Goal: Task Accomplishment & Management: Manage account settings

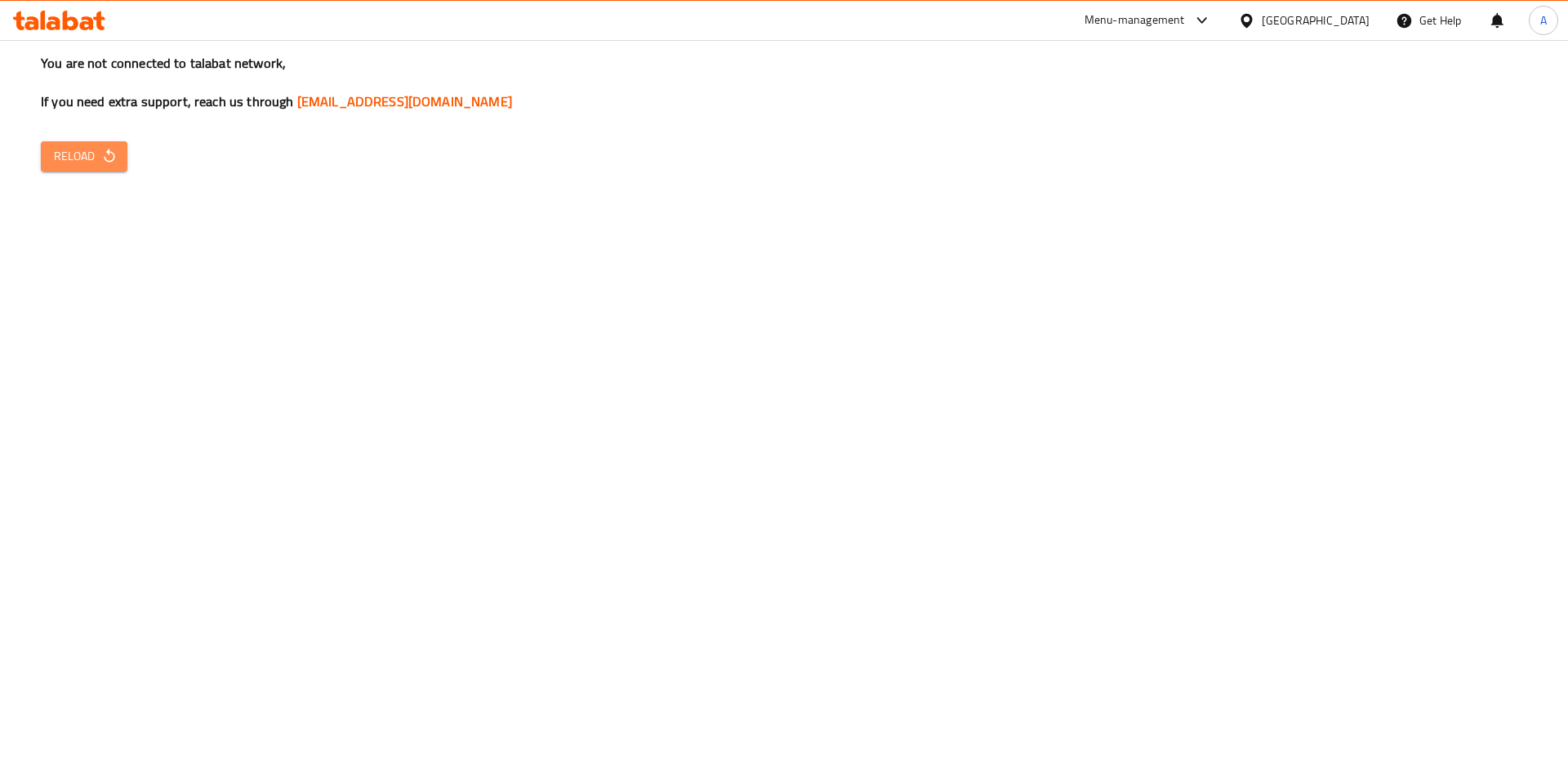
click at [77, 153] on span "Reload" at bounding box center [84, 156] width 60 height 21
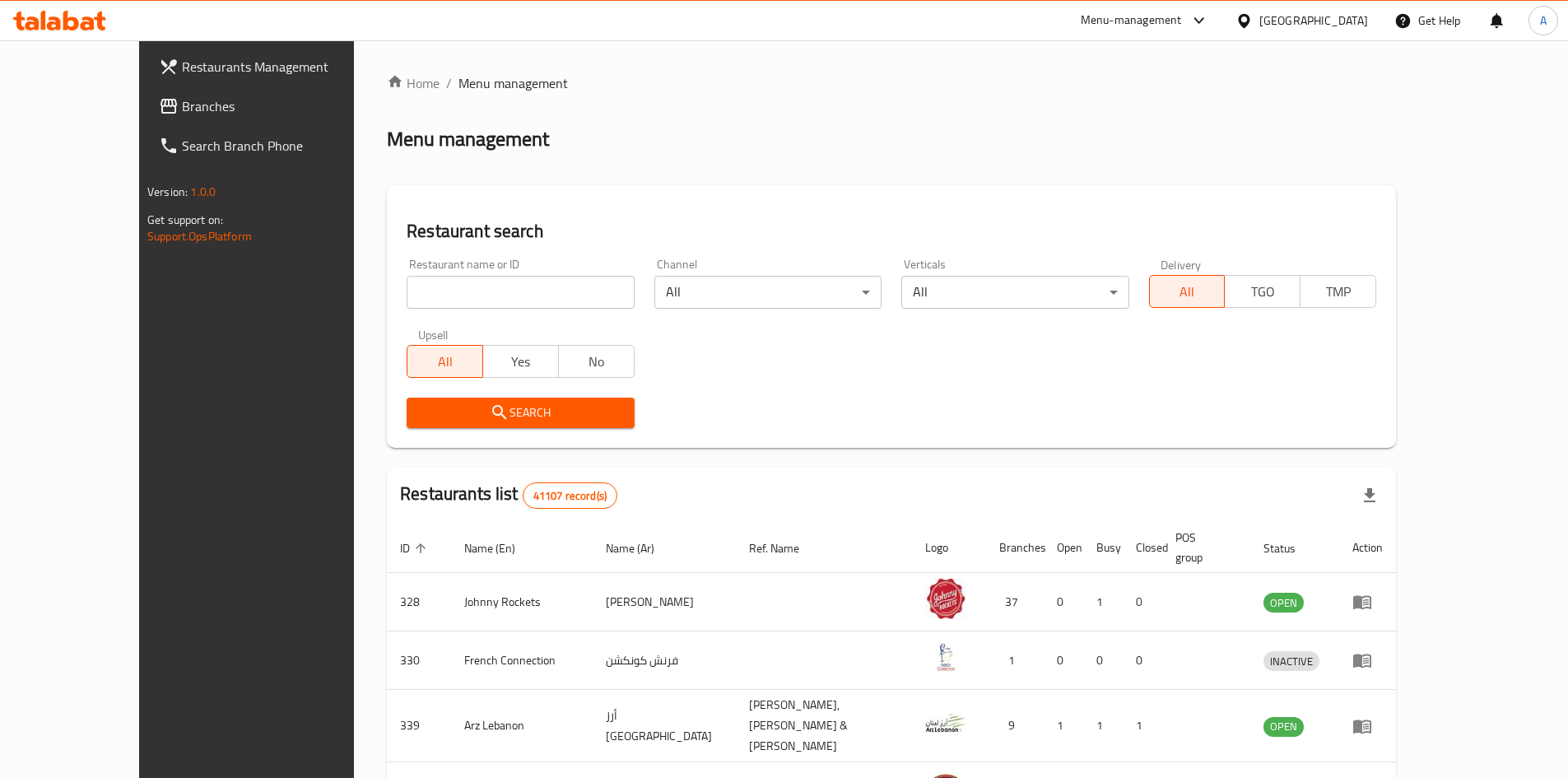
click at [1290, 16] on div "[GEOGRAPHIC_DATA]" at bounding box center [1314, 20] width 109 height 18
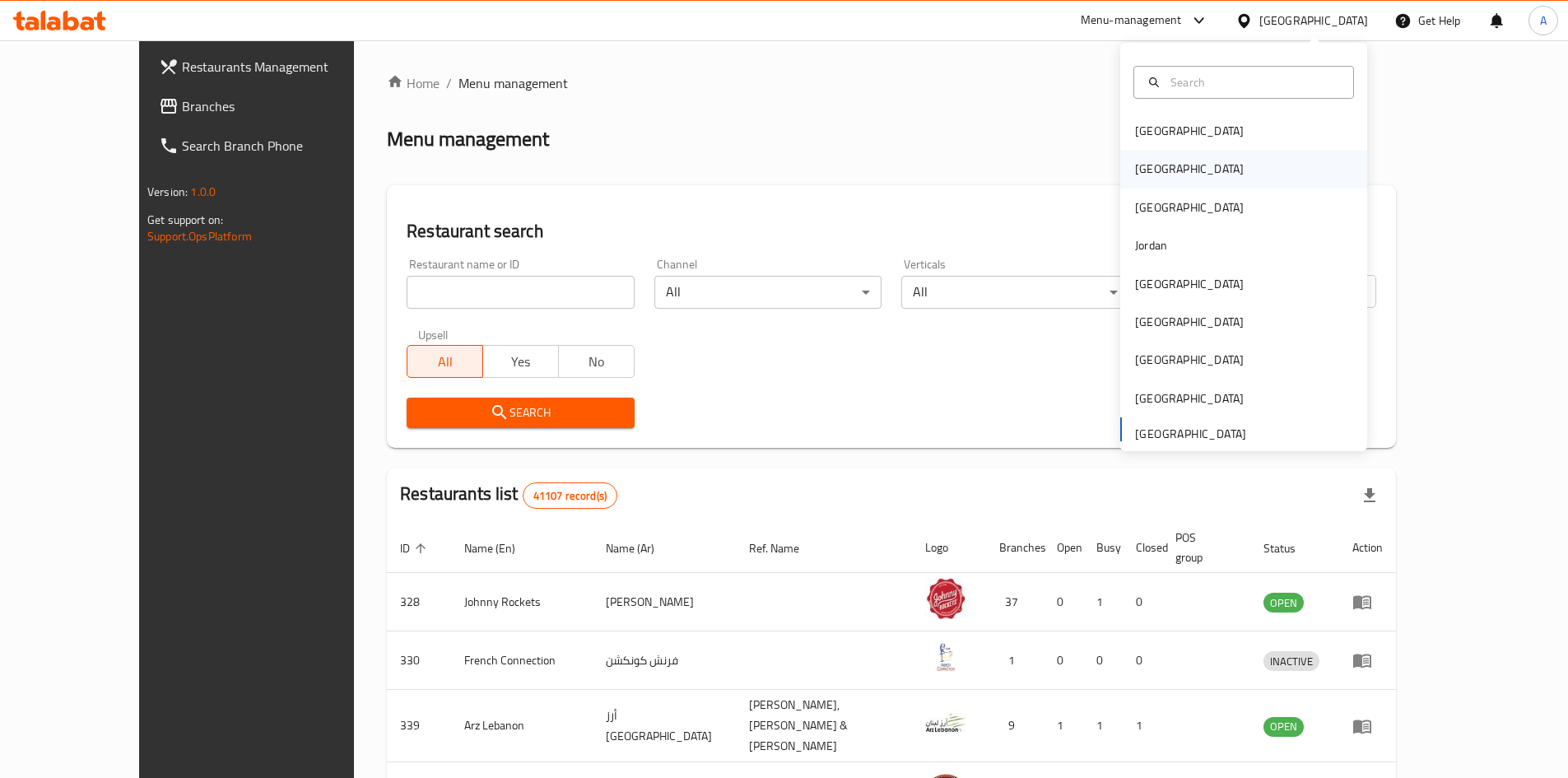
click at [1135, 178] on div "Egypt" at bounding box center [1189, 169] width 109 height 18
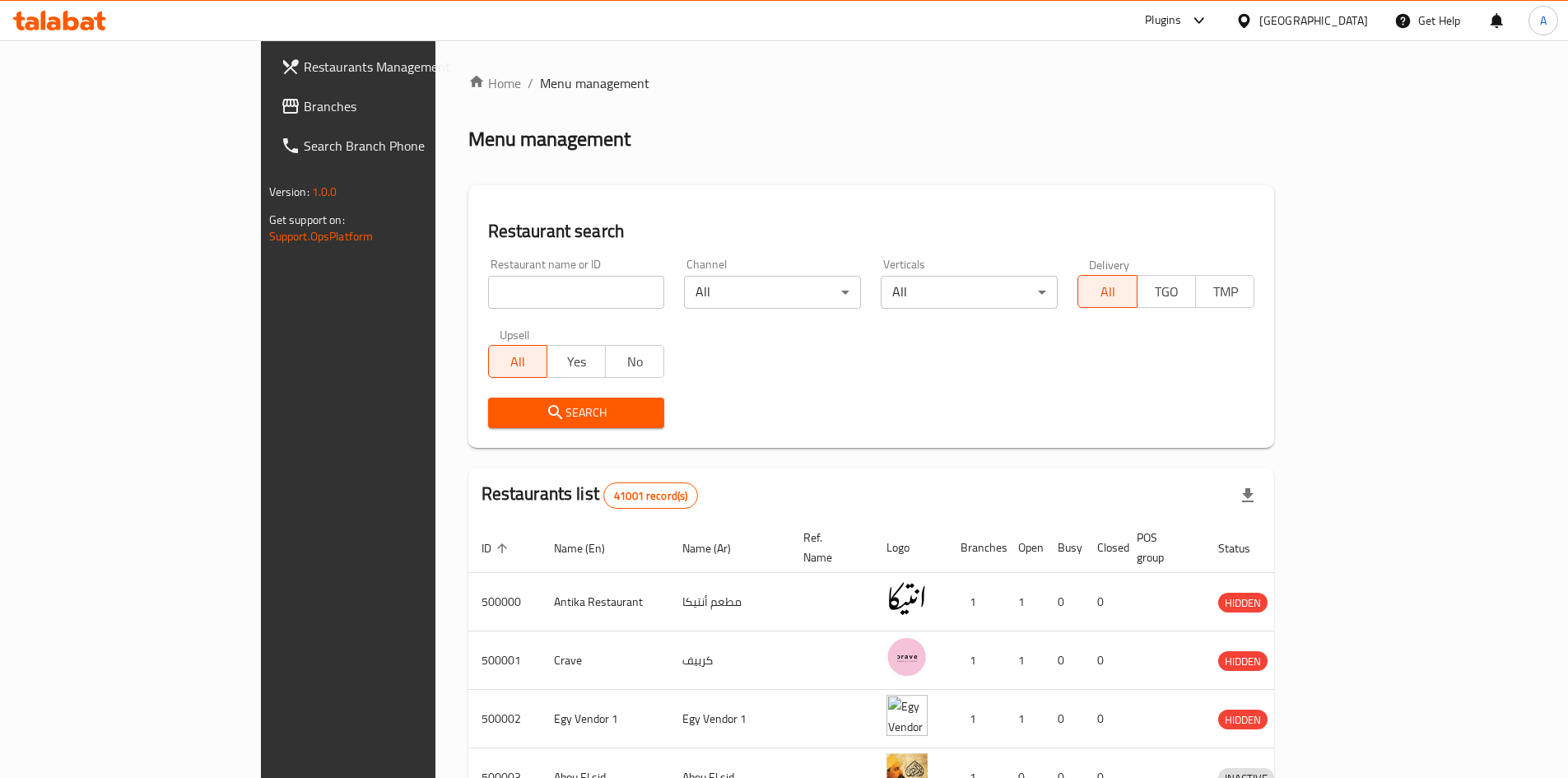
click at [488, 296] on input "search" at bounding box center [577, 292] width 177 height 33
type input "allos"
click button "Search" at bounding box center [577, 412] width 177 height 30
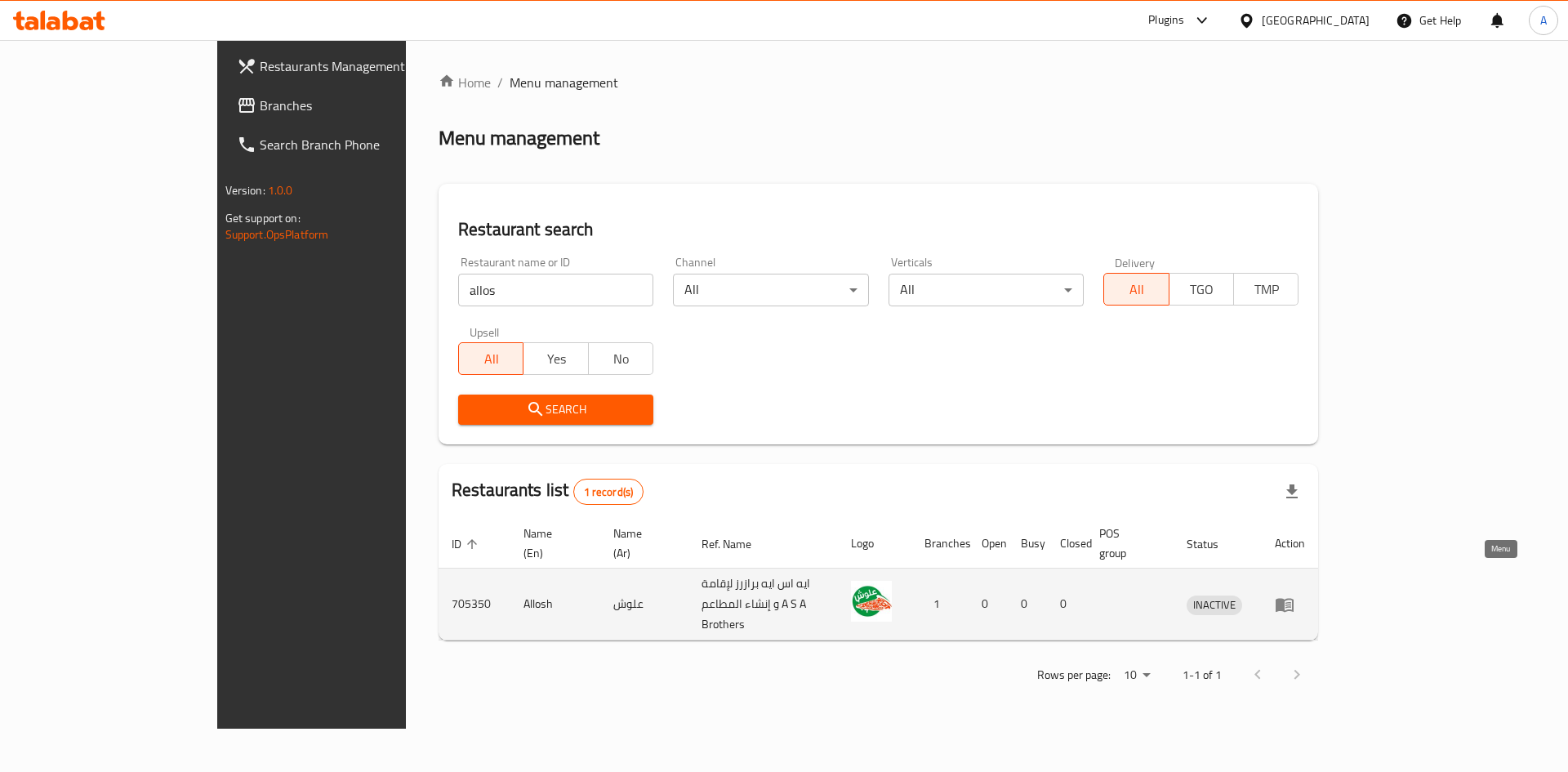
click at [1294, 598] on icon "enhanced table" at bounding box center [1284, 605] width 18 height 14
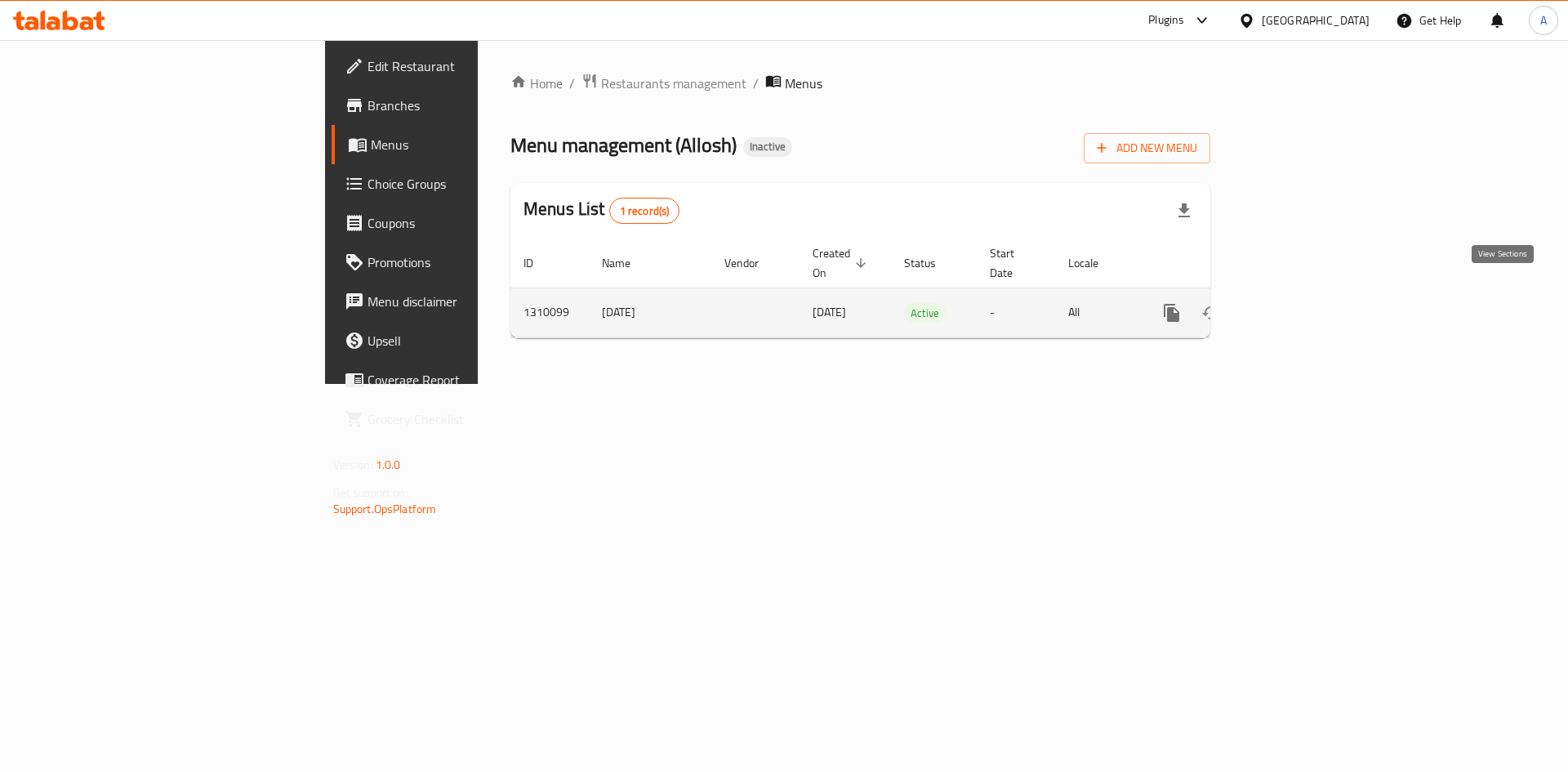
click at [1299, 303] on icon "enhanced table" at bounding box center [1289, 312] width 20 height 20
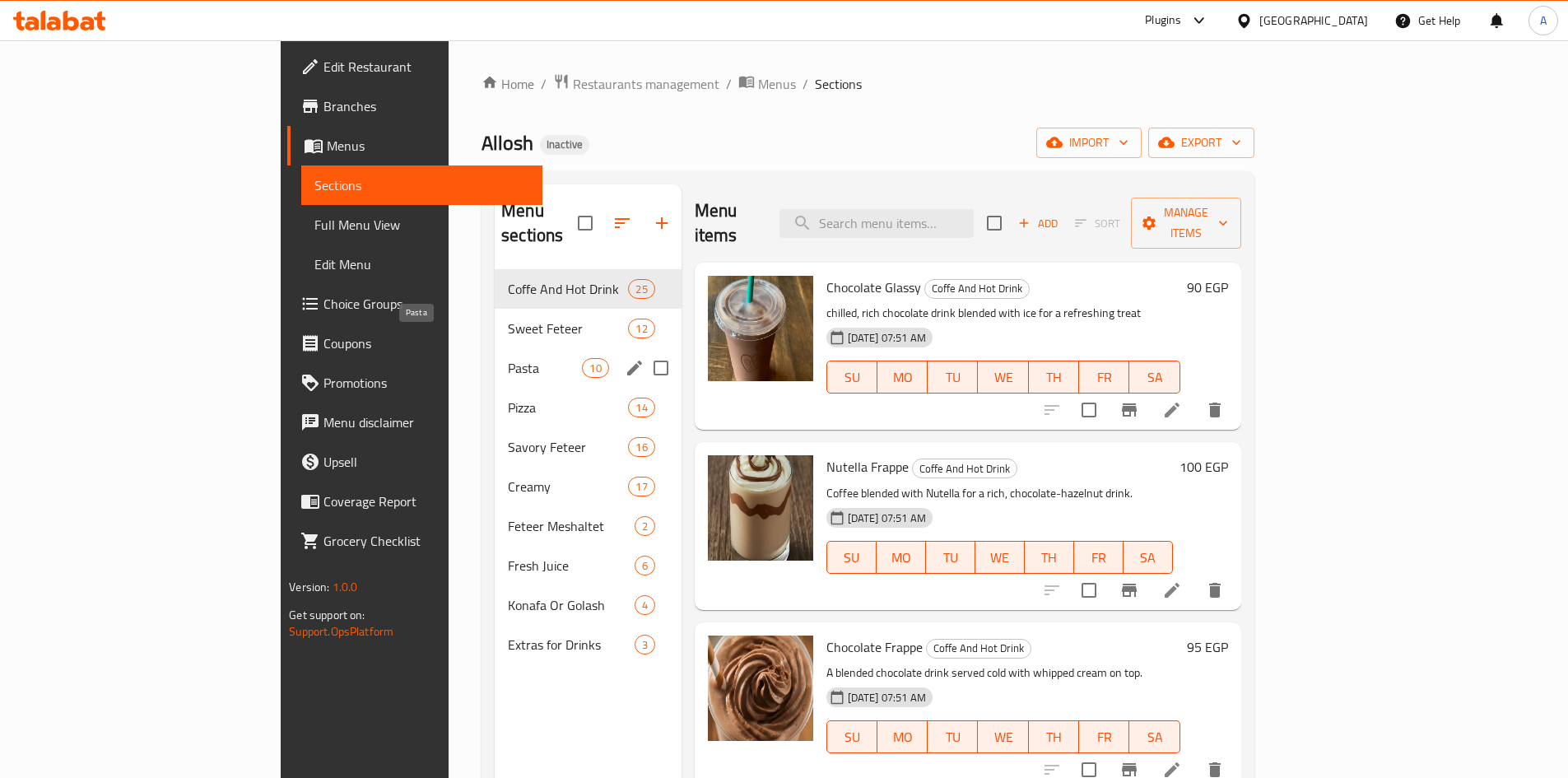
click at [508, 358] on span "Pasta" at bounding box center [545, 367] width 74 height 20
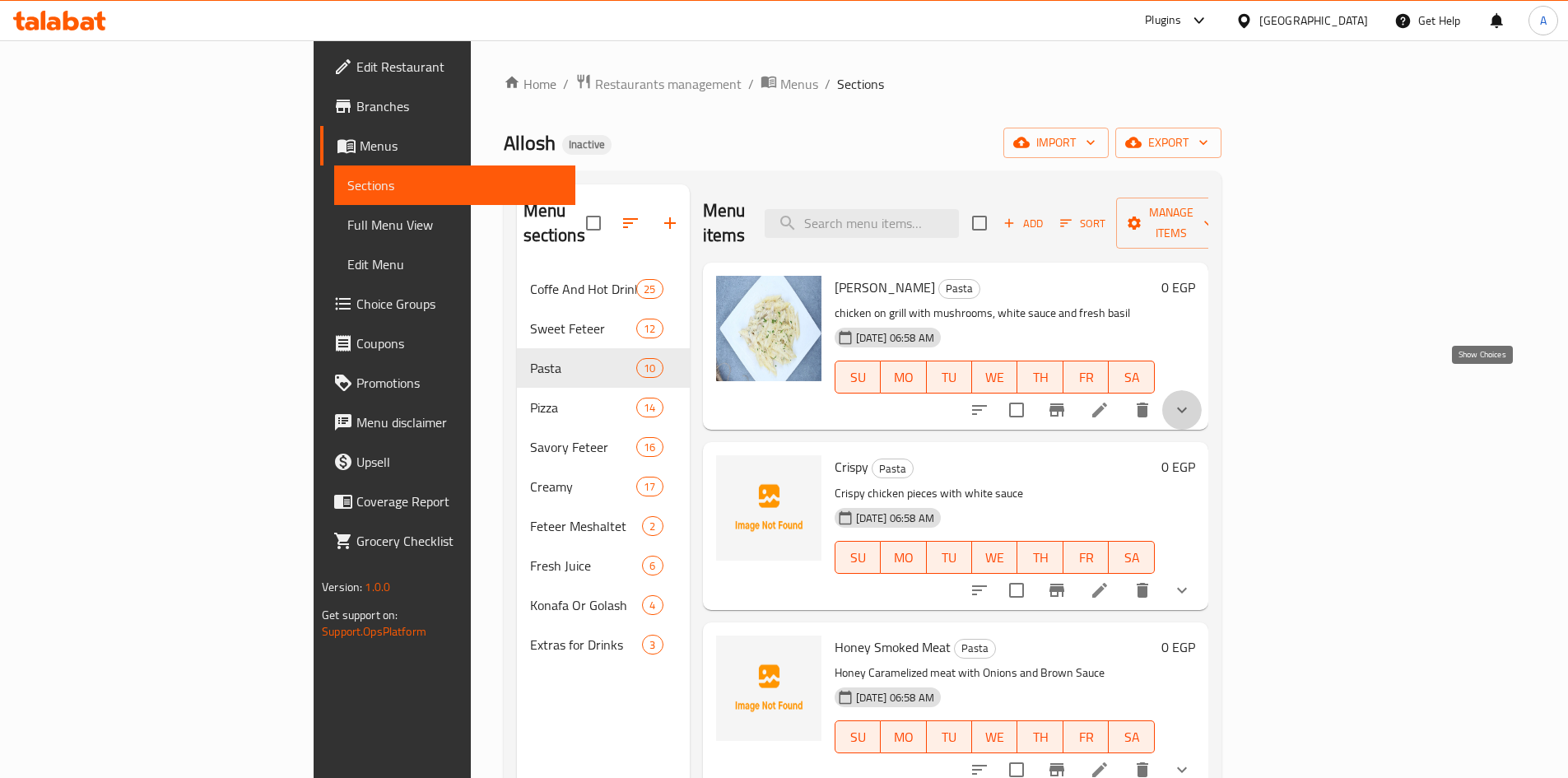
click at [1192, 400] on icon "show more" at bounding box center [1182, 410] width 20 height 20
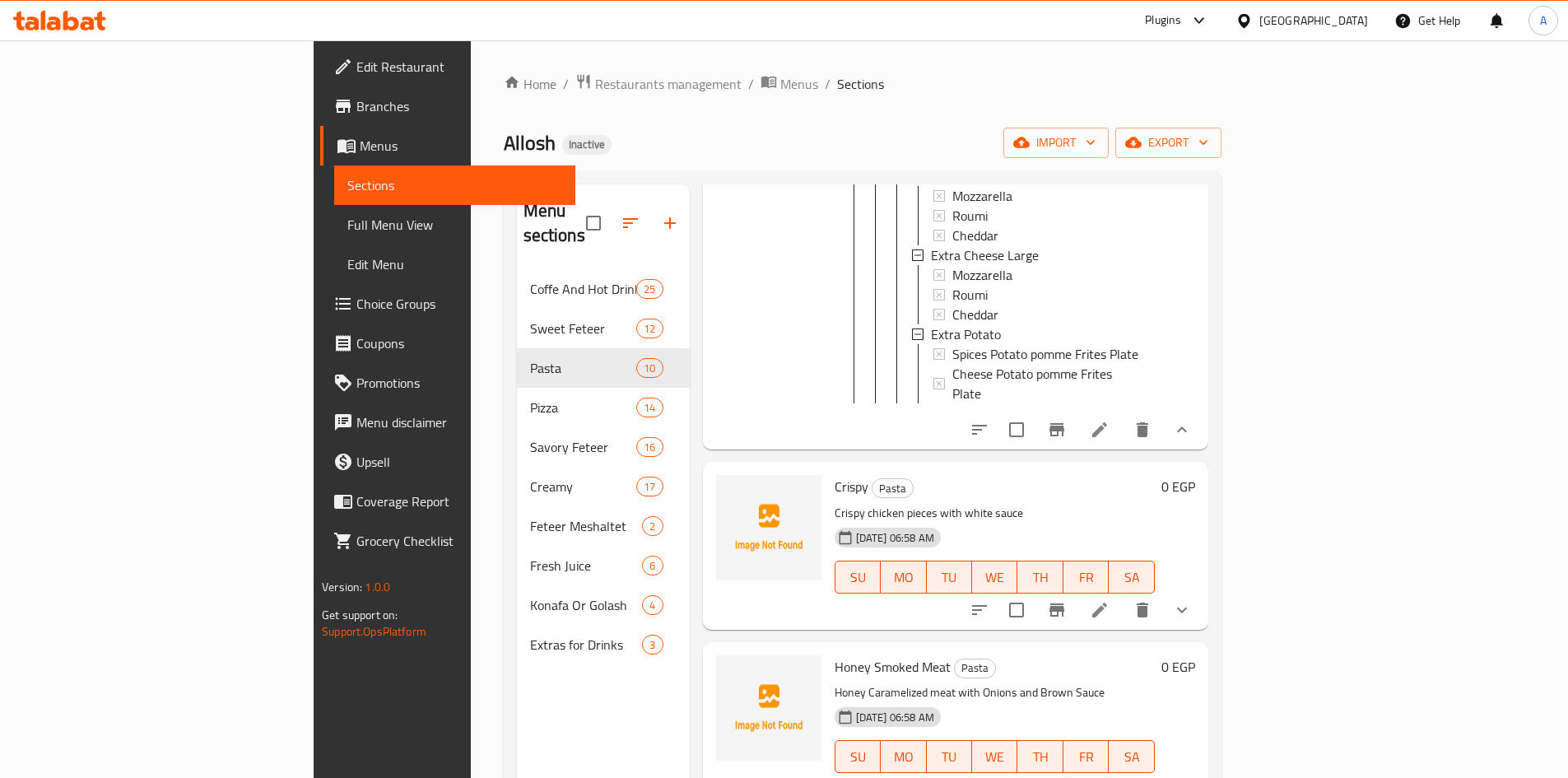
scroll to position [1070, 0]
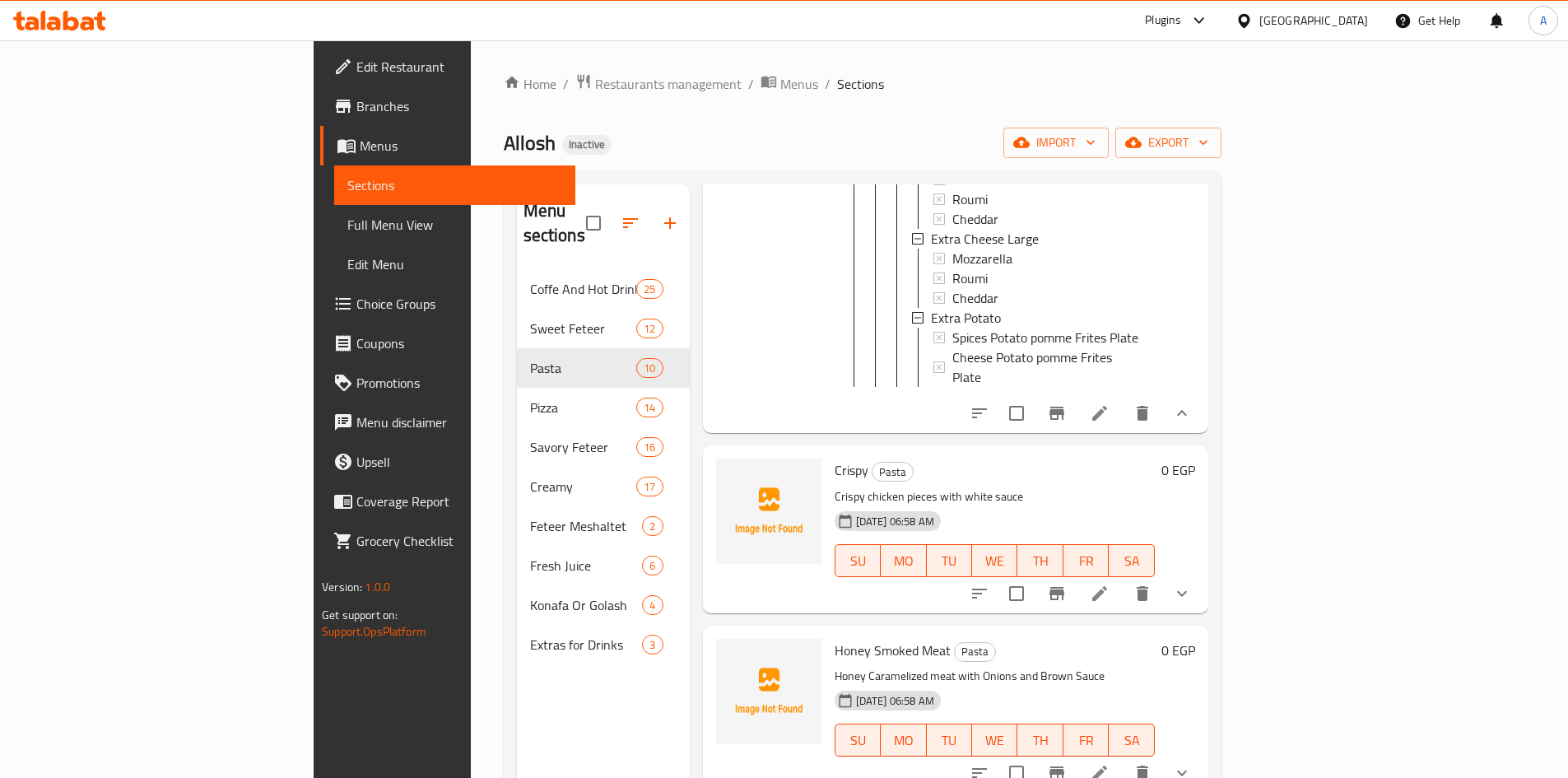
drag, startPoint x: 1488, startPoint y: 543, endPoint x: 1477, endPoint y: 539, distance: 11.7
click at [1192, 584] on icon "show more" at bounding box center [1182, 593] width 20 height 20
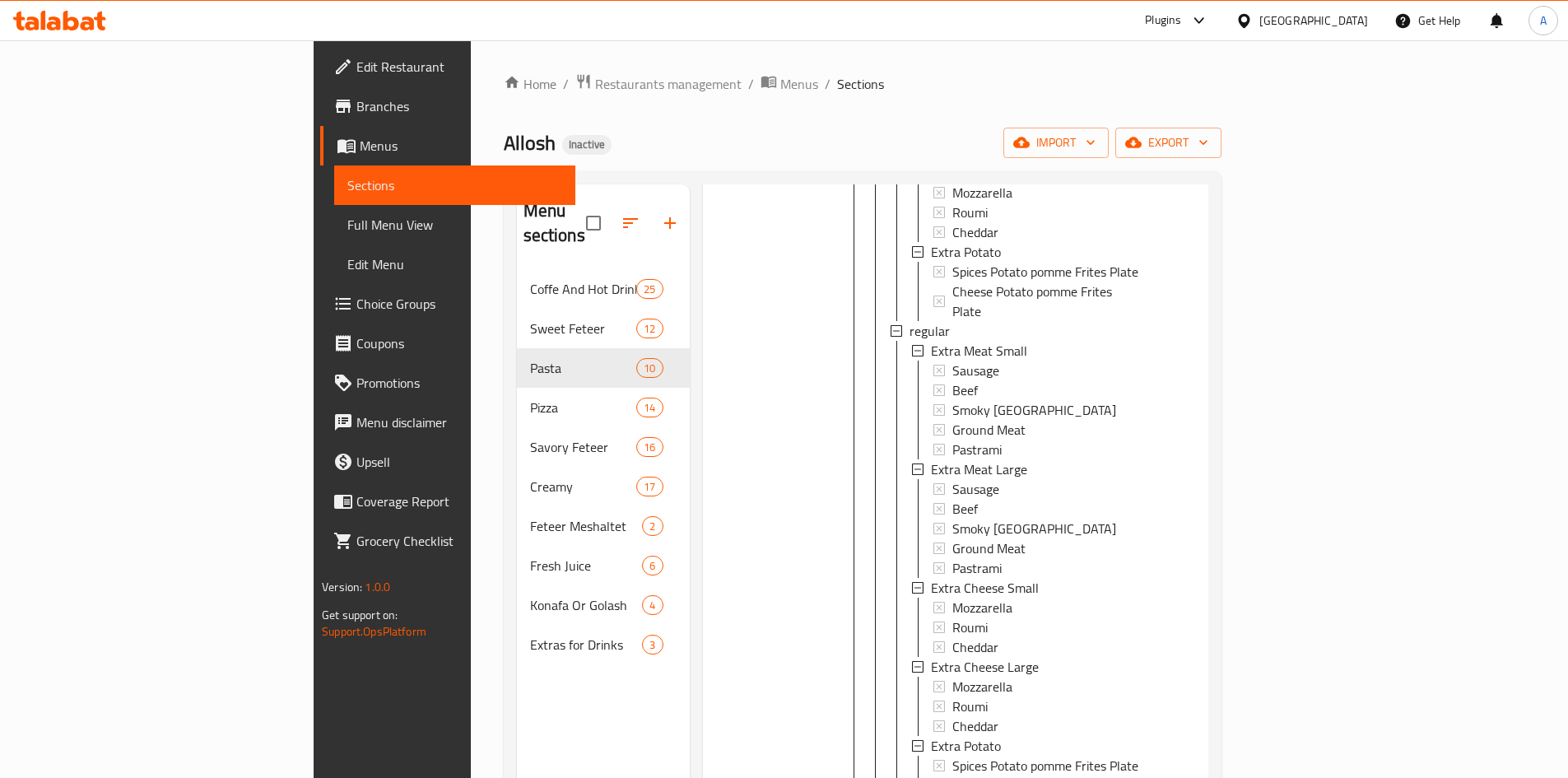
scroll to position [2140, 0]
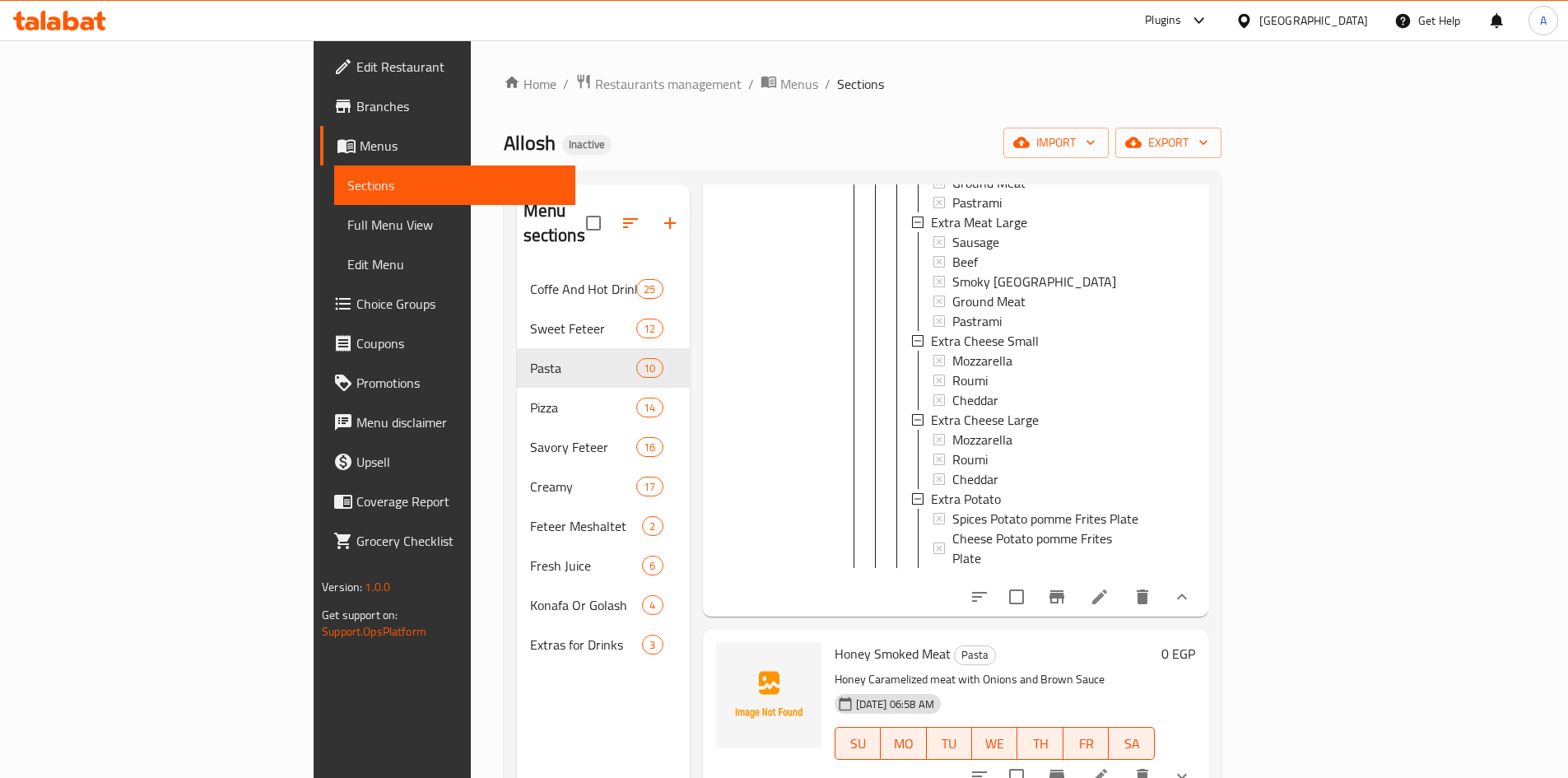
click at [1192, 587] on icon "show more" at bounding box center [1182, 596] width 20 height 20
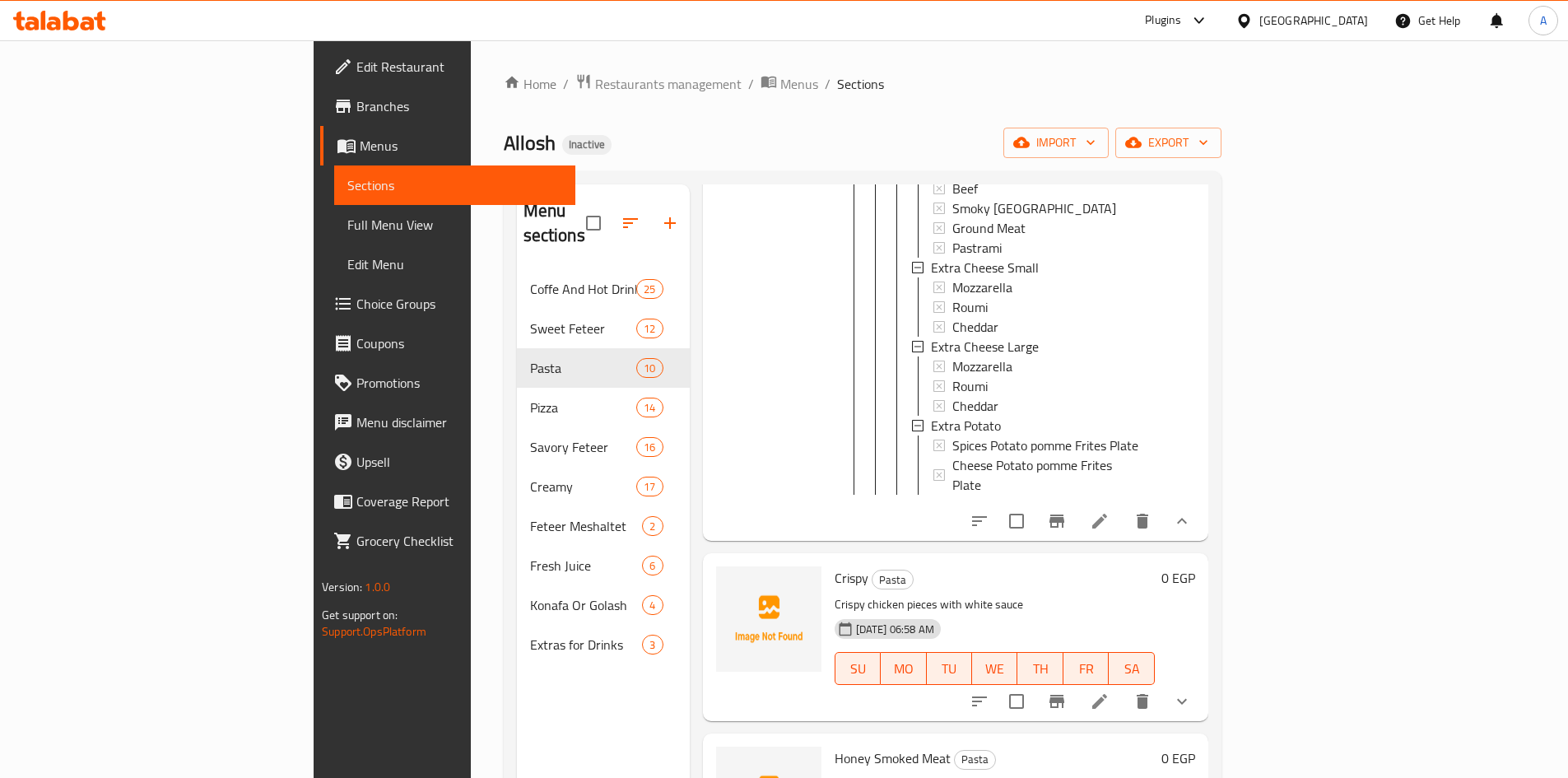
scroll to position [895, 0]
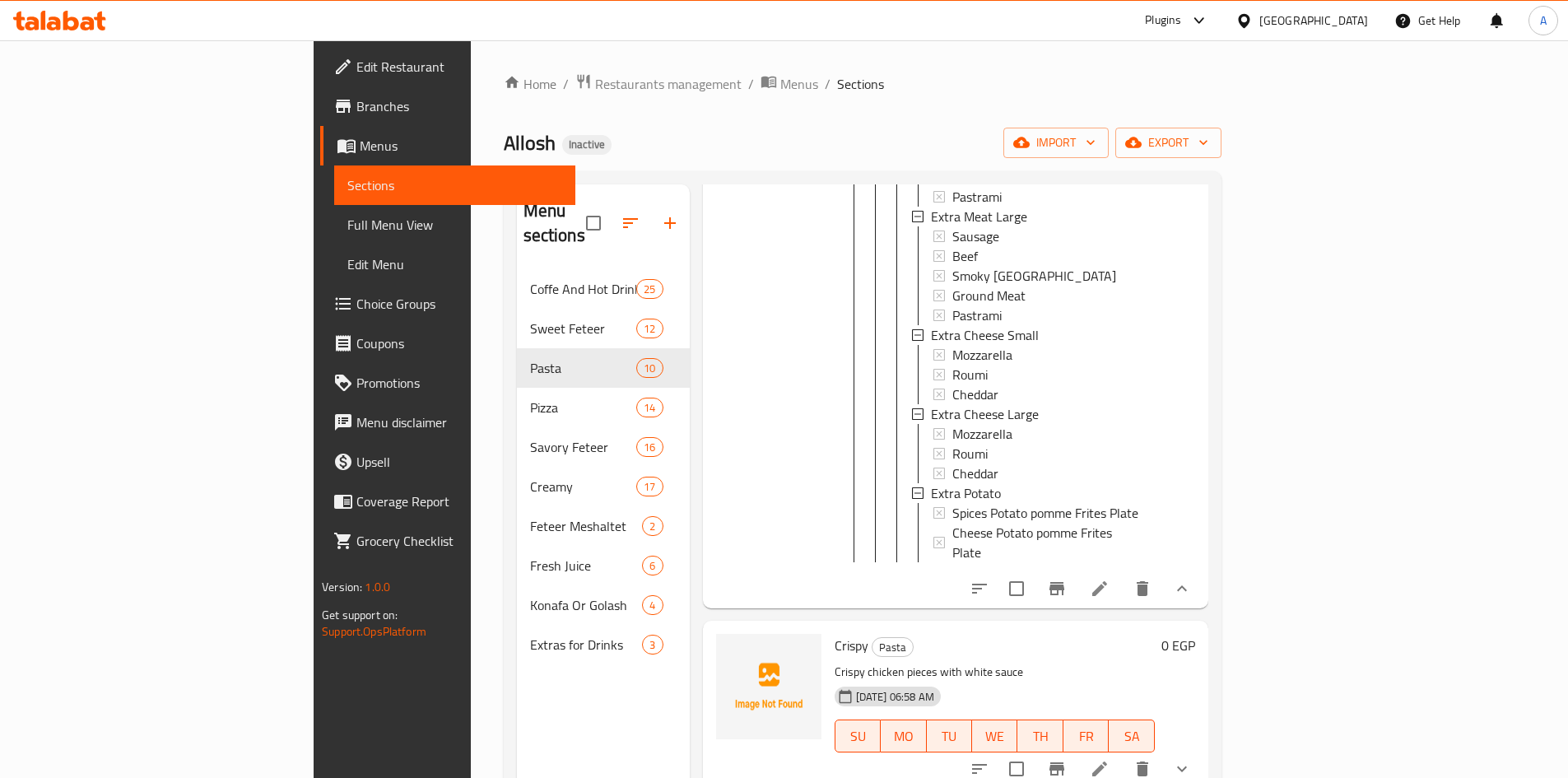
click at [1192, 579] on icon "show more" at bounding box center [1182, 589] width 20 height 20
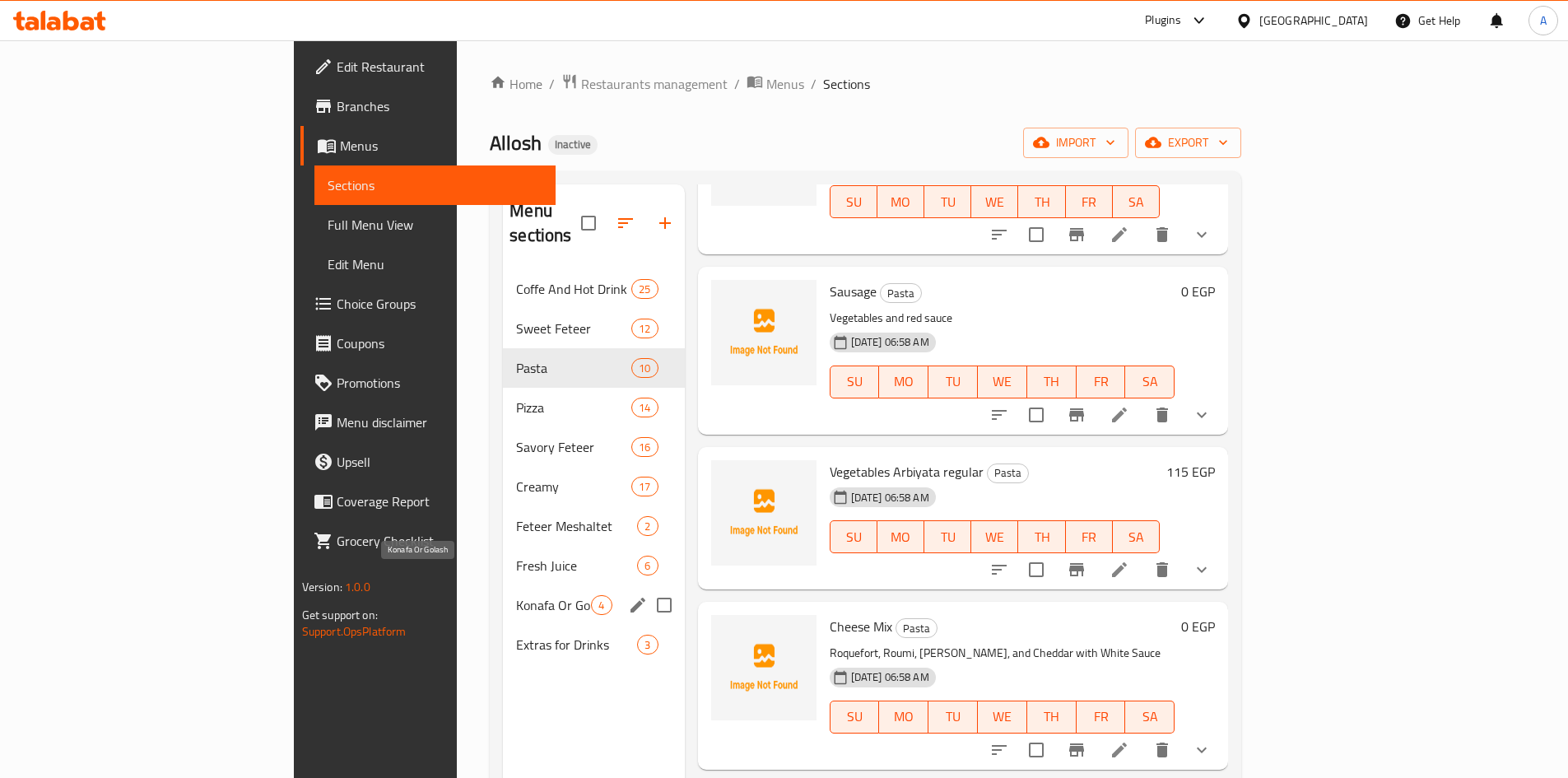
click at [516, 596] on span "Konafa Or Golash" at bounding box center [553, 605] width 75 height 20
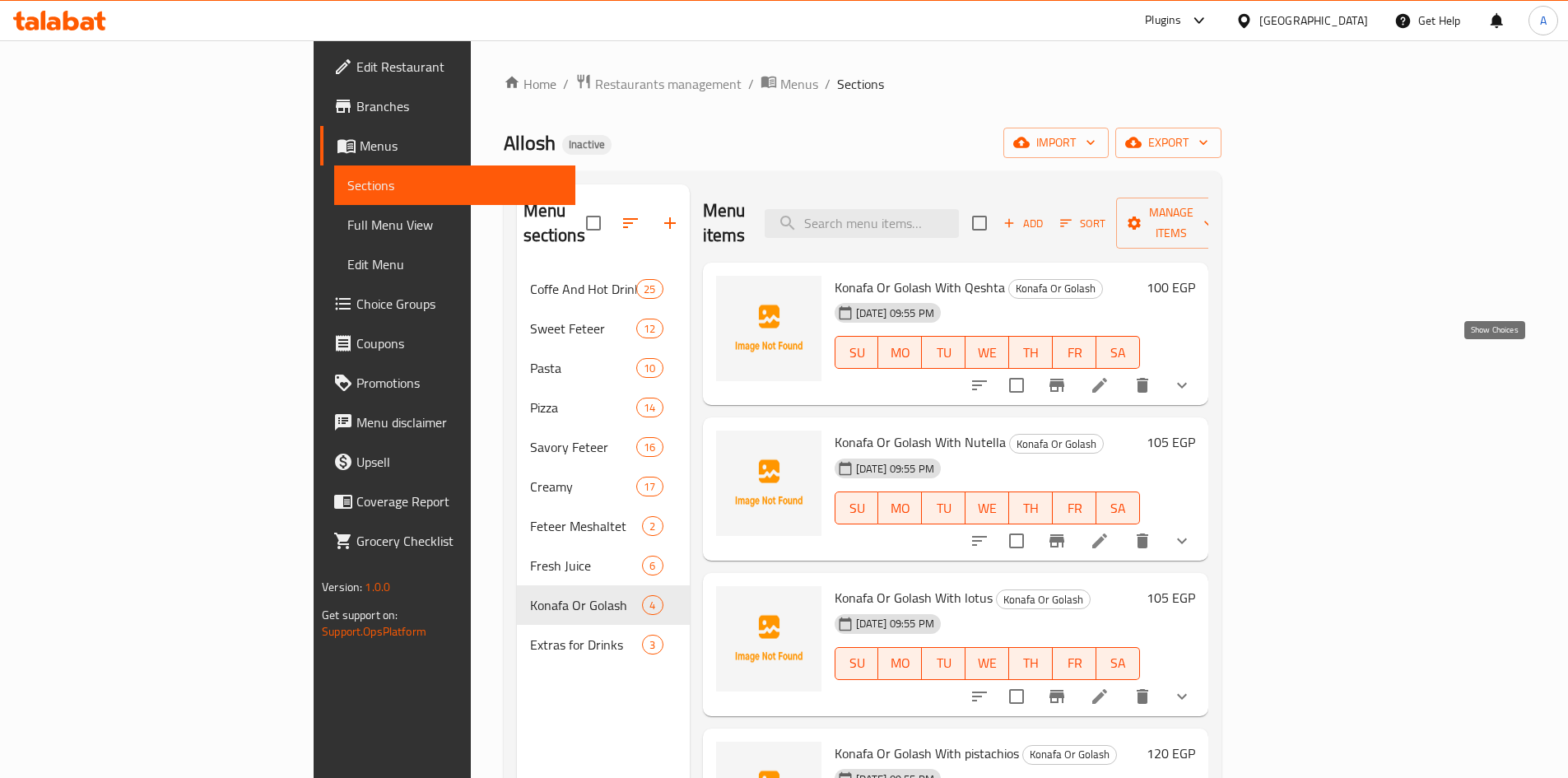
click at [1192, 375] on icon "show more" at bounding box center [1182, 385] width 20 height 20
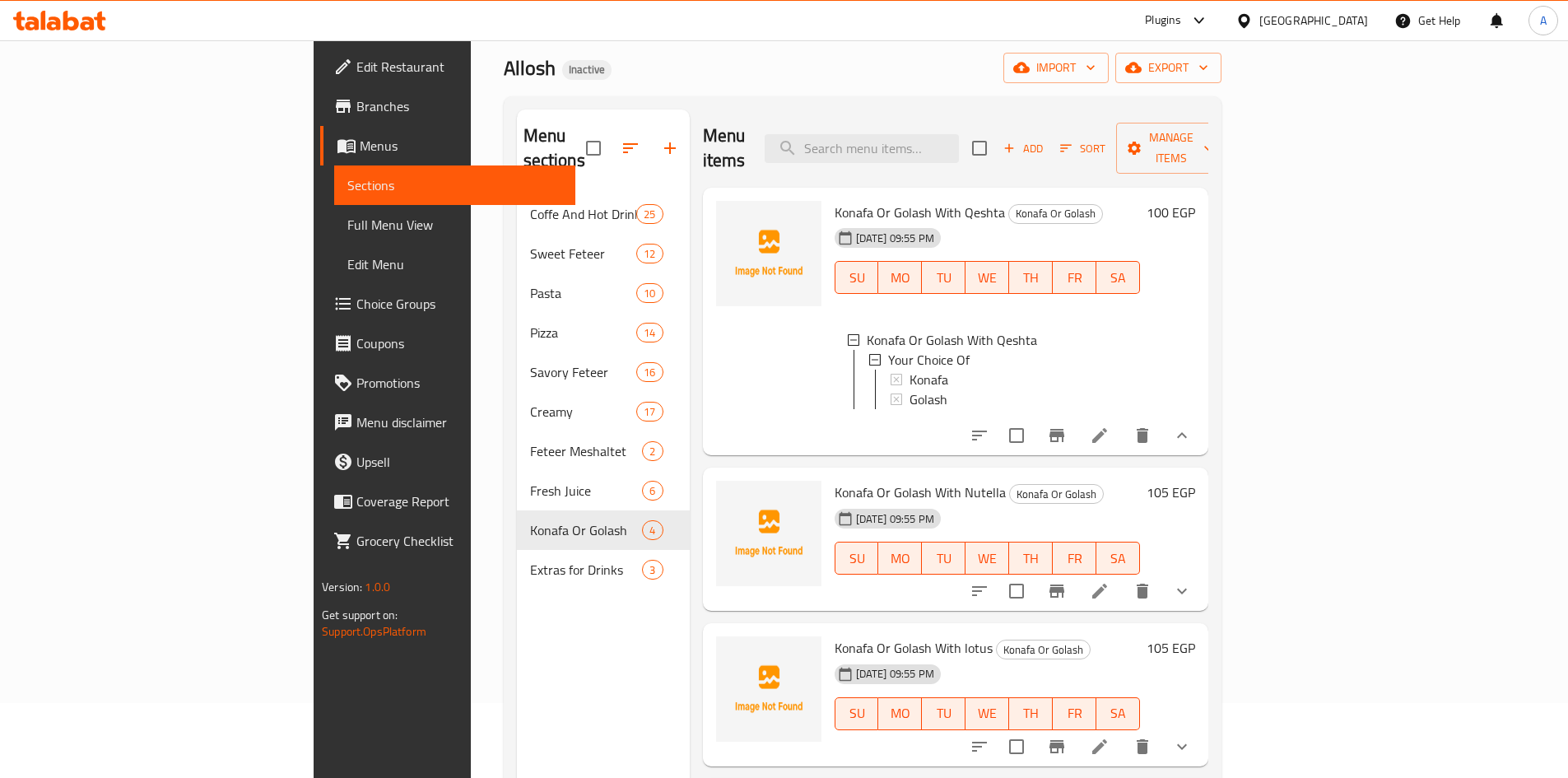
scroll to position [164, 0]
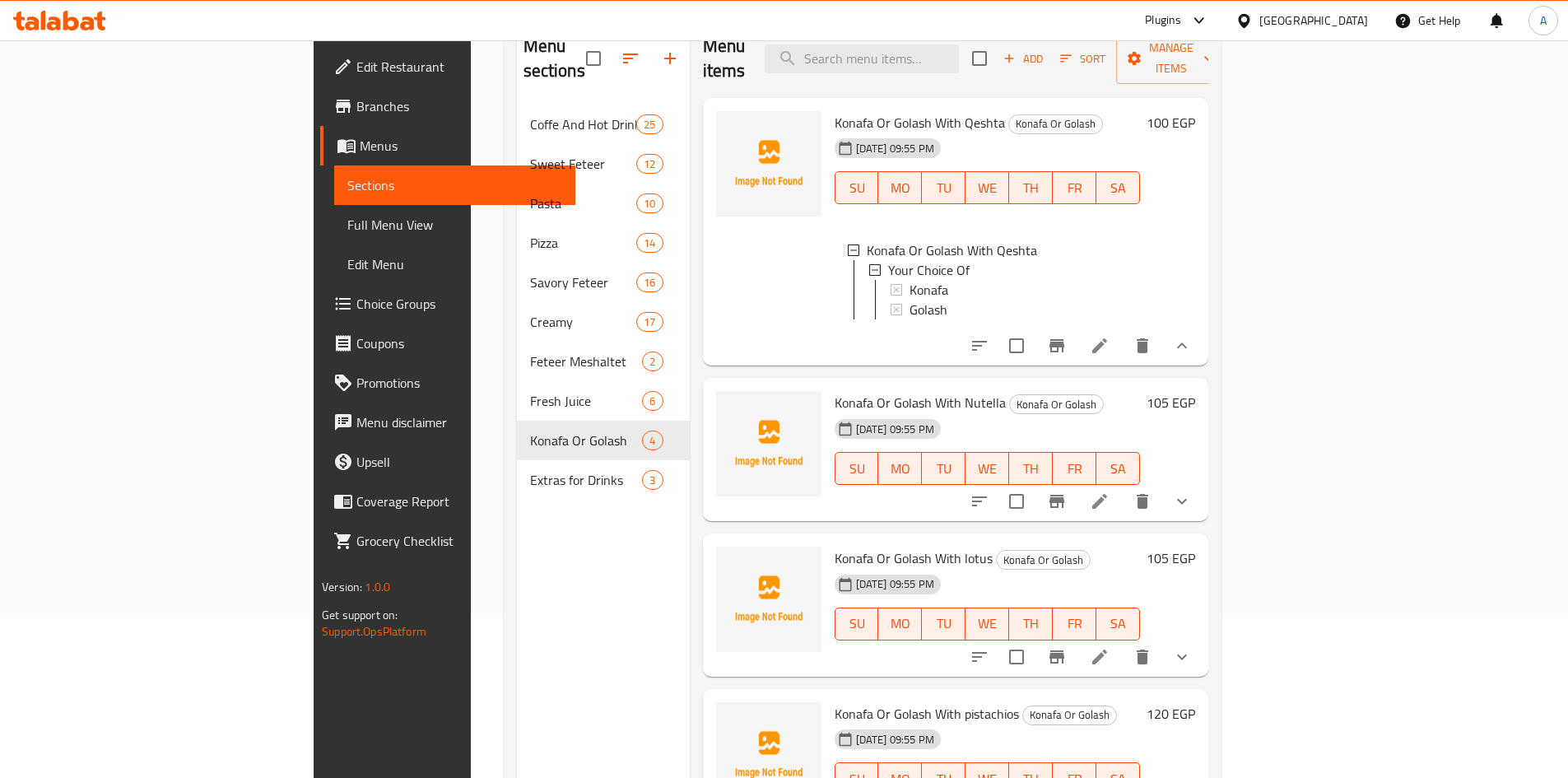
click at [1202, 483] on button "show more" at bounding box center [1182, 501] width 40 height 40
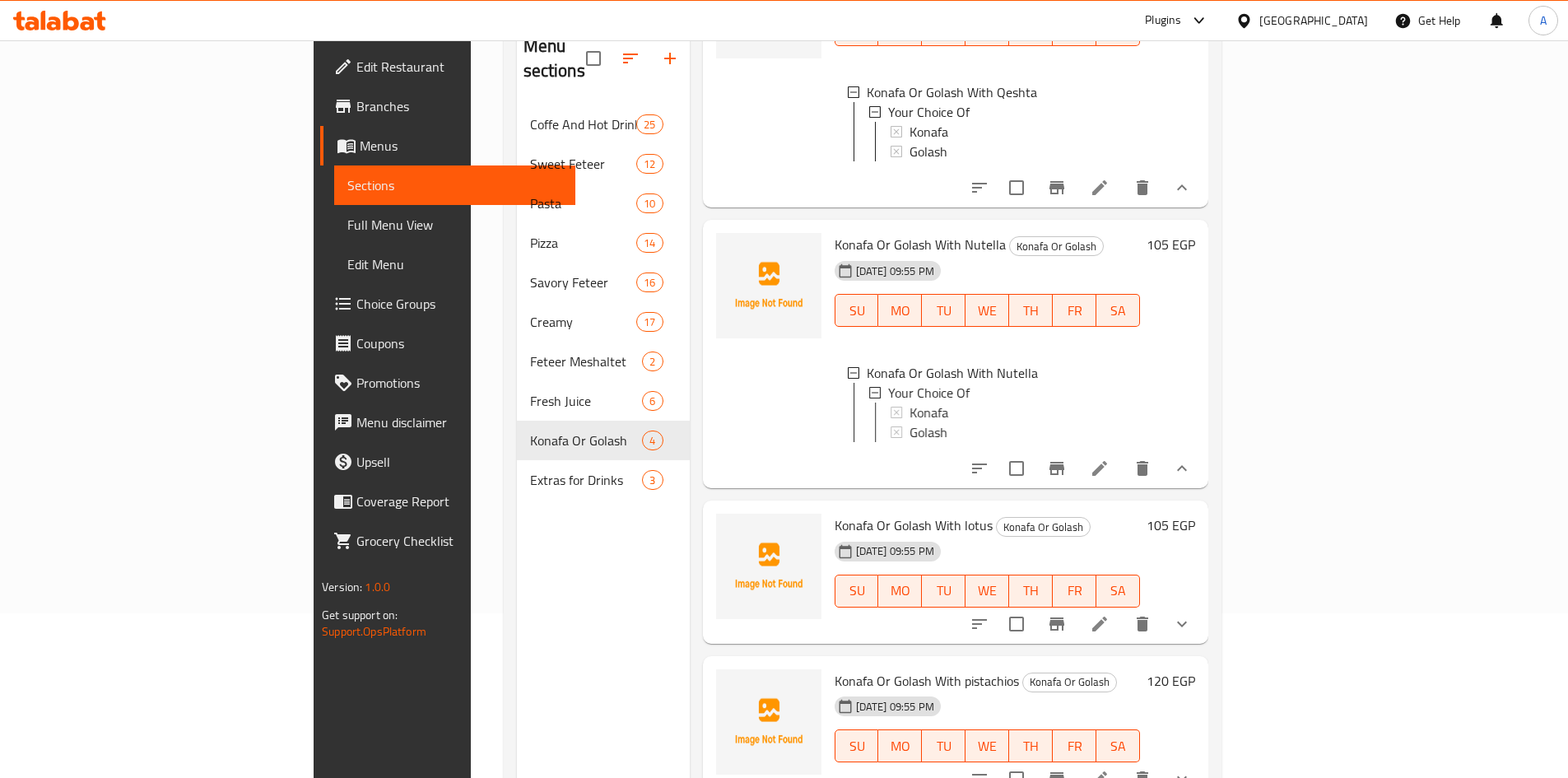
scroll to position [159, 0]
click at [1202, 611] on button "show more" at bounding box center [1182, 623] width 40 height 40
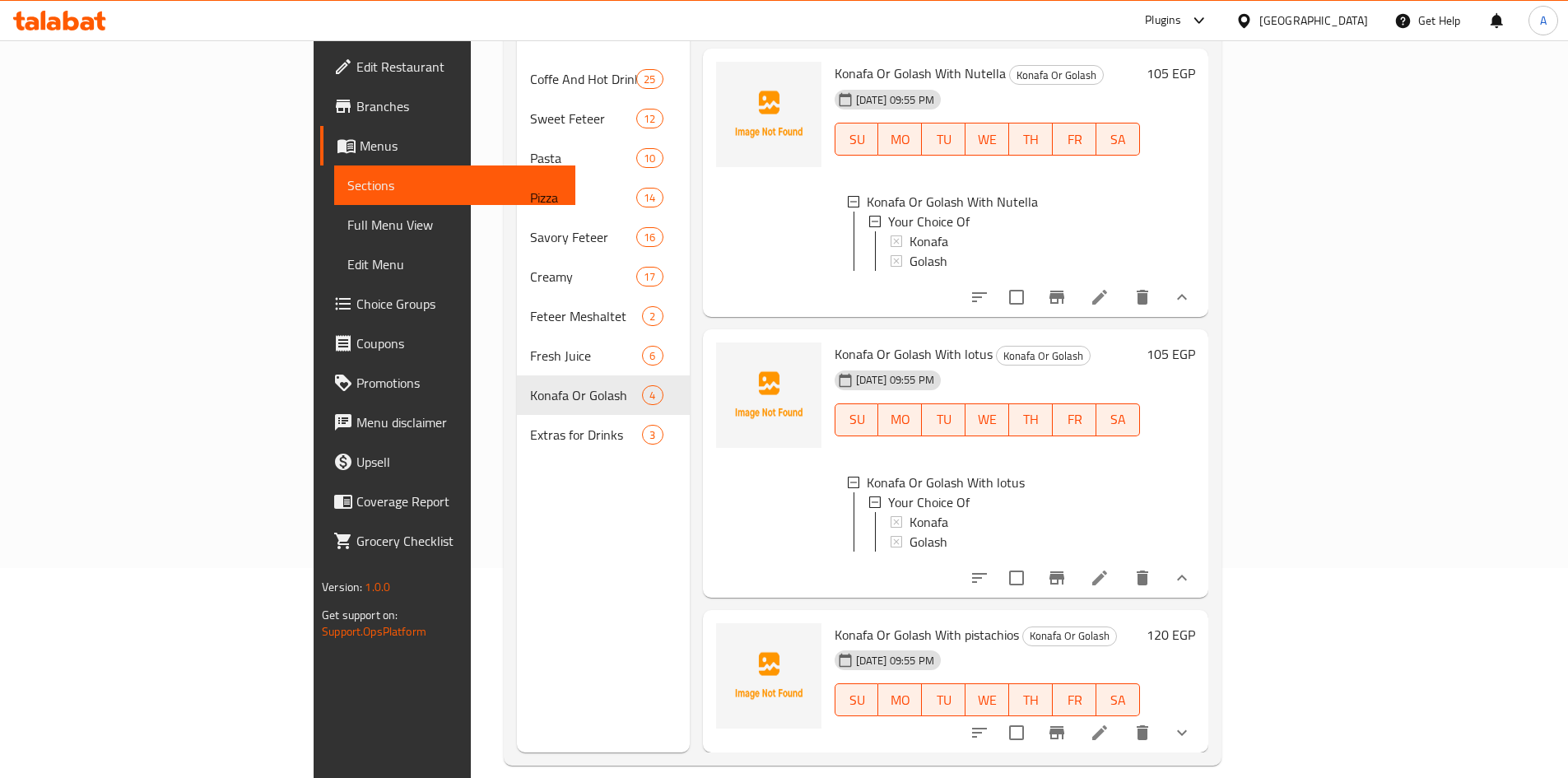
scroll to position [231, 0]
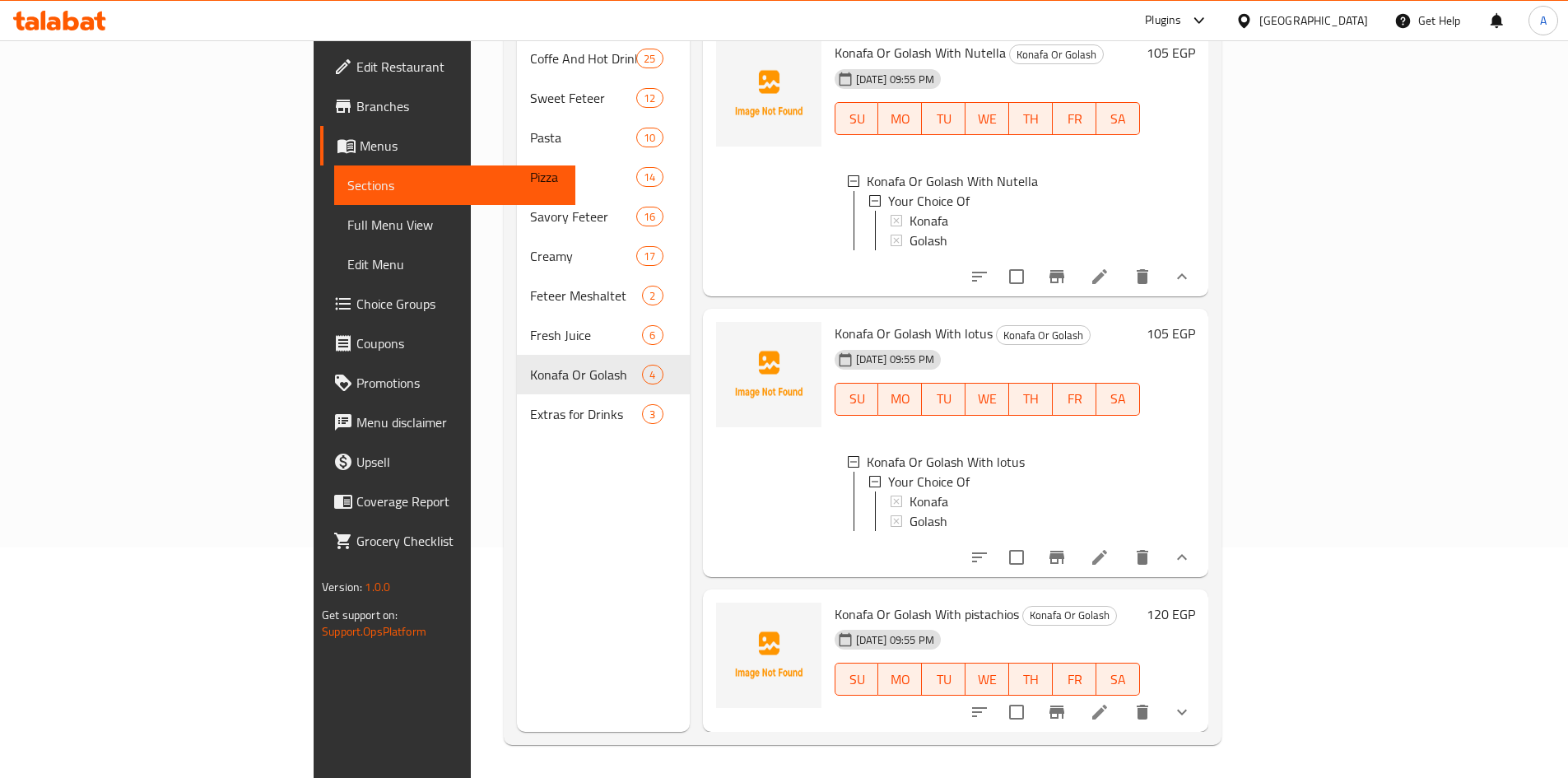
click at [1192, 715] on icon "show more" at bounding box center [1182, 711] width 20 height 20
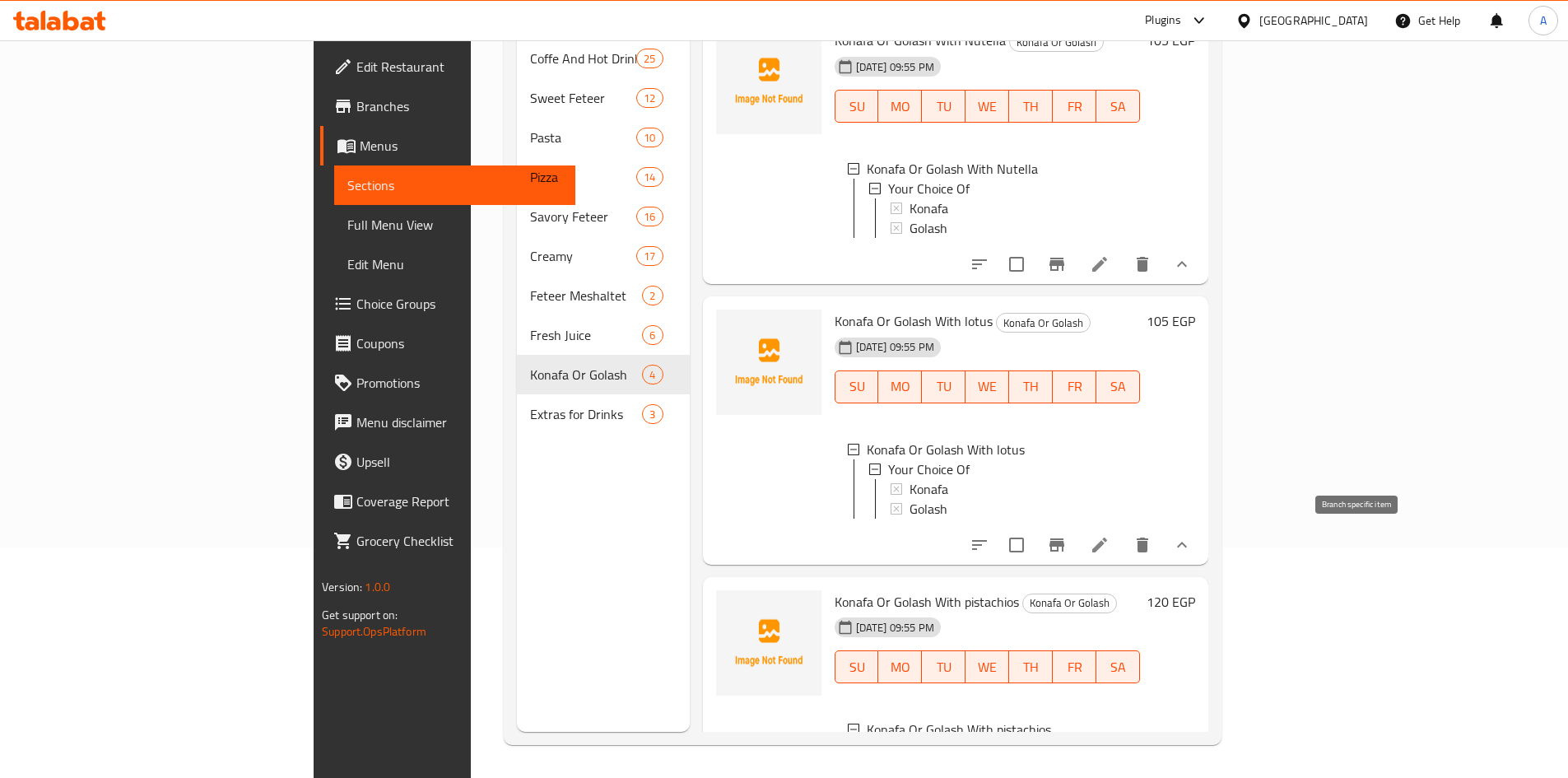
scroll to position [434, 0]
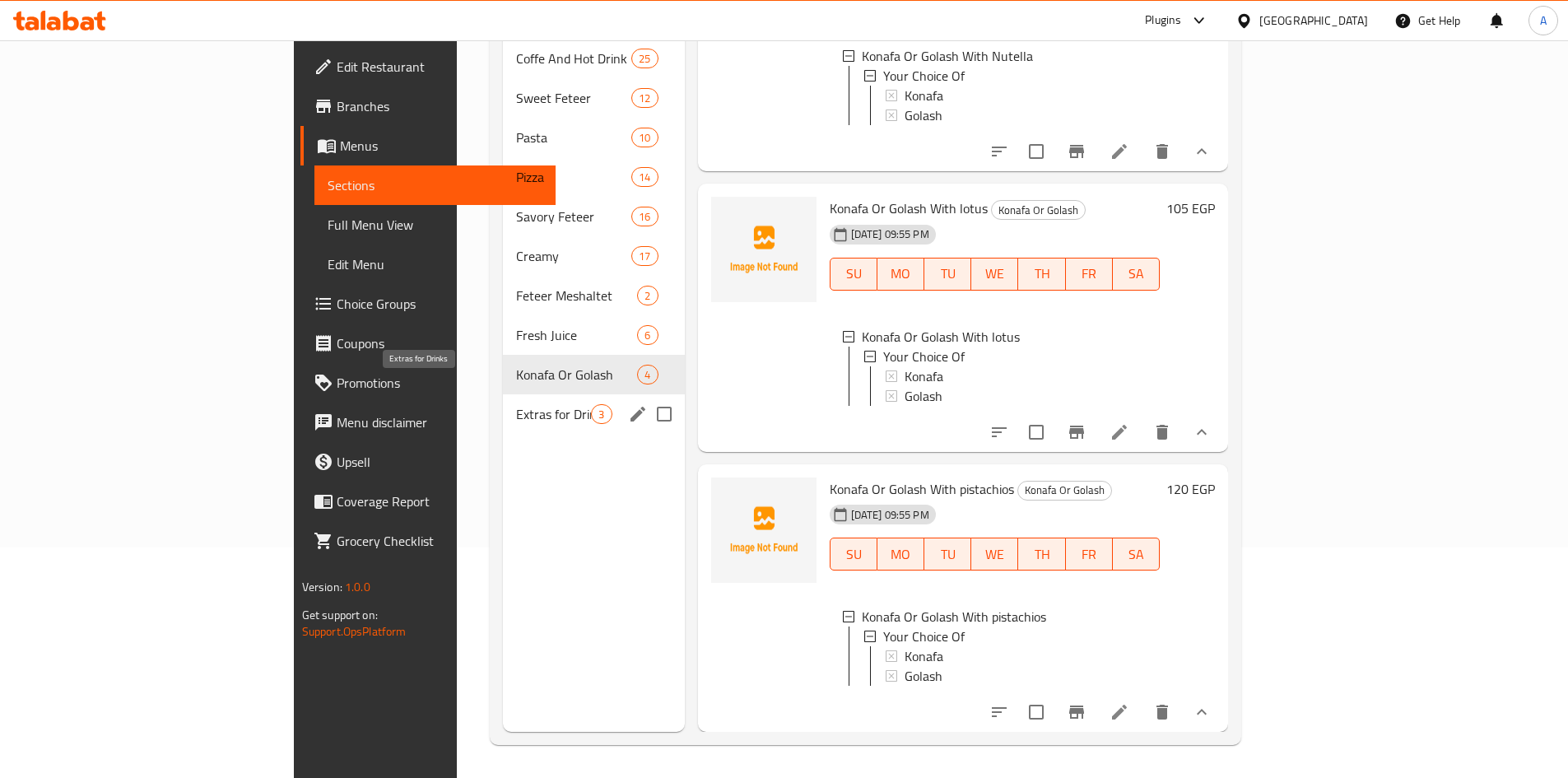
click at [516, 405] on span "Extras for Drinks" at bounding box center [553, 414] width 75 height 20
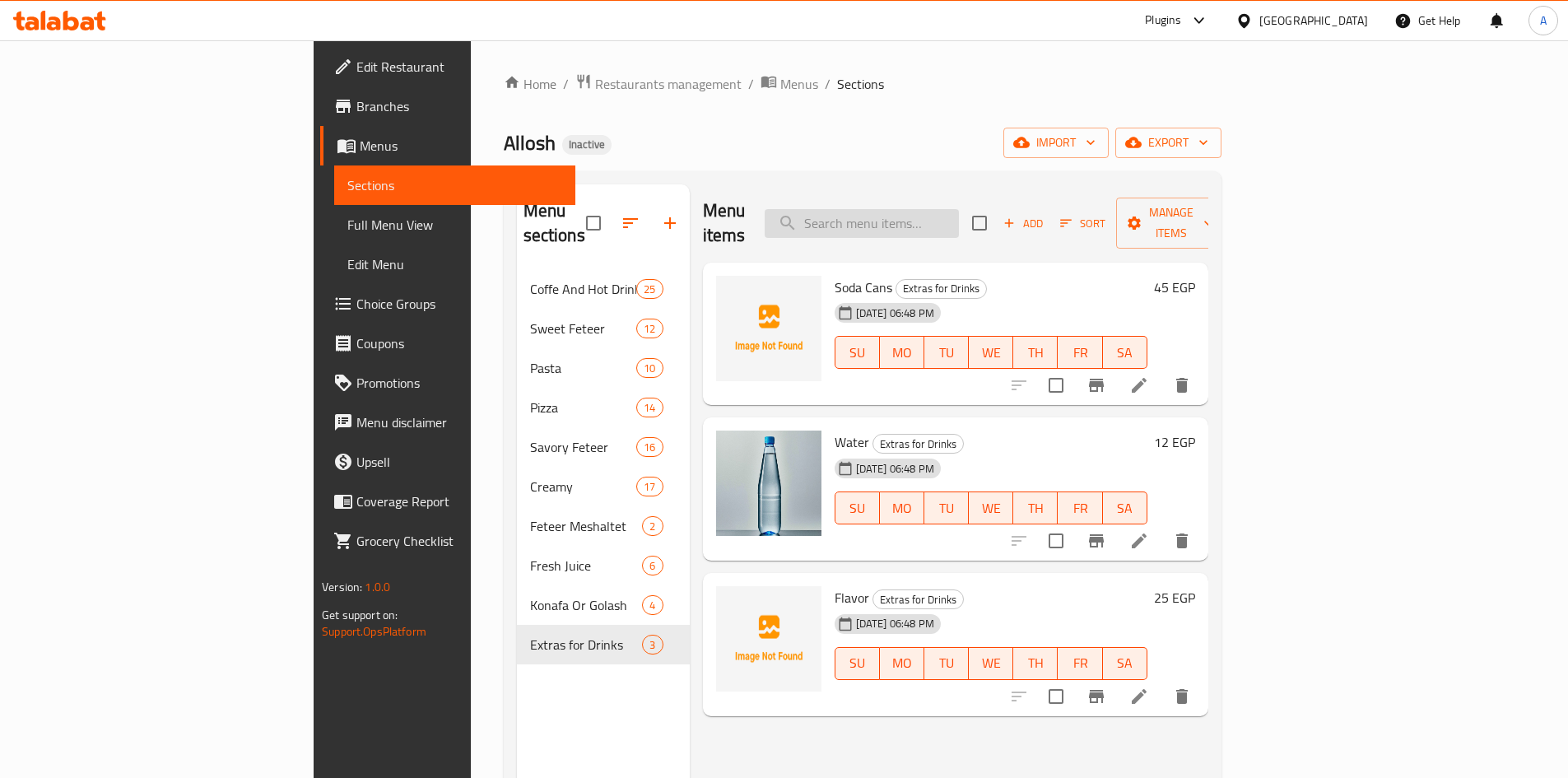
click at [959, 210] on input "search" at bounding box center [862, 223] width 194 height 29
paste input "Sahla"
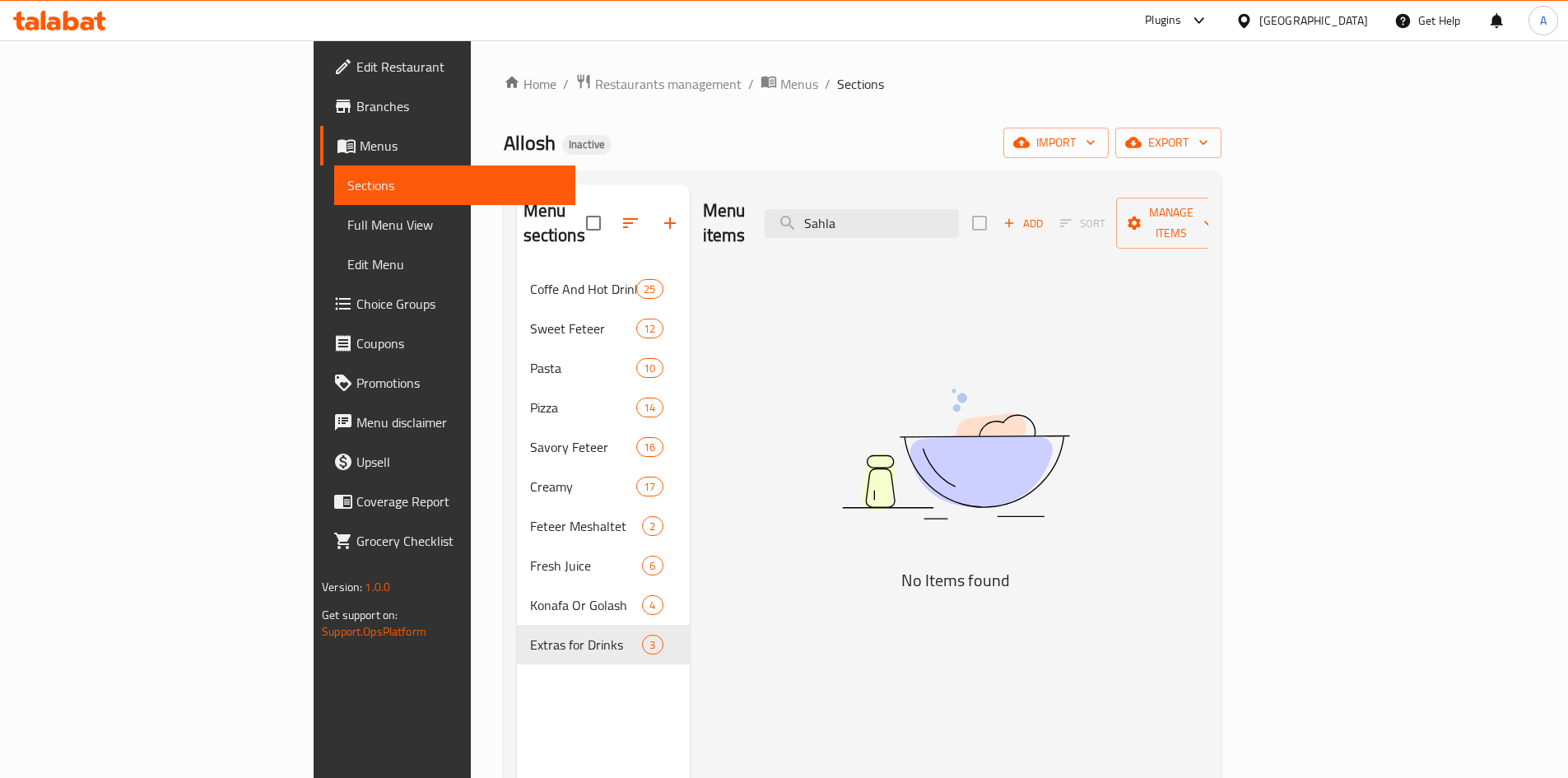
drag, startPoint x: 964, startPoint y: 210, endPoint x: 820, endPoint y: 214, distance: 144.1
click at [820, 214] on div "Menu items Sahla Add Sort Manage items" at bounding box center [955, 223] width 506 height 78
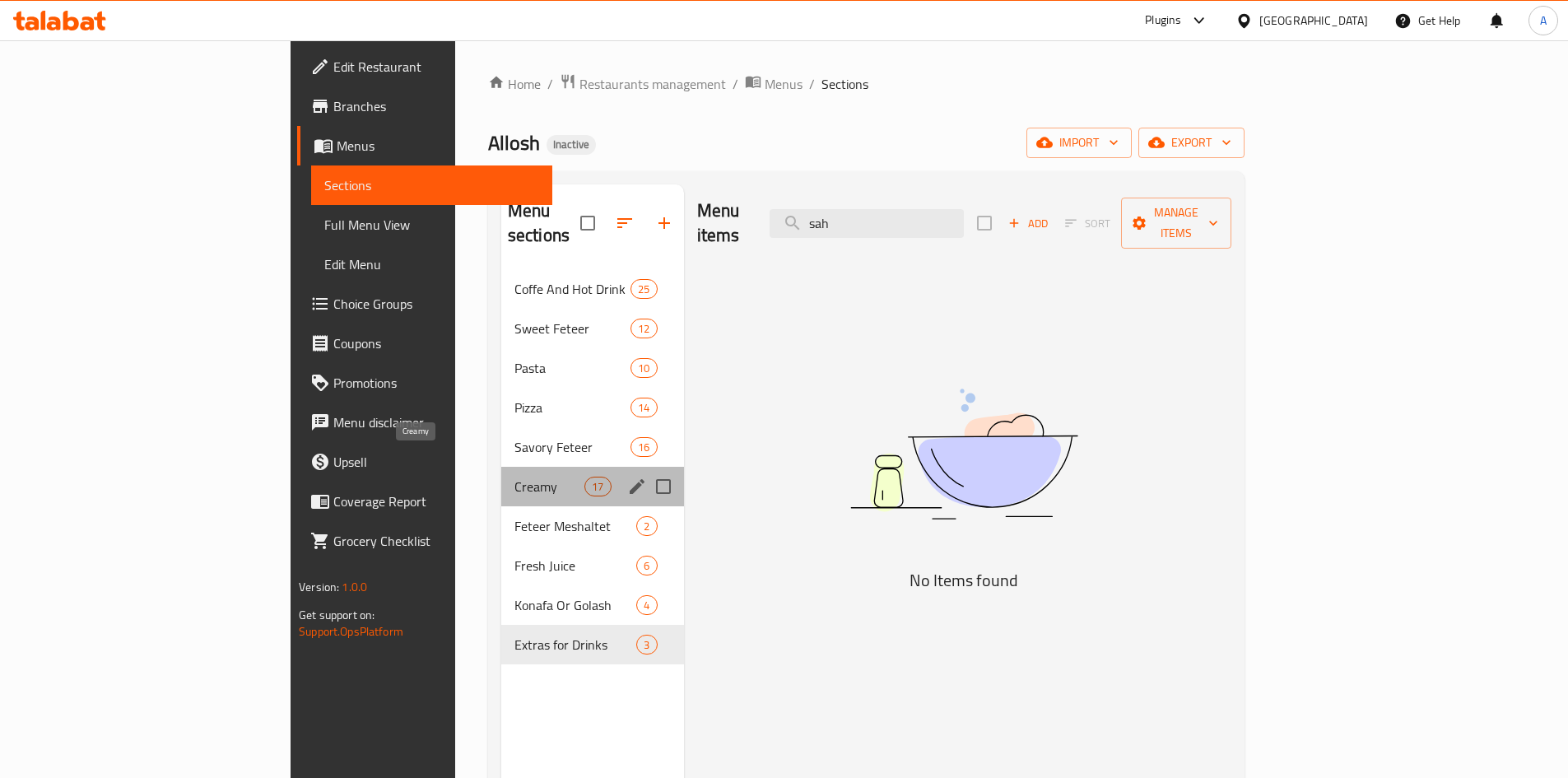
click at [514, 476] on span "Creamy" at bounding box center [549, 486] width 70 height 20
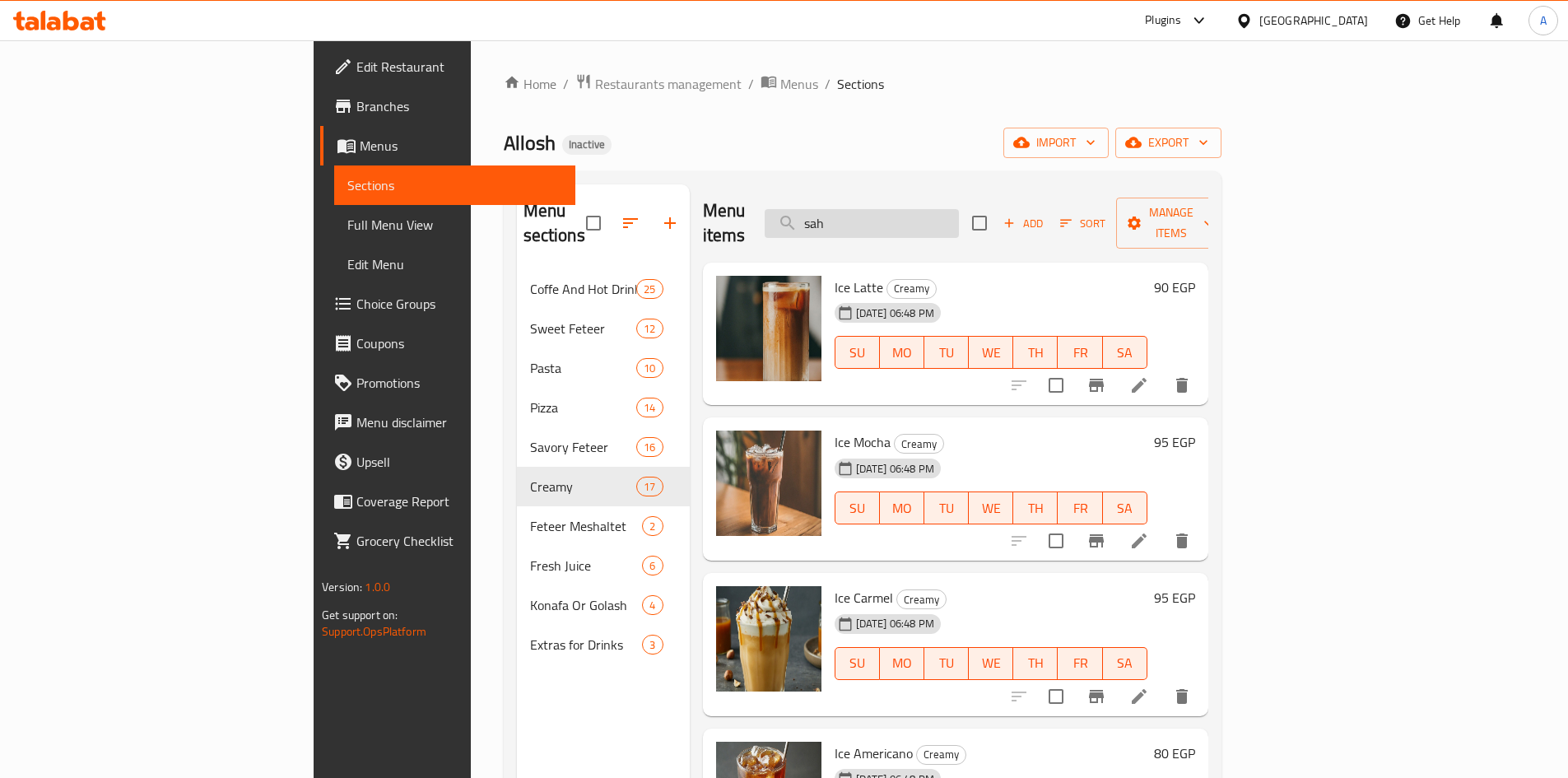
click at [952, 209] on input "sah" at bounding box center [862, 223] width 194 height 29
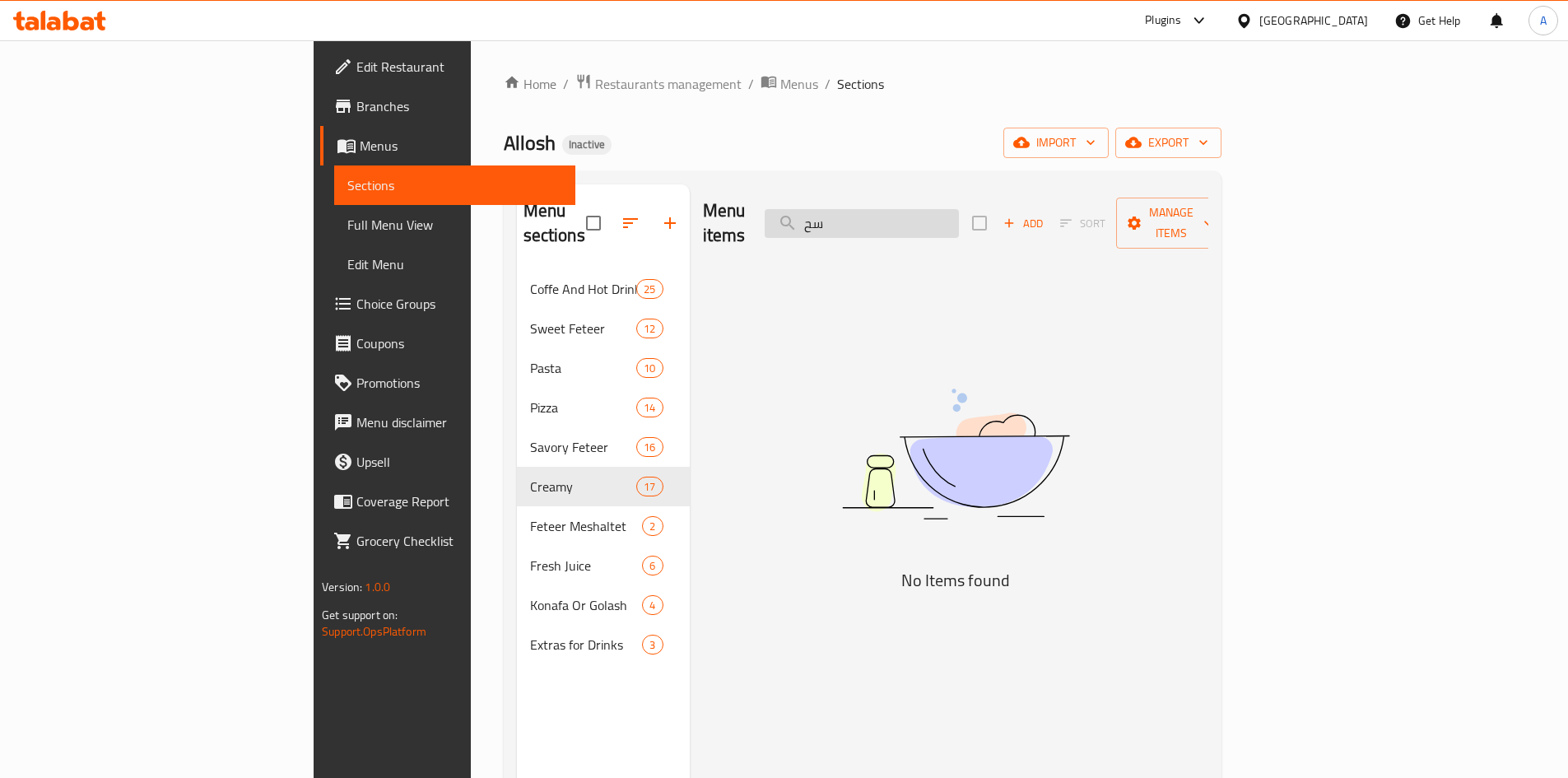
type input "س"
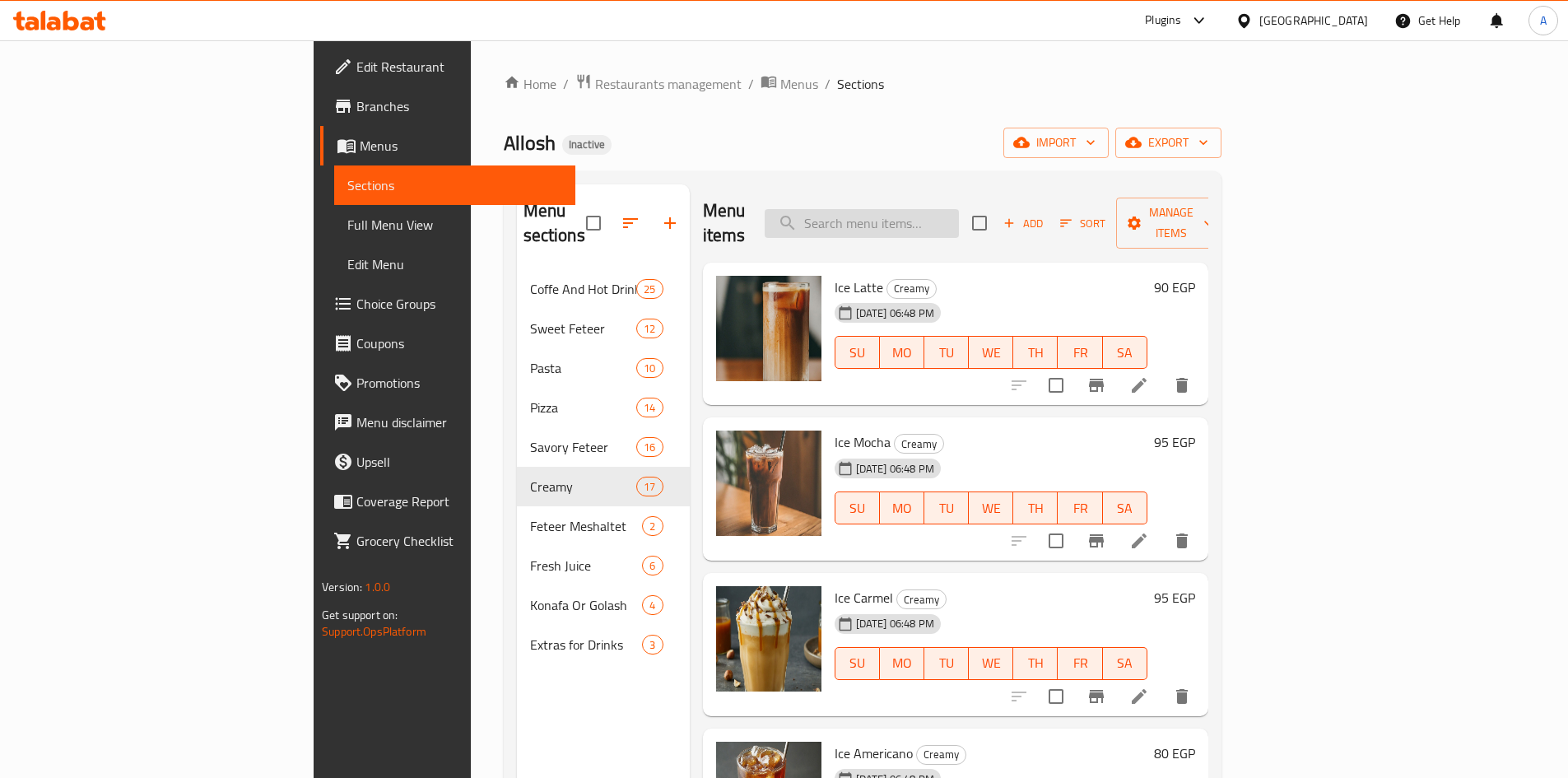
click at [959, 215] on input "search" at bounding box center [862, 223] width 194 height 29
paste input "Mocha"
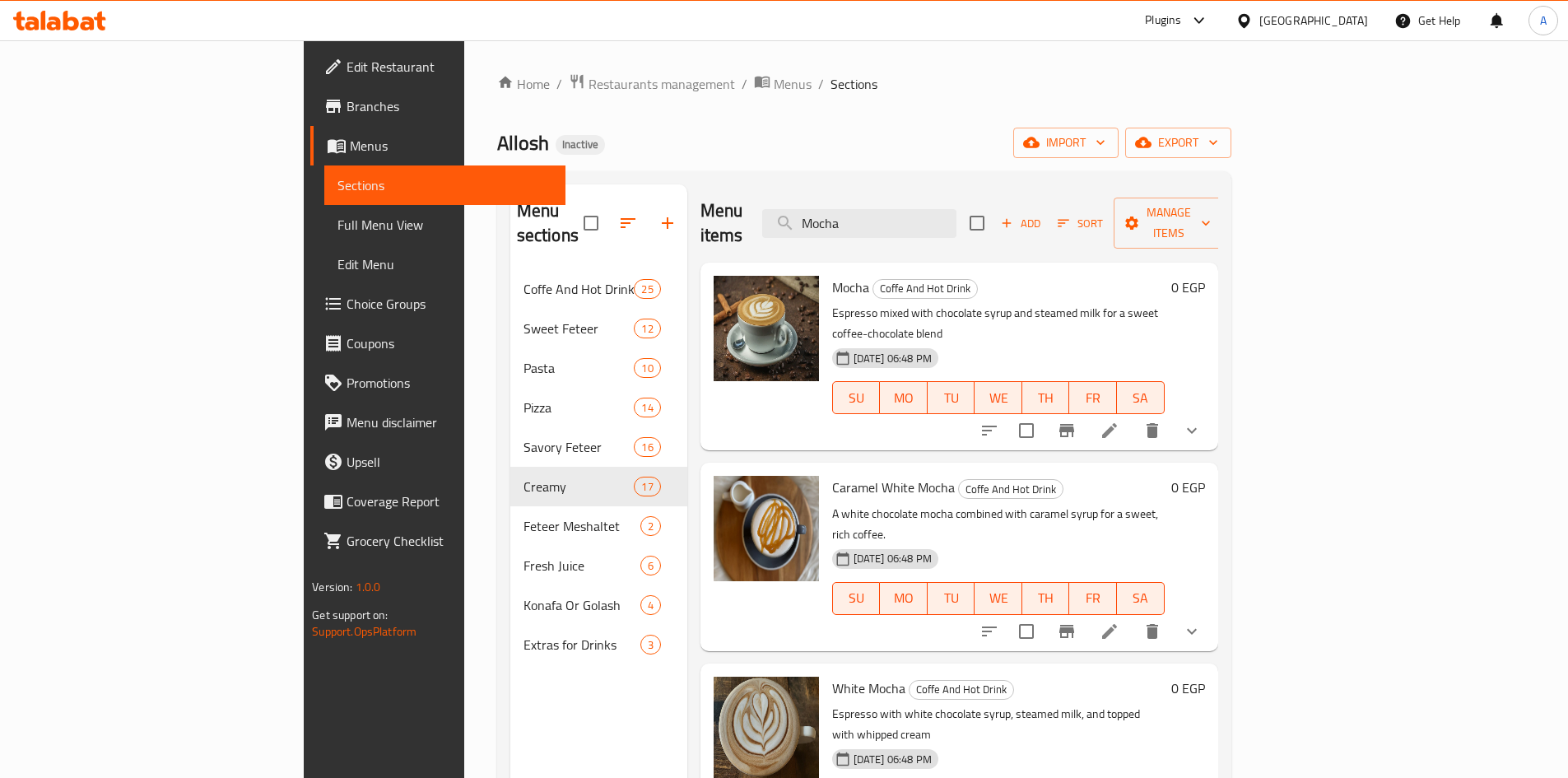
drag, startPoint x: 977, startPoint y: 207, endPoint x: 715, endPoint y: 194, distance: 262.3
click at [734, 201] on div "Menu items Mocha Add Sort Manage items" at bounding box center [959, 223] width 518 height 78
paste input "Caramel White Moch"
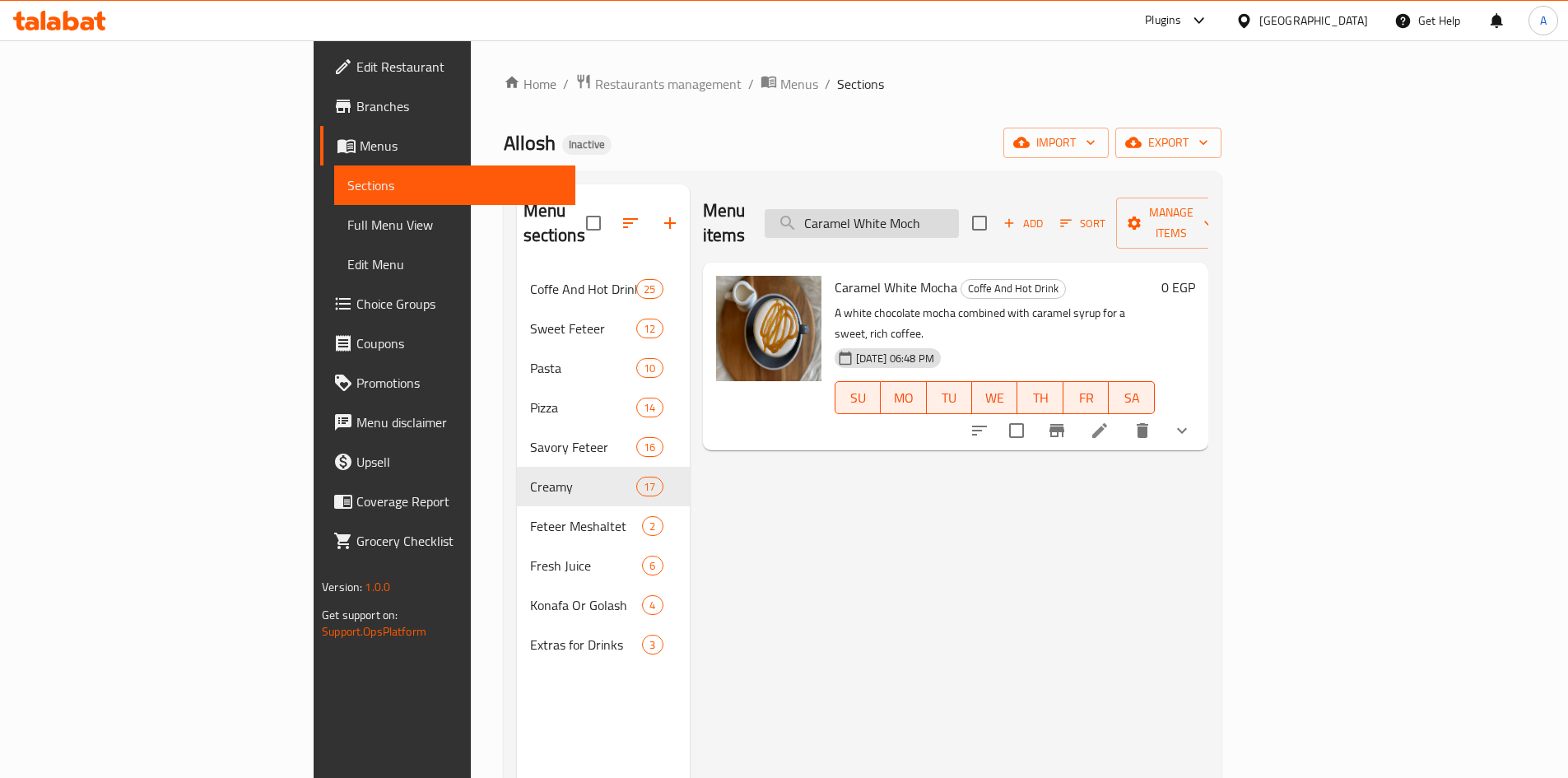
click at [939, 214] on input "Caramel White Moch" at bounding box center [862, 223] width 194 height 29
click at [959, 221] on input "Caramel White Moch" at bounding box center [862, 223] width 194 height 29
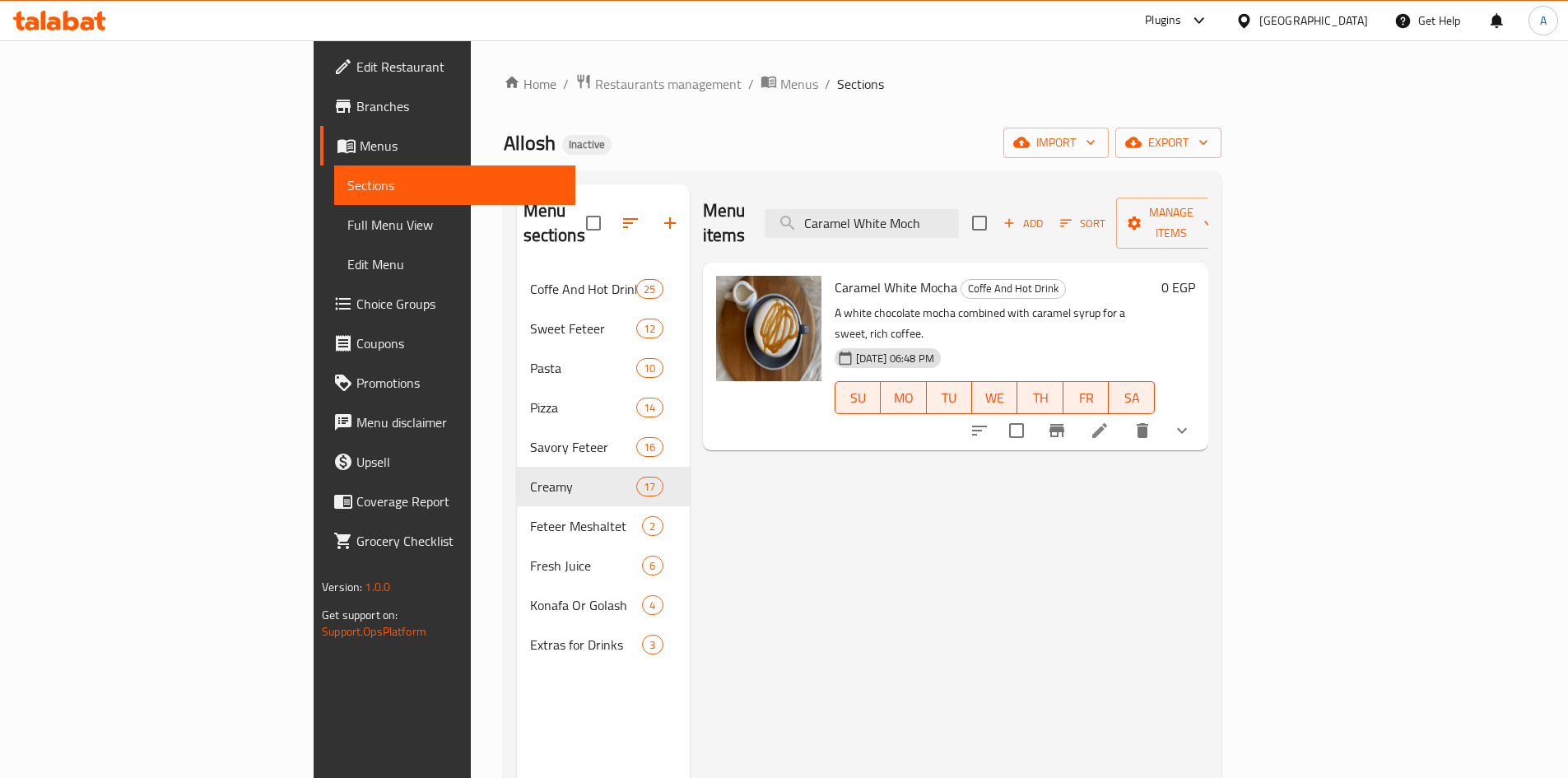
paste input "Tea"
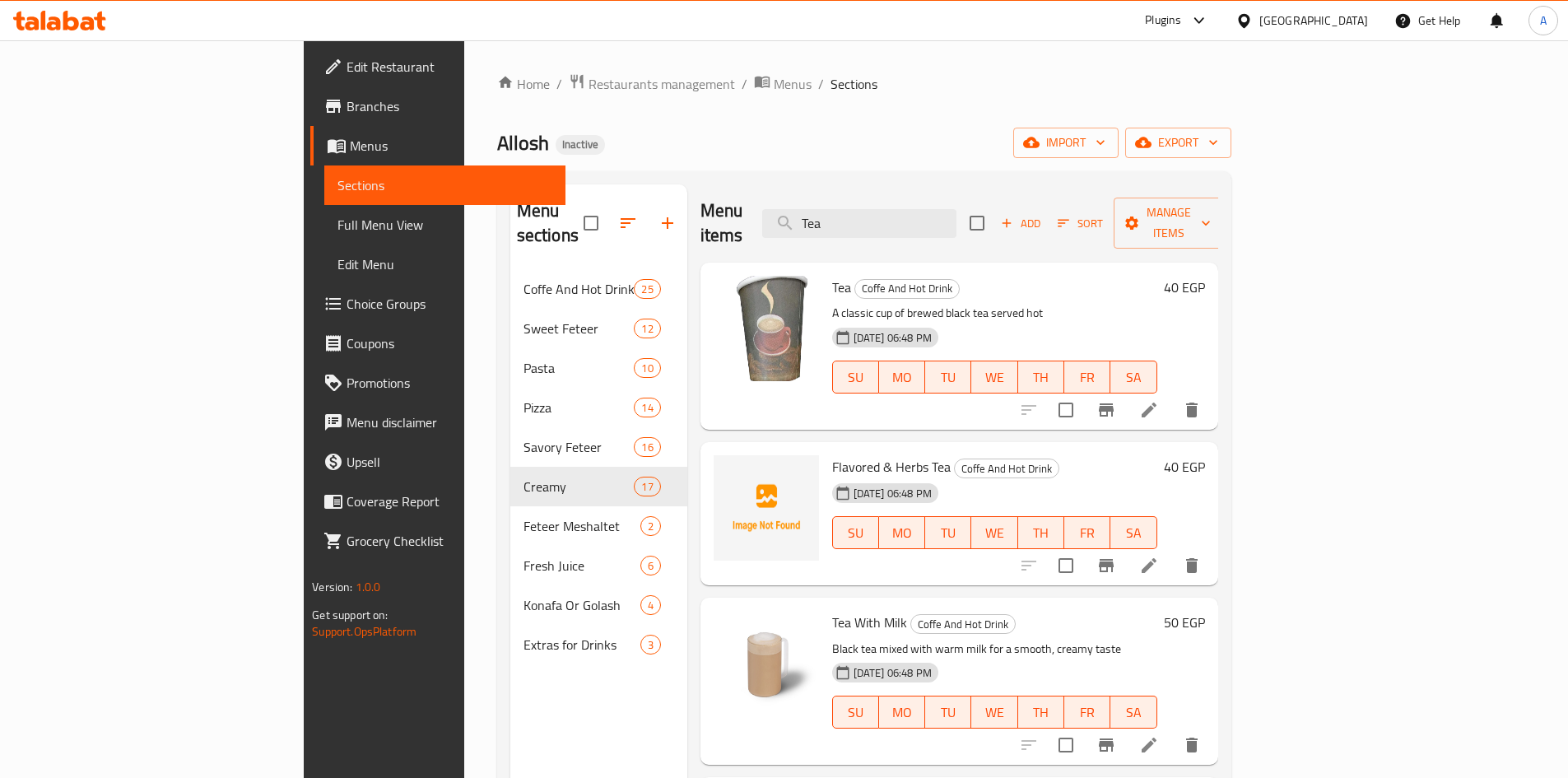
drag, startPoint x: 895, startPoint y: 210, endPoint x: 762, endPoint y: 181, distance: 136.1
click at [742, 210] on div "Menu items Tea Add Sort Manage items" at bounding box center [959, 223] width 518 height 78
paste input "نوتيلا وايت"
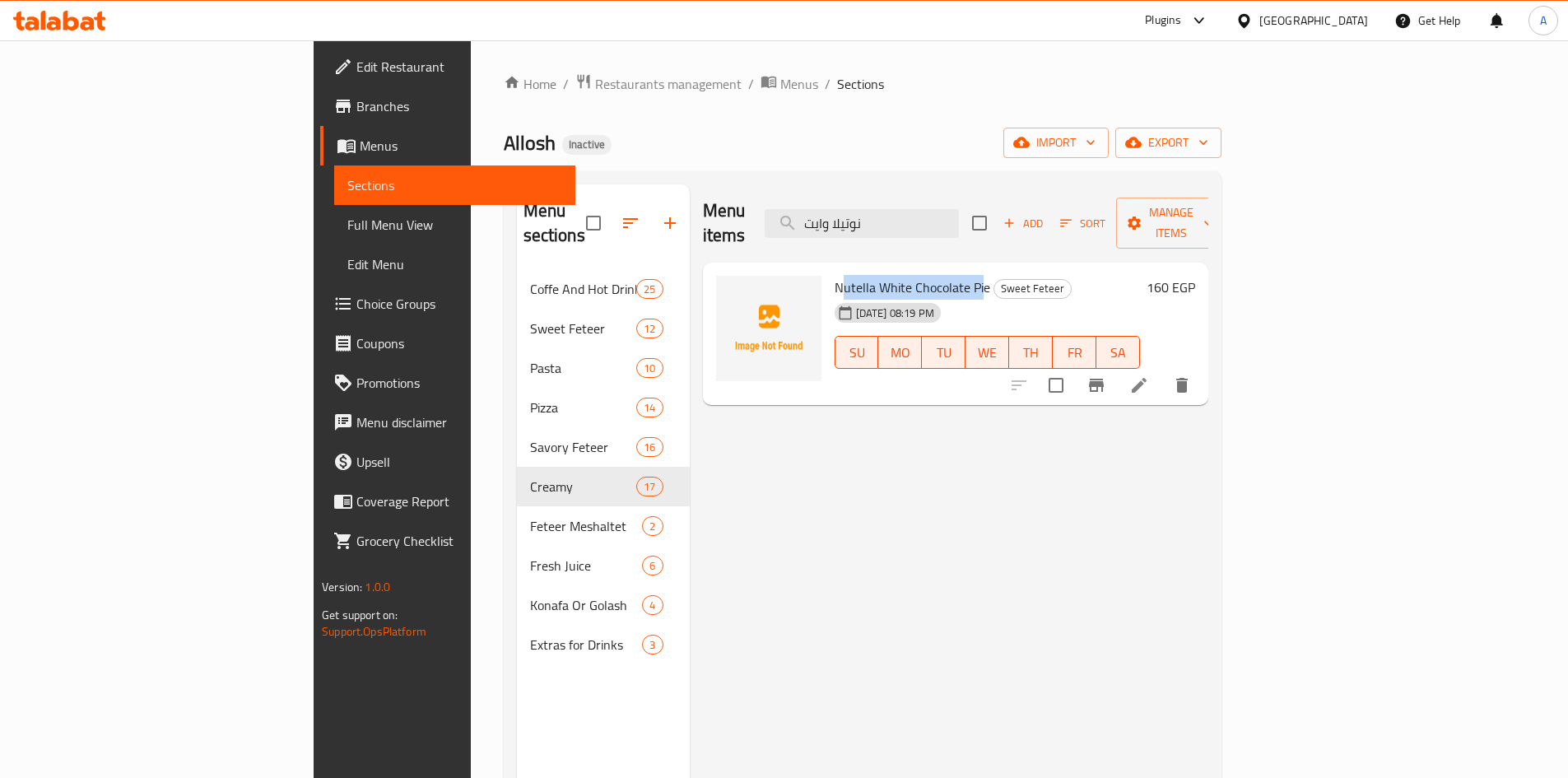
drag, startPoint x: 762, startPoint y: 262, endPoint x: 905, endPoint y: 259, distance: 143.0
click at [905, 275] on span "Nutella White Chocolate Pie" at bounding box center [913, 287] width 156 height 25
copy span "utella White Chocolate Pi"
drag, startPoint x: 990, startPoint y: 210, endPoint x: 646, endPoint y: 192, distance: 344.5
click at [703, 192] on div "Menu items نوتيلا وايت Add Sort Manage items" at bounding box center [955, 223] width 506 height 78
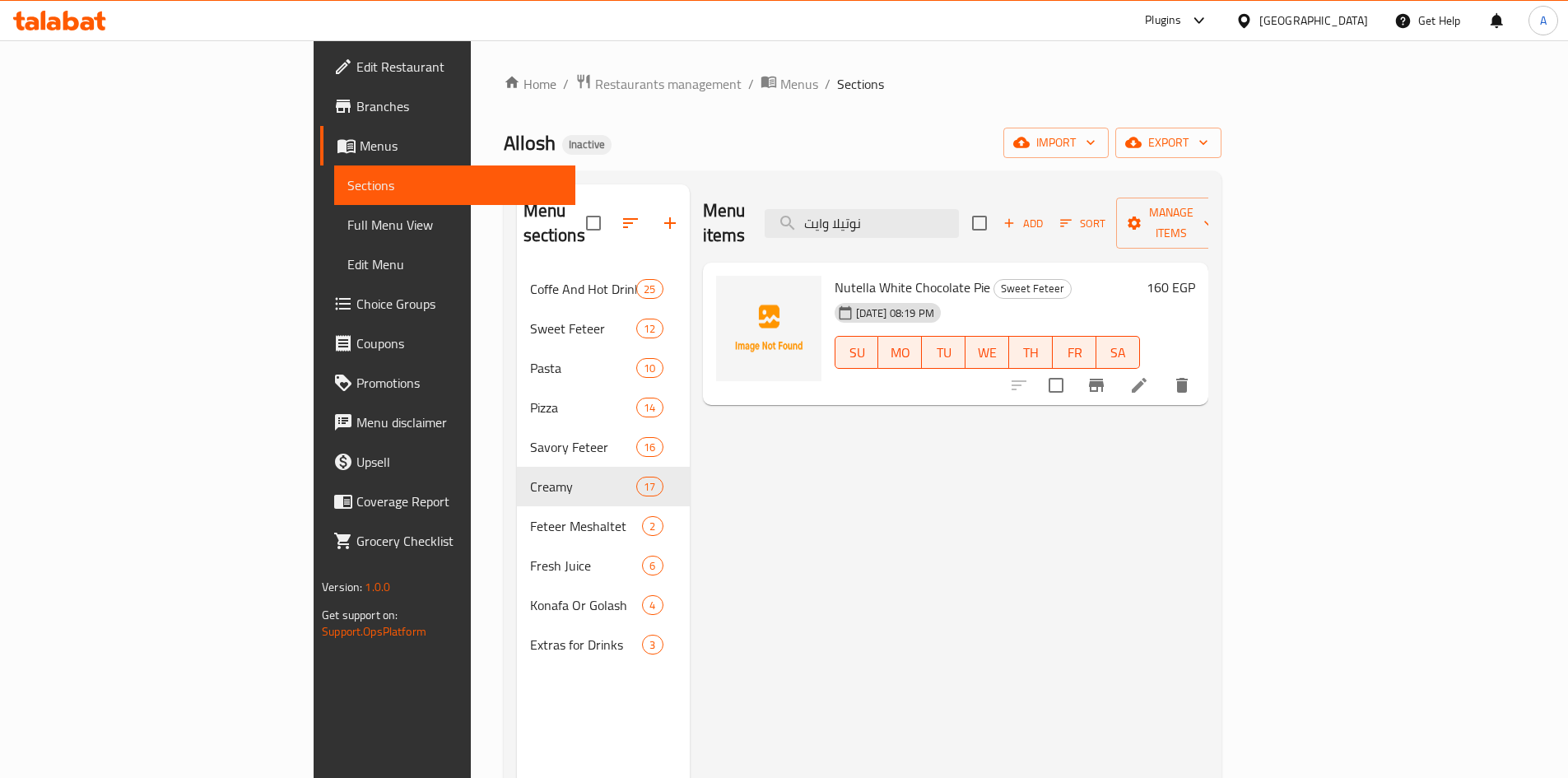
paste input "Tea With Milk"
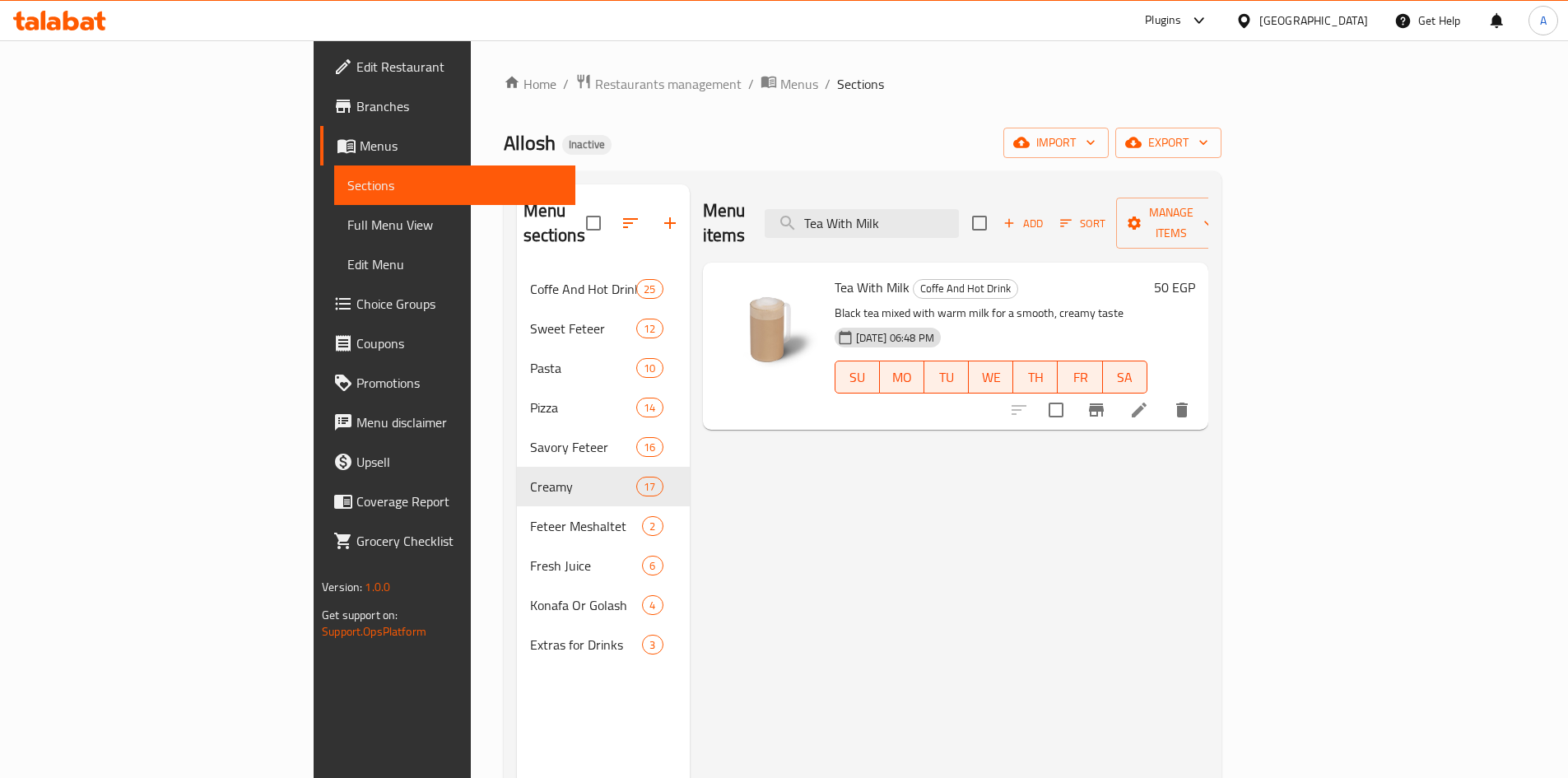
drag, startPoint x: 1010, startPoint y: 211, endPoint x: 592, endPoint y: 165, distance: 420.5
click at [595, 165] on div "Home / Restaurants management / Menus / Sections Allosh Inactive import export …" at bounding box center [863, 525] width 717 height 902
paste input "Coffee"
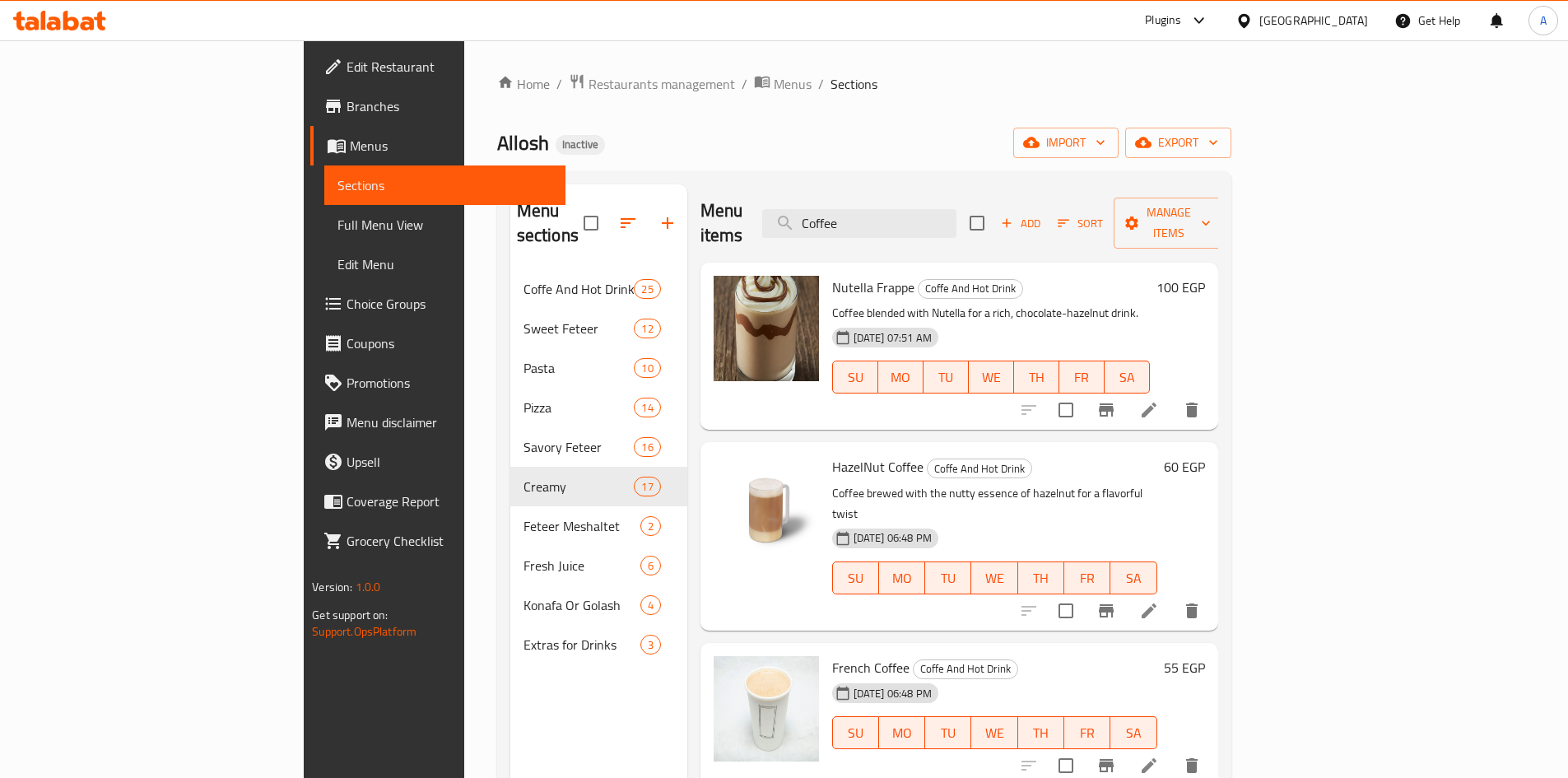
drag, startPoint x: 971, startPoint y: 204, endPoint x: 602, endPoint y: 182, distance: 369.7
click at [609, 184] on div "Menu sections Coffe And Hot Drink 25 Sweet Feteer 12 Pasta 10 Pizza 14 Savory F…" at bounding box center [864, 573] width 708 height 778
paste input "Flat Whit"
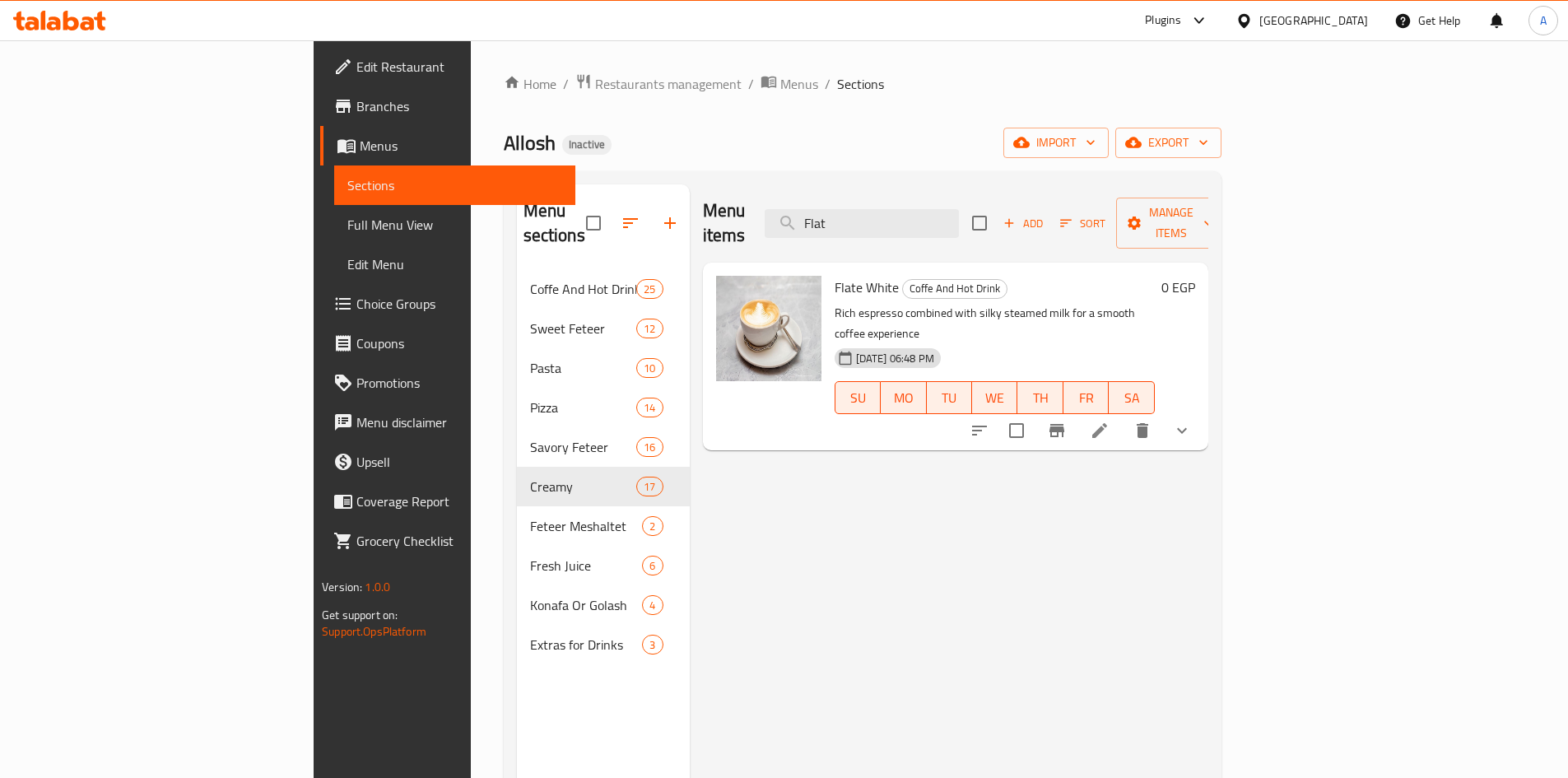
drag, startPoint x: 947, startPoint y: 210, endPoint x: 704, endPoint y: 195, distance: 243.5
click at [704, 195] on div "Menu items Flat Add Sort Manage items" at bounding box center [955, 223] width 506 height 78
paste input "Hazelnut Coffee"
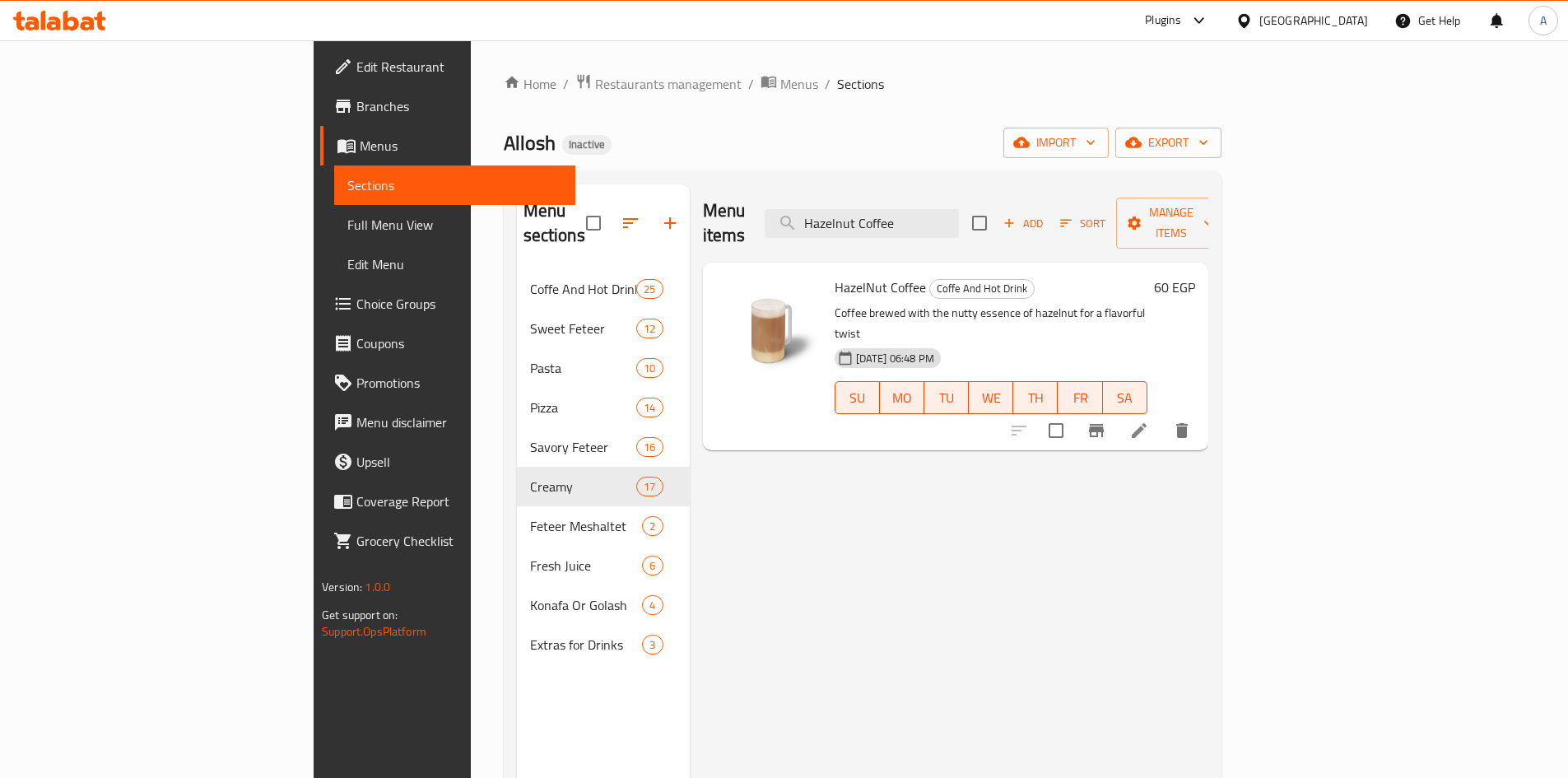
drag, startPoint x: 1011, startPoint y: 209, endPoint x: 658, endPoint y: 188, distance: 353.6
click at [703, 193] on div "Menu items Hazelnut Coffee Add Sort Manage items" at bounding box center [955, 223] width 506 height 78
paste input "French"
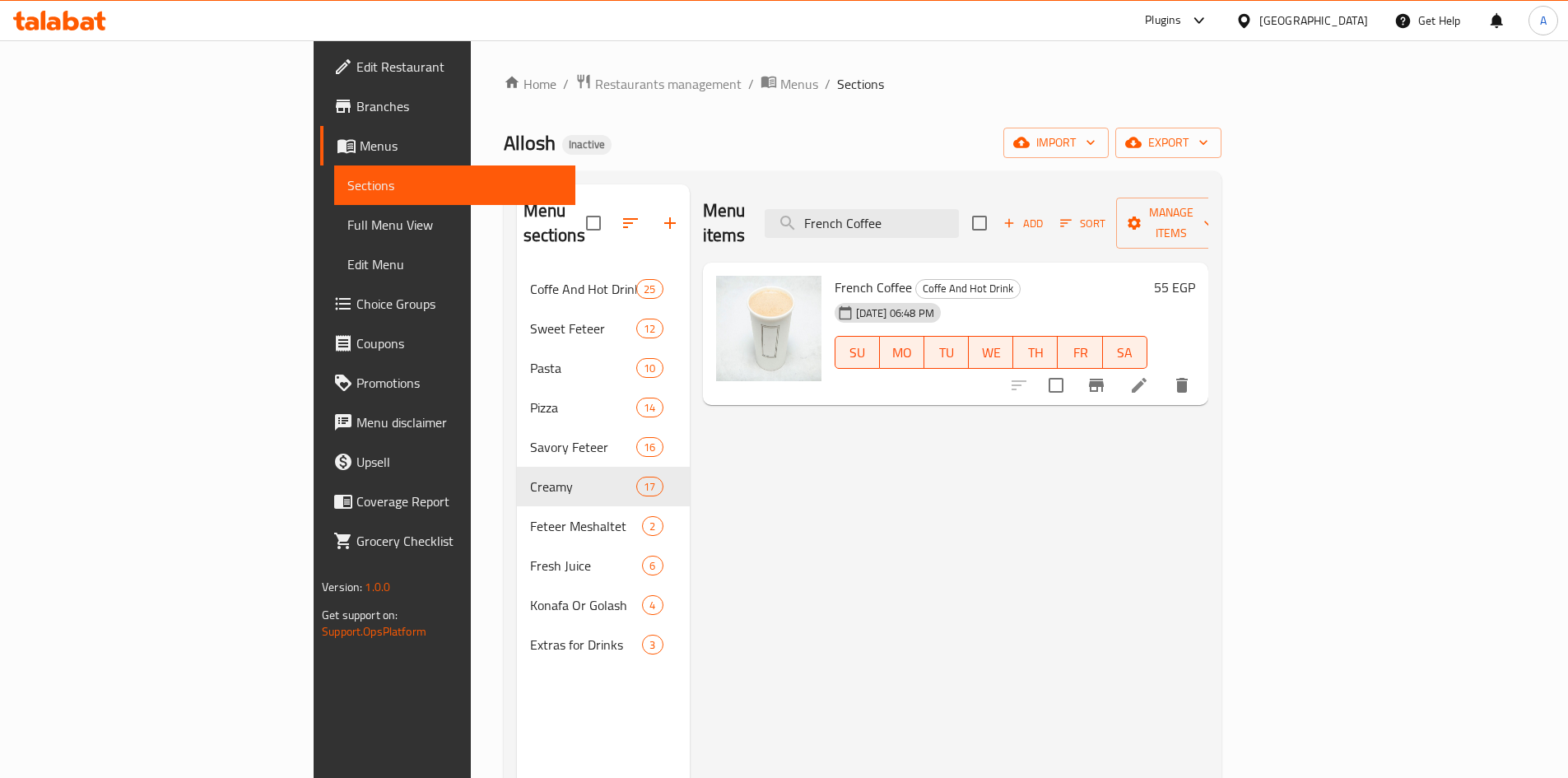
drag, startPoint x: 1010, startPoint y: 213, endPoint x: 668, endPoint y: 173, distance: 344.3
click at [683, 176] on div "Menu sections Coffe And Hot Drink 25 Sweet Feteer 12 Pasta 10 Pizza 14 Savory F…" at bounding box center [863, 573] width 717 height 804
paste input "Espresso"
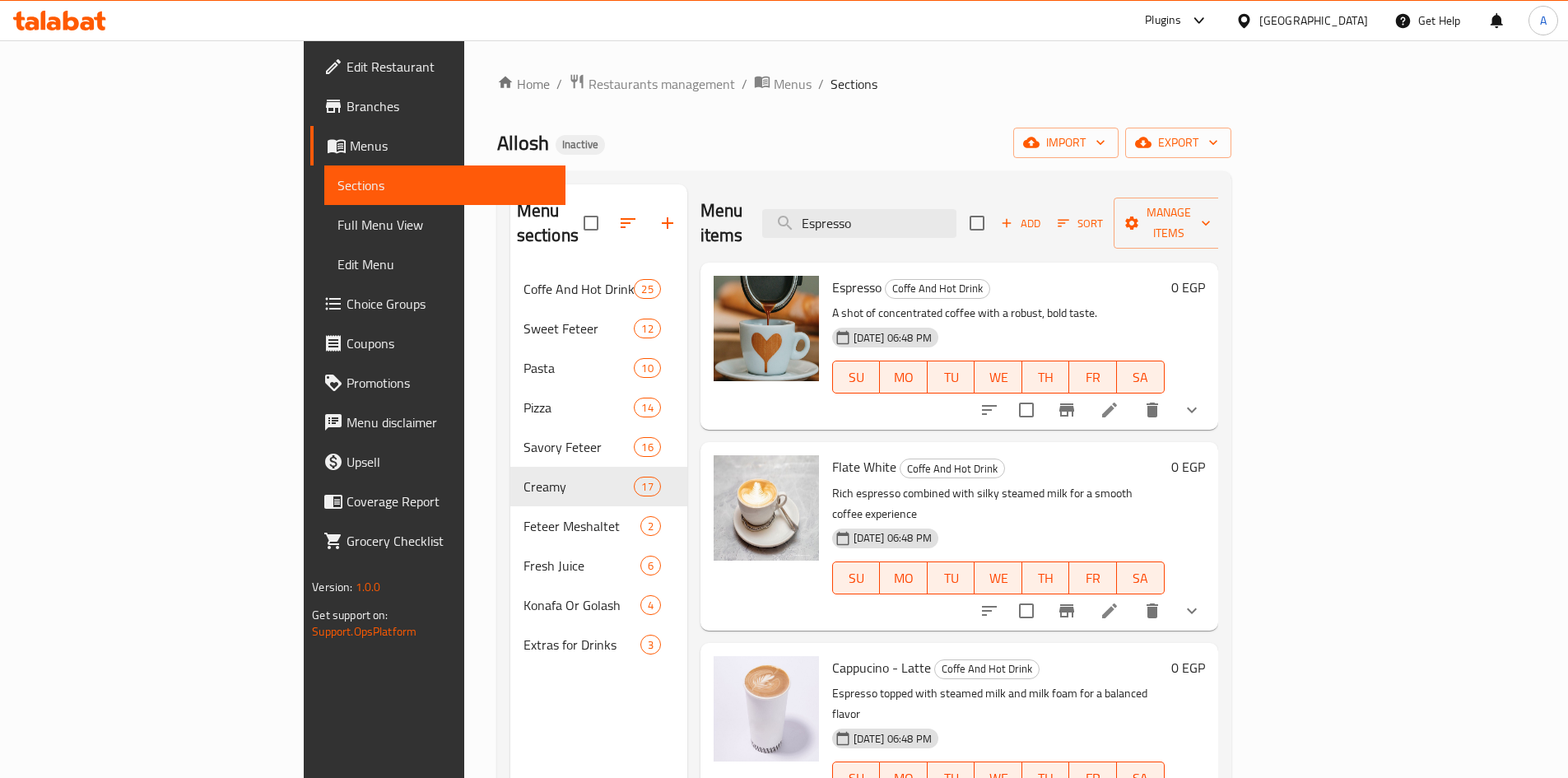
drag, startPoint x: 981, startPoint y: 200, endPoint x: 710, endPoint y: 191, distance: 271.1
click at [753, 197] on div "Menu items Espresso Add Sort Manage items" at bounding box center [959, 223] width 518 height 78
paste input "Cappuccin"
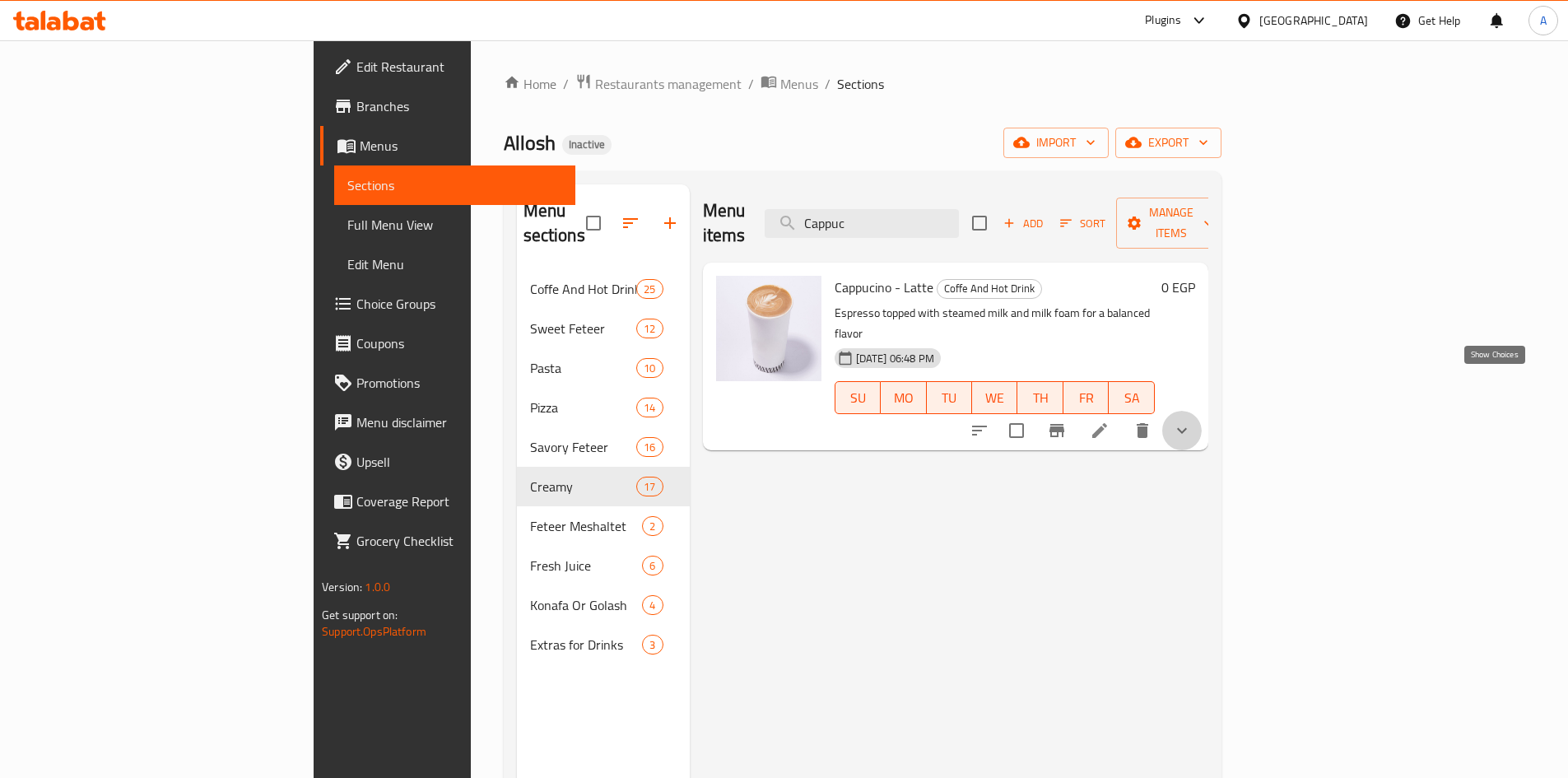
click at [1192, 421] on icon "show more" at bounding box center [1182, 430] width 20 height 20
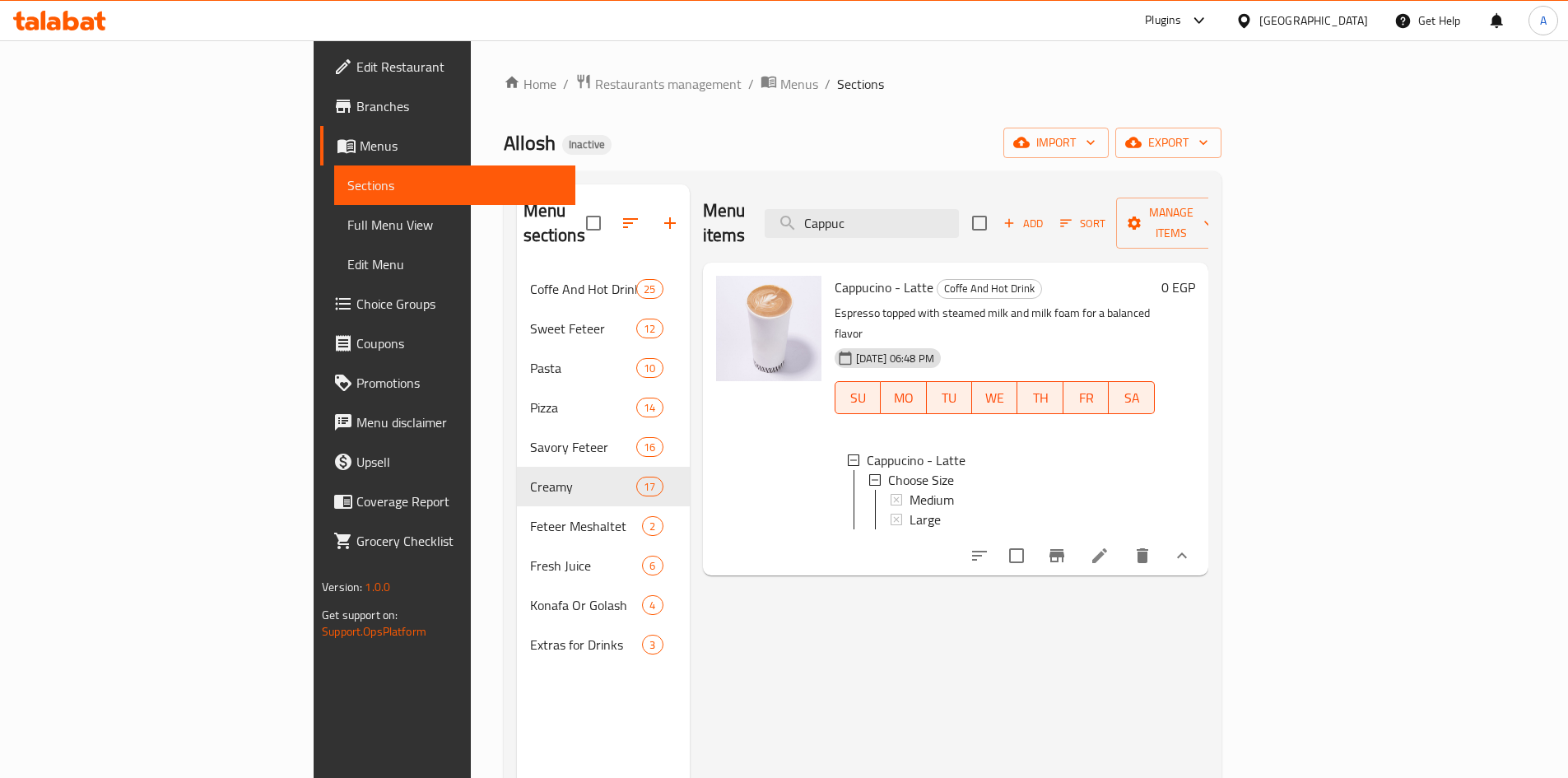
drag, startPoint x: 979, startPoint y: 212, endPoint x: 755, endPoint y: 184, distance: 225.7
click at [755, 184] on div "Menu items Cappuc Add Sort Manage items" at bounding box center [955, 223] width 506 height 78
paste input "Power Latte"
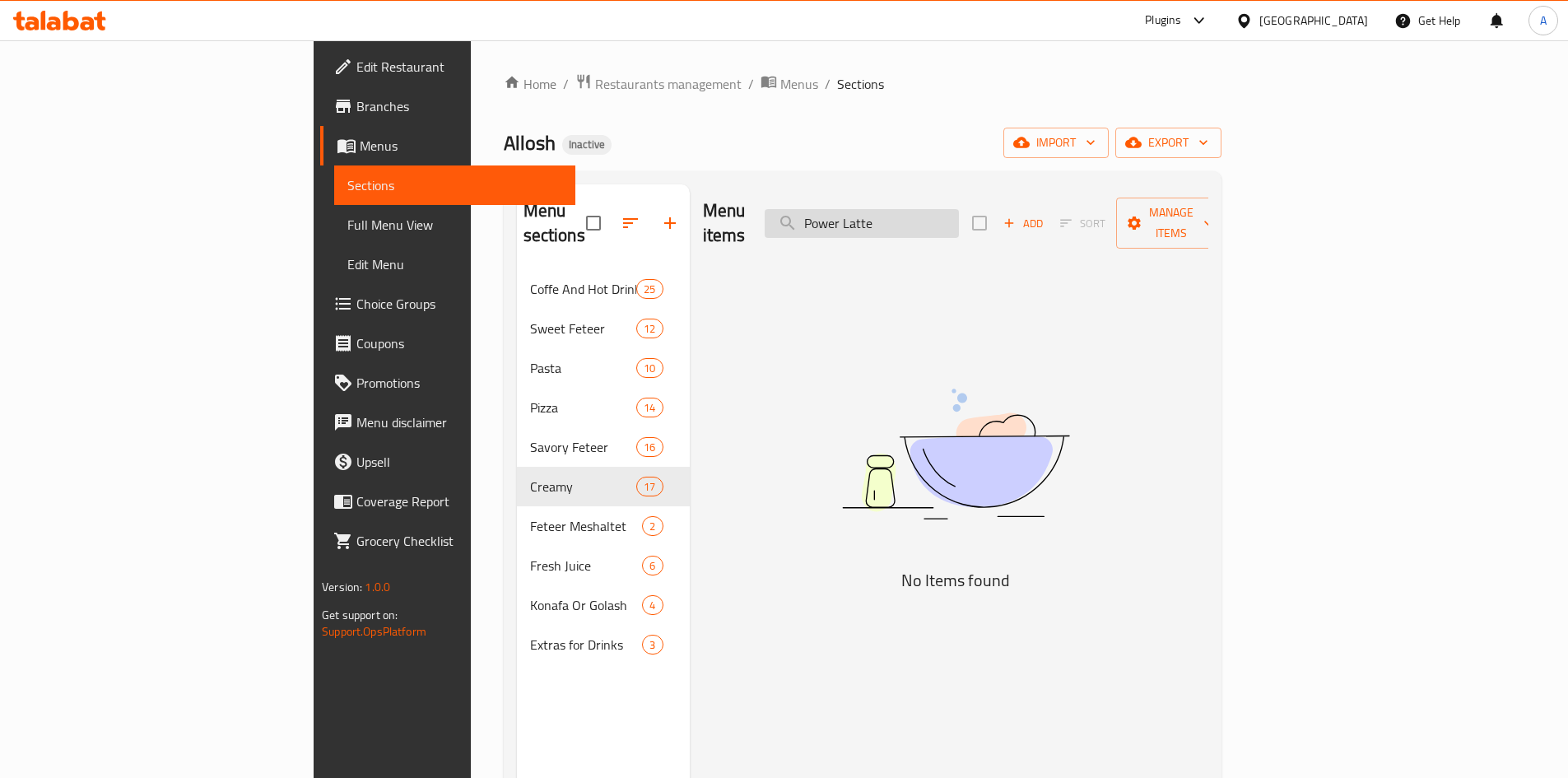
click at [959, 212] on input "Power Latte" at bounding box center [862, 223] width 194 height 29
type input "Power"
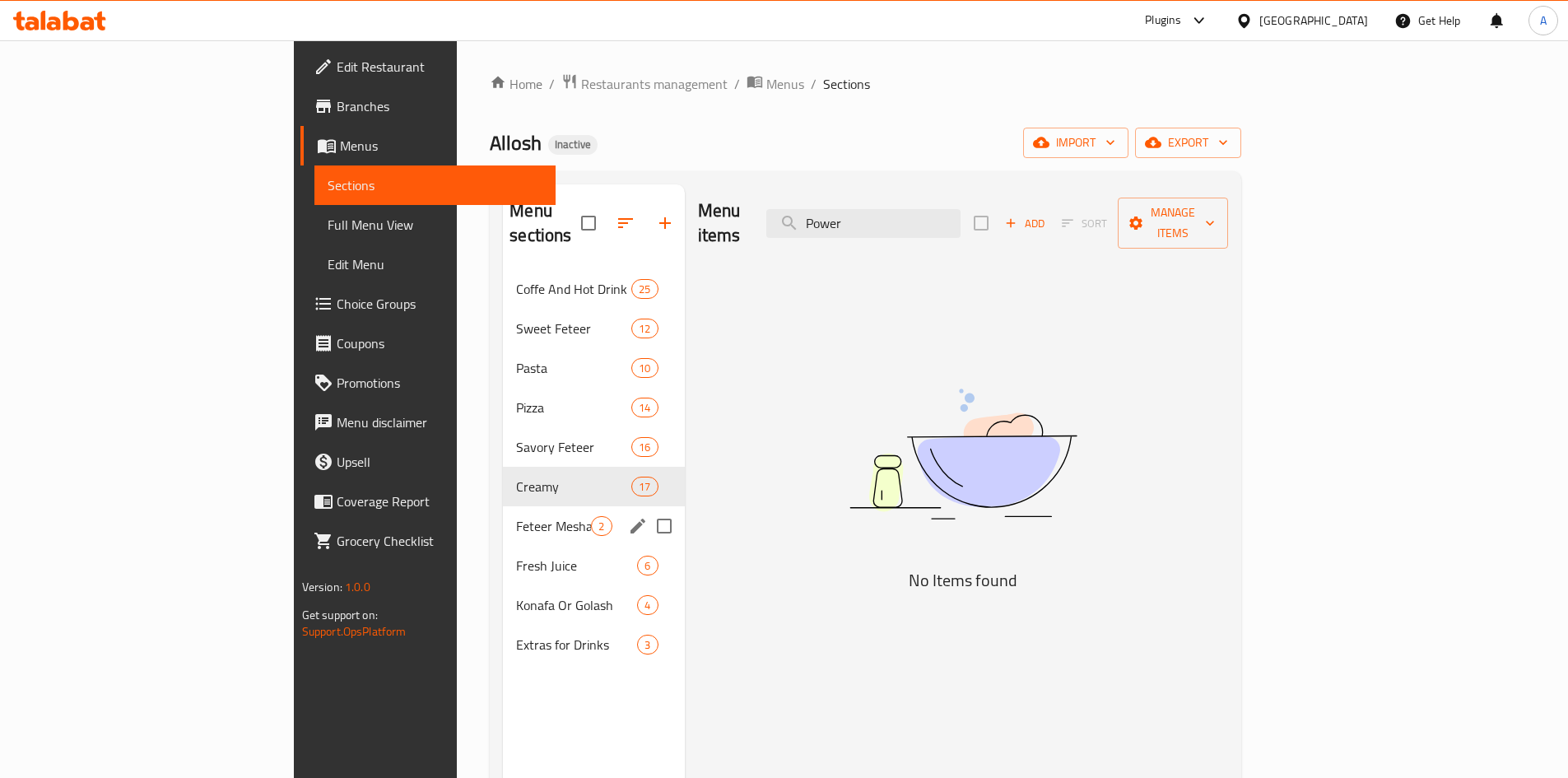
click at [516, 516] on span "Feteer Meshaltet" at bounding box center [553, 526] width 75 height 20
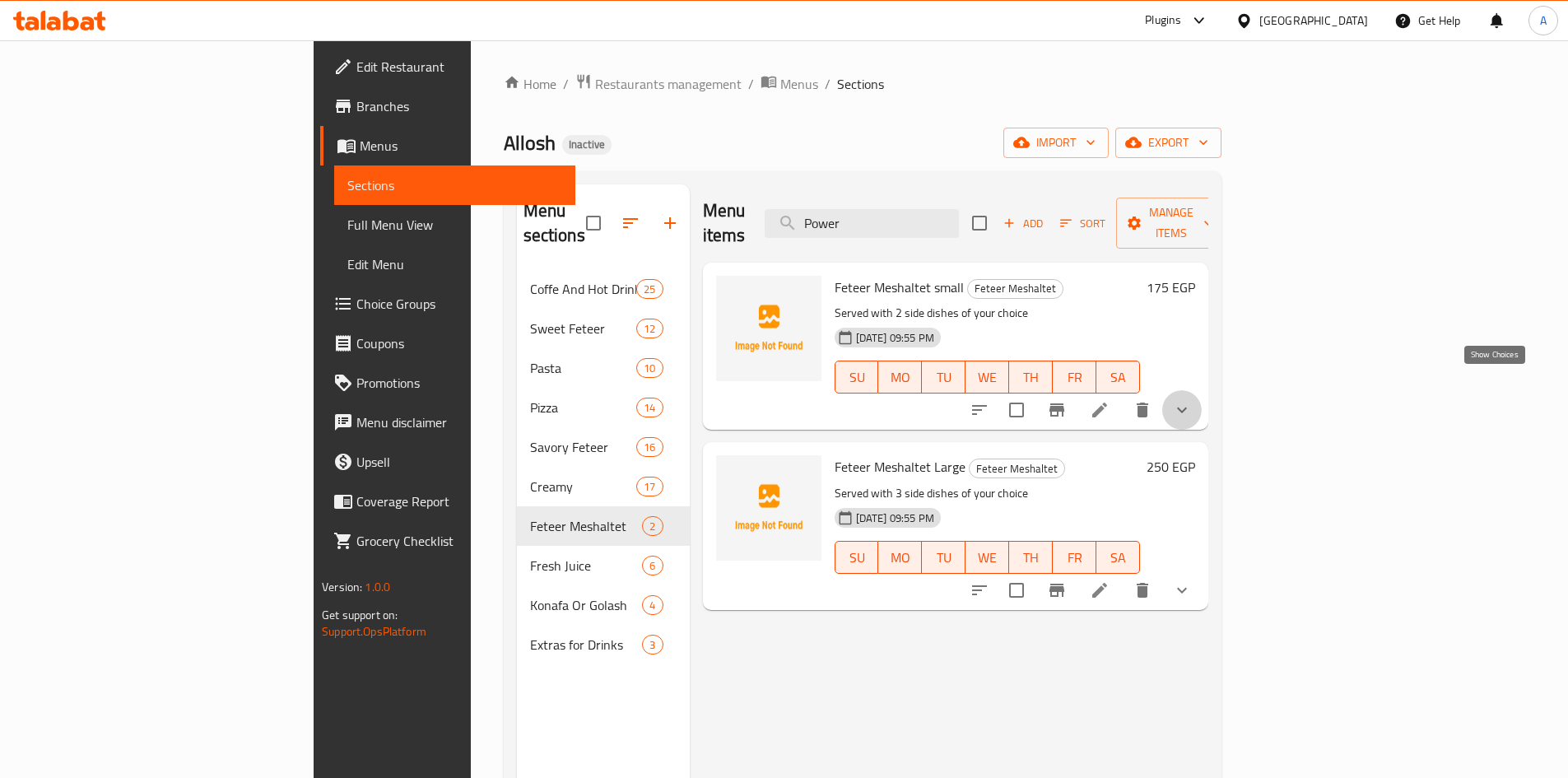
click at [1192, 400] on icon "show more" at bounding box center [1182, 410] width 20 height 20
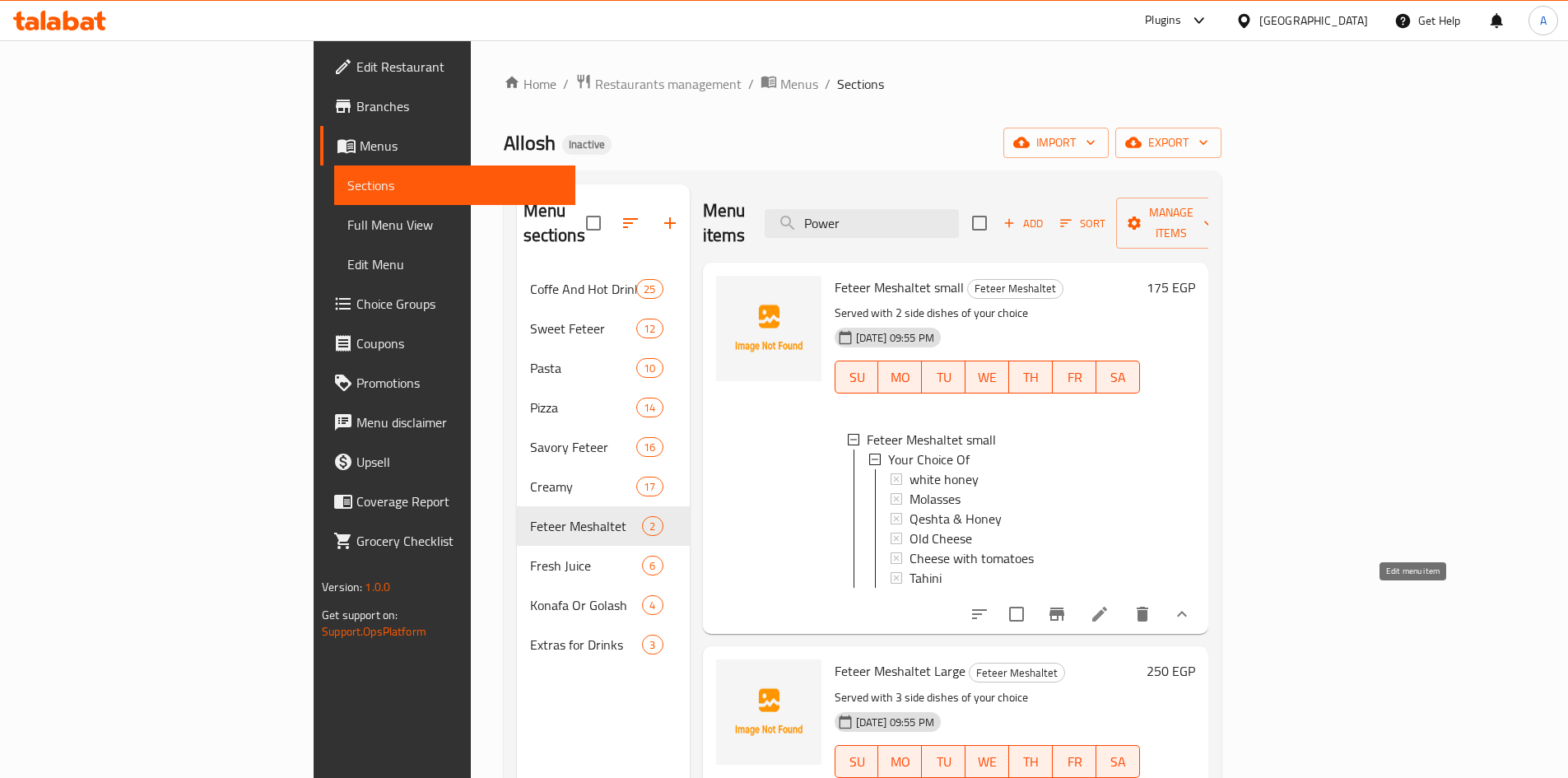
click at [1110, 604] on icon at bounding box center [1100, 614] width 20 height 20
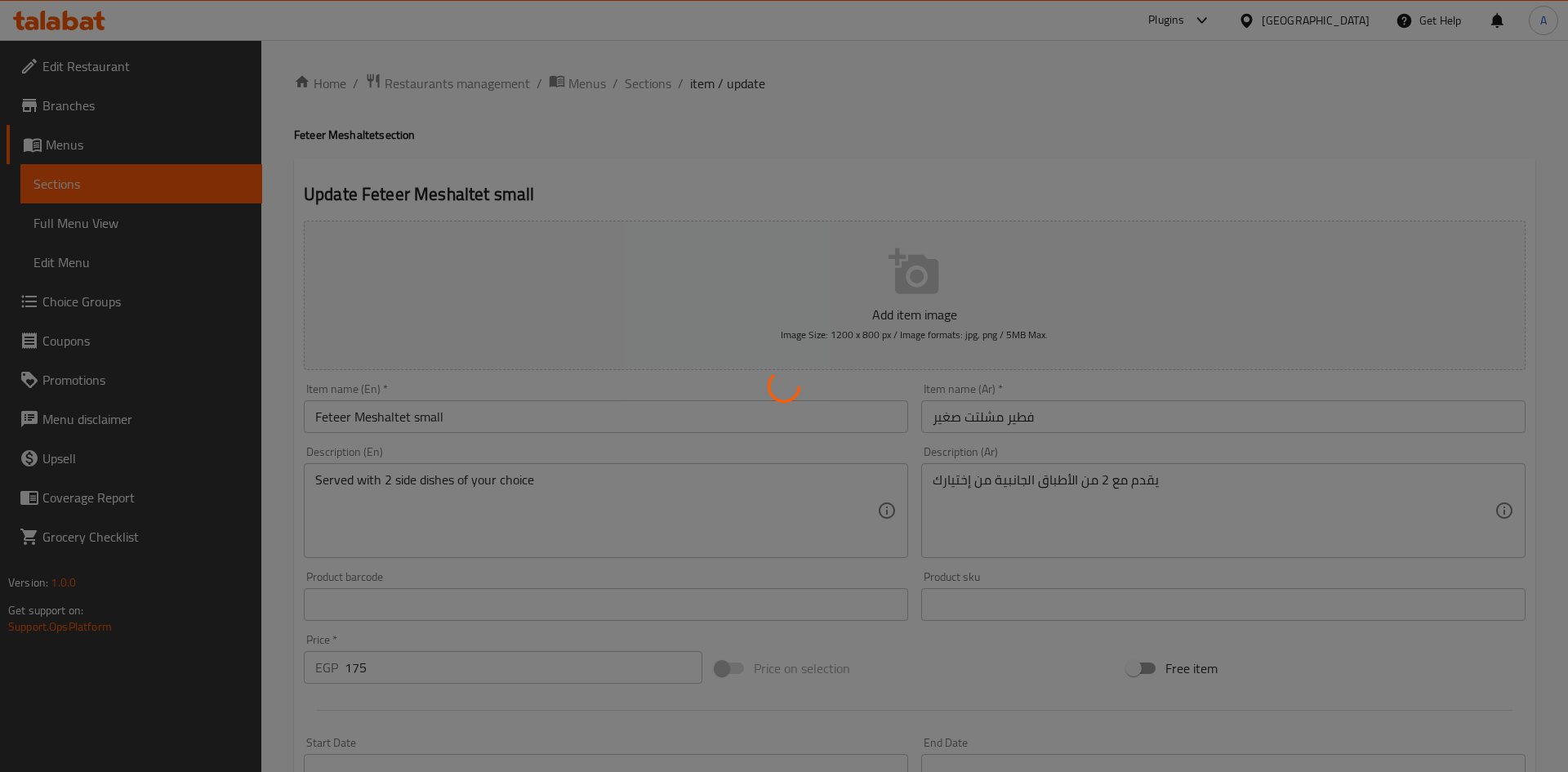
type input "اختيارك من"
type input "2"
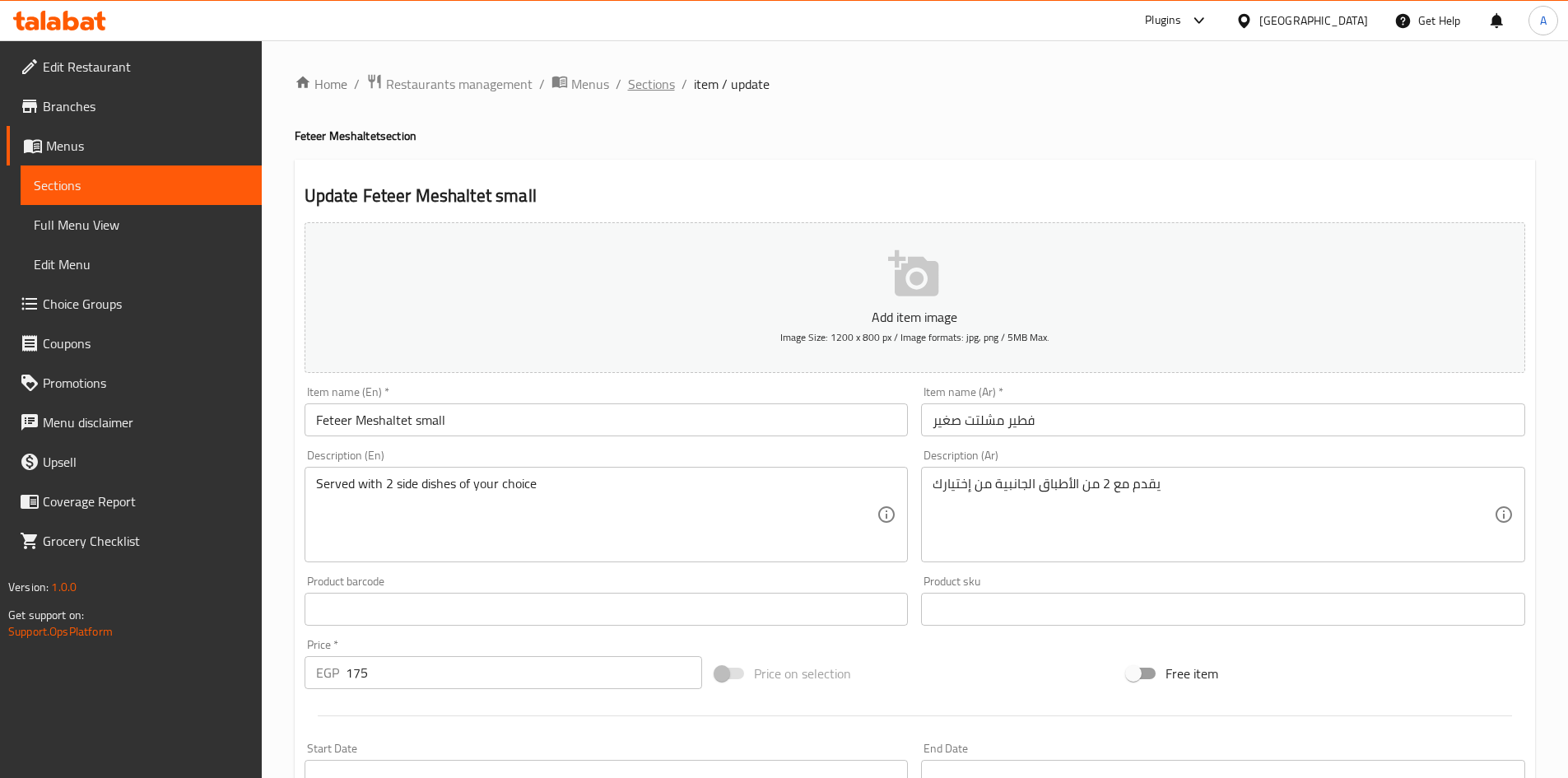
click at [653, 88] on span "Sections" at bounding box center [652, 84] width 47 height 20
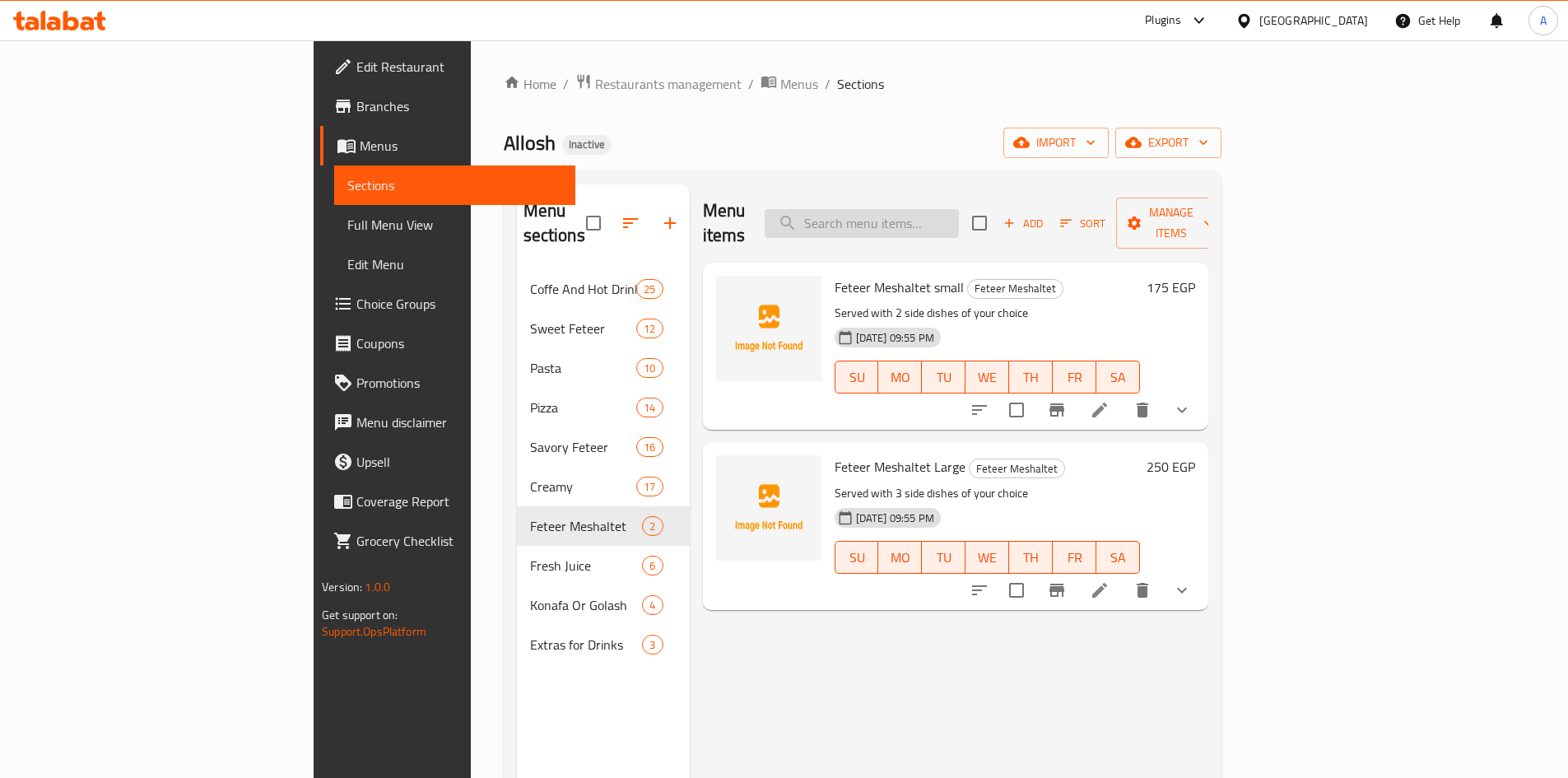
click at [936, 213] on input "search" at bounding box center [862, 223] width 194 height 29
paste input "القنبلة"
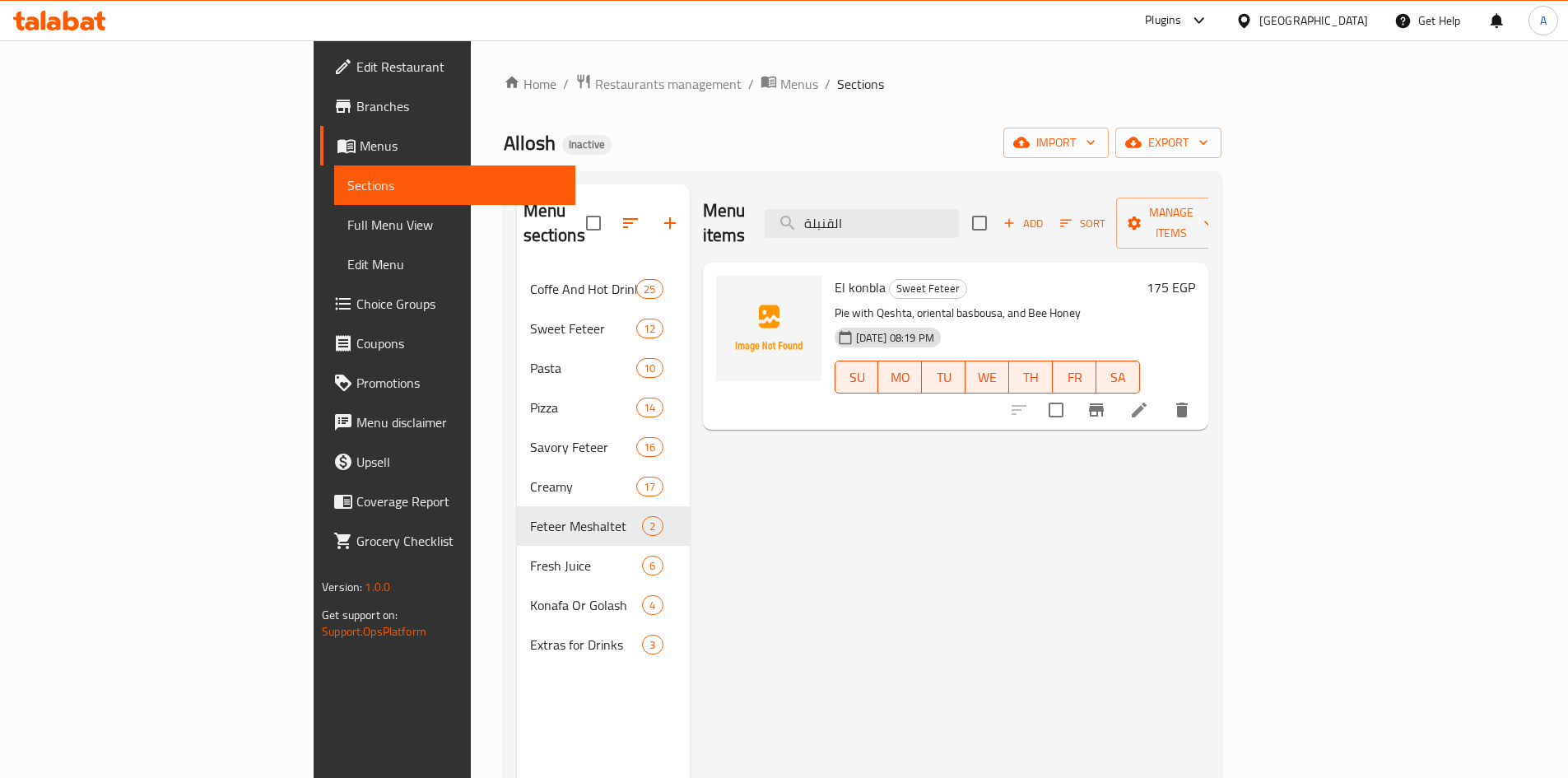
type input "القنبلة"
drag, startPoint x: 913, startPoint y: 0, endPoint x: 1154, endPoint y: 0, distance: 241.0
click at [347, 225] on span "Full Menu View" at bounding box center [455, 225] width 215 height 20
click at [347, 226] on span "Full Menu View" at bounding box center [455, 225] width 215 height 20
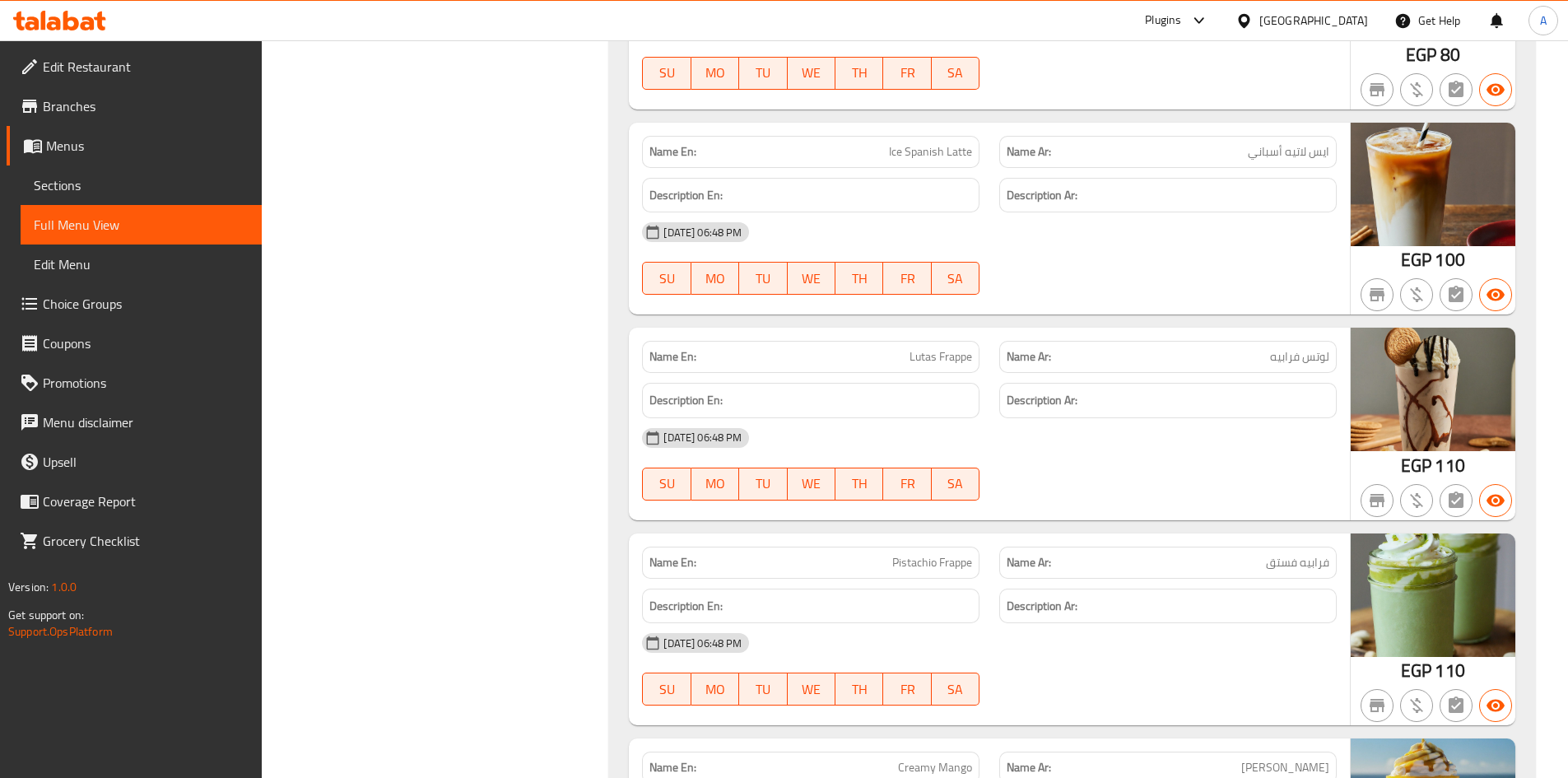
scroll to position [22770, 0]
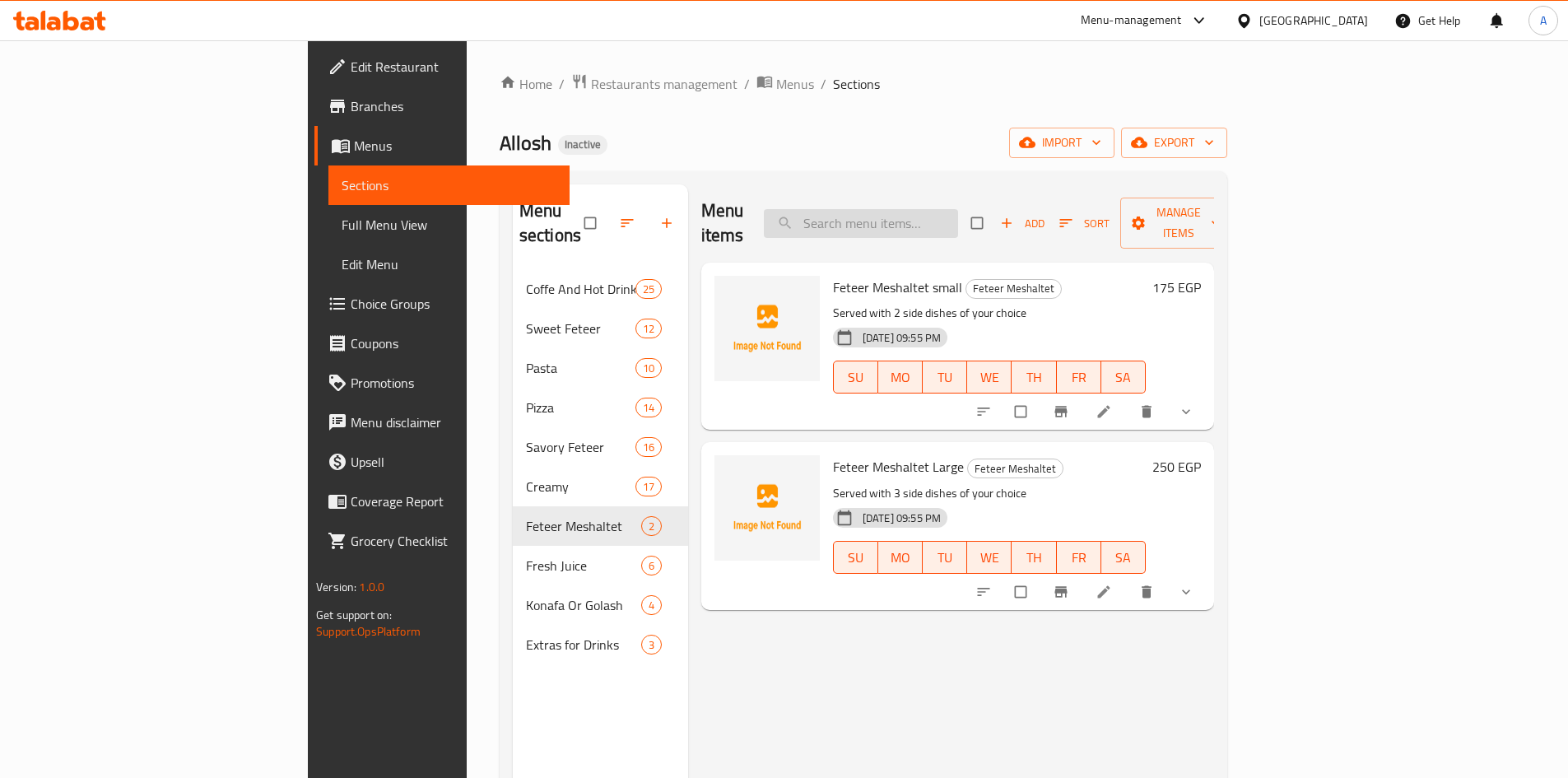
click at [941, 209] on input "search" at bounding box center [861, 223] width 194 height 29
paste input "Ice Latte"
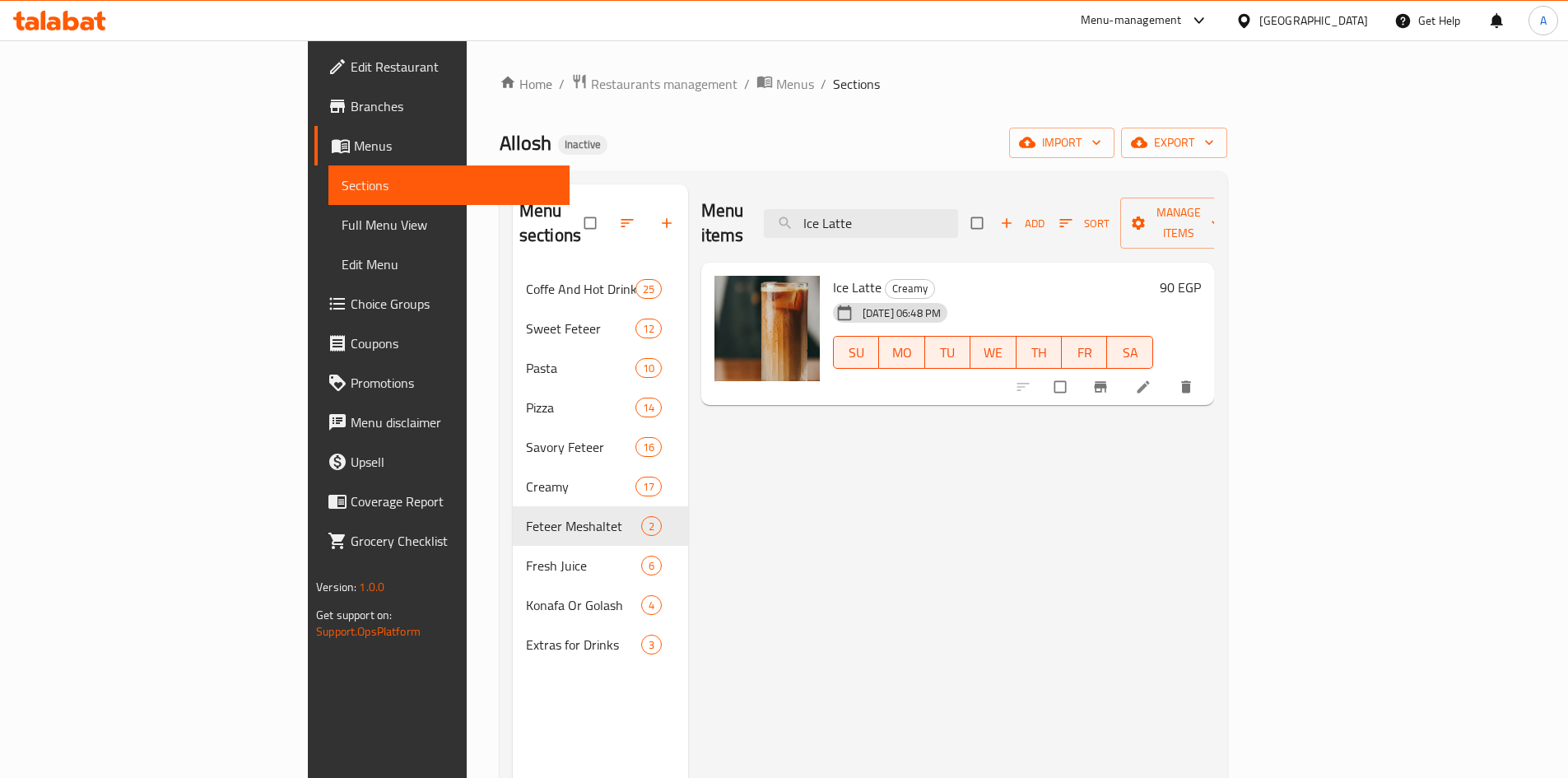
type input "Ice Latte"
click at [1150, 381] on icon at bounding box center [1143, 387] width 12 height 12
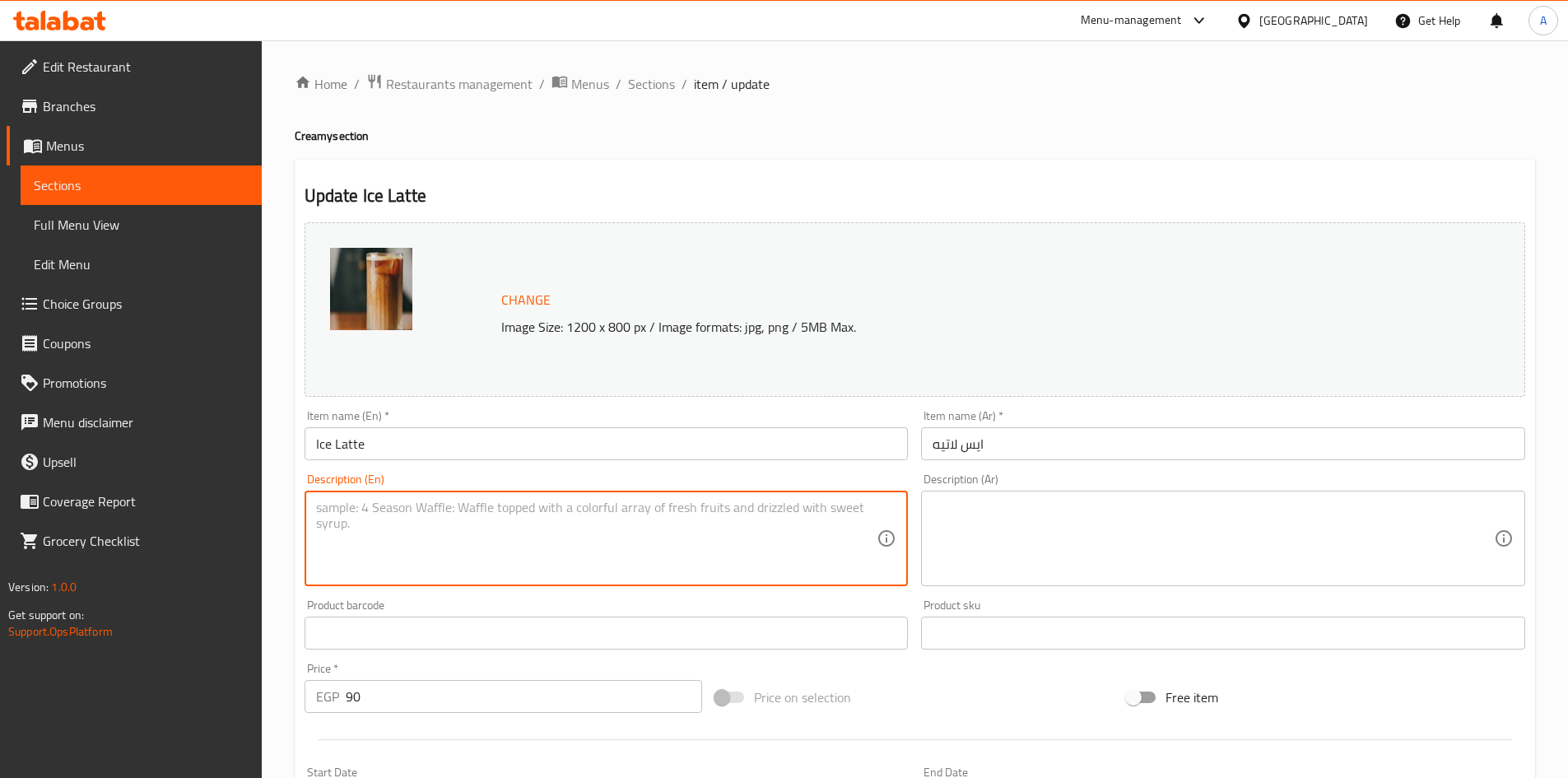
click at [422, 507] on textarea at bounding box center [597, 539] width 562 height 78
paste textarea "Cold espresso mixed with chilled milk and ice"
type textarea "Cold espresso mixed with chilled milk and ice"
click at [991, 512] on textarea at bounding box center [1214, 539] width 562 height 78
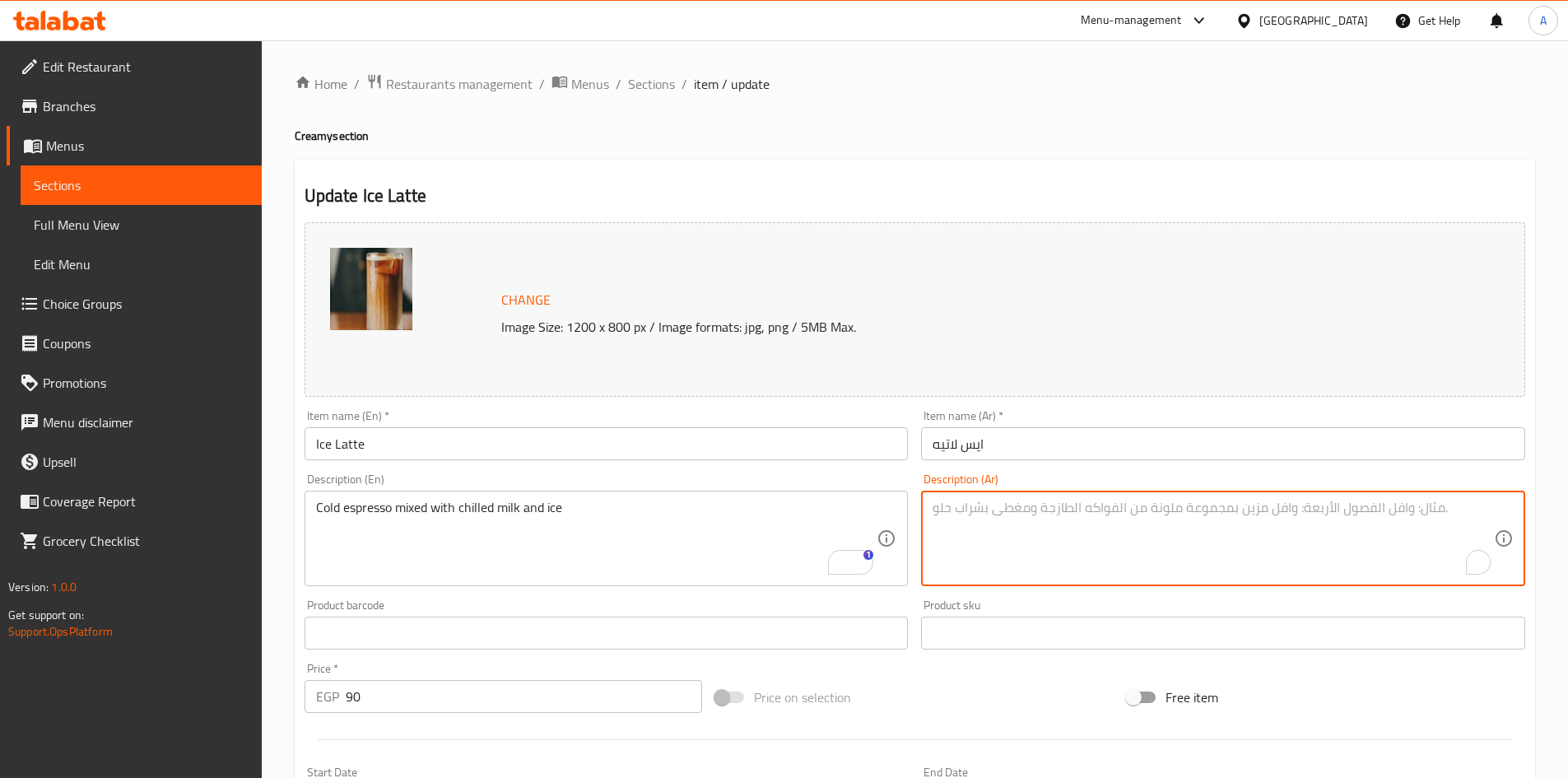
paste textarea "إسبريسو بارد ممزوج بالحليب المبرد والثلج"
type textarea "إسبريسو بارد ممزوج بالحليب المبرد والثلج"
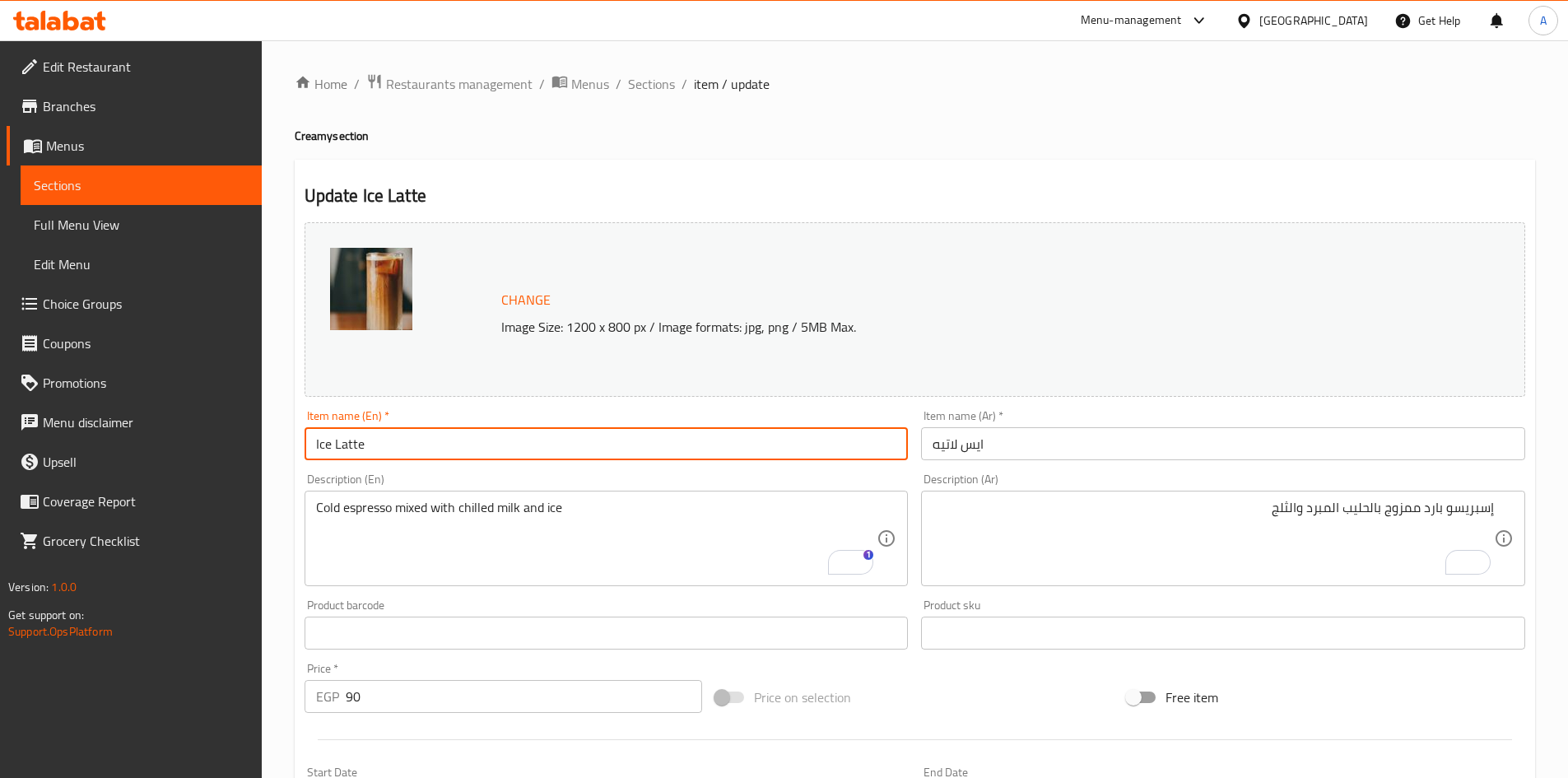
click at [852, 444] on input "Ice Latte" at bounding box center [606, 443] width 604 height 33
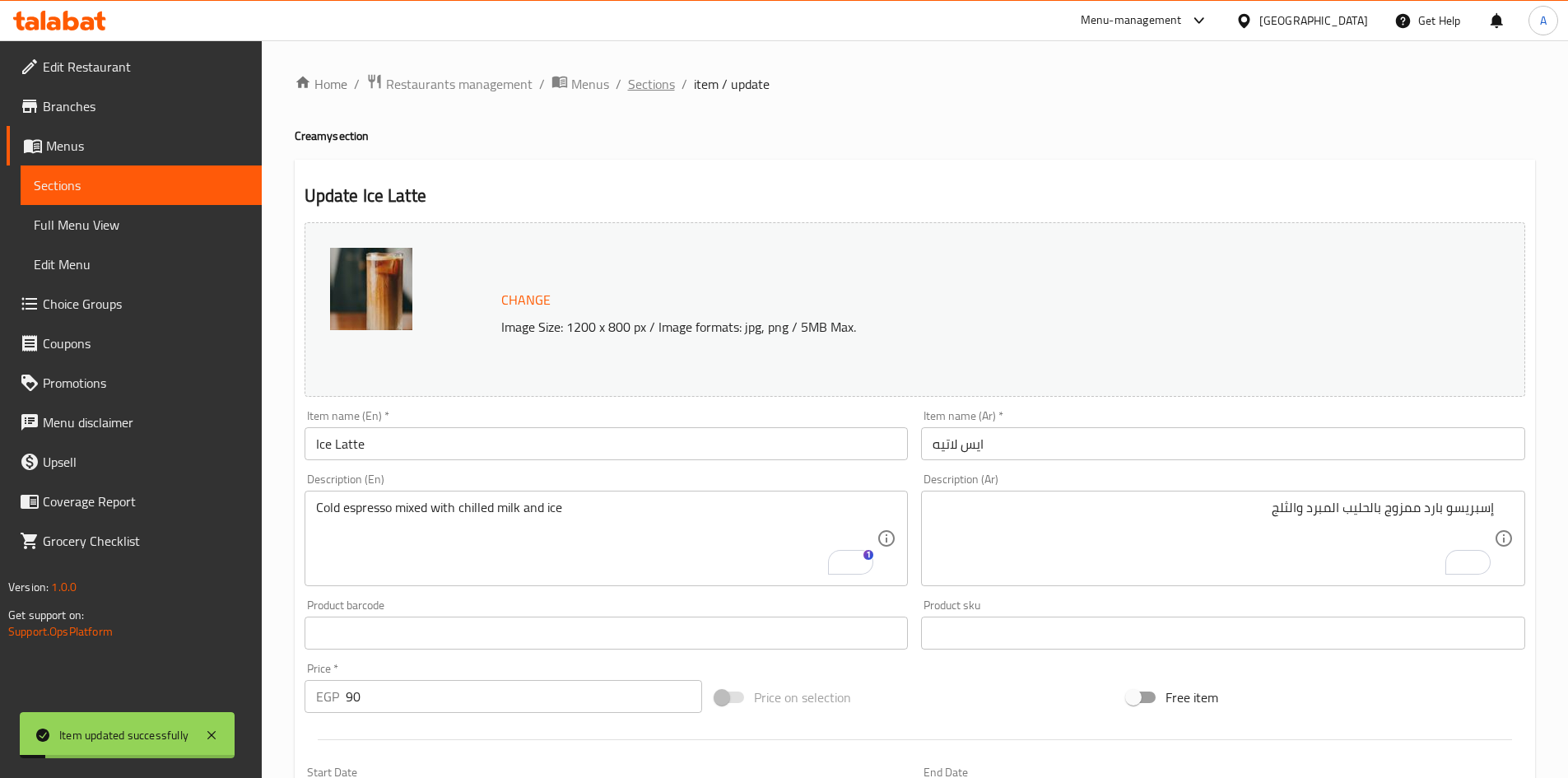
click at [664, 92] on span "Sections" at bounding box center [652, 84] width 47 height 20
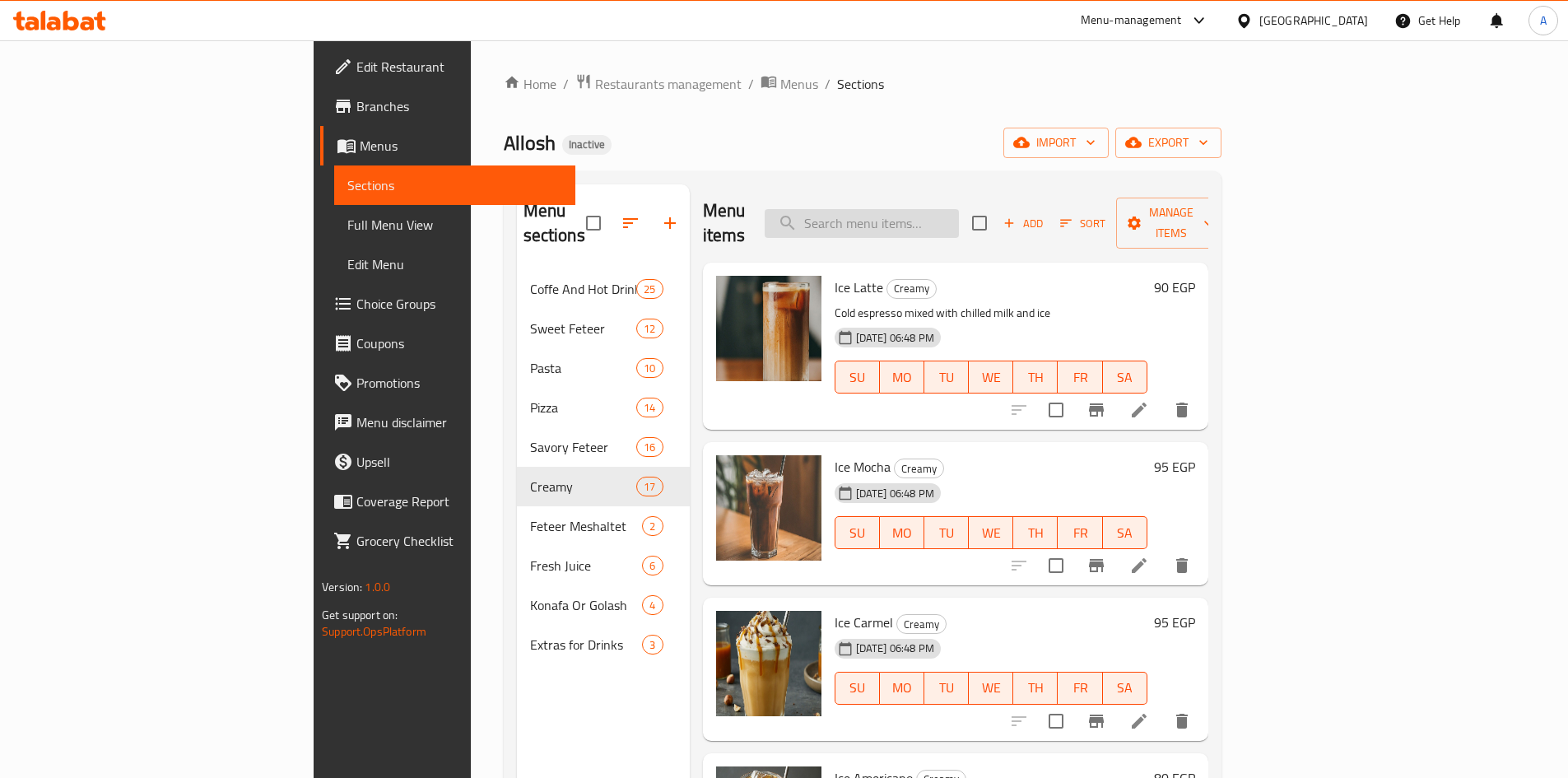
click at [955, 209] on input "search" at bounding box center [862, 223] width 194 height 29
paste input "Ice Spanish Latte"
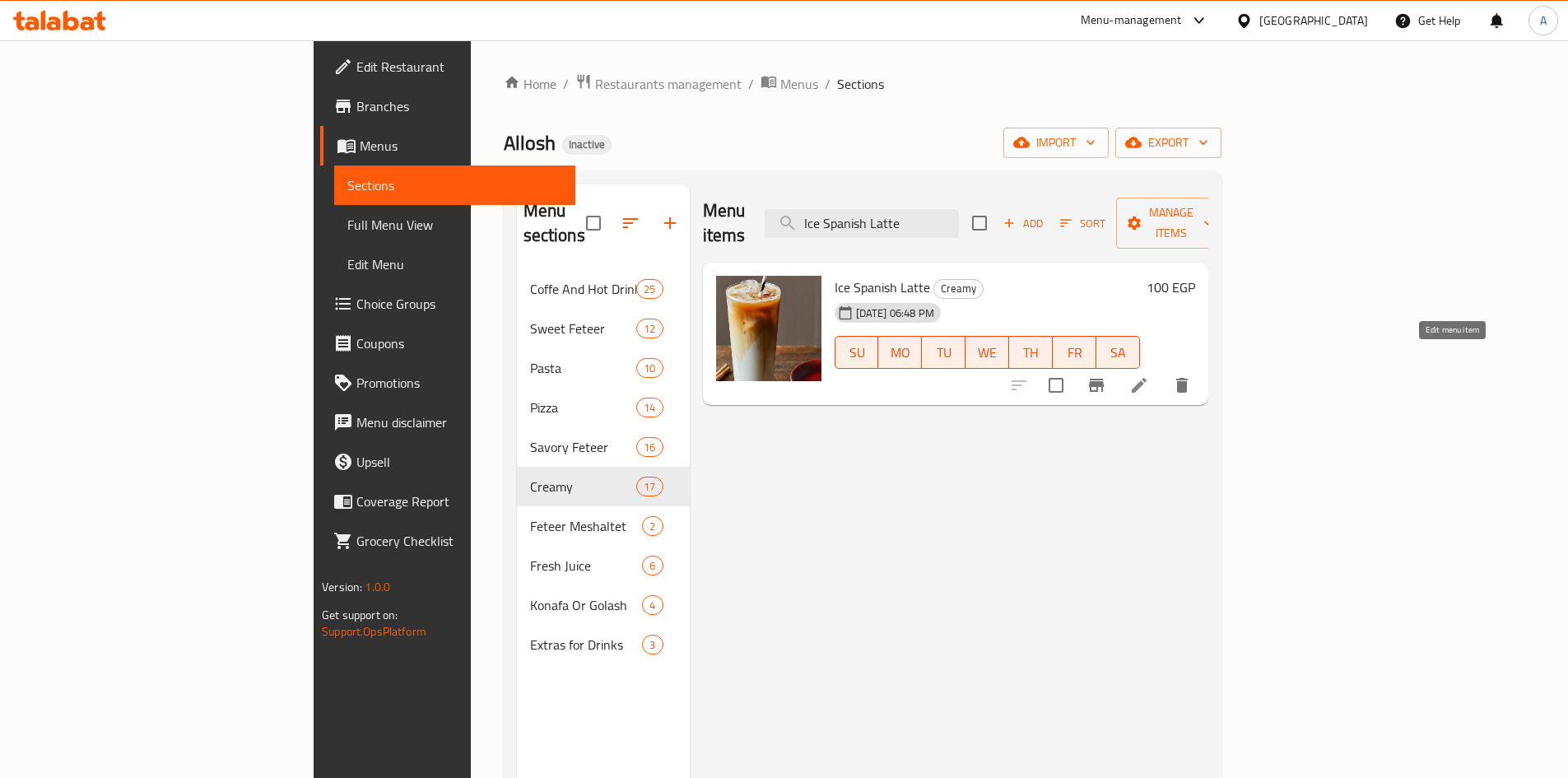
type input "Ice Spanish Latte"
drag, startPoint x: 1024, startPoint y: 206, endPoint x: 679, endPoint y: 213, distance: 345.1
click at [703, 211] on div "Menu items Ice Spanish Latte Add Sort Manage items" at bounding box center [955, 223] width 506 height 78
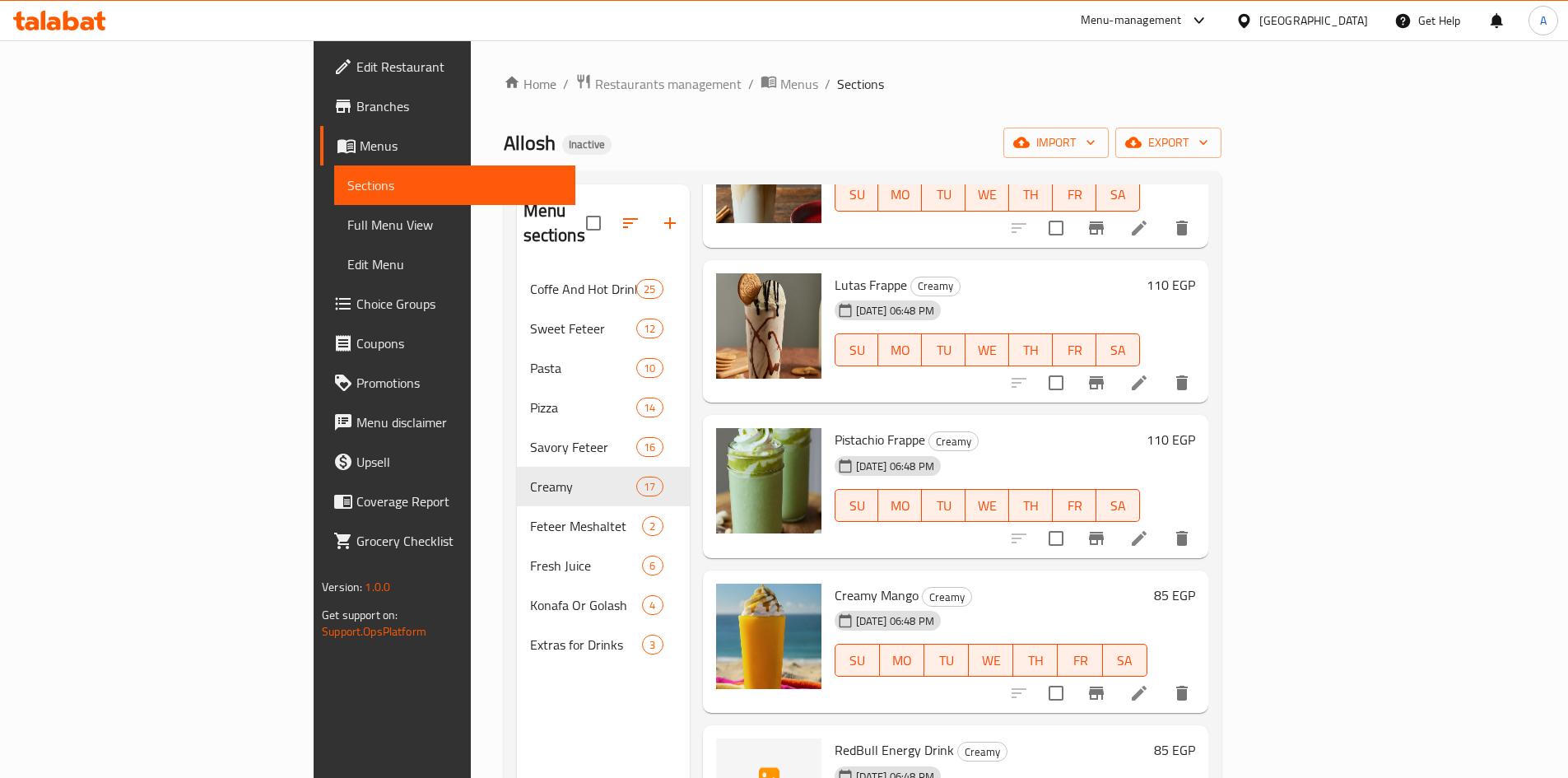
scroll to position [823, 0]
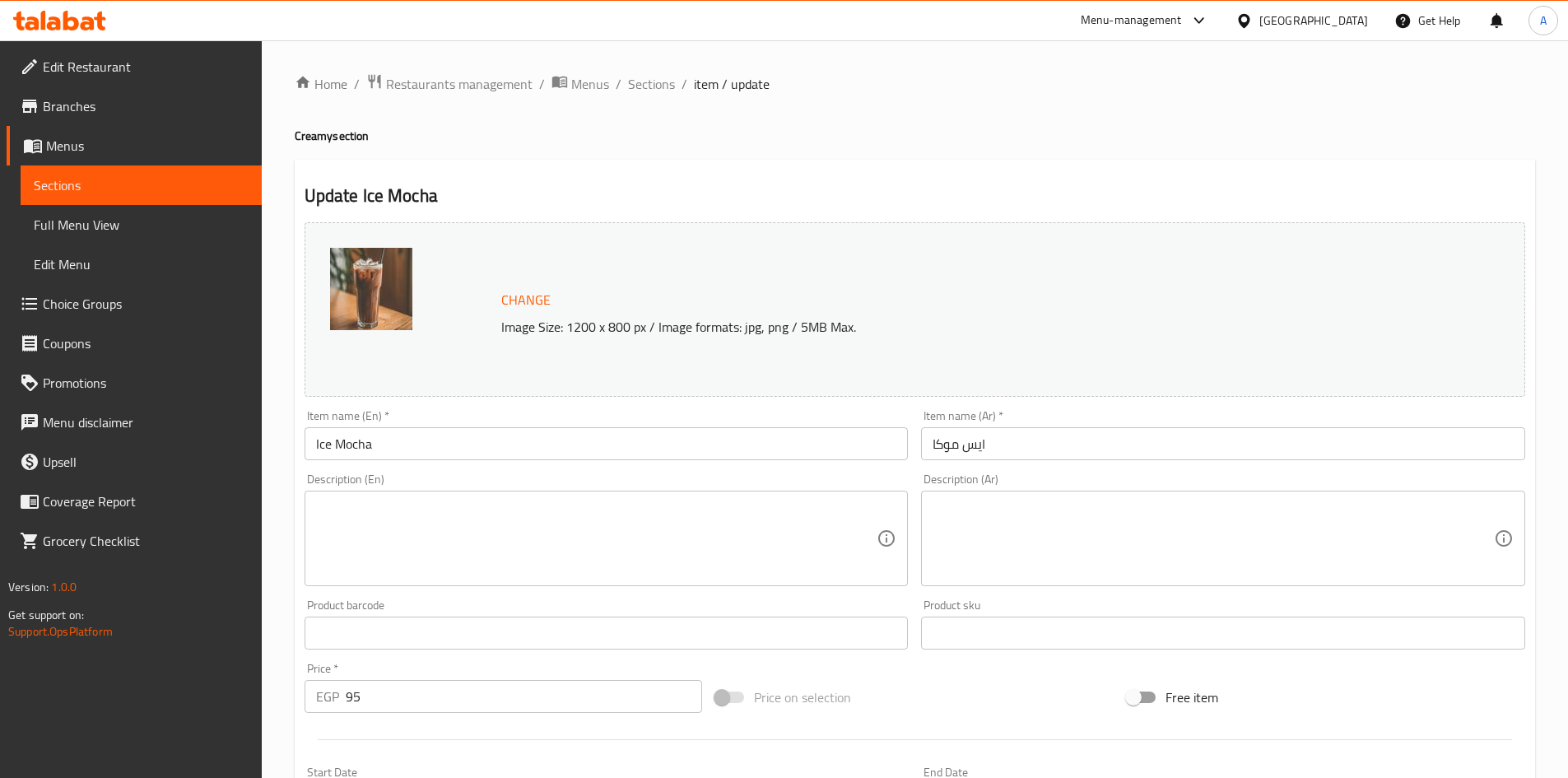
click at [506, 520] on textarea at bounding box center [597, 539] width 562 height 78
paste textarea "A cold espresso drink mixed with chocolate syrup and milk, served over ice"
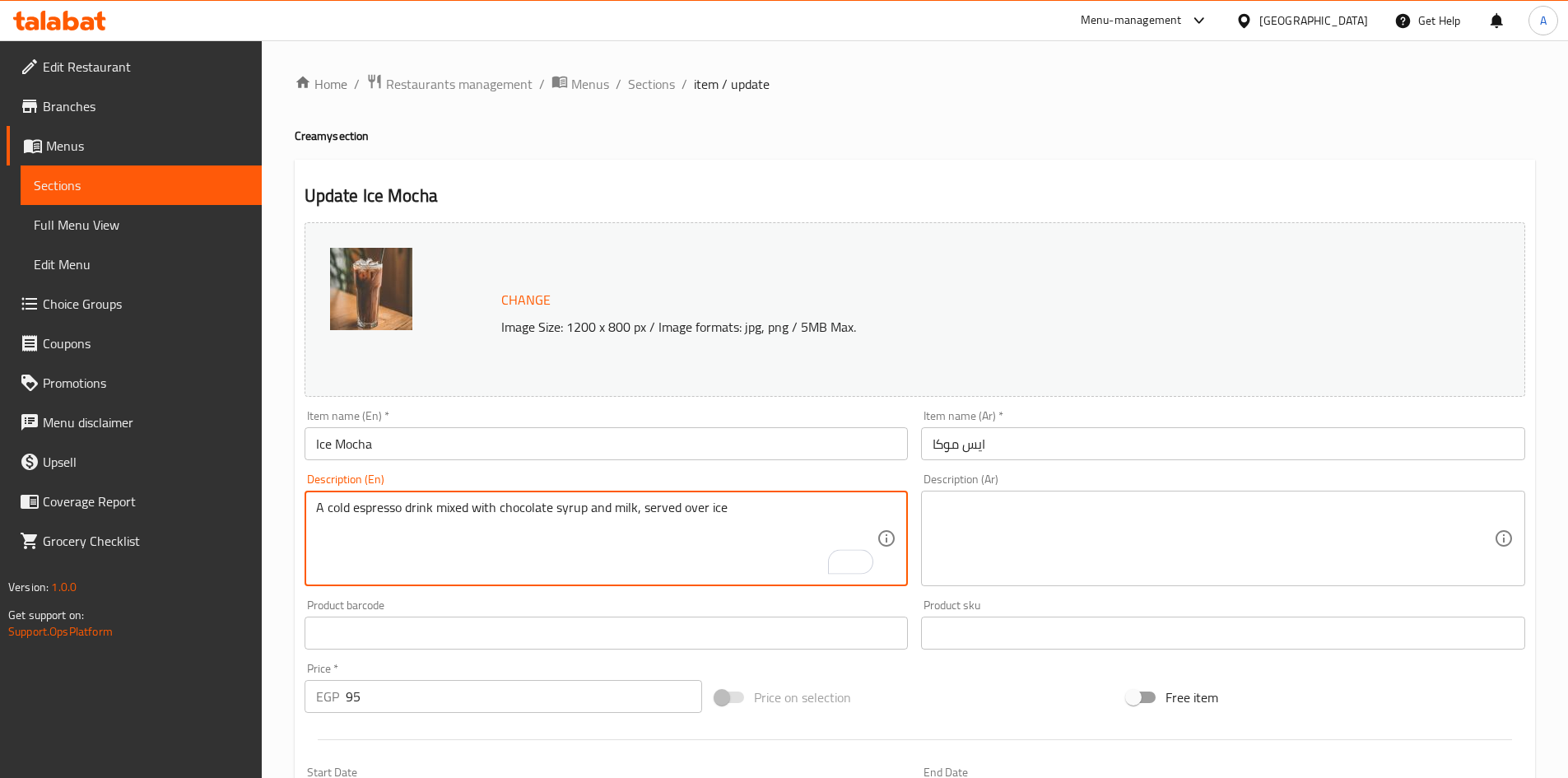
type textarea "A cold espresso drink mixed with chocolate syrup and milk, served over ice"
click at [1046, 508] on textarea at bounding box center [1214, 539] width 562 height 78
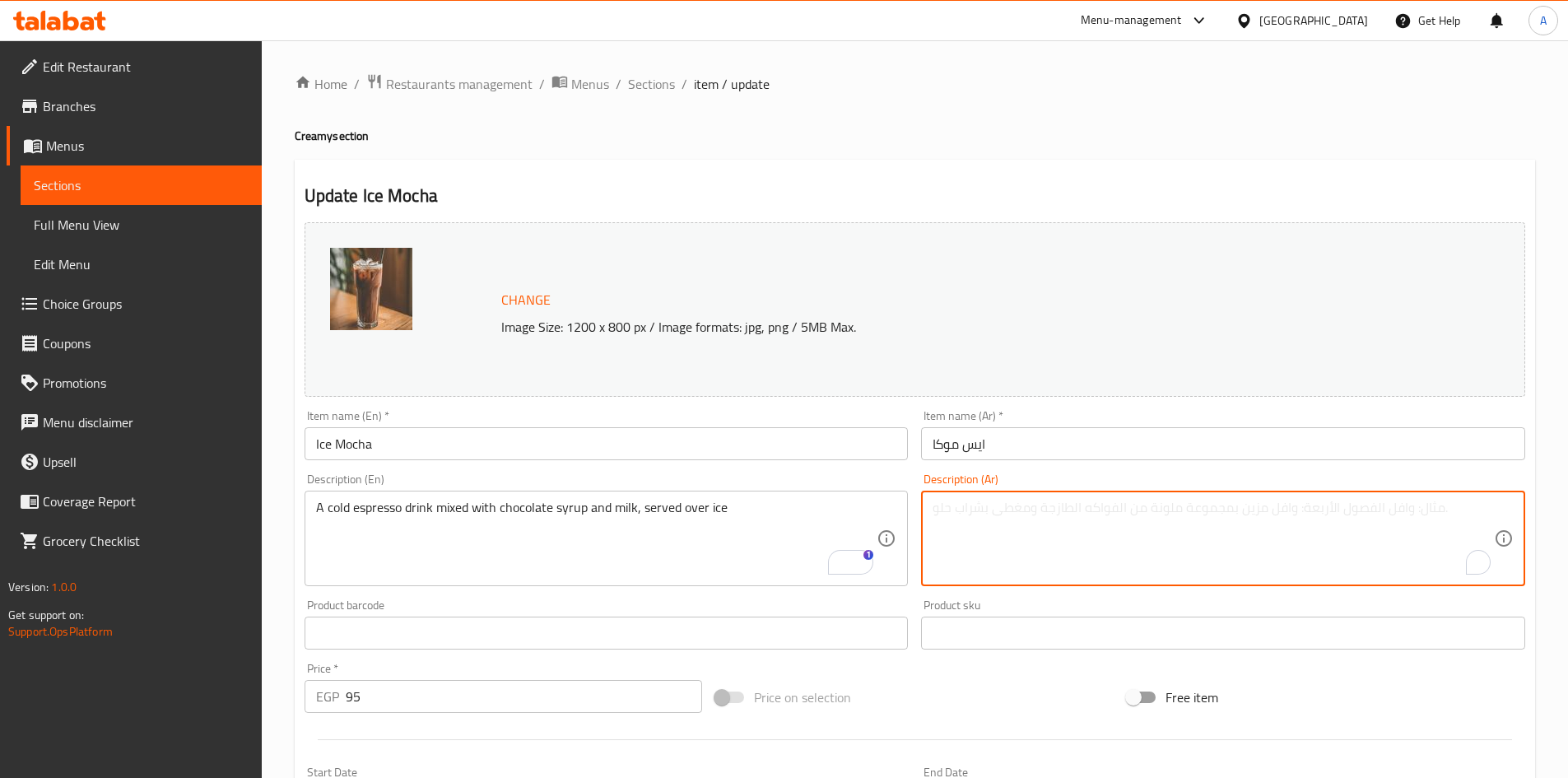
paste textarea "مشروب إسبريسو بارد ممزوج بشراب الشوكولاتة والحليب، يقدم مع الثلج"
type textarea "مشروب إسبريسو بارد ممزوج بشراب الشوكولاتة والحليب، يقدم مع الثلج"
click at [744, 443] on input "Ice Mocha" at bounding box center [606, 443] width 604 height 33
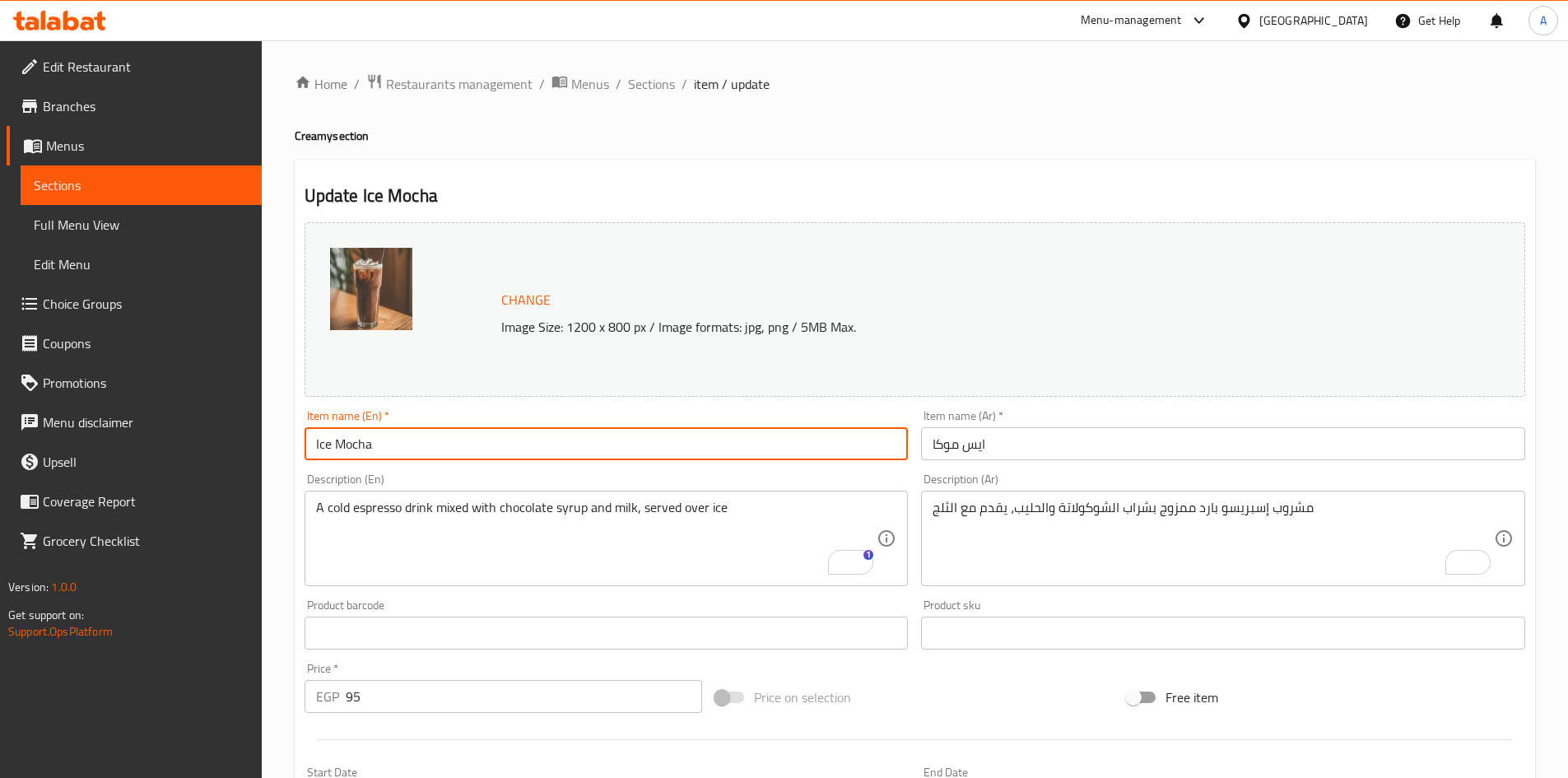
click at [647, 82] on span "Sections" at bounding box center [652, 84] width 47 height 20
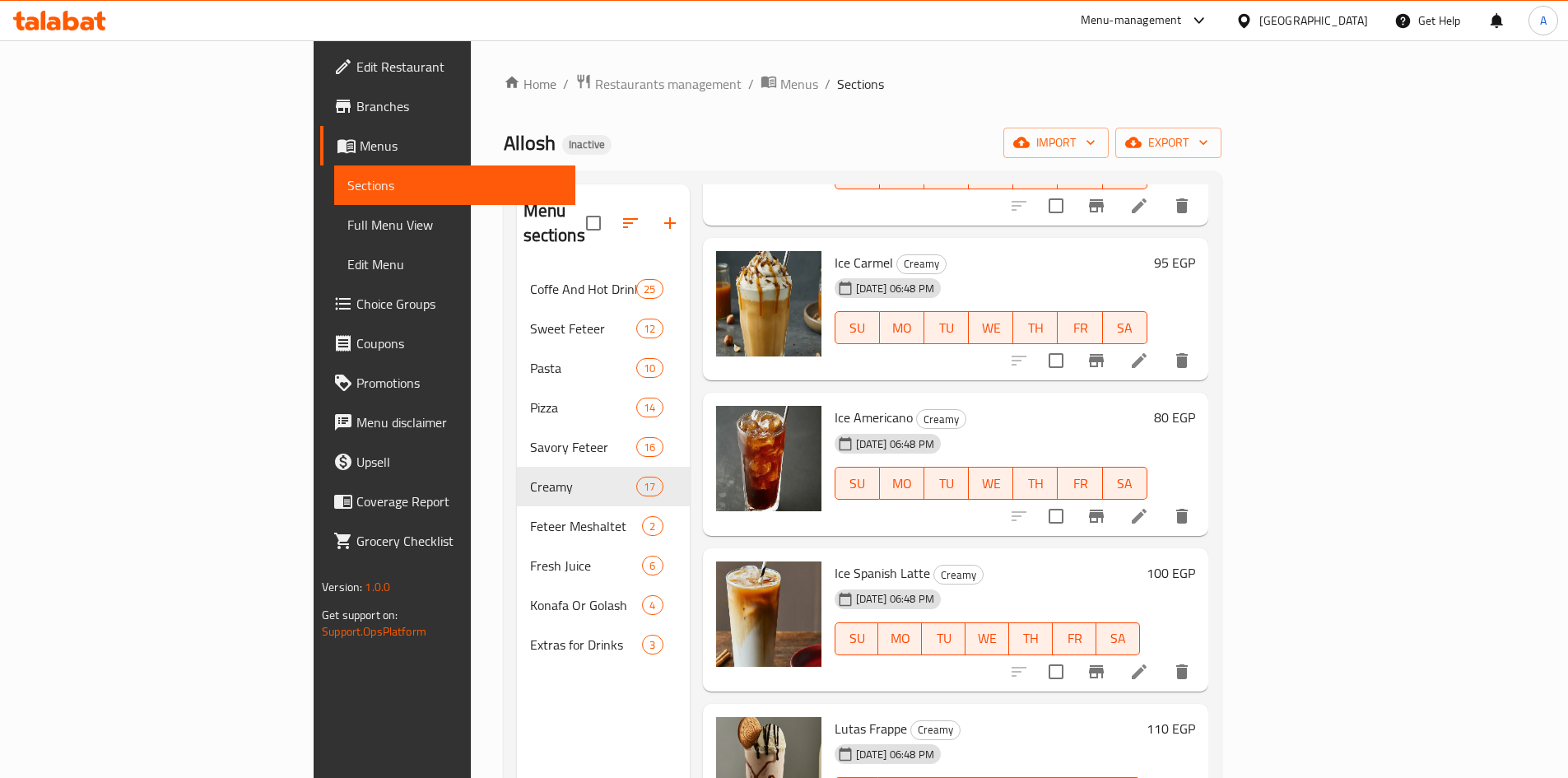
scroll to position [411, 0]
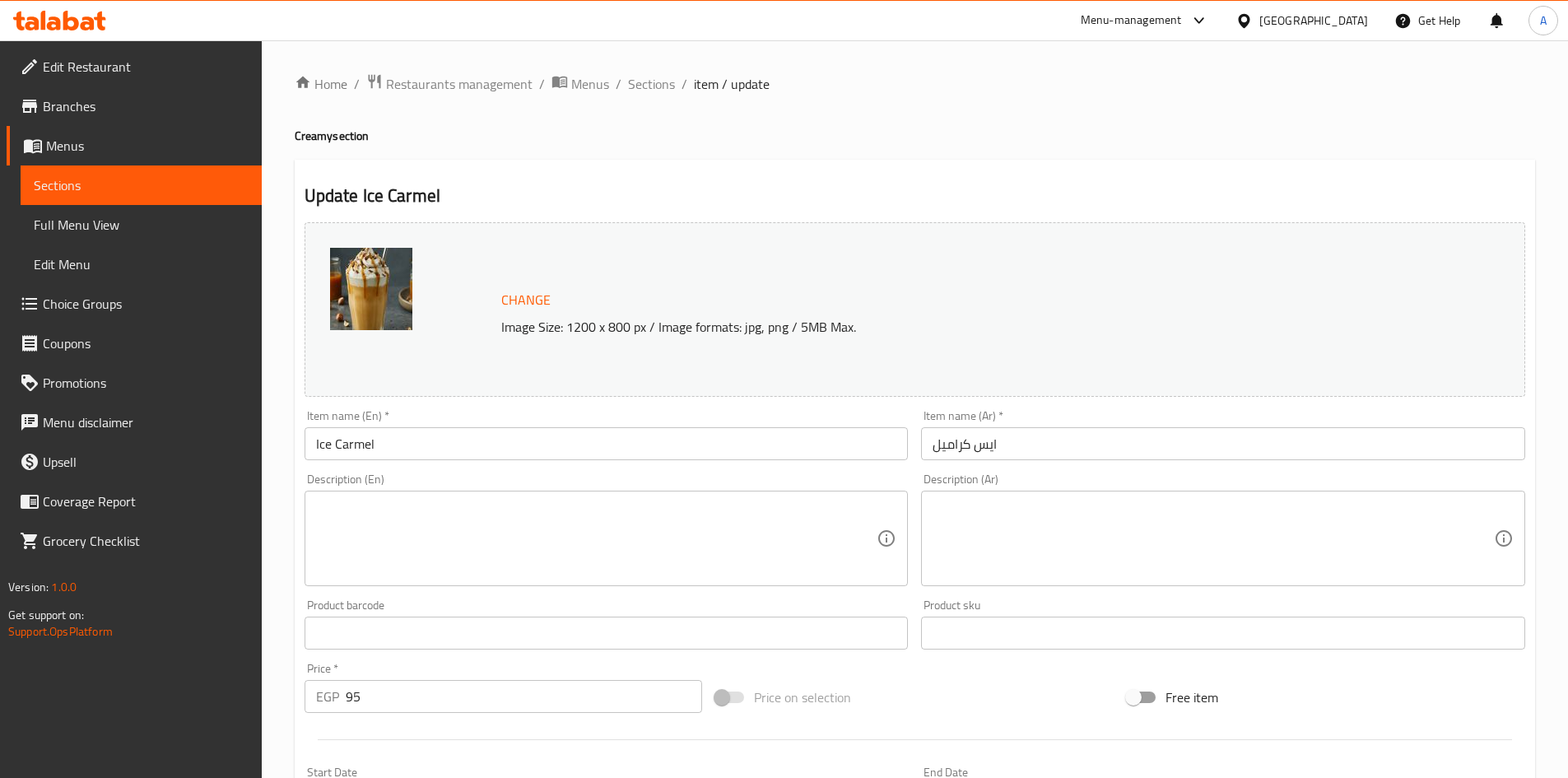
click at [411, 507] on textarea at bounding box center [597, 539] width 562 height 78
paste textarea "Iced coffee with caramel syrup for a sweet and refreshing taste"
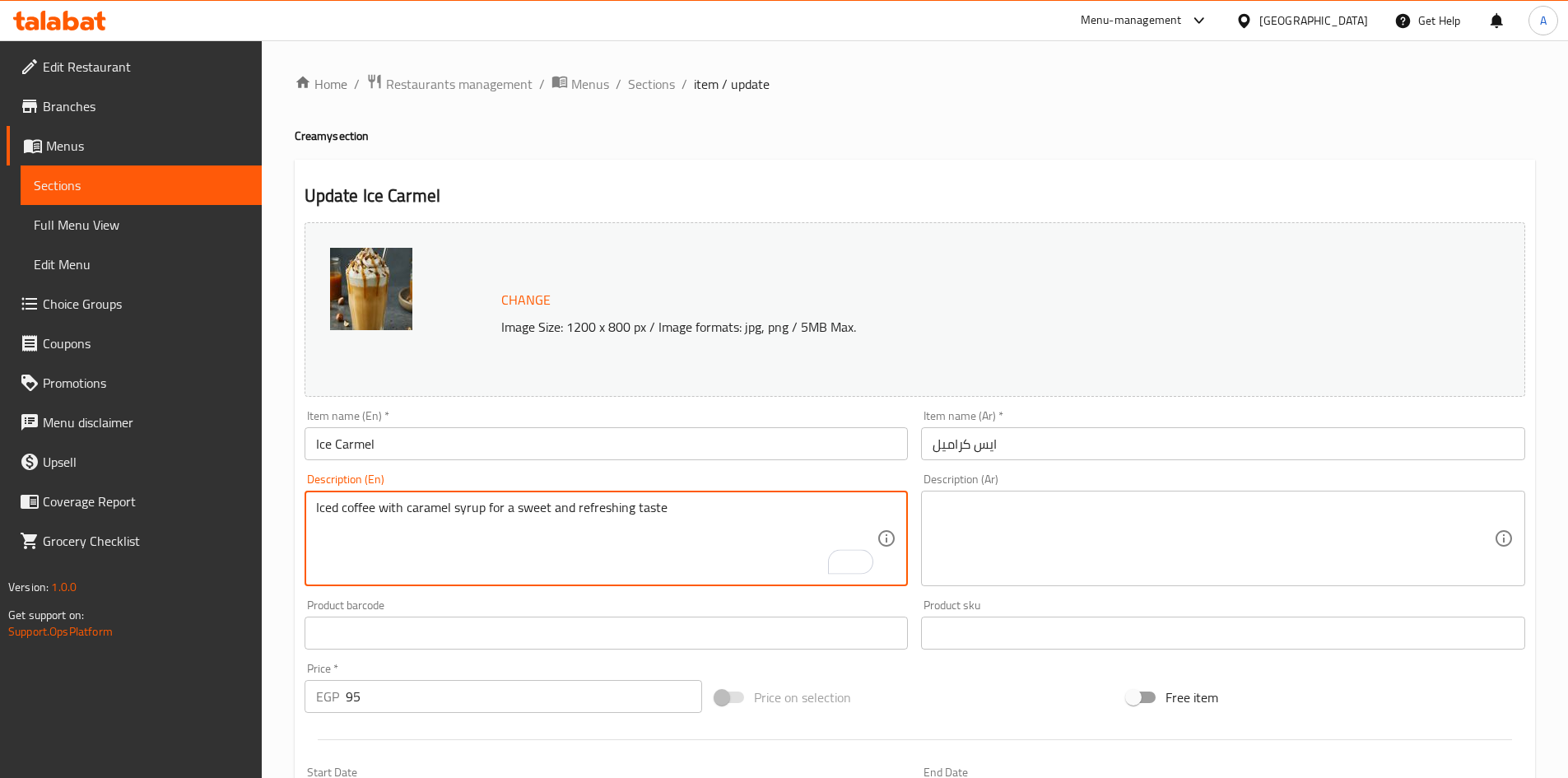
type textarea "Iced coffee with caramel syrup for a sweet and refreshing taste"
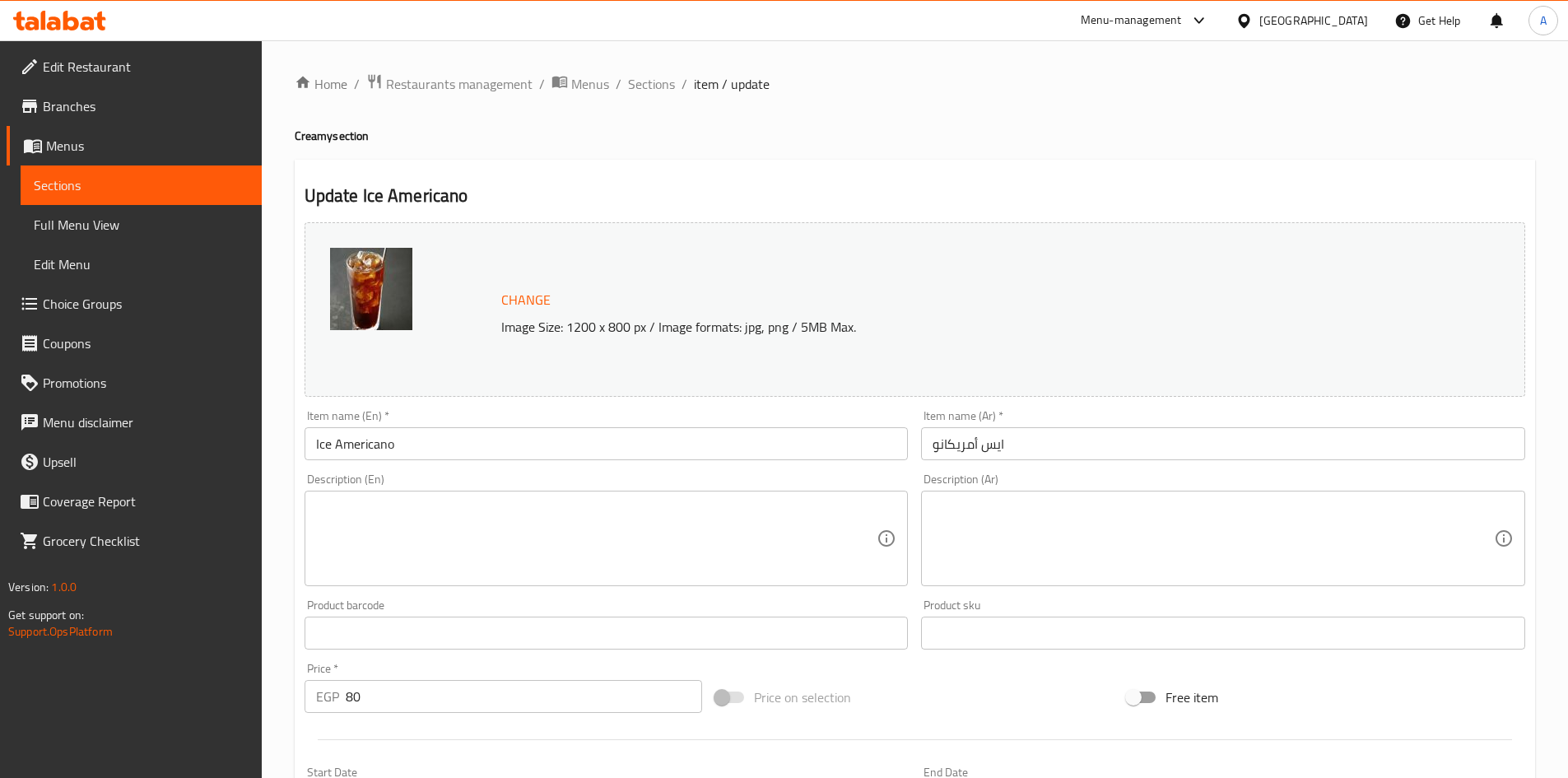
click at [454, 502] on textarea at bounding box center [597, 539] width 562 height 78
paste textarea "A simple, refreshing iced coffee made with espresso and cold water"
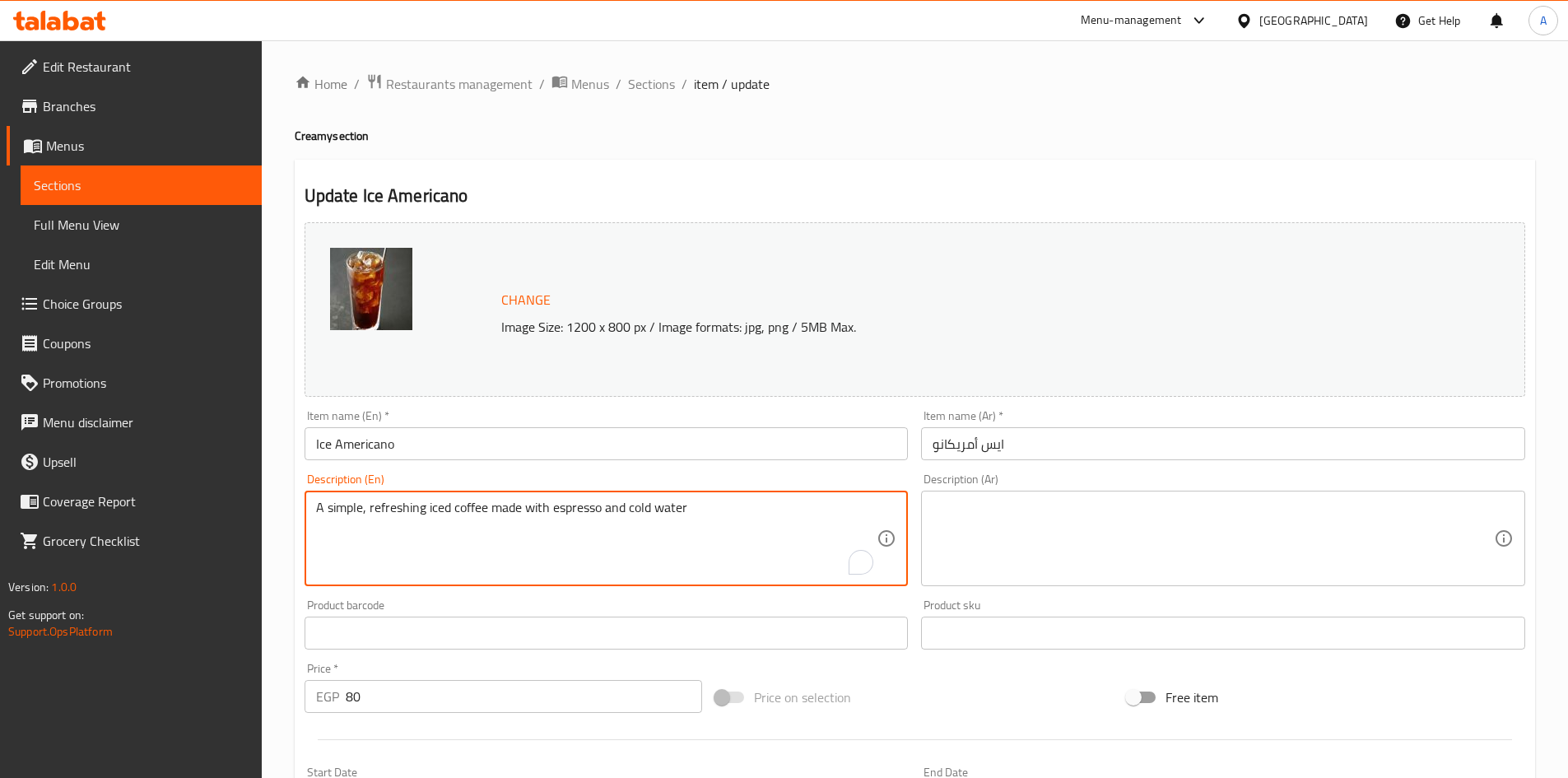
type textarea "A simple, refreshing iced coffee made with espresso and cold water"
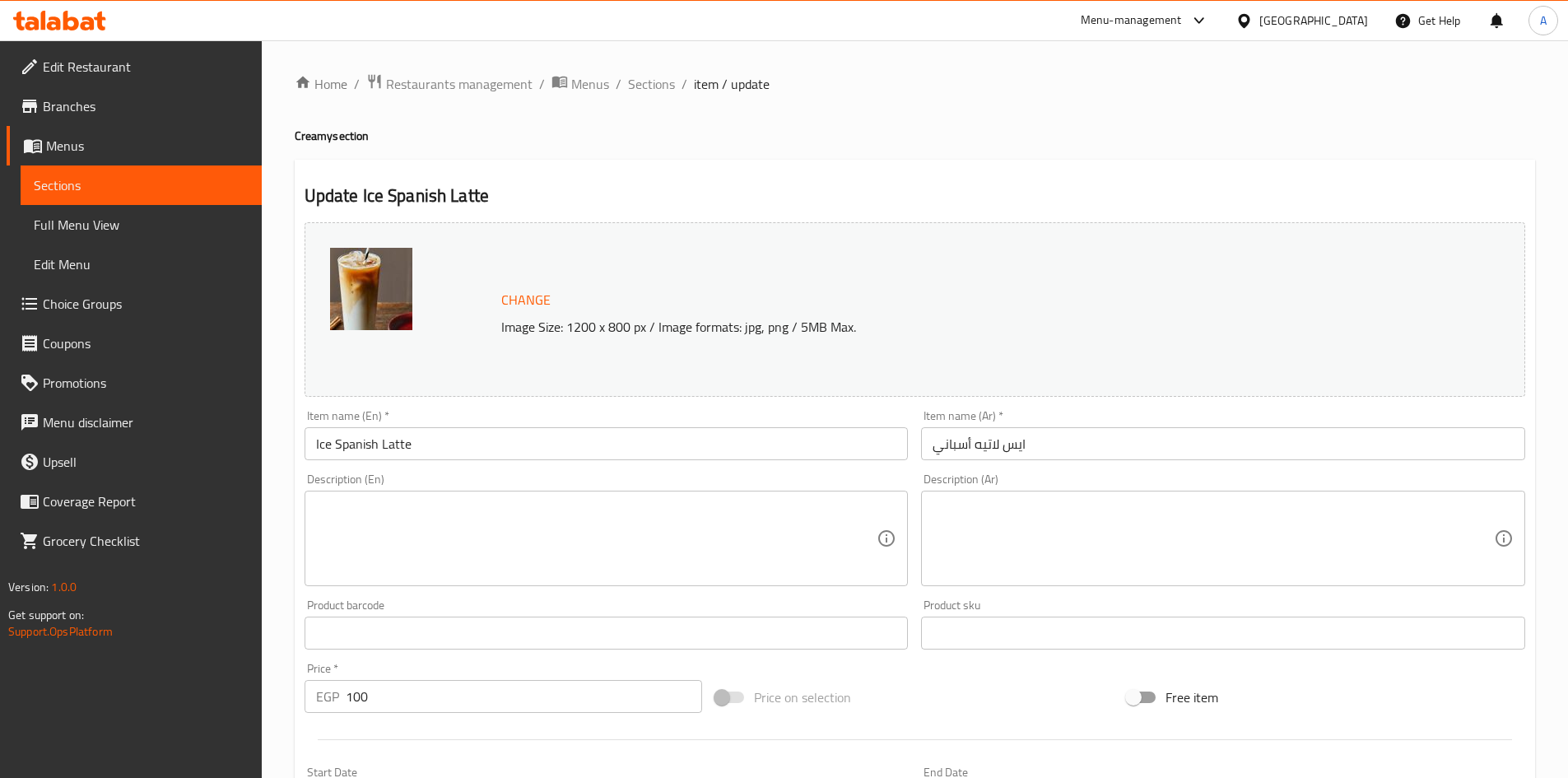
click at [423, 508] on textarea at bounding box center [597, 539] width 562 height 78
paste textarea "Ice Spanish Latte"
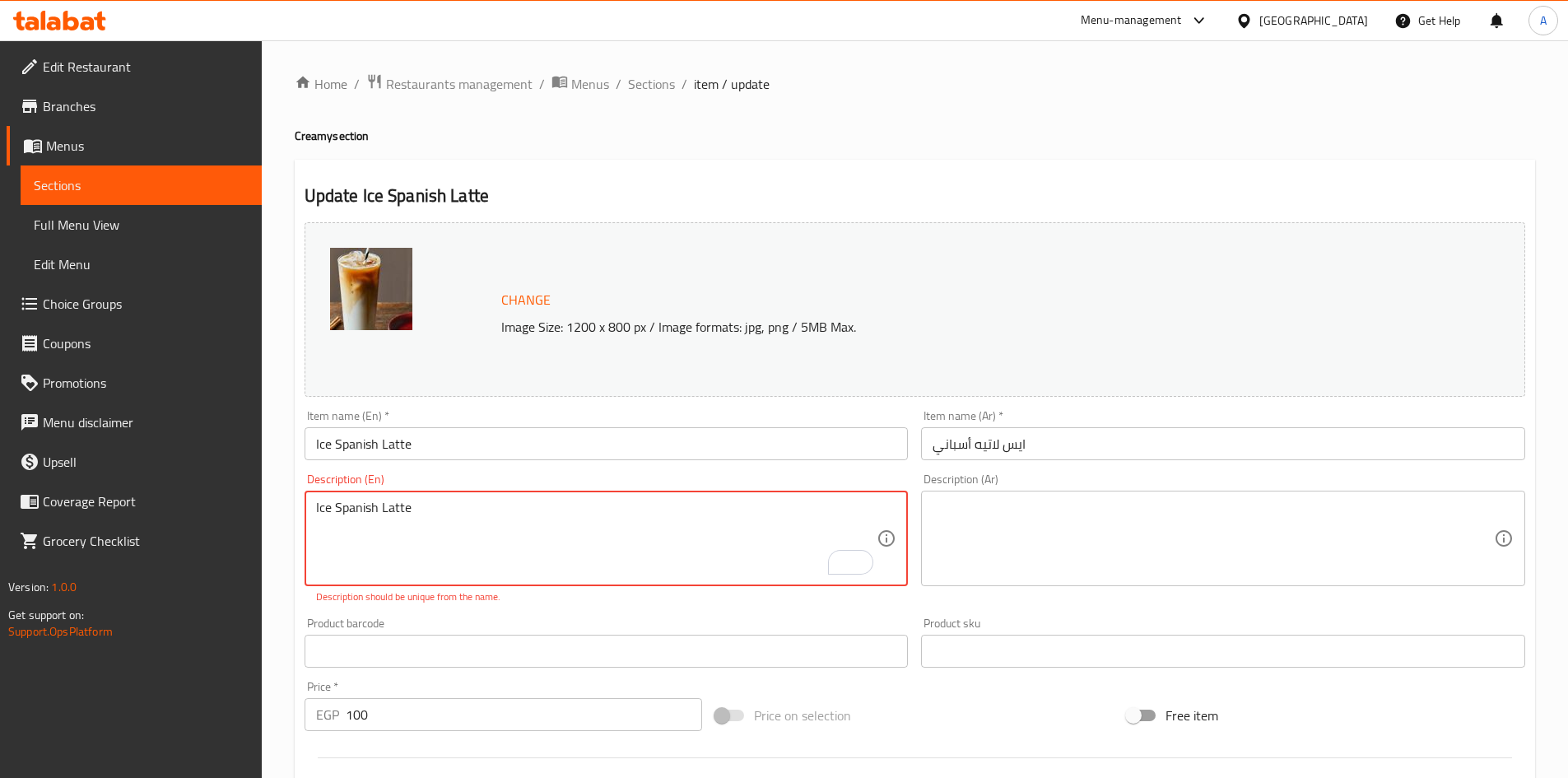
drag, startPoint x: 433, startPoint y: 505, endPoint x: 171, endPoint y: 519, distance: 262.4
click at [171, 519] on div "Edit Restaurant Branches Menus Sections Full Menu View Edit Menu Choice Groups …" at bounding box center [784, 623] width 1568 height 1165
paste textarea "A chilled version of the Spanish latte, made sweeter with condensed milk"
type textarea "A chilled version of the Spanish latte, made sweeter with condensed milk"
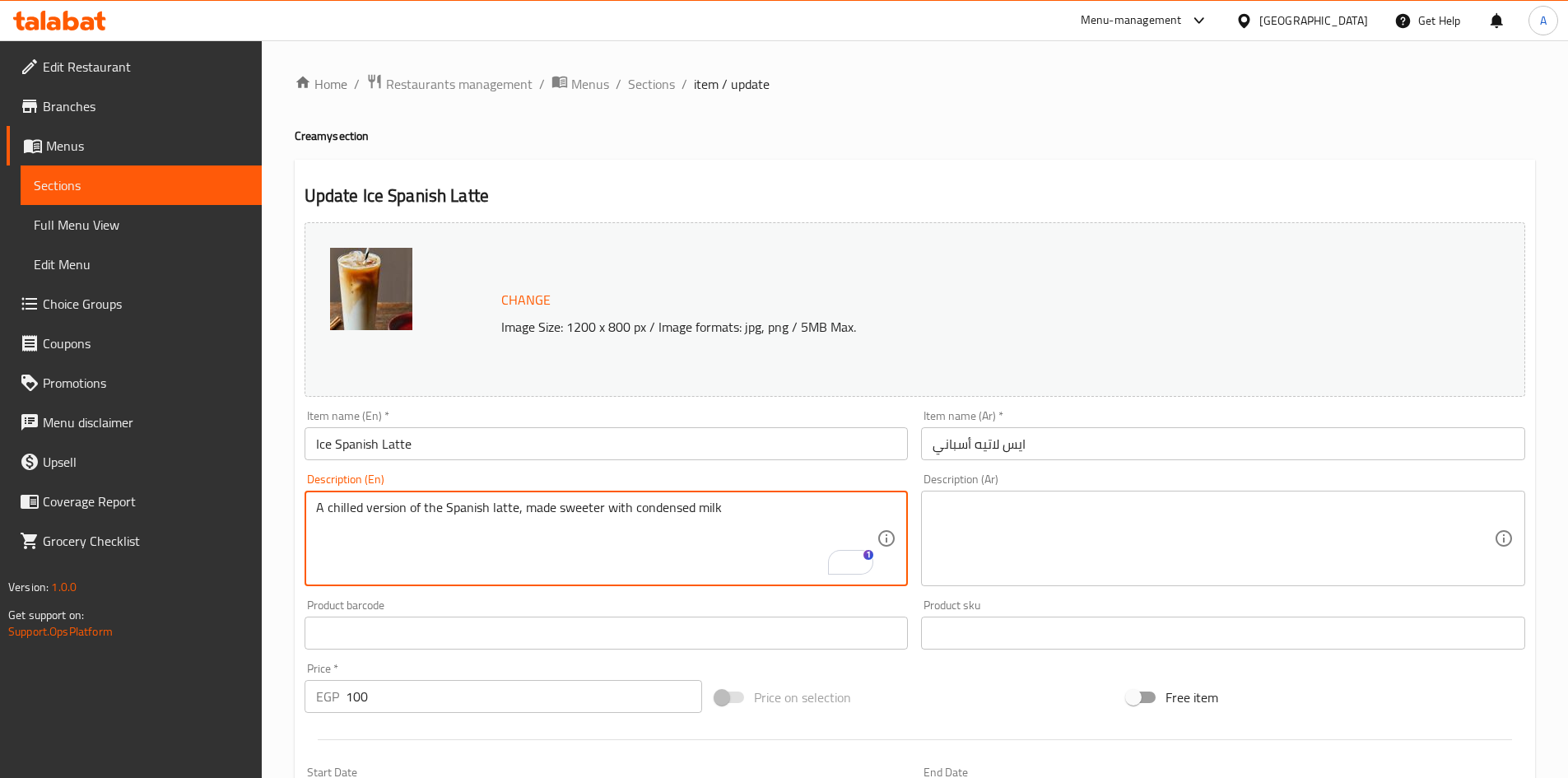
click at [1000, 520] on textarea at bounding box center [1214, 539] width 562 height 78
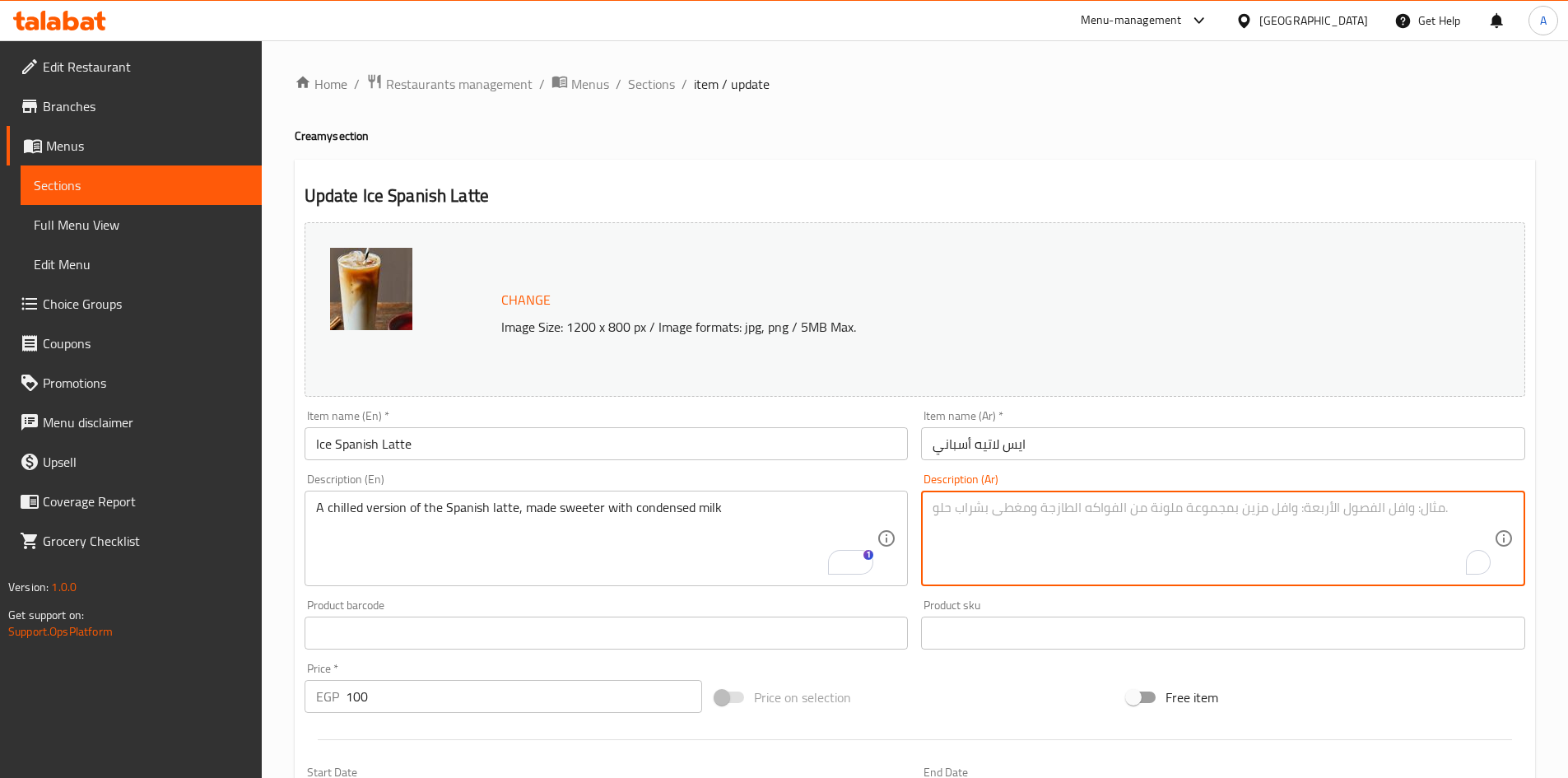
paste textarea "نسخة مبردة من لاتيه الإسباني، يتم تحليتها بالحليب المكثف"
click at [1127, 508] on textarea "نسخة مبردة من لاتيه الإسباني، يتم تحليتها بالحليب المكثف" at bounding box center [1214, 539] width 562 height 78
click at [1023, 511] on textarea "نسخة مبردة من لاتيه إسباني، يتم تحليتها بالحليب المكثف" at bounding box center [1214, 539] width 562 height 78
type textarea "نسخة مبردة من لاتيه إسباني، يتم تحليتها بالحليب المكثف"
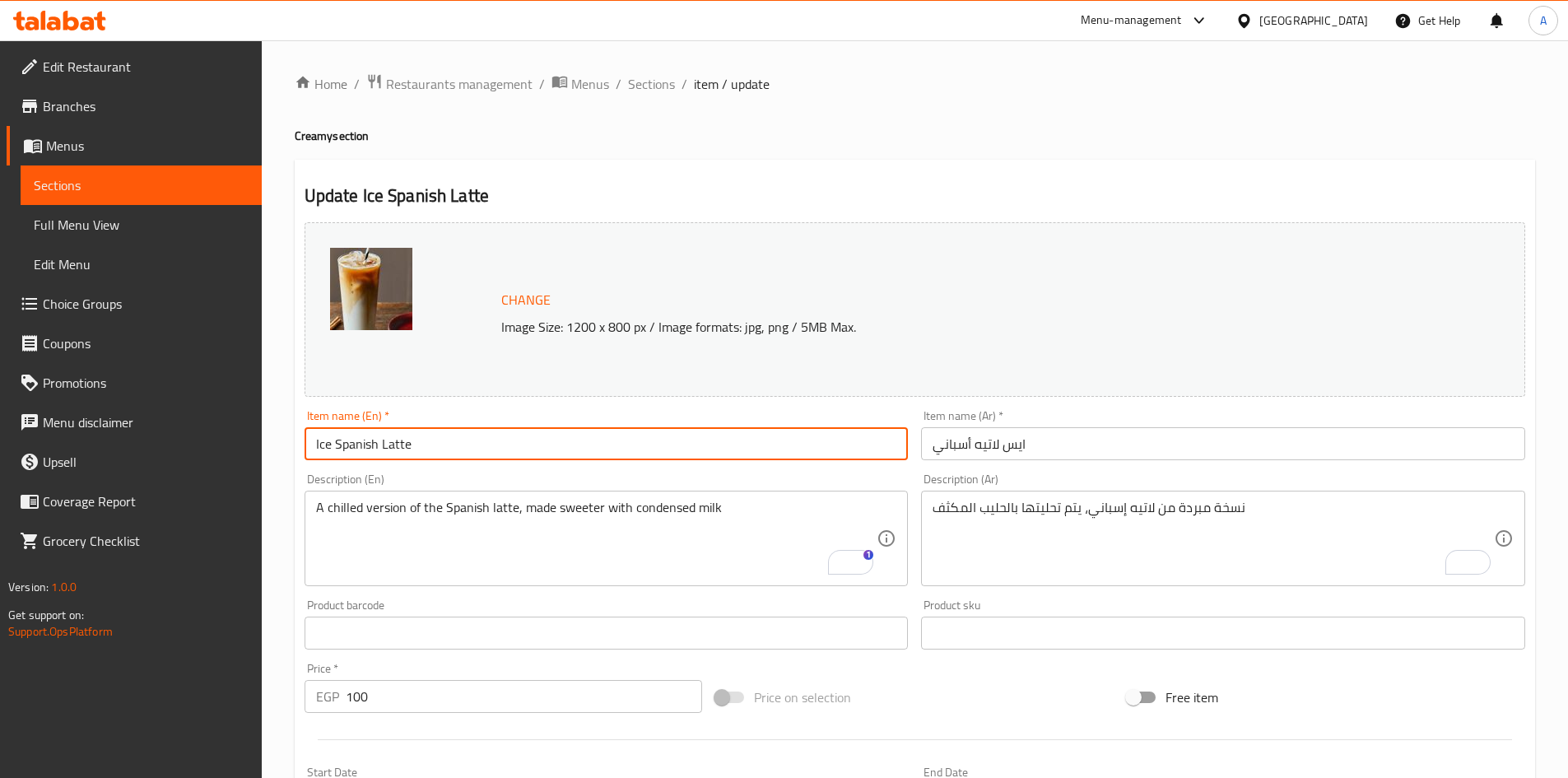
click at [724, 450] on input "Ice Spanish Latte" at bounding box center [606, 443] width 604 height 33
click at [777, 447] on input "Ice Spanish Latte" at bounding box center [606, 443] width 604 height 33
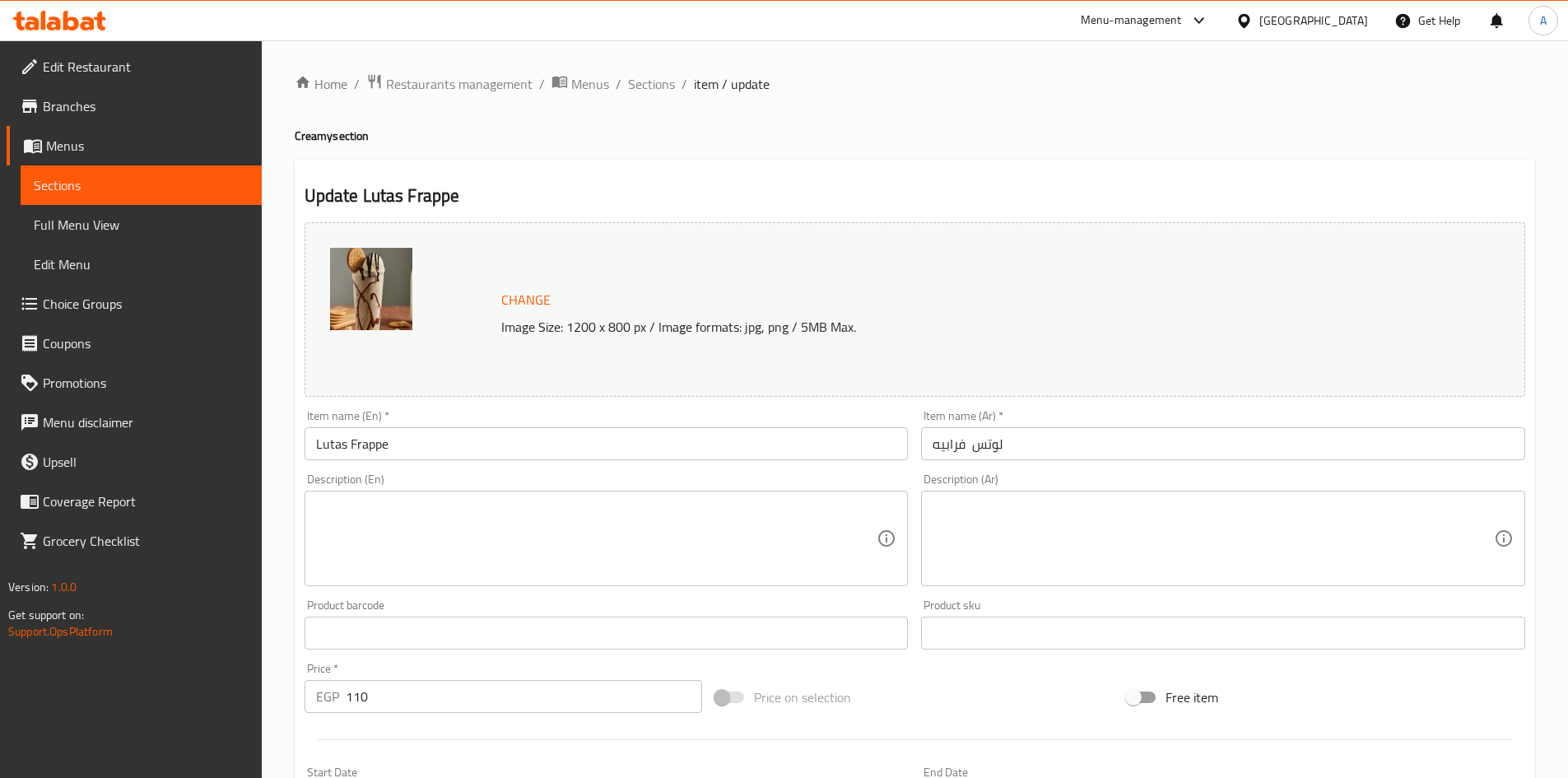
click at [366, 503] on textarea at bounding box center [597, 539] width 562 height 78
paste textarea "A blended frappe flavored with rich, creamy lotus biscuit spread"
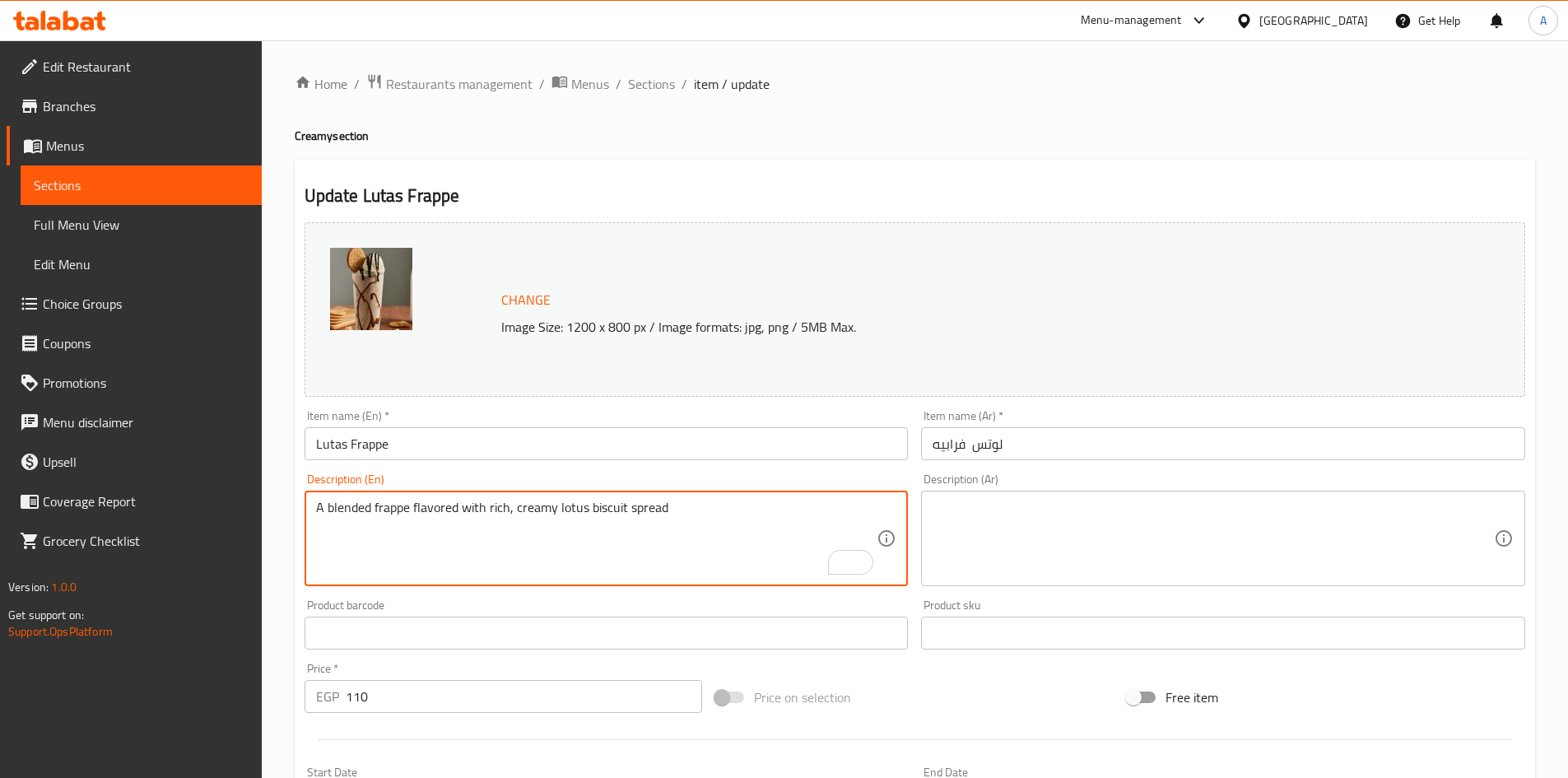
type textarea "A blended frappe flavored with rich, creamy lotus biscuit spread"
click at [1013, 517] on textarea at bounding box center [1214, 539] width 562 height 78
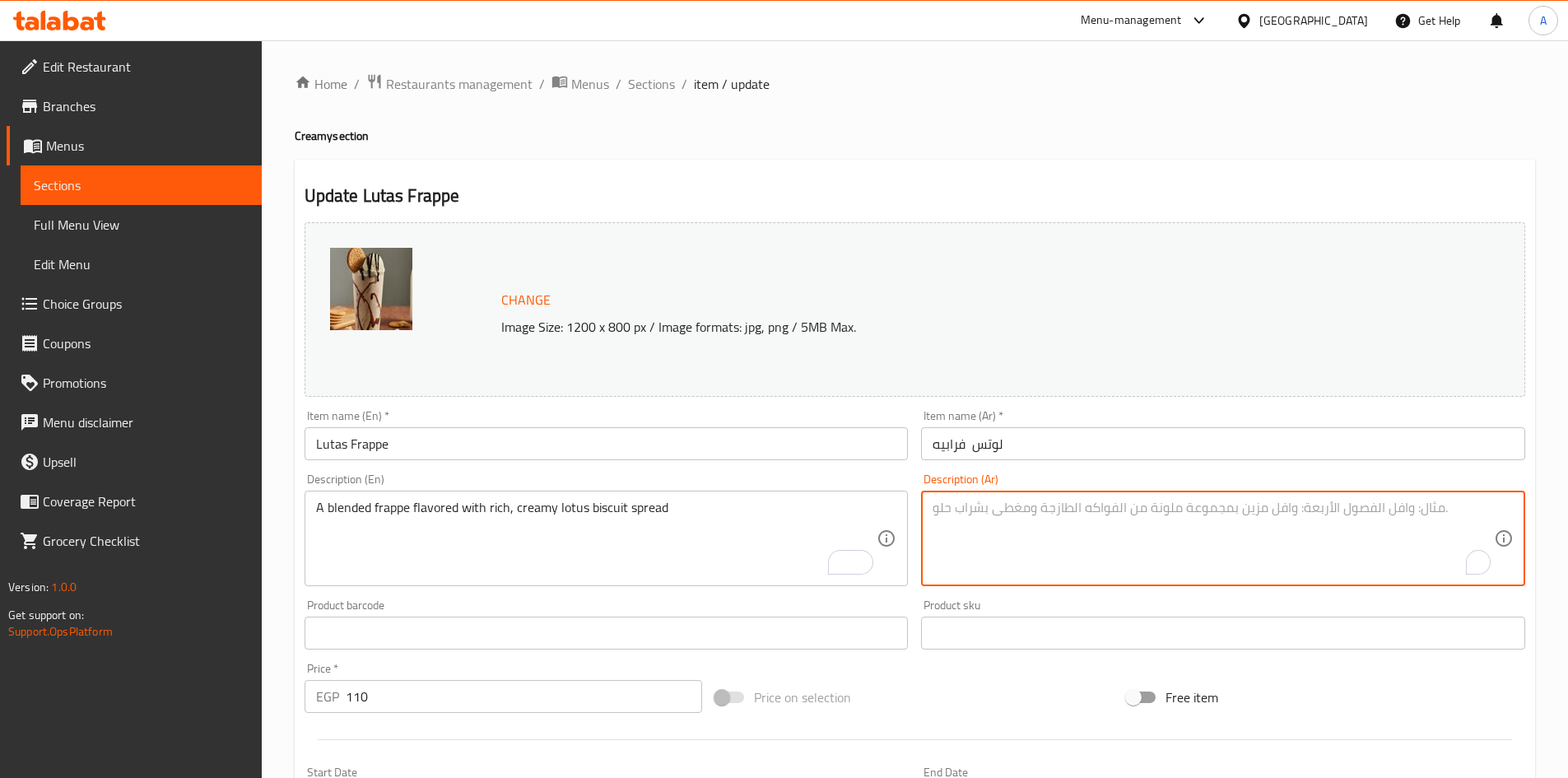
paste textarea "فرابيه ممزوج بنكهة كريمة غنية من بسكويت اللوتس"
drag, startPoint x: 934, startPoint y: 510, endPoint x: 1021, endPoint y: 510, distance: 87.0
click at [1021, 510] on textarea "فرابيه ممزوج بنكهة كريمة غنية من بسكويت اللوتس" at bounding box center [1214, 539] width 562 height 78
click at [1016, 510] on textarea "فرابيه ممزوج بنكهة كريمة غنية من" at bounding box center [1214, 539] width 562 height 78
paste textarea "بسكويت اللوتس"
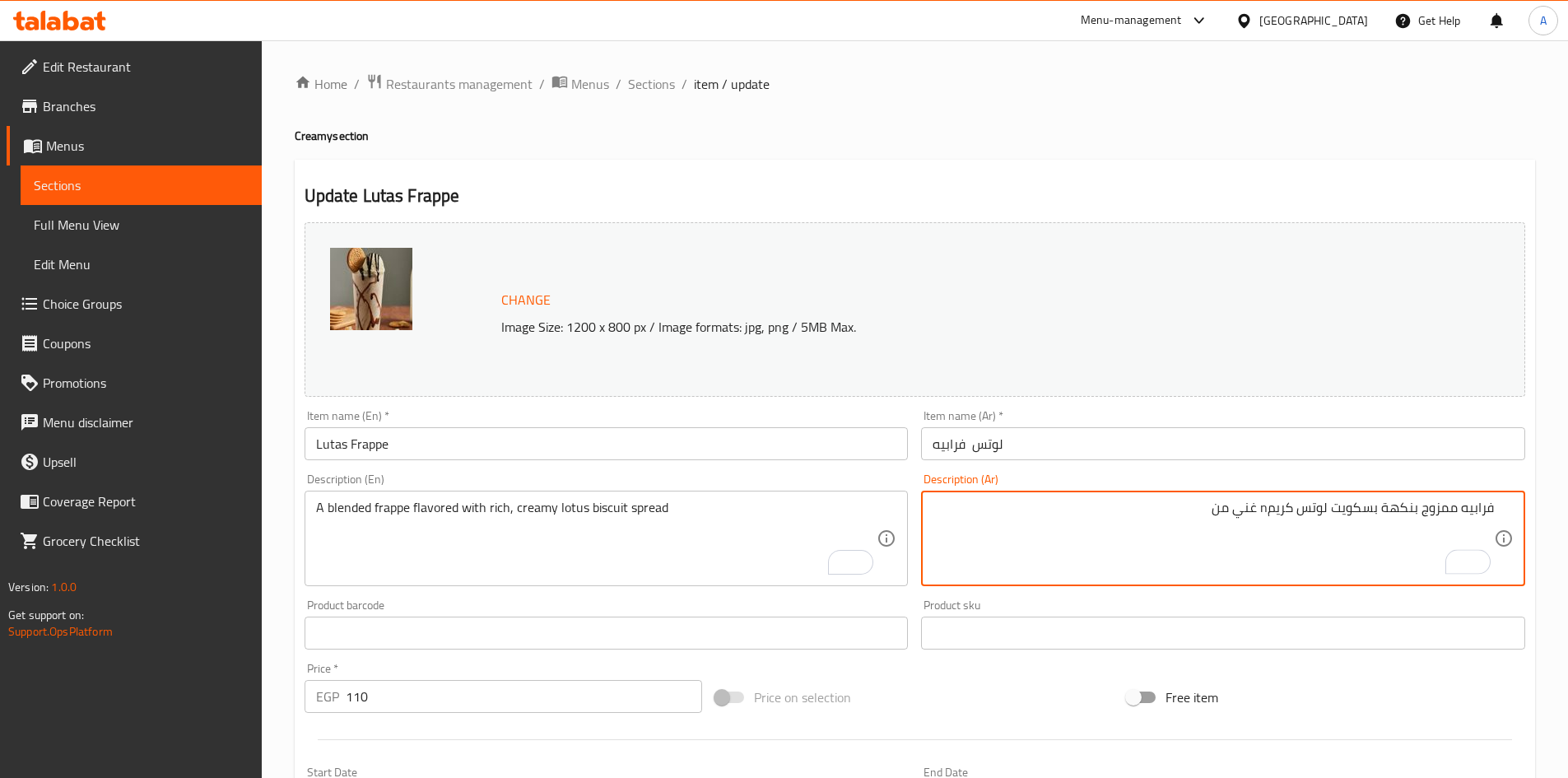
click at [1220, 510] on textarea "فرابيه ممزوج بنكهة بسكويت لوتس كريمn غني من" at bounding box center [1214, 539] width 562 height 78
click at [1227, 507] on textarea "فرابيه ممزوج بنكهة بسكويت لوتس كريمn غني من" at bounding box center [1214, 539] width 562 height 78
click at [1376, 513] on textarea "فرابيه ممزوج بنكهة بسكويت لوتس كريمى غني" at bounding box center [1214, 539] width 562 height 78
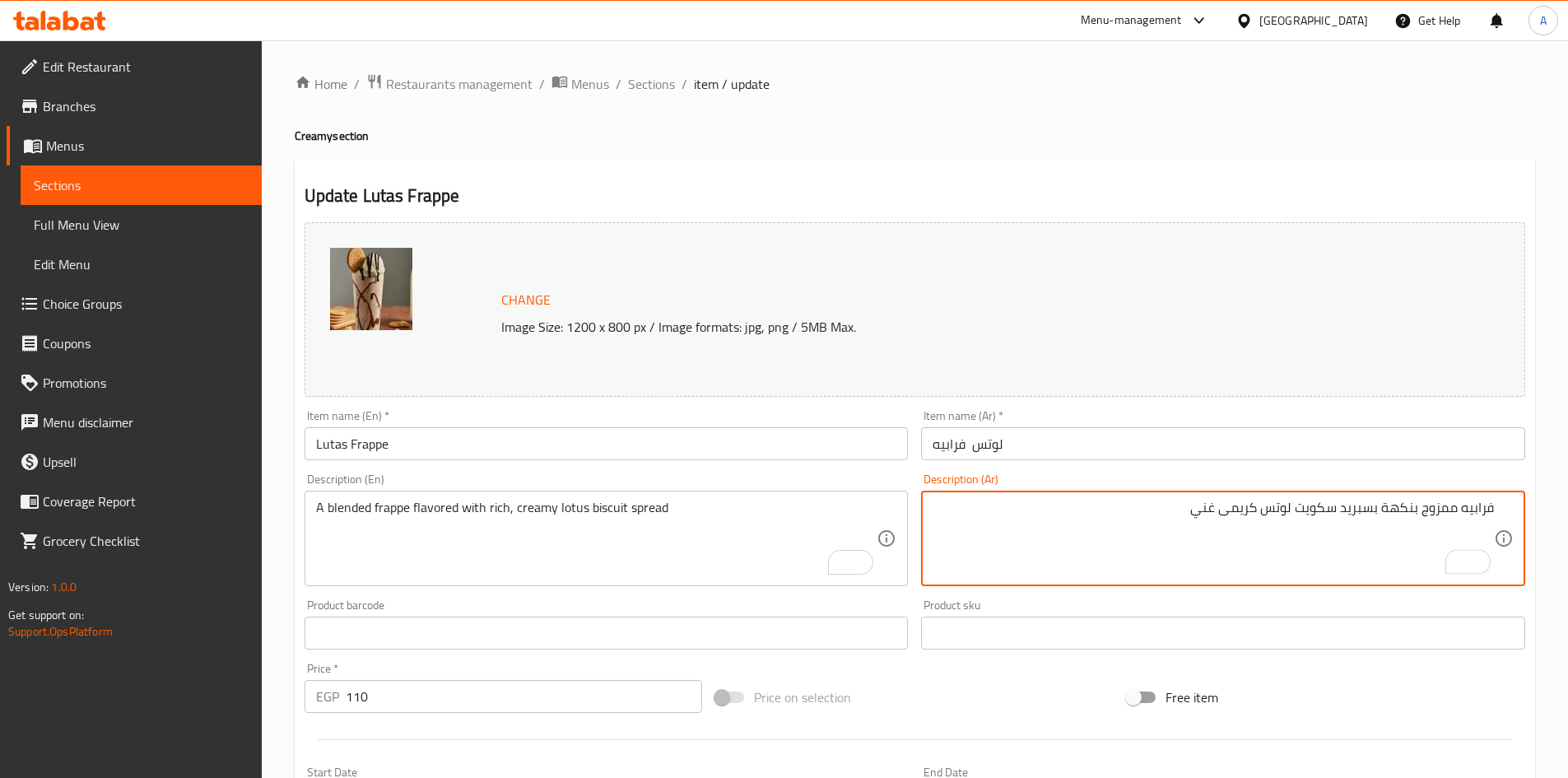
type textarea "فرابيه ممزوج بنكهة بسبريد سكويت لوتس كريمى غني"
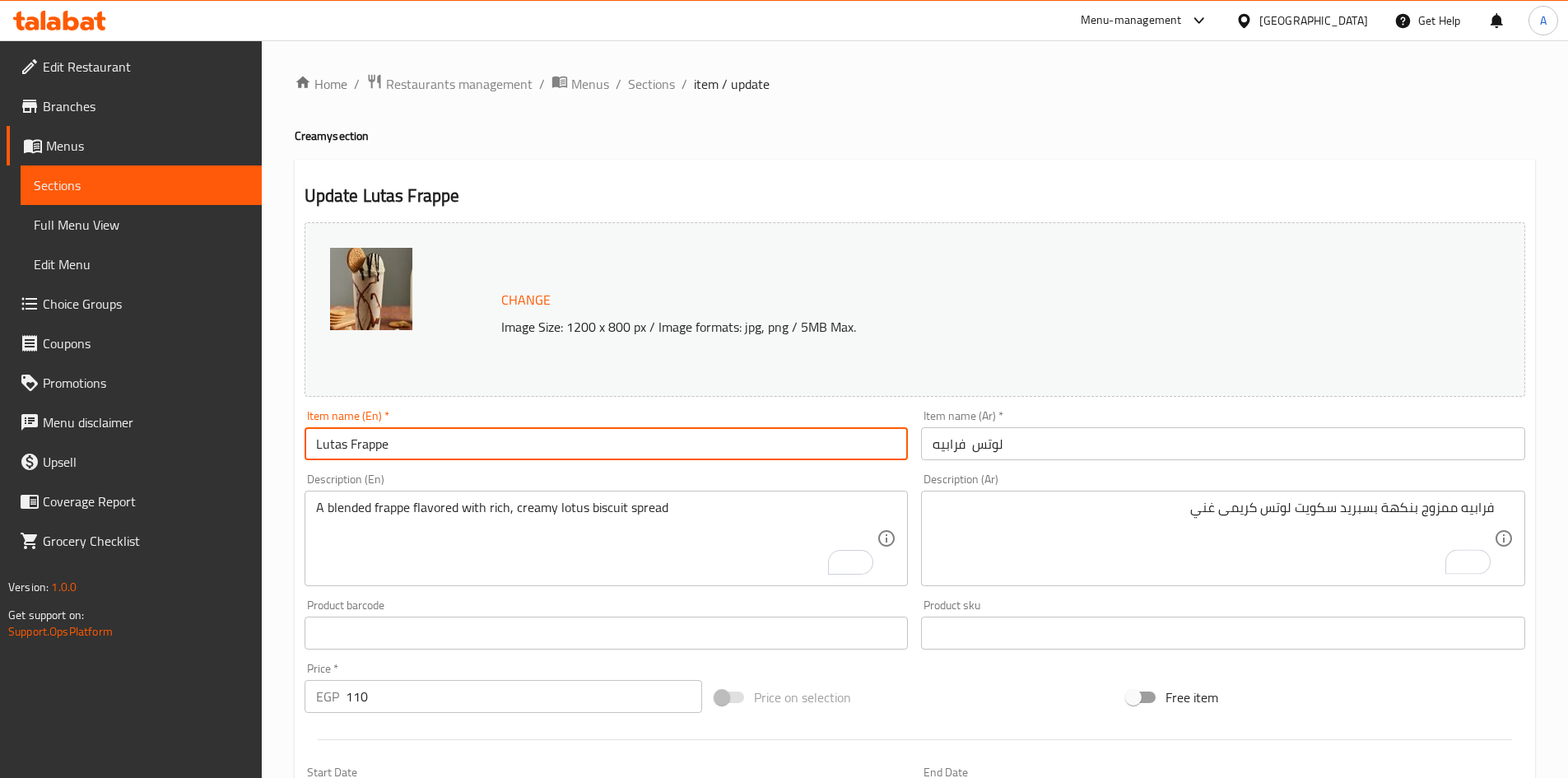
click at [735, 437] on input "Lutas Frappe" at bounding box center [606, 443] width 604 height 33
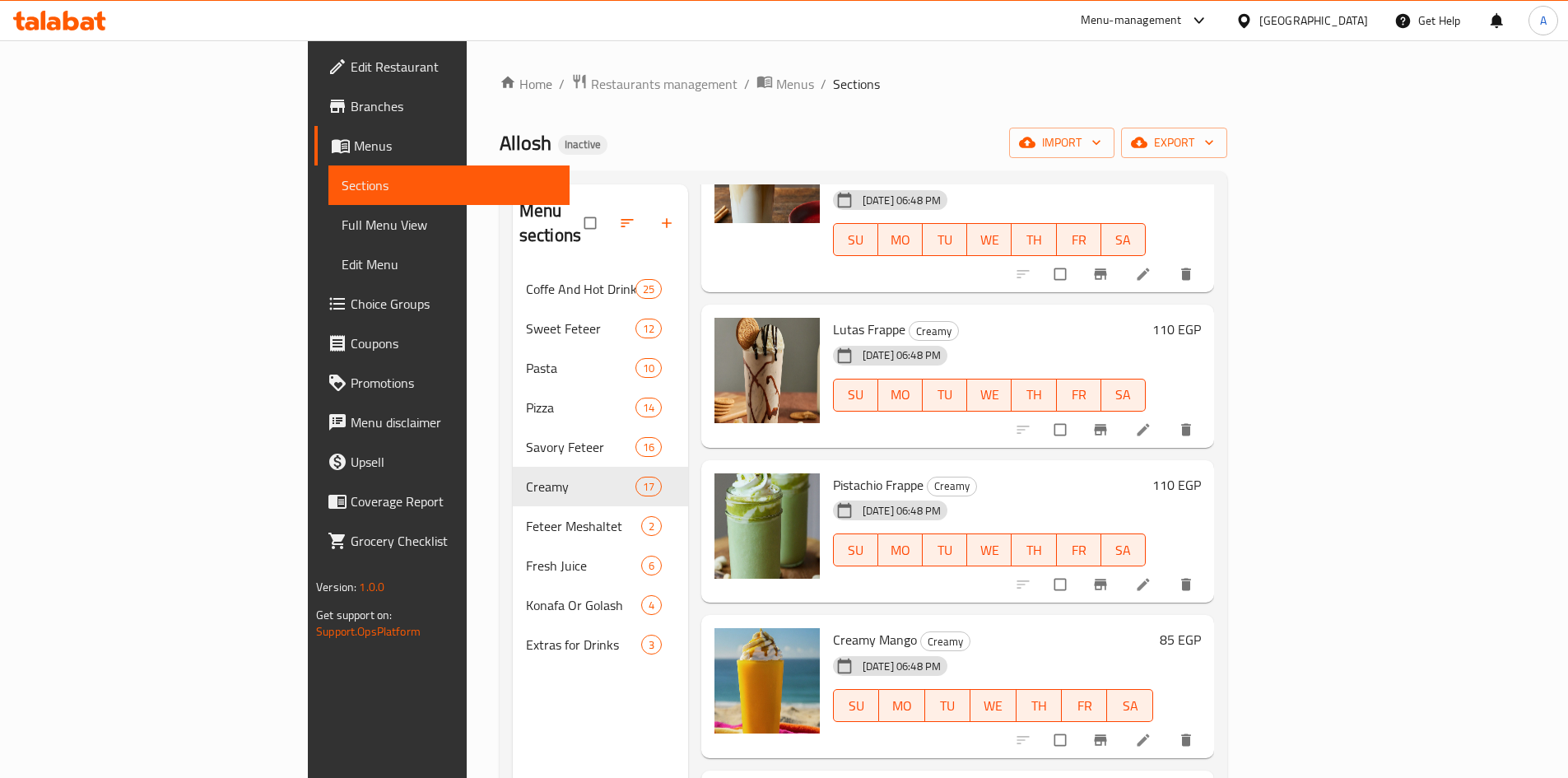
scroll to position [906, 0]
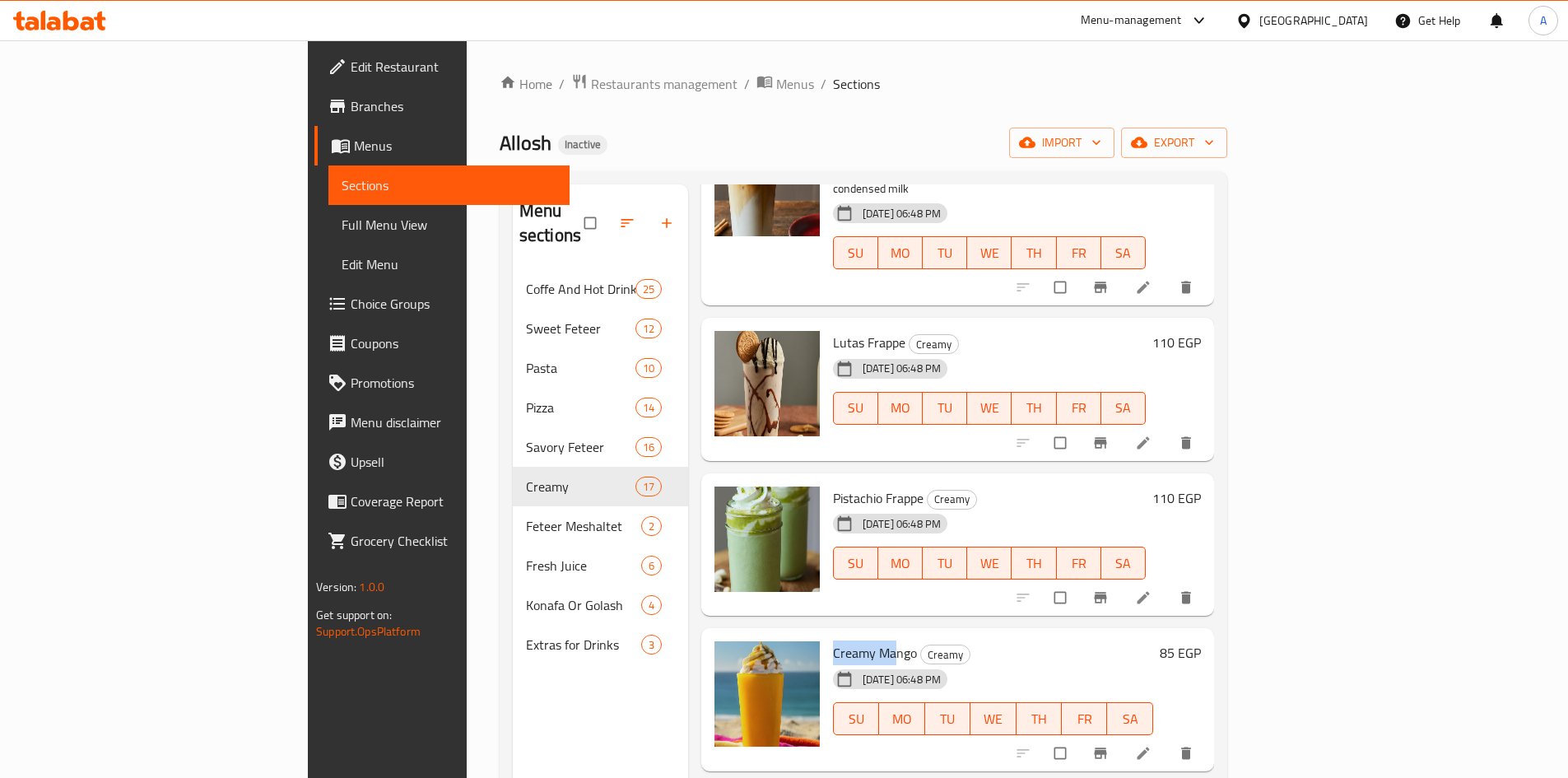
drag, startPoint x: 755, startPoint y: 569, endPoint x: 869, endPoint y: 541, distance: 117.4
click at [826, 635] on div "Creamy Mango Creamy 05-09-2025 06:48 PM SU MO TU WE TH FR SA" at bounding box center [993, 699] width 334 height 130
copy span "Creamy Man"
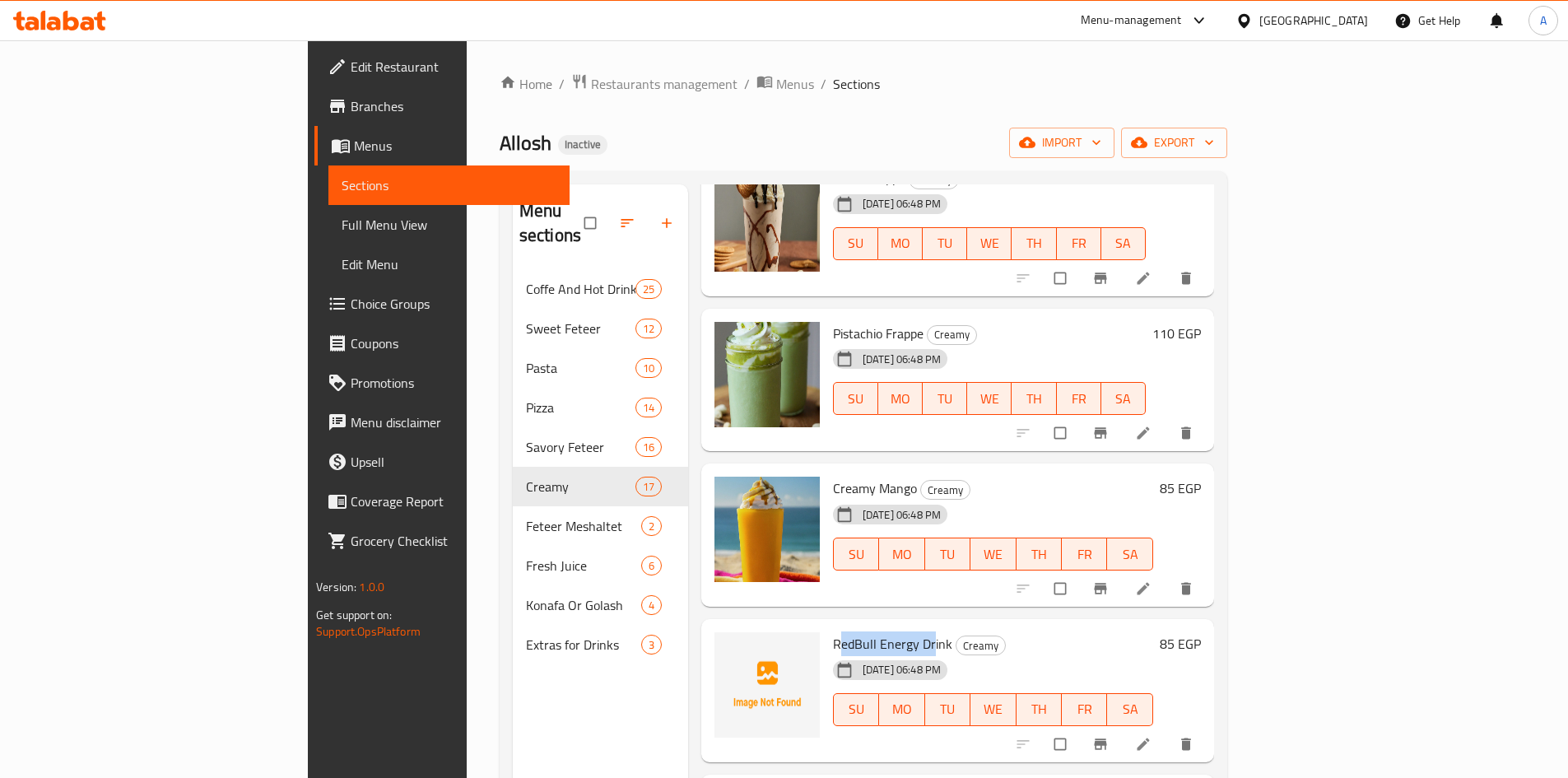
drag, startPoint x: 761, startPoint y: 562, endPoint x: 857, endPoint y: 555, distance: 96.3
click at [857, 631] on span "RedBull Energy Drink" at bounding box center [893, 643] width 119 height 25
copy span "edBull Energy Dr"
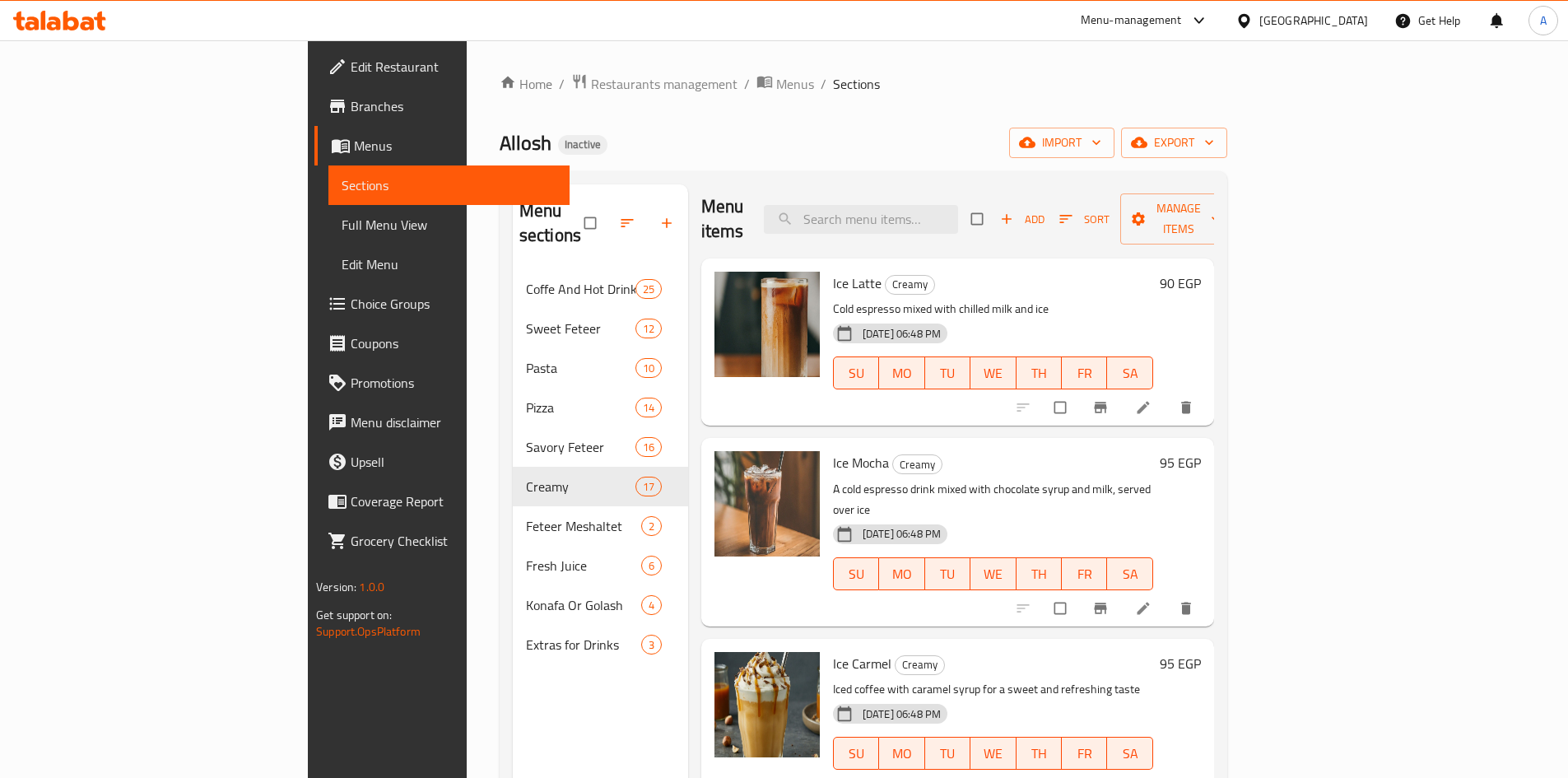
scroll to position [0, 0]
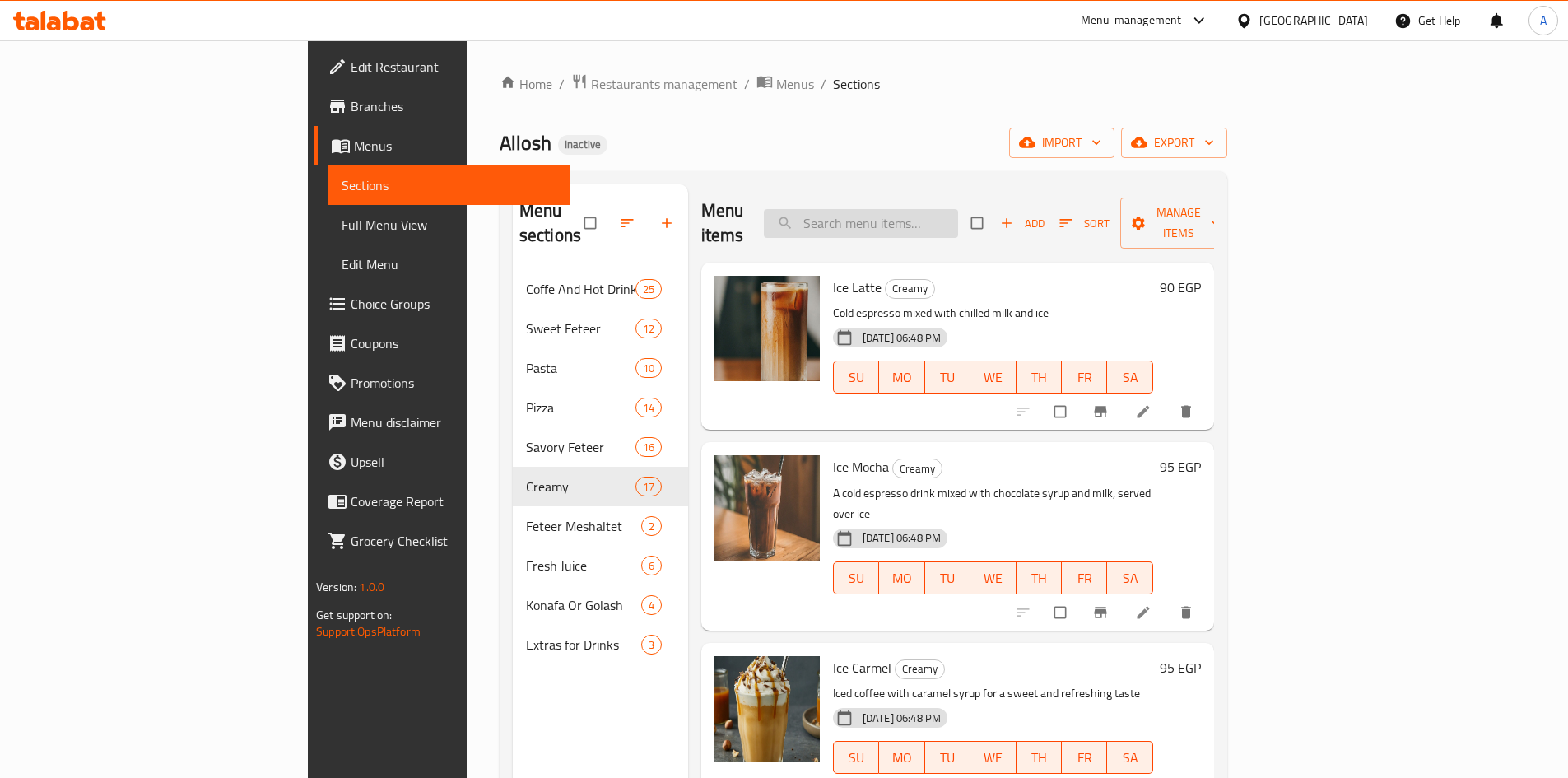
click at [942, 212] on input "search" at bounding box center [861, 223] width 194 height 29
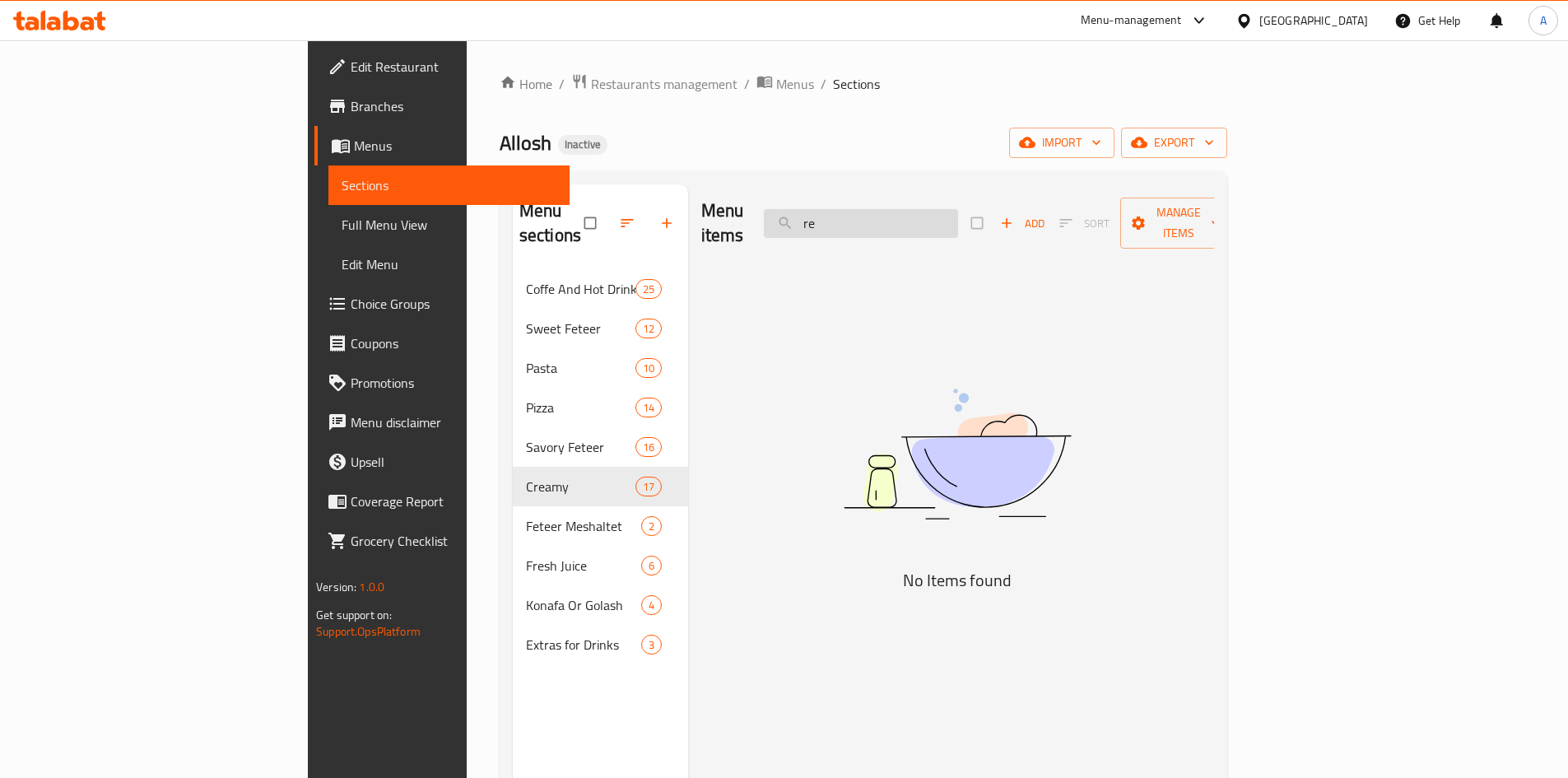
type input "r"
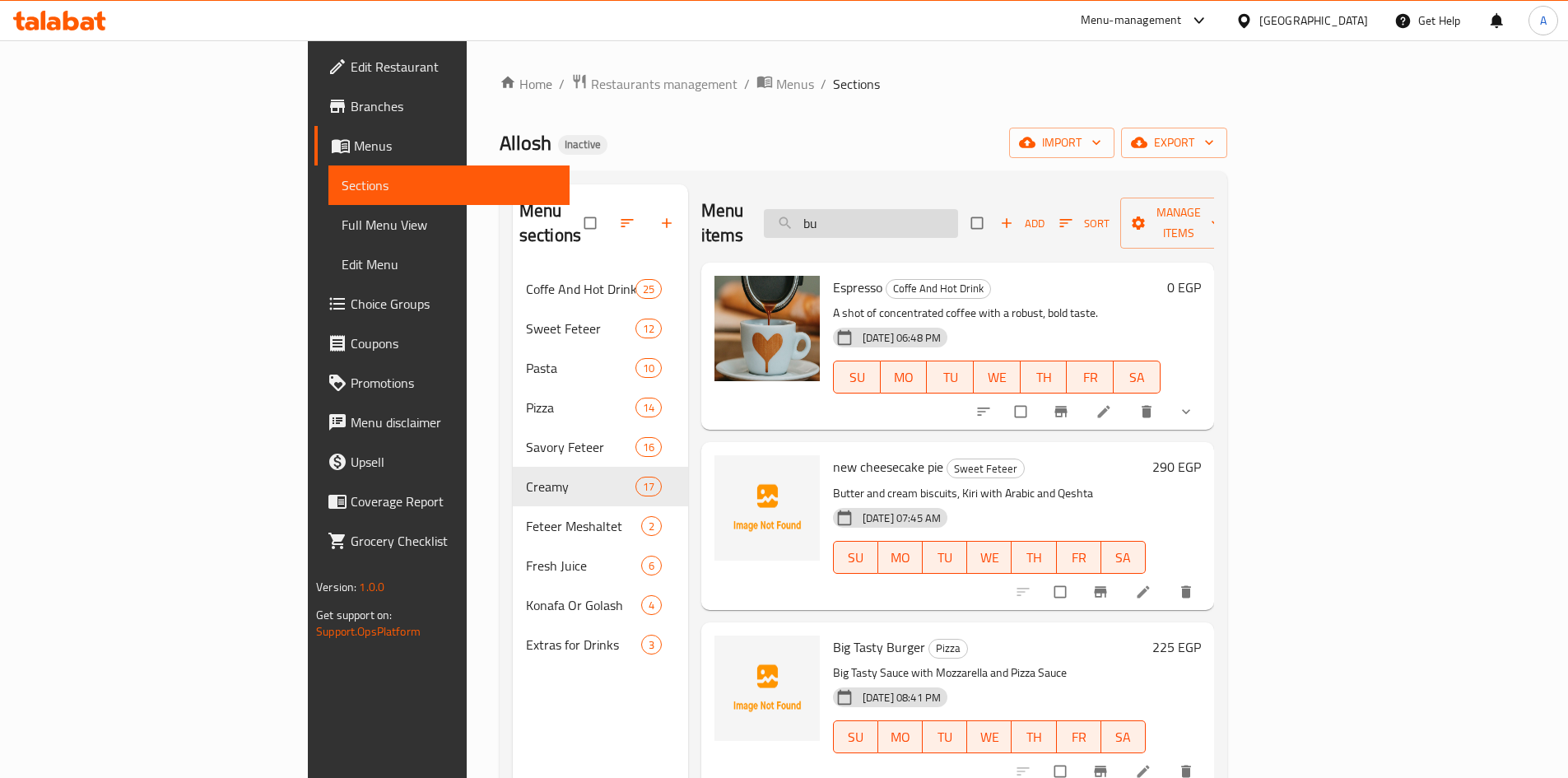
type input "bul"
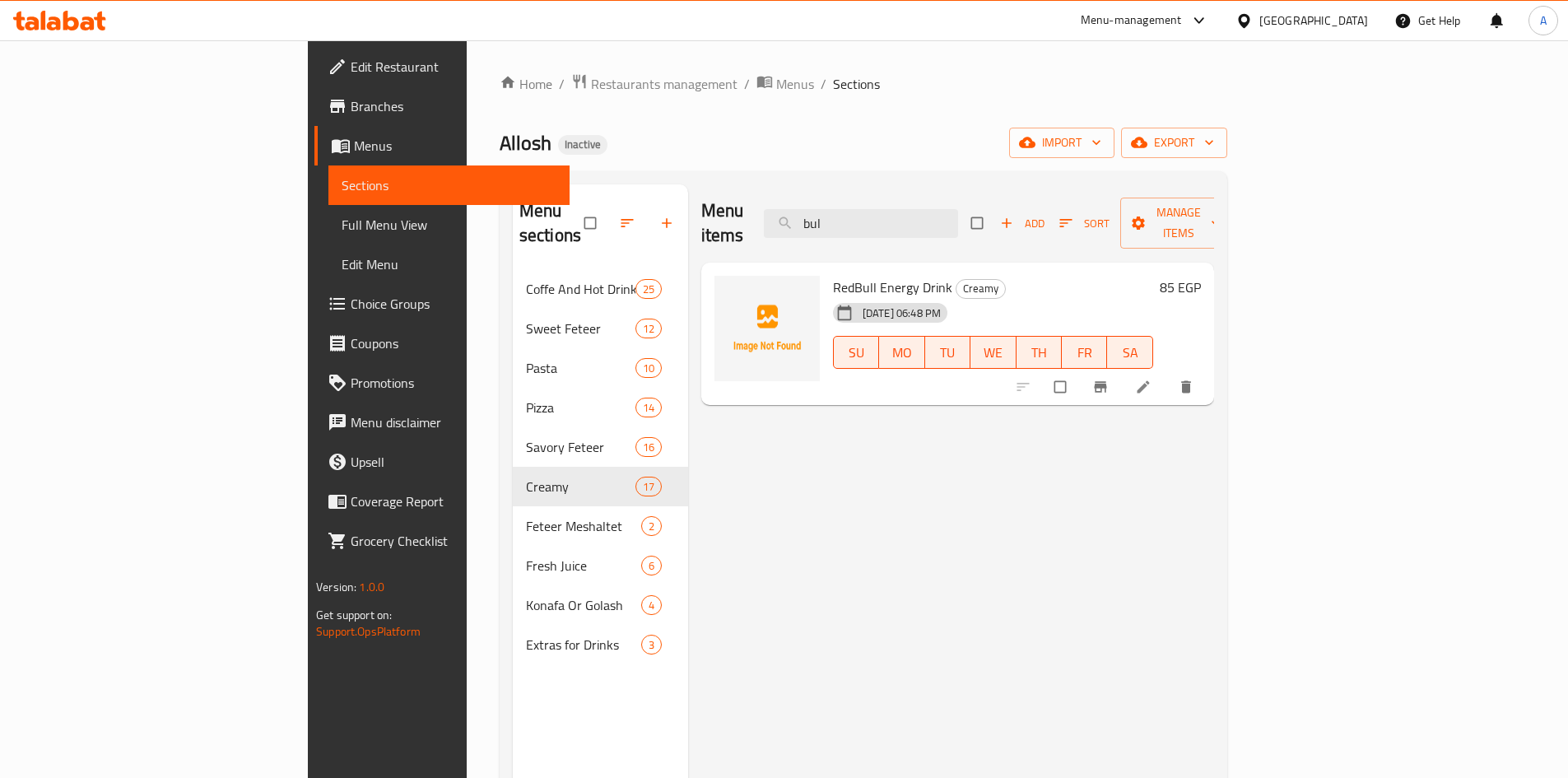
drag, startPoint x: 948, startPoint y: 199, endPoint x: 861, endPoint y: 207, distance: 87.4
click at [861, 207] on div "Menu items bul Add Sort Manage items" at bounding box center [957, 223] width 513 height 78
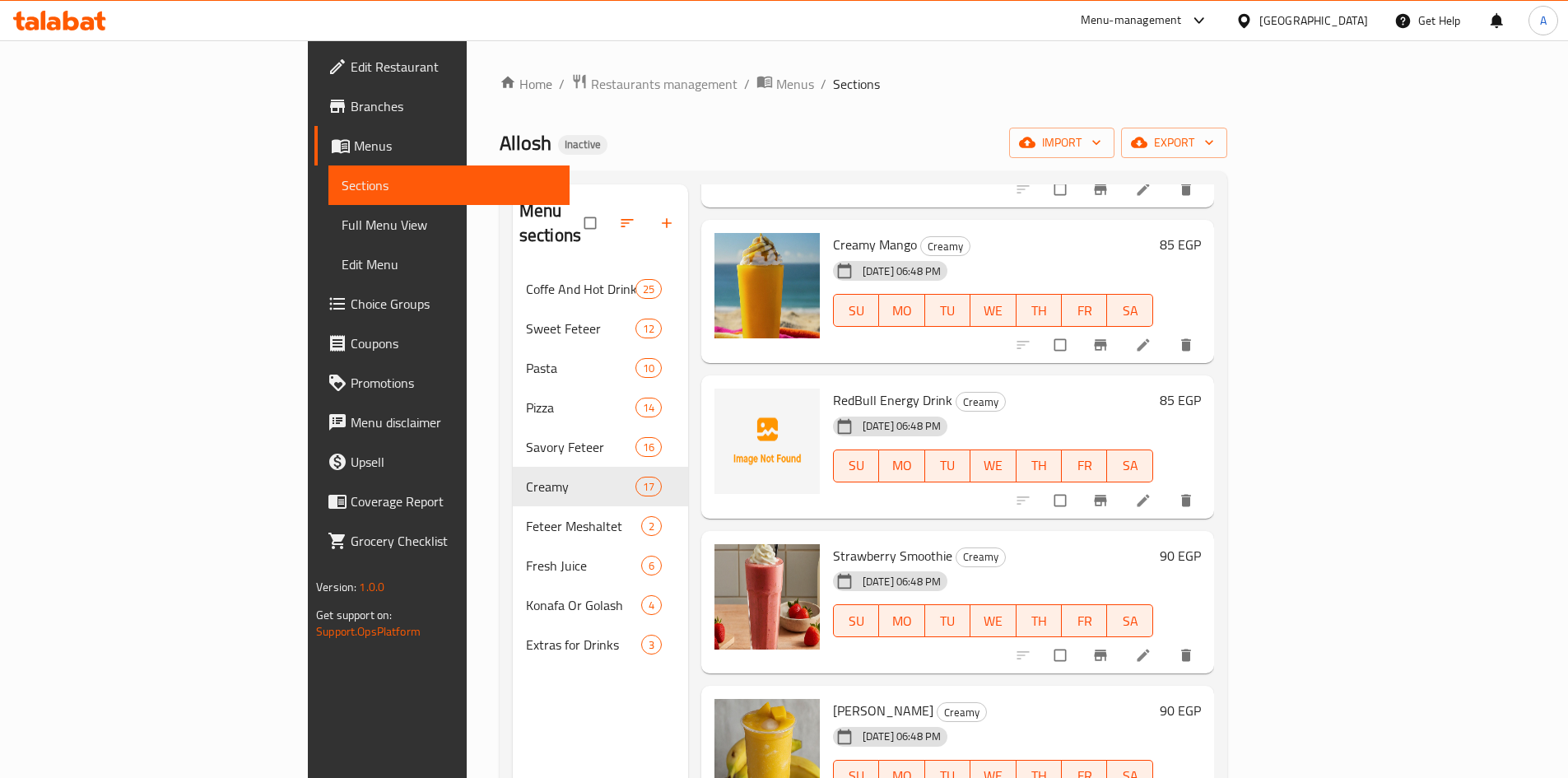
scroll to position [1317, 0]
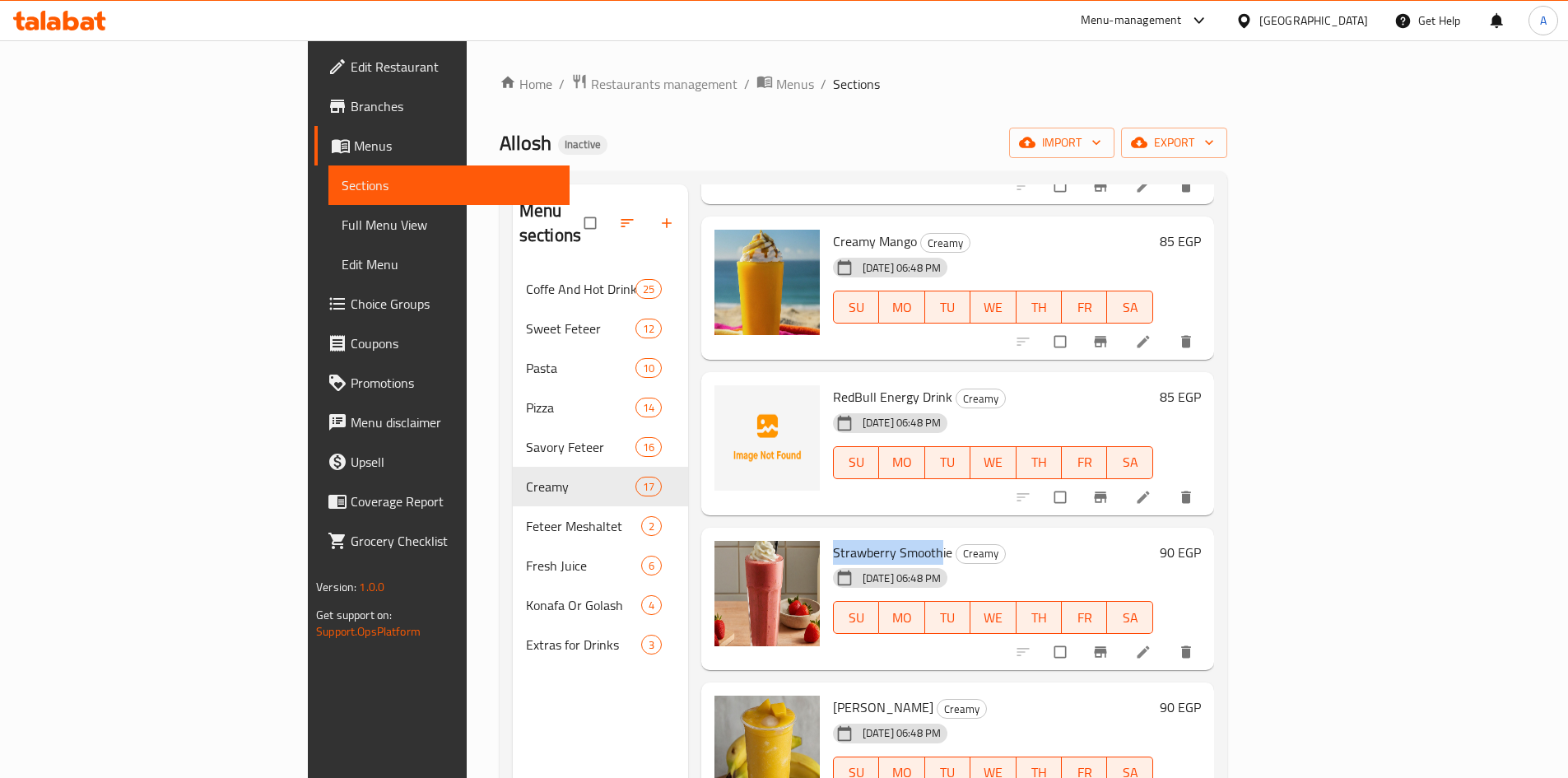
drag, startPoint x: 757, startPoint y: 468, endPoint x: 864, endPoint y: 465, distance: 107.0
click at [864, 540] on span "Strawberry Smoothie" at bounding box center [893, 552] width 119 height 25
copy span "Strawberry Smooth"
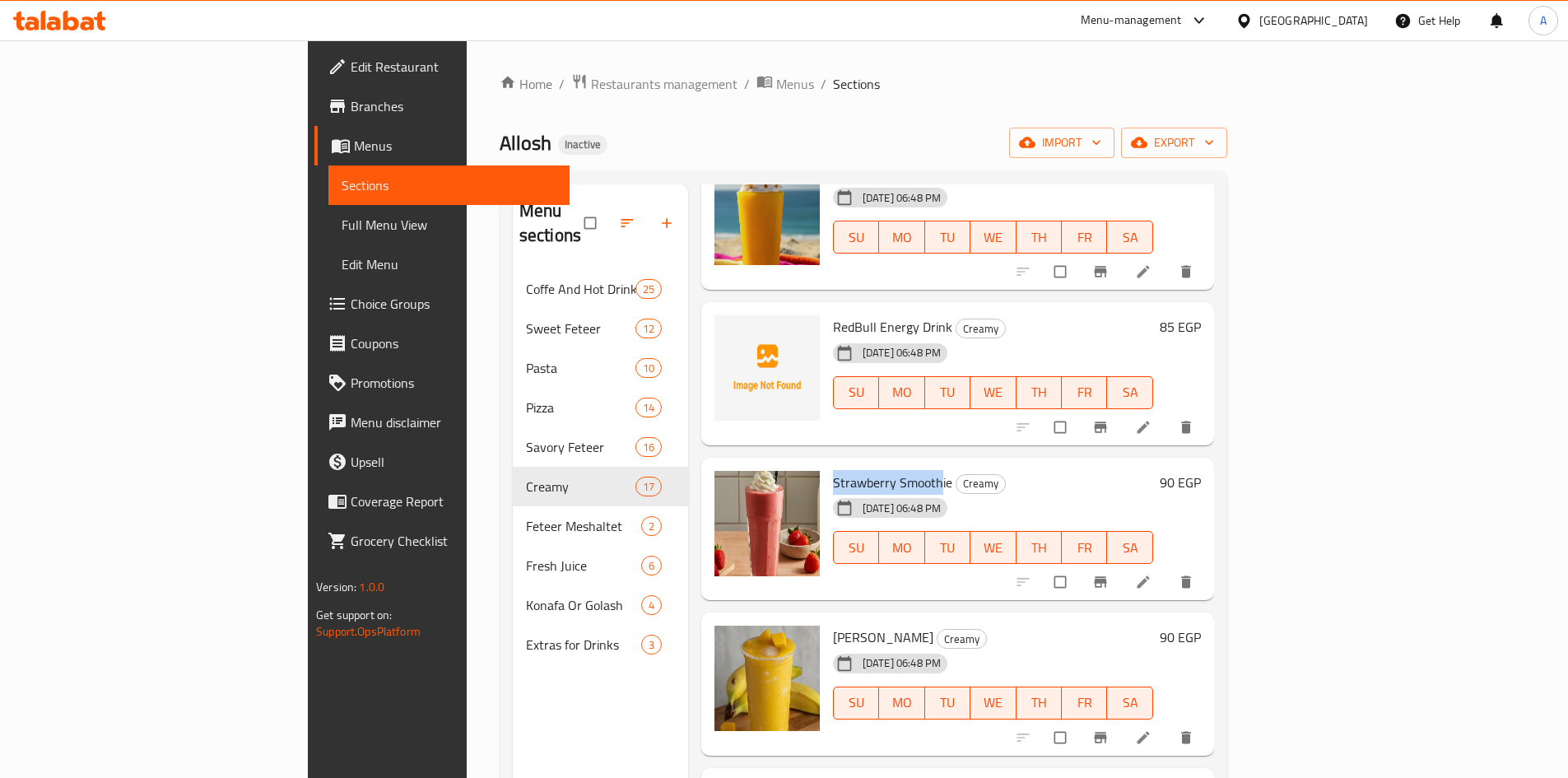
scroll to position [1482, 0]
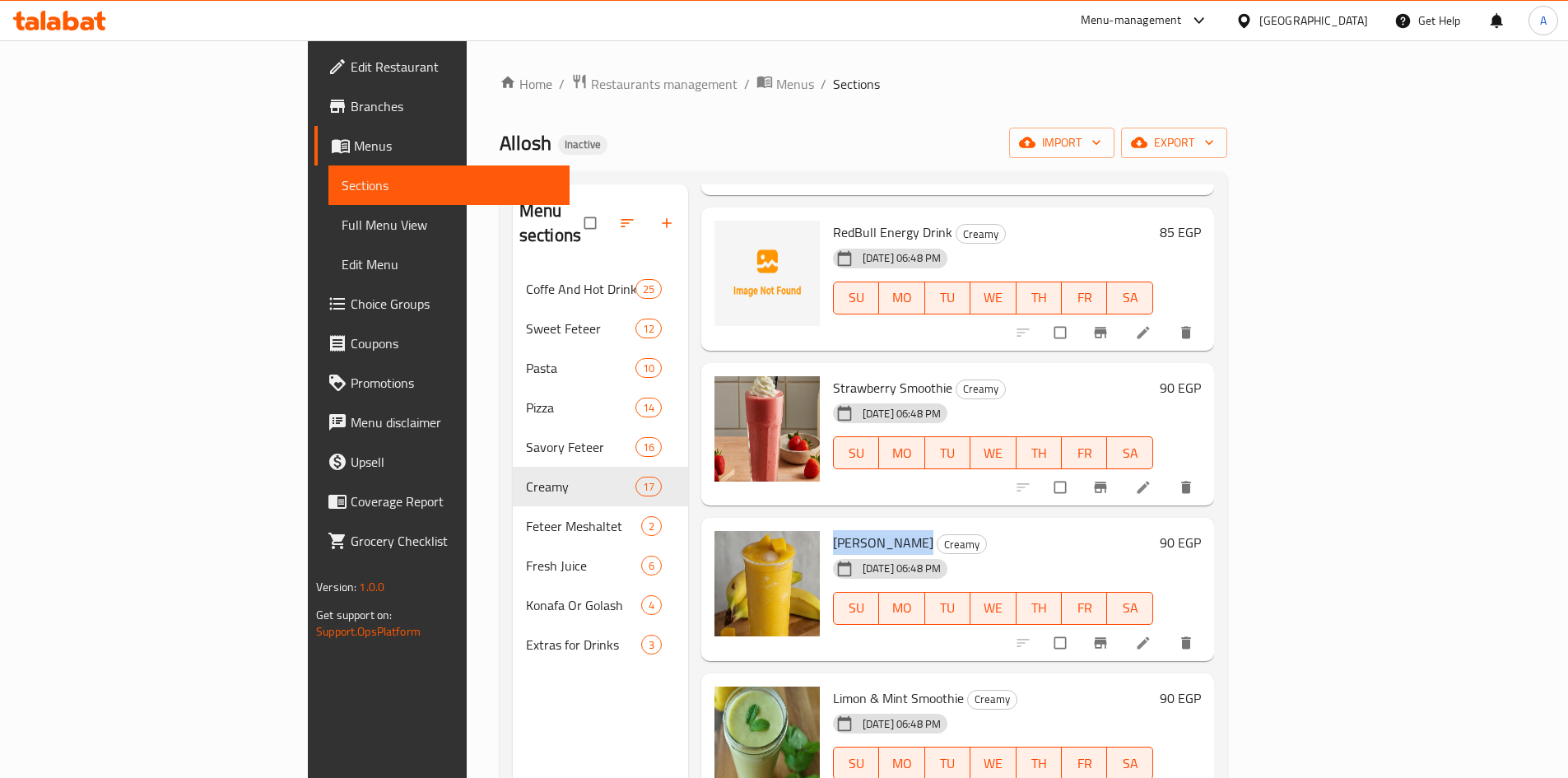
drag, startPoint x: 759, startPoint y: 456, endPoint x: 844, endPoint y: 451, distance: 85.1
click at [844, 530] on span "Mango Smoothie" at bounding box center [883, 542] width 100 height 25
copy span "Mango Smoothi"
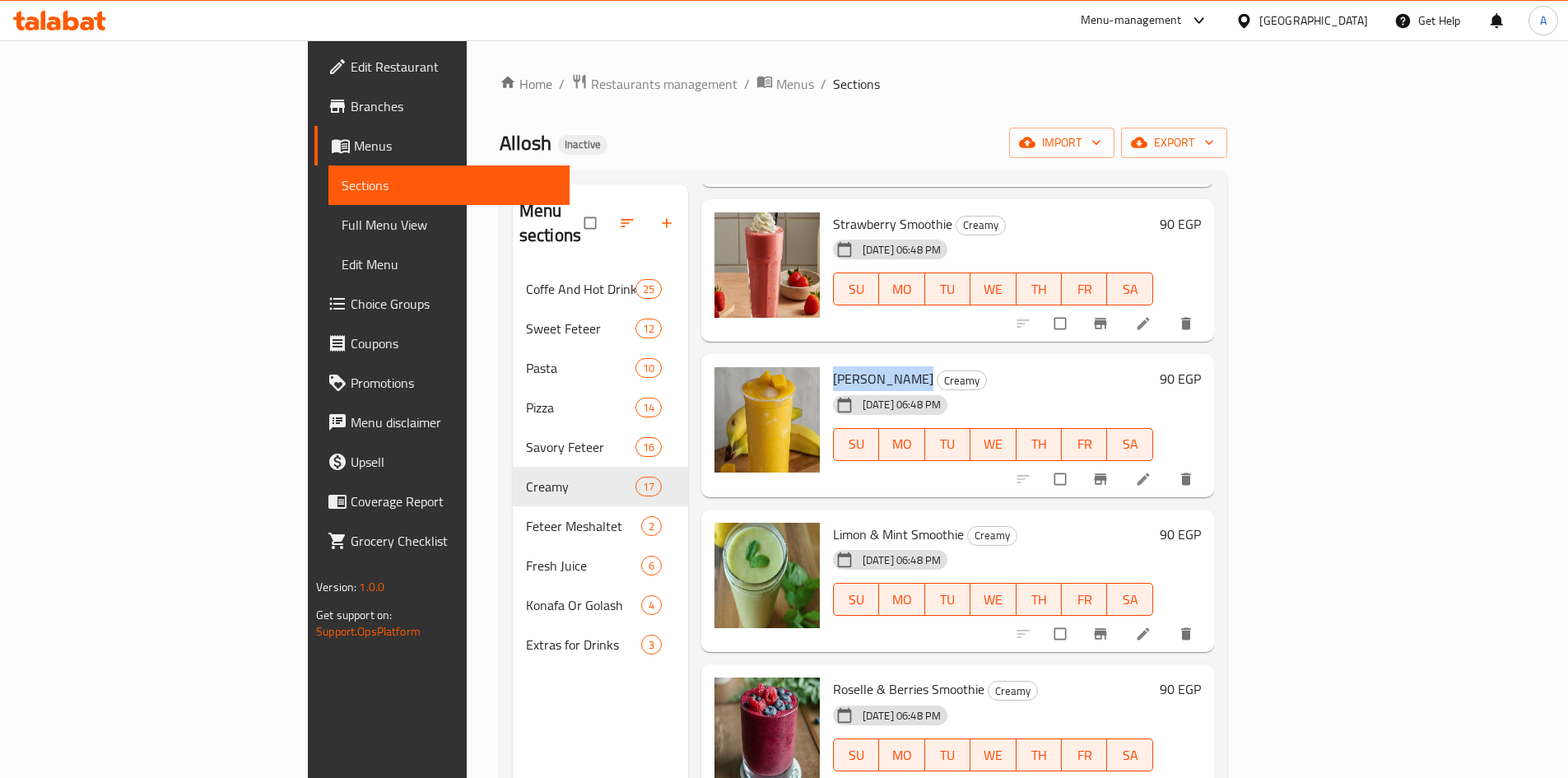
scroll to position [1647, 0]
drag, startPoint x: 758, startPoint y: 448, endPoint x: 877, endPoint y: 449, distance: 119.0
click at [877, 521] on span "Limon & Mint Smoothie" at bounding box center [898, 533] width 131 height 25
copy span "Limon & Mint Smooth"
drag, startPoint x: 760, startPoint y: 603, endPoint x: 804, endPoint y: 603, distance: 44.0
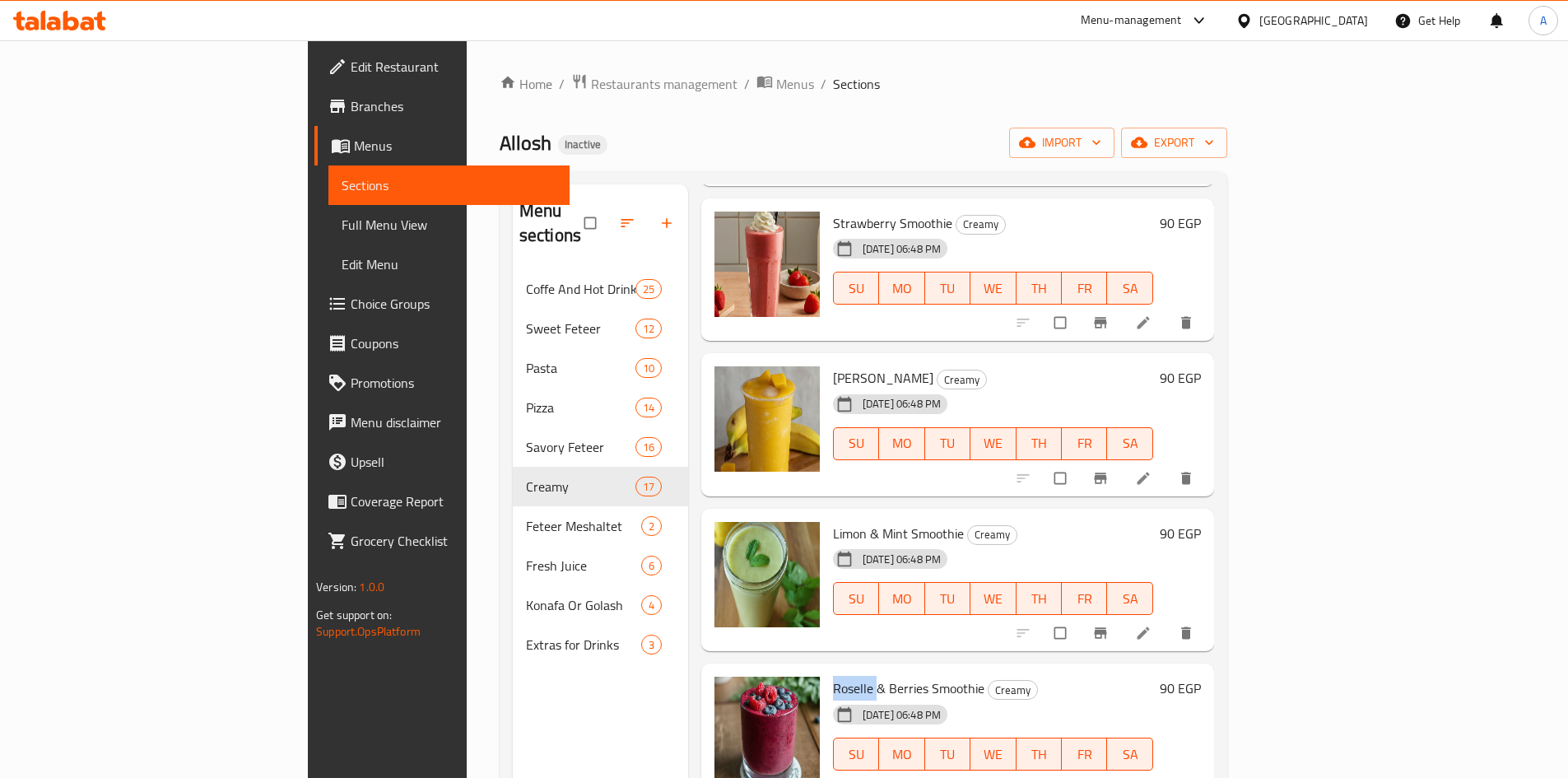
click at [833, 676] on span "Roselle & Berries Smoothie" at bounding box center [908, 688] width 151 height 25
copy span "Roselle"
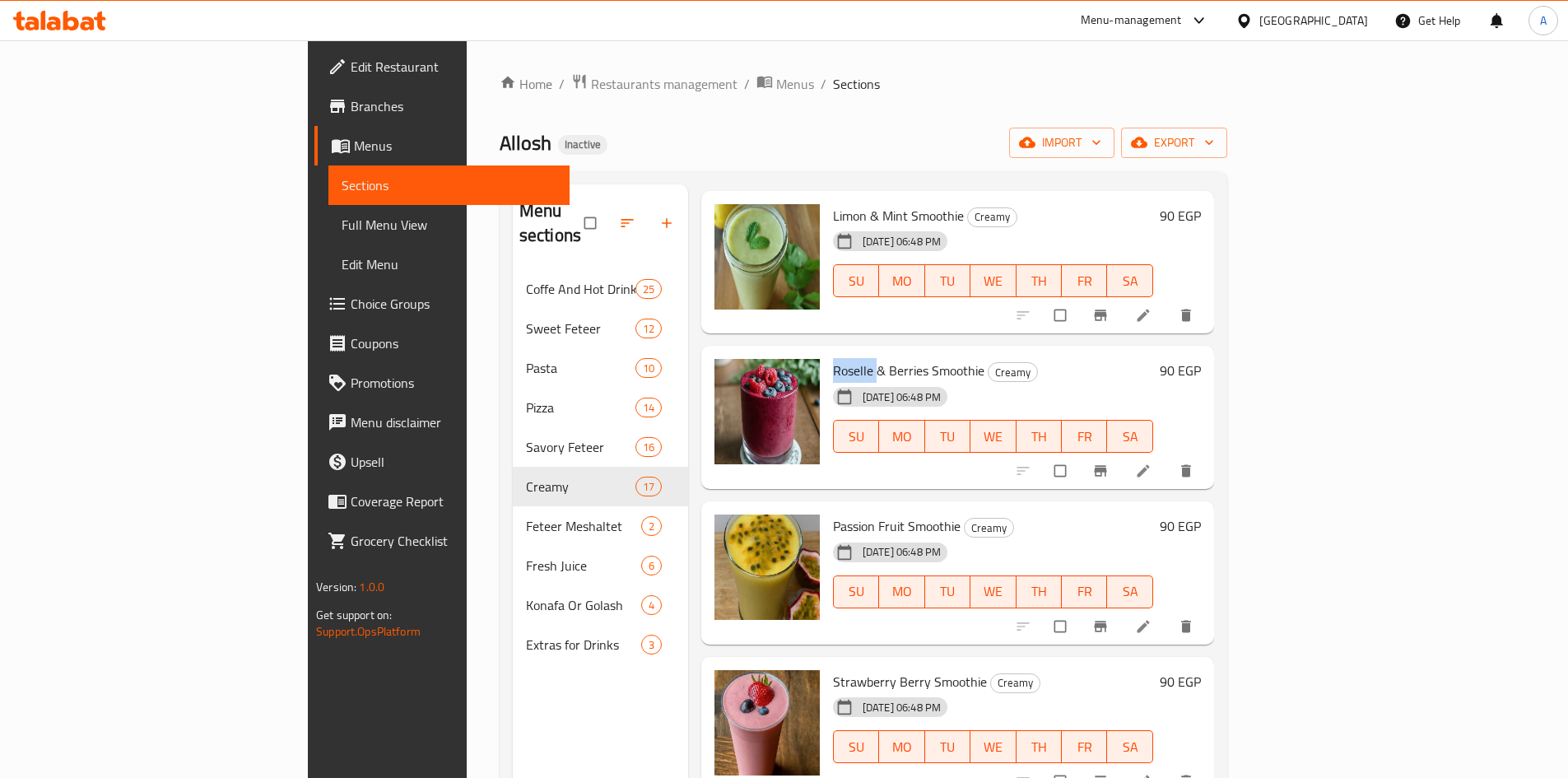
scroll to position [2025, 0]
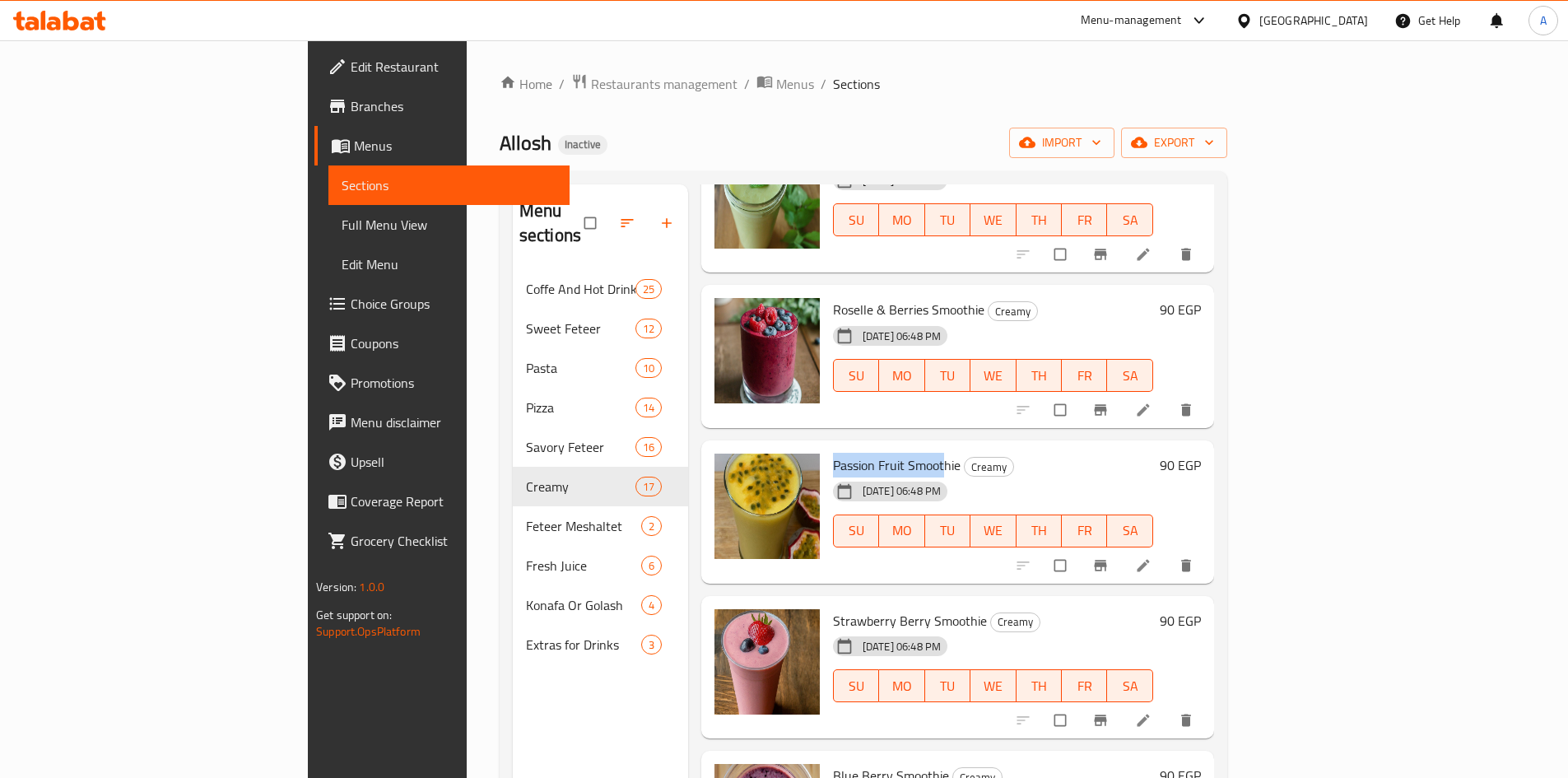
drag, startPoint x: 772, startPoint y: 378, endPoint x: 870, endPoint y: 374, distance: 98.1
click at [870, 453] on span "Passion Fruit Smoothie" at bounding box center [897, 465] width 128 height 25
copy span "Passion Fruit Smoot"
drag, startPoint x: 760, startPoint y: 533, endPoint x: 894, endPoint y: 538, distance: 134.1
click at [894, 609] on span "Strawberry Berry Smoothie" at bounding box center [910, 621] width 154 height 25
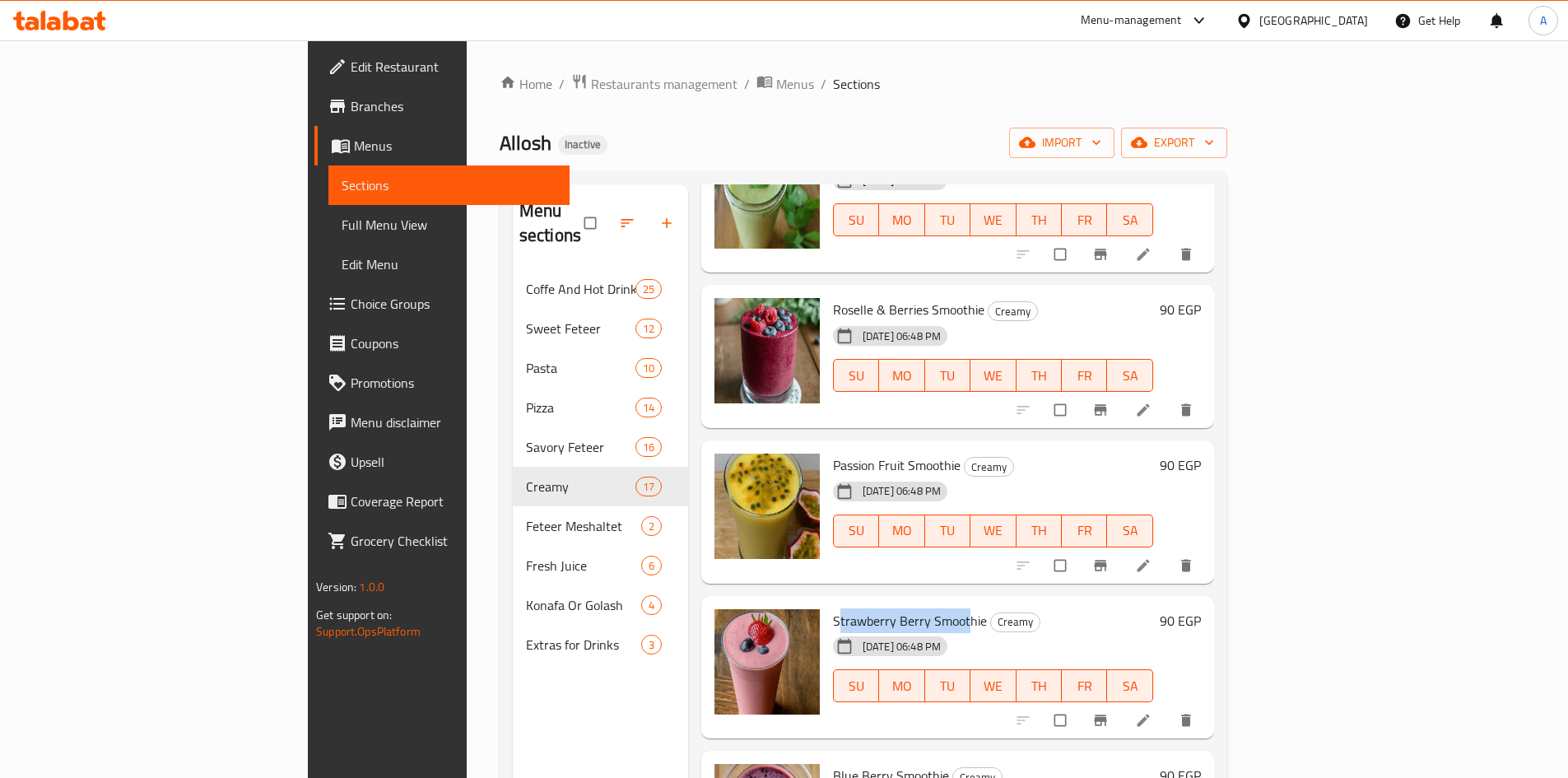
copy span "trawberry Berry Smoot"
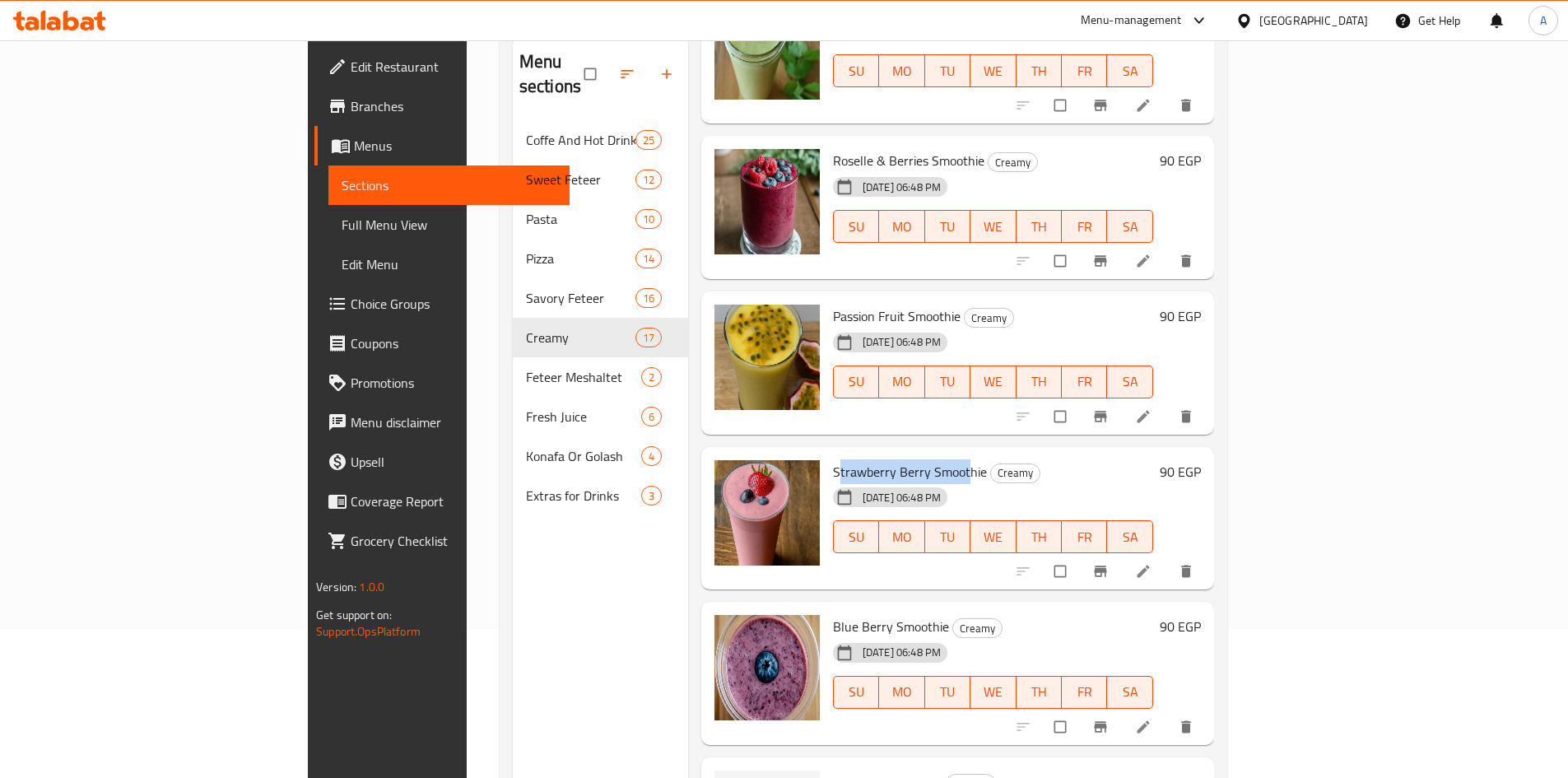
scroll to position [231, 0]
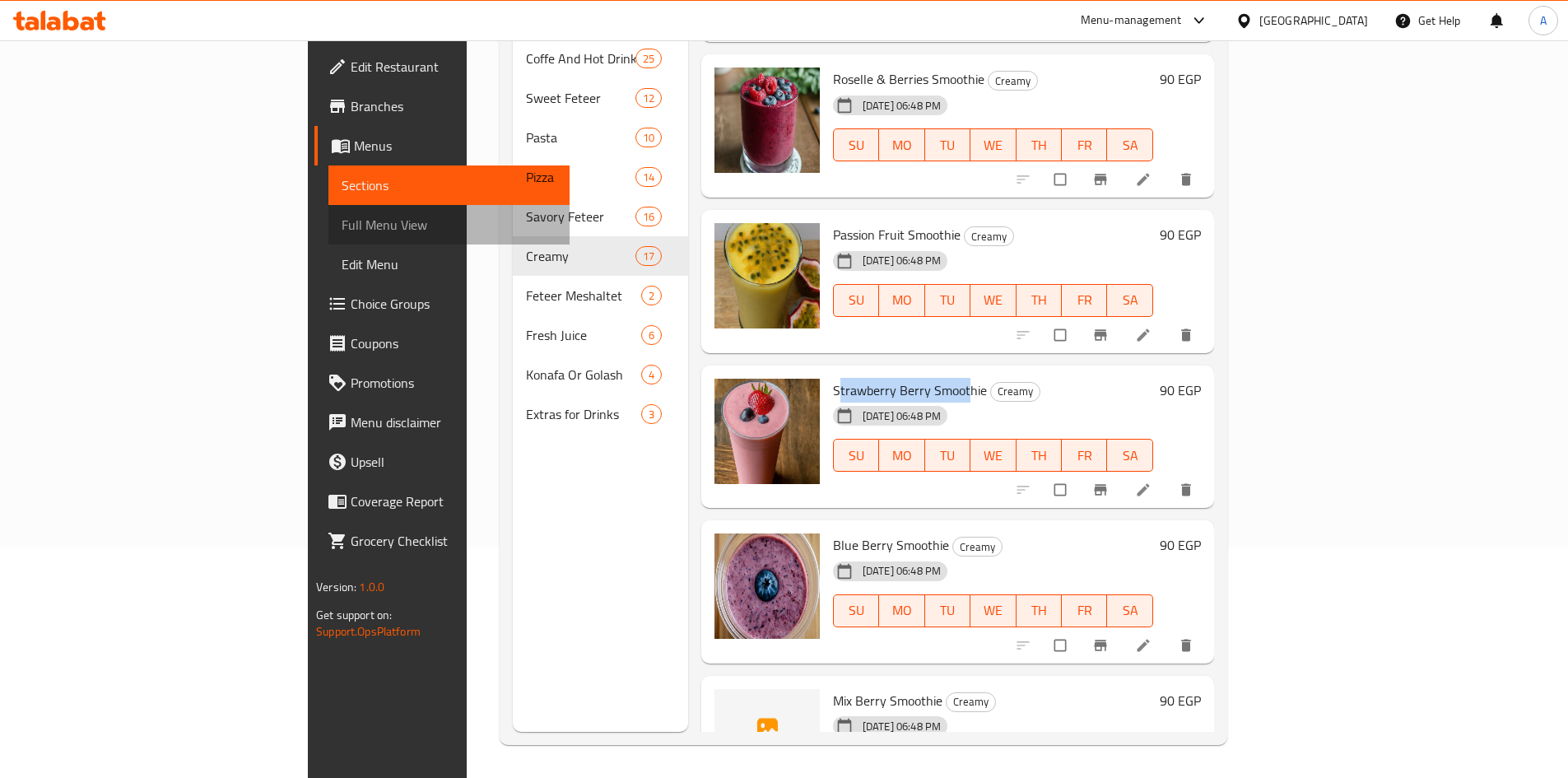
click at [341, 226] on span "Full Menu View" at bounding box center [449, 225] width 215 height 20
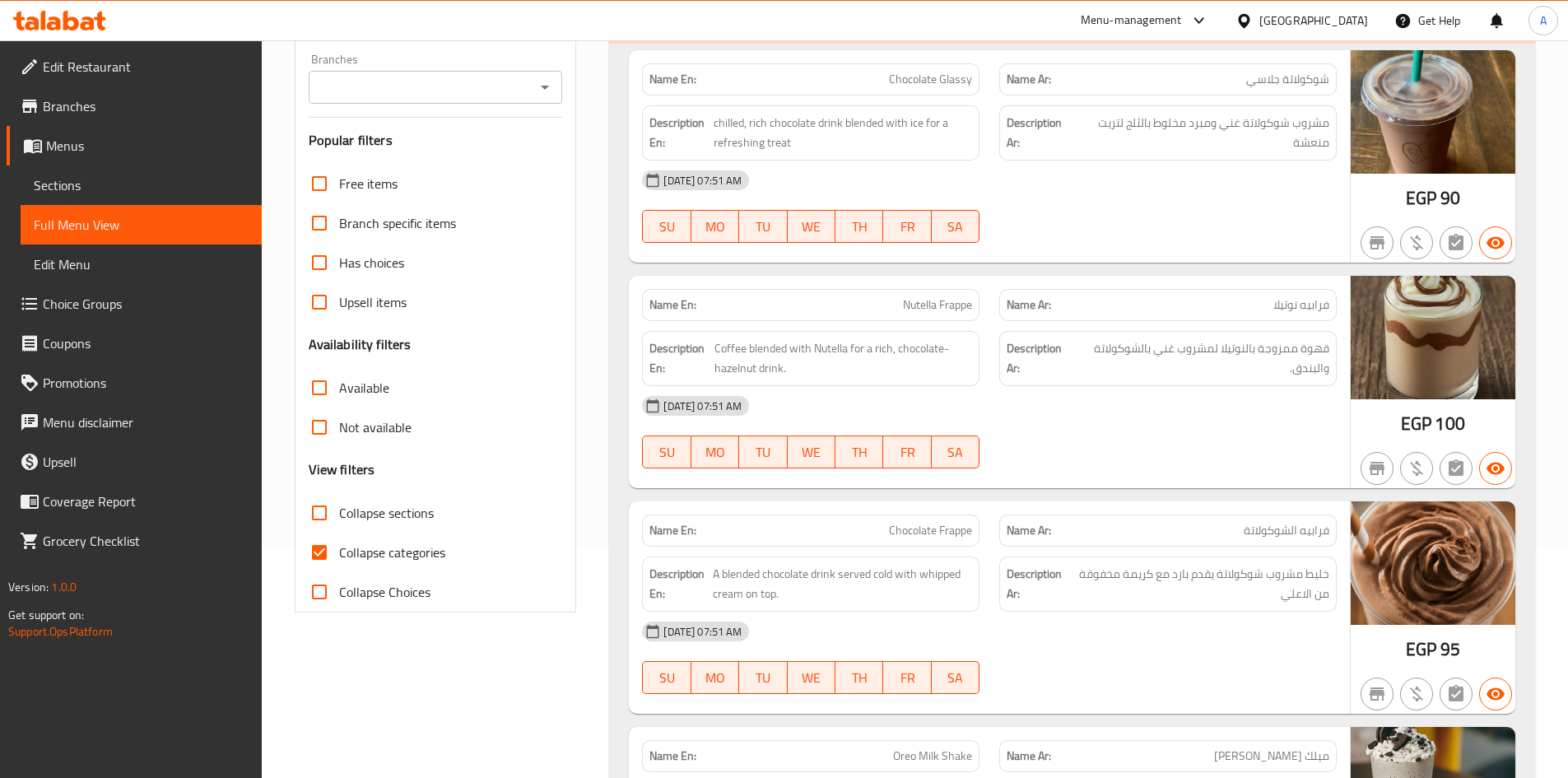
click at [322, 558] on input "Collapse categories" at bounding box center [320, 552] width 40 height 40
checkbox input "false"
click at [324, 514] on input "Collapse sections" at bounding box center [320, 513] width 40 height 40
checkbox input "true"
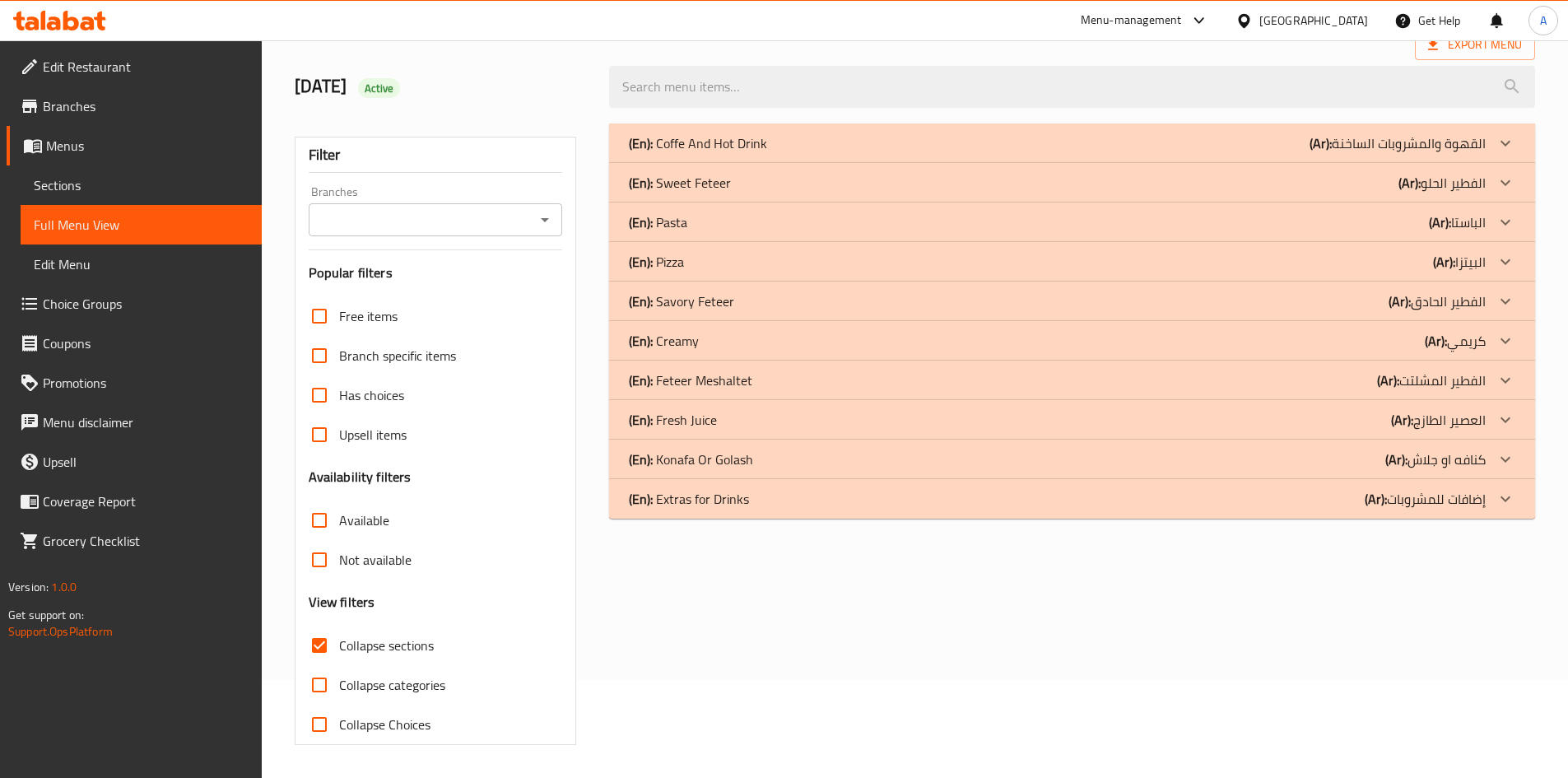
scroll to position [98, 0]
click at [585, 654] on div "Filter Branches Branches Popular filters Free items Branch specific items Has c…" at bounding box center [443, 434] width 316 height 641
click at [808, 457] on div "(En): Konafa Or Golash (Ar): كنافه او جلاش" at bounding box center [1057, 459] width 857 height 20
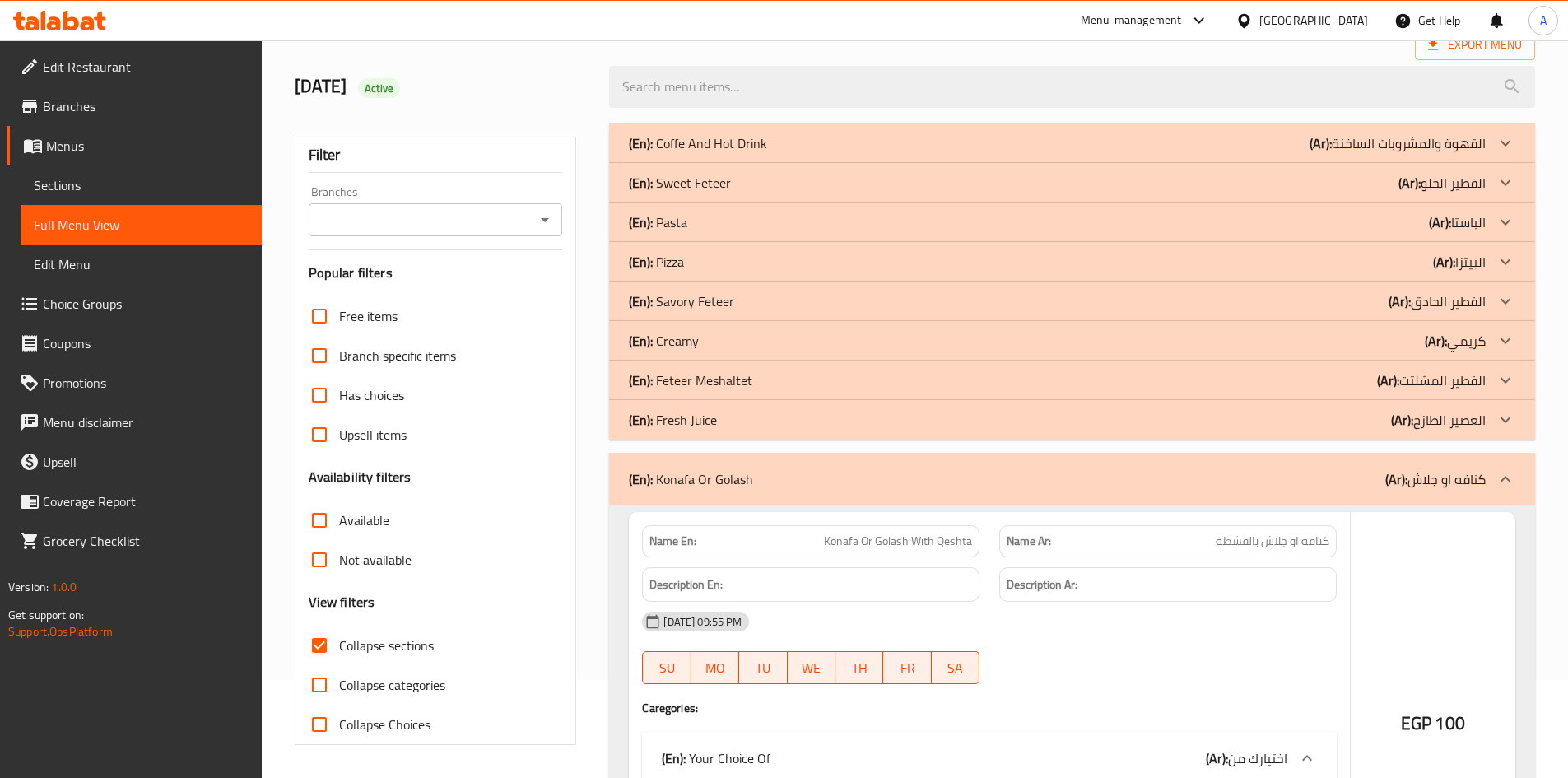
click at [768, 340] on div "(En): Creamy (Ar): كريمي" at bounding box center [1057, 341] width 857 height 20
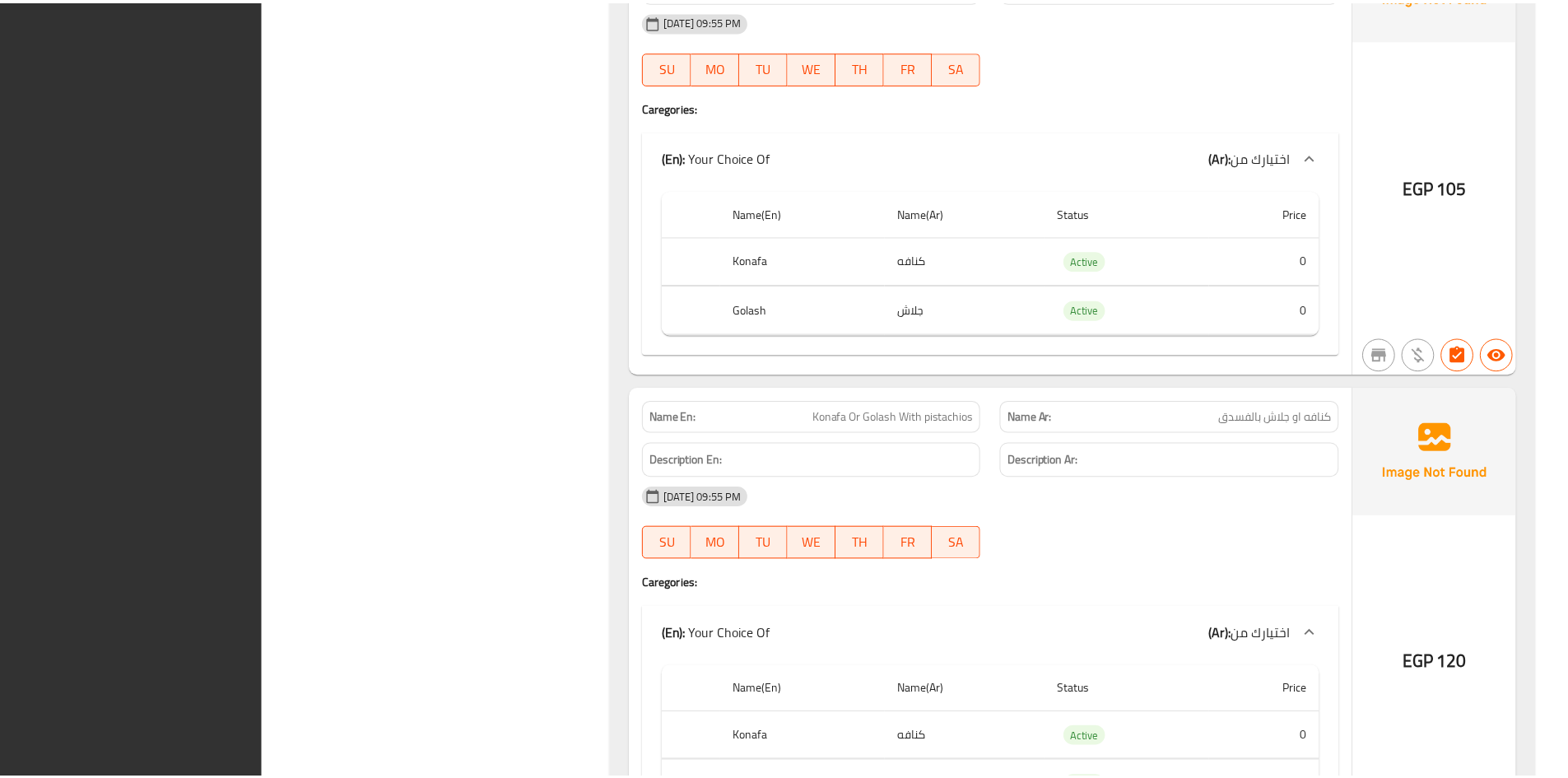
scroll to position [5704, 0]
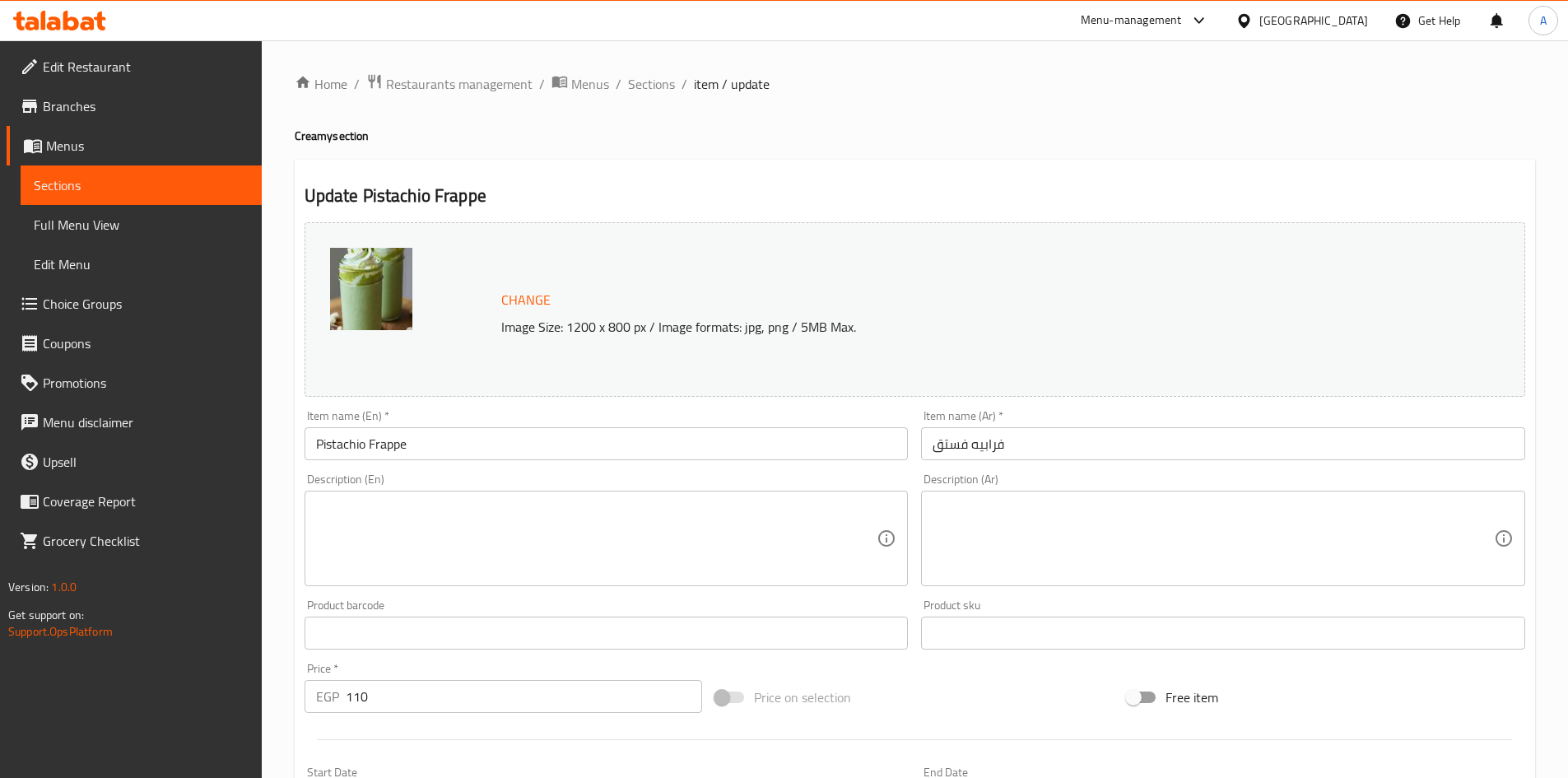
drag, startPoint x: 355, startPoint y: 519, endPoint x: 427, endPoint y: 491, distance: 77.3
click at [361, 513] on textarea at bounding box center [597, 539] width 562 height 78
paste textarea "A nutty and creamy iced drink blended with pistachio syrup"
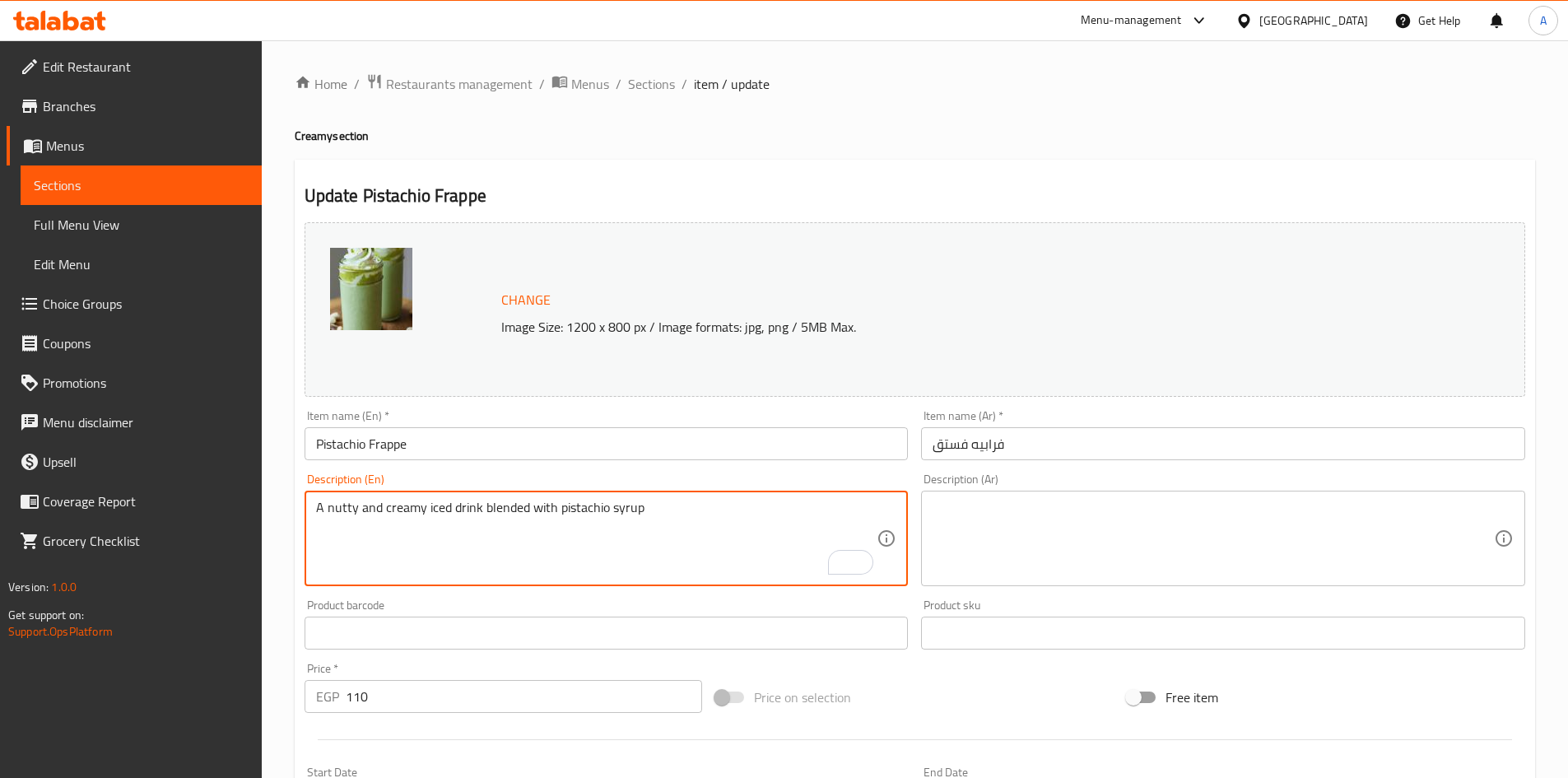
type textarea "A nutty and creamy iced drink blended with pistachio syrup"
click at [987, 509] on textarea at bounding box center [1214, 539] width 562 height 78
paste textarea "مشروب مثلج كريمي بنكهة الجوز ممزوج بشراب الفستق"
type textarea "مشروب مثلج كريمي بنكهة الجوز ممزوج بشراب الفستق"
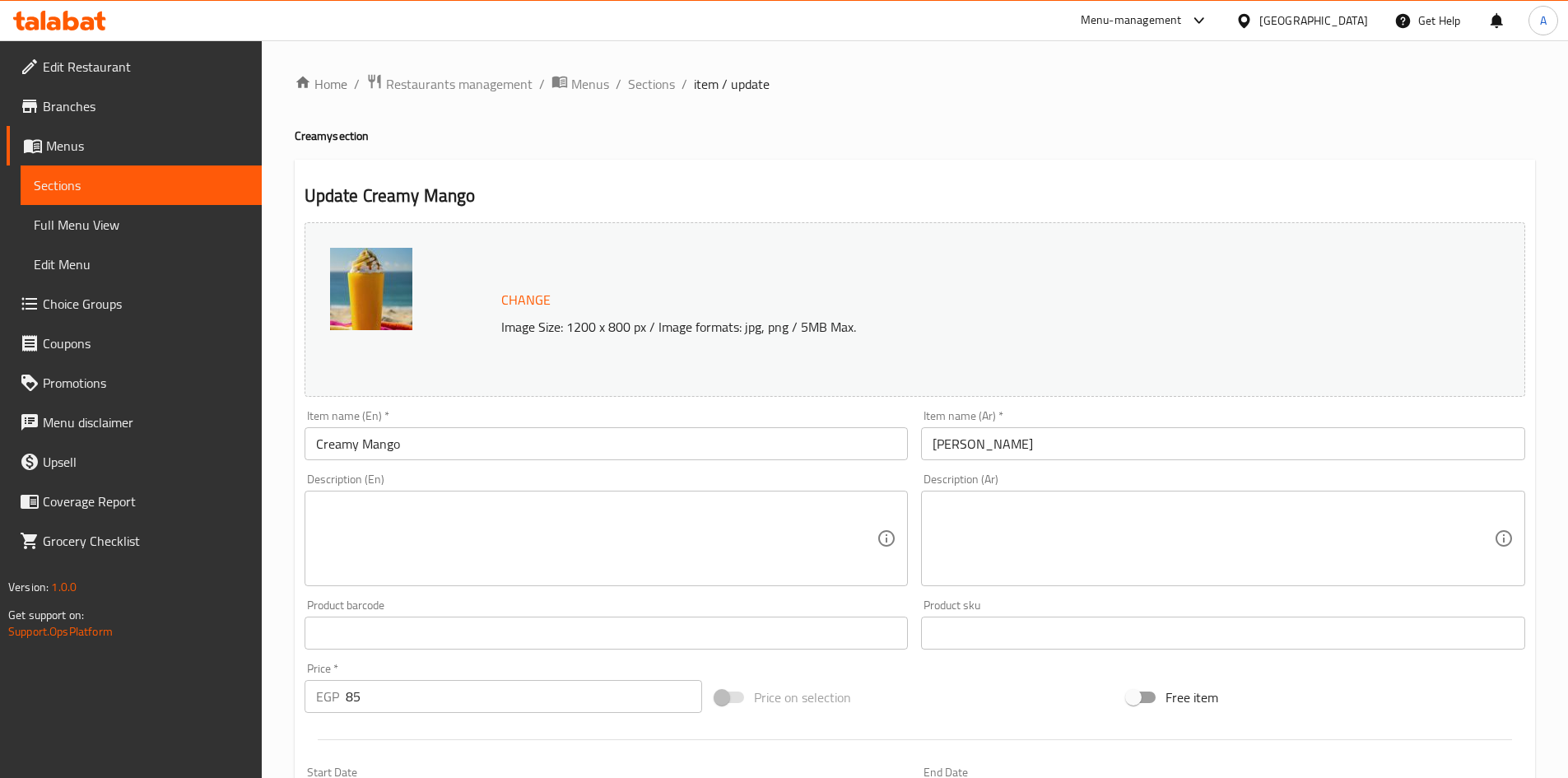
click at [442, 508] on textarea at bounding box center [597, 539] width 562 height 78
paste textarea "A creamy, smooth mango drink blended to perfection"
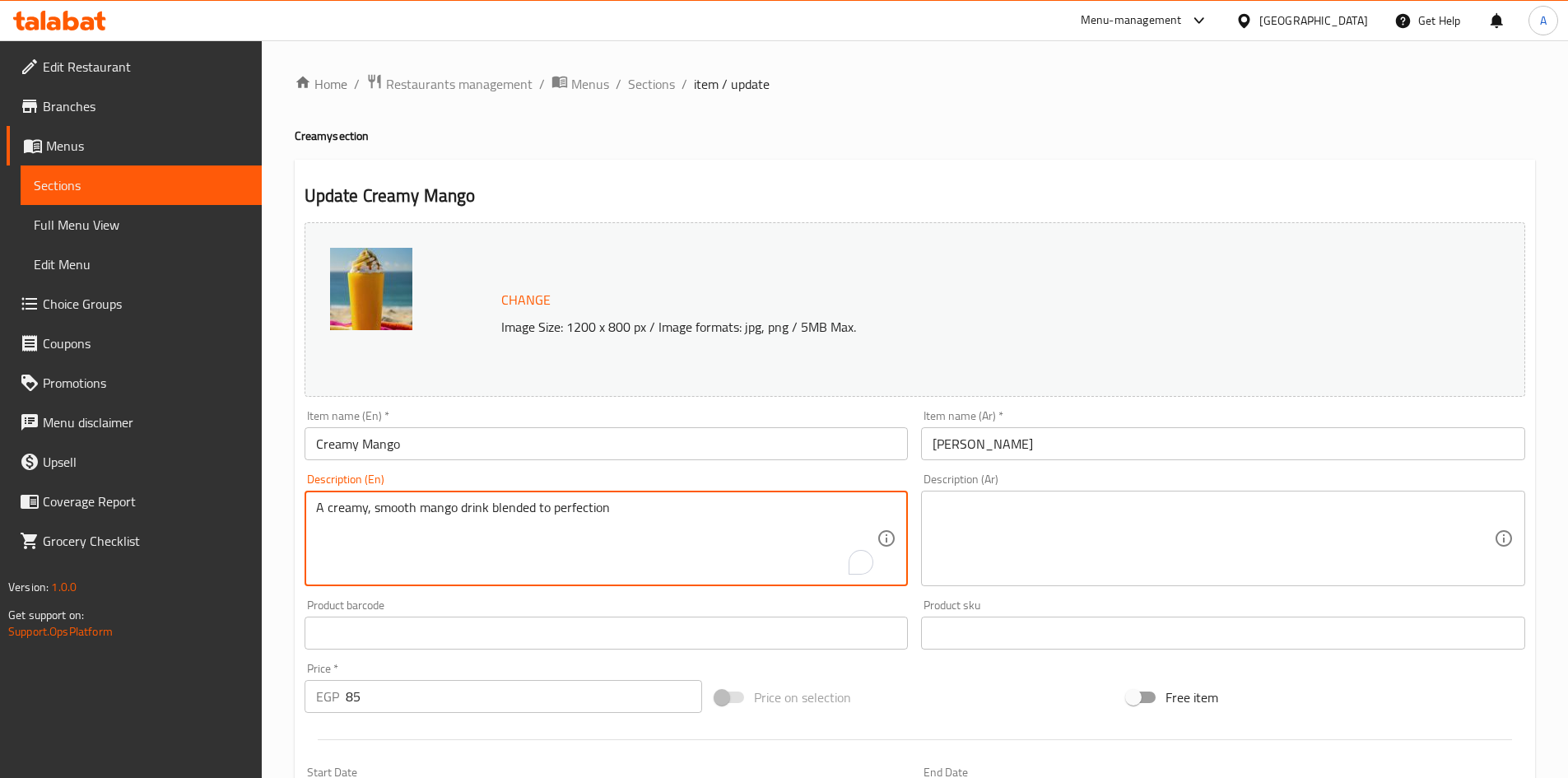
type textarea "A creamy, smooth mango drink blended to perfection"
click at [1010, 500] on textarea at bounding box center [1214, 539] width 562 height 78
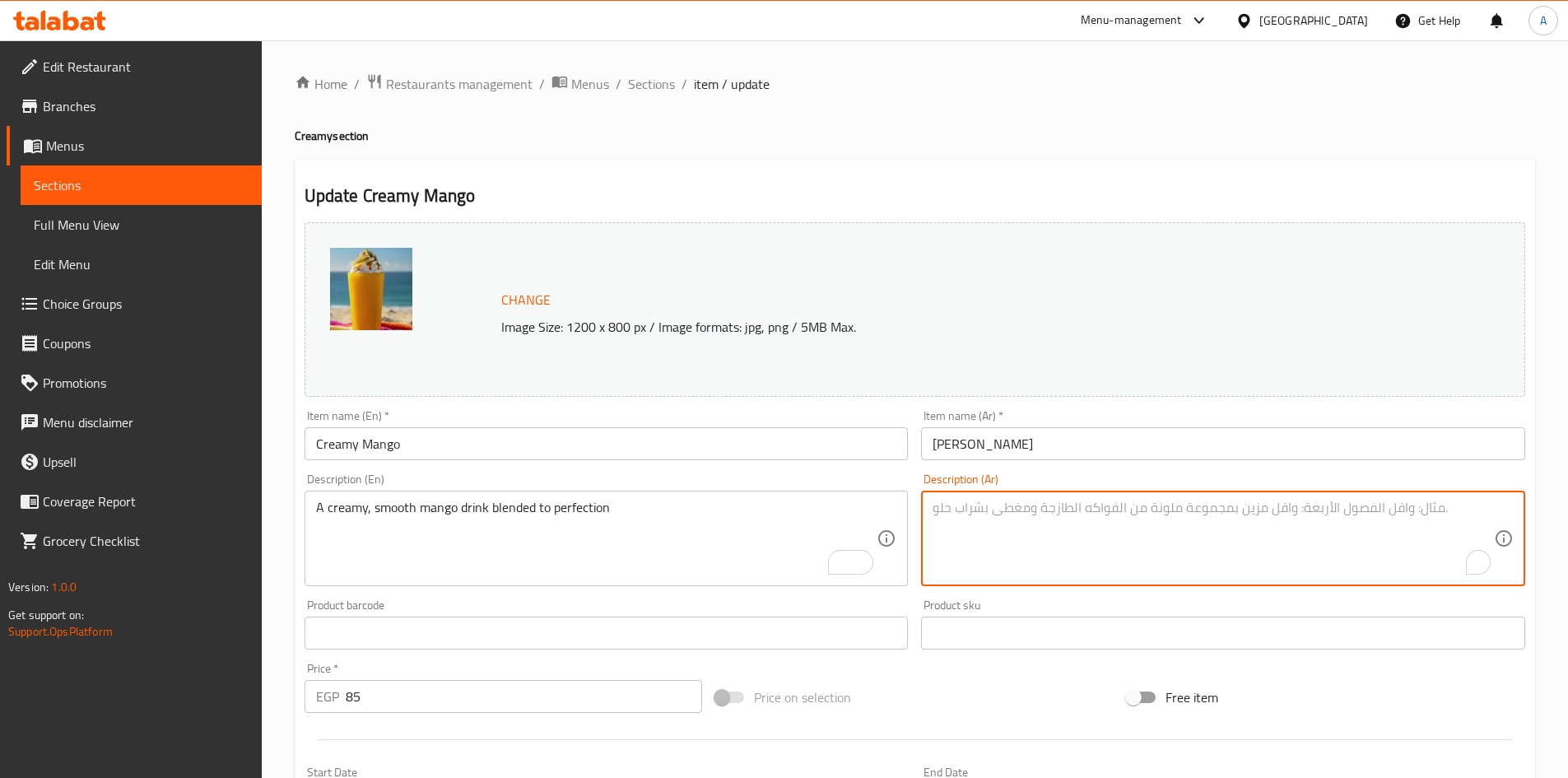
paste textarea "مشروب [PERSON_NAME] وناعم ممزوج بشكل مثالي"
type textarea "مشروب [PERSON_NAME] وناعم ممزوج بشكل مثالي"
click at [534, 441] on input "Creamy Mango" at bounding box center [606, 443] width 604 height 33
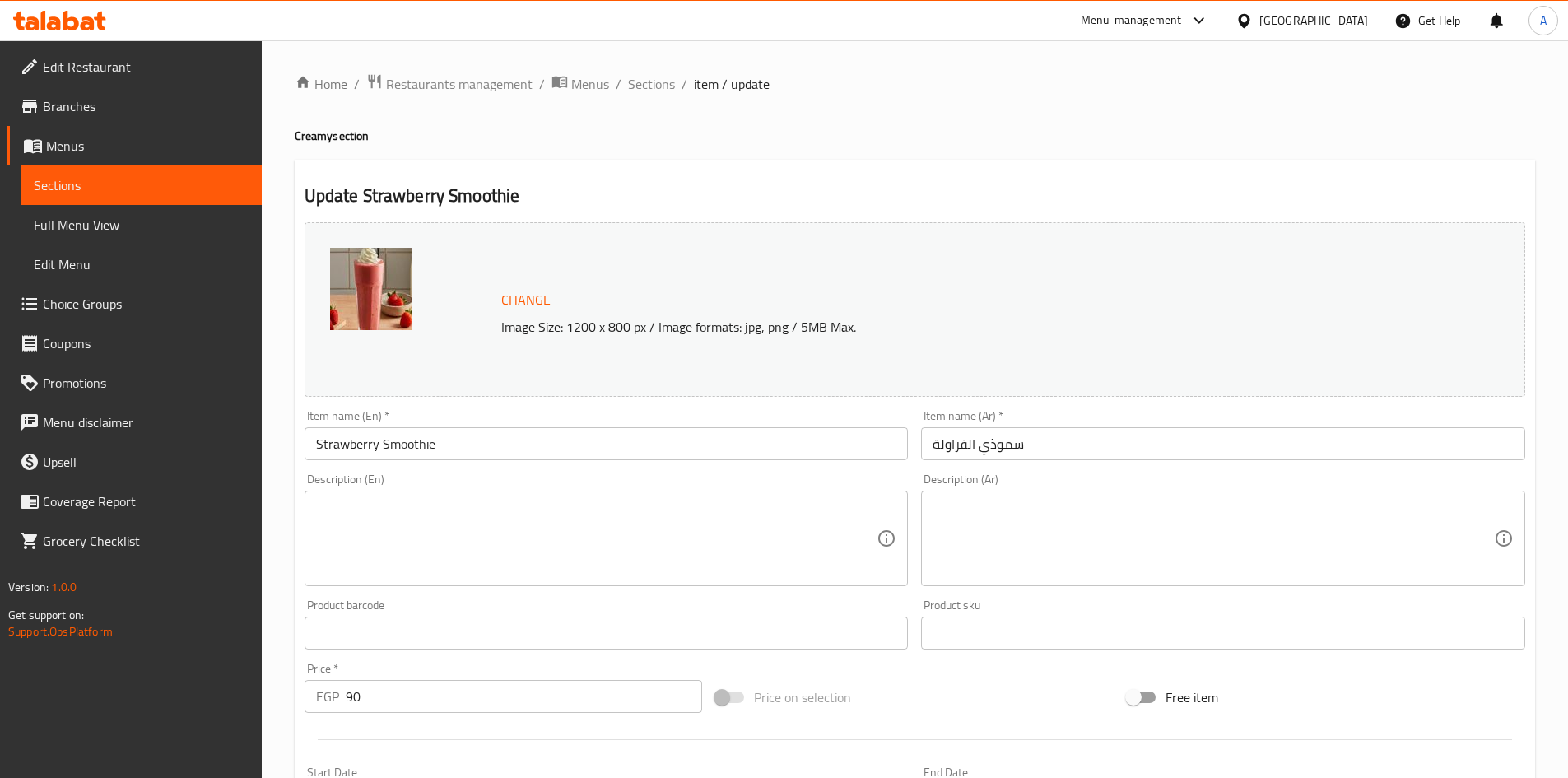
click at [398, 507] on textarea at bounding box center [597, 539] width 562 height 78
paste textarea "A refreshing blend of fresh strawberries and ice for a fruity"
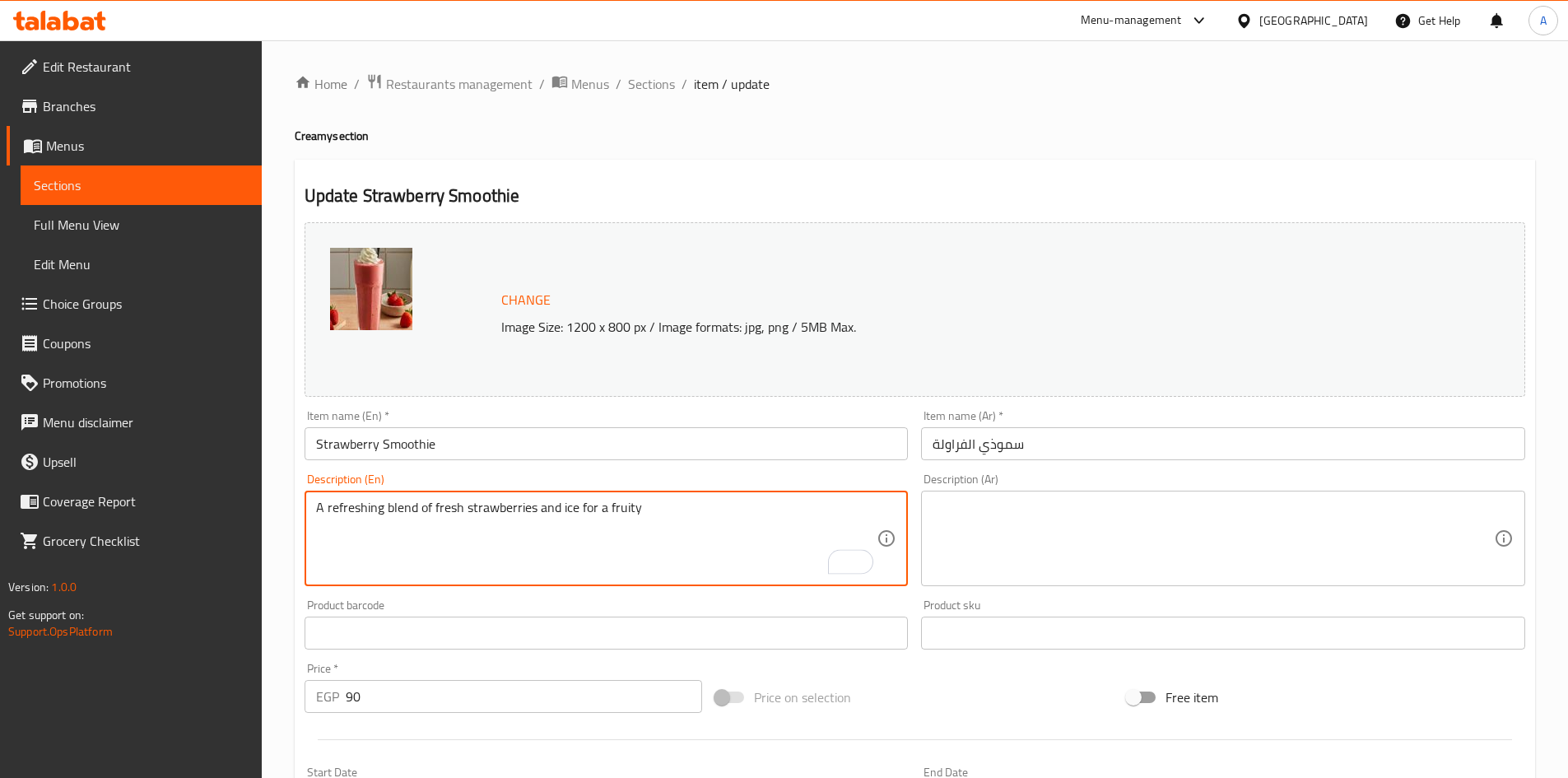
type textarea "A refreshing blend of fresh strawberries and ice for a fruity"
click at [978, 506] on textarea at bounding box center [1214, 539] width 562 height 78
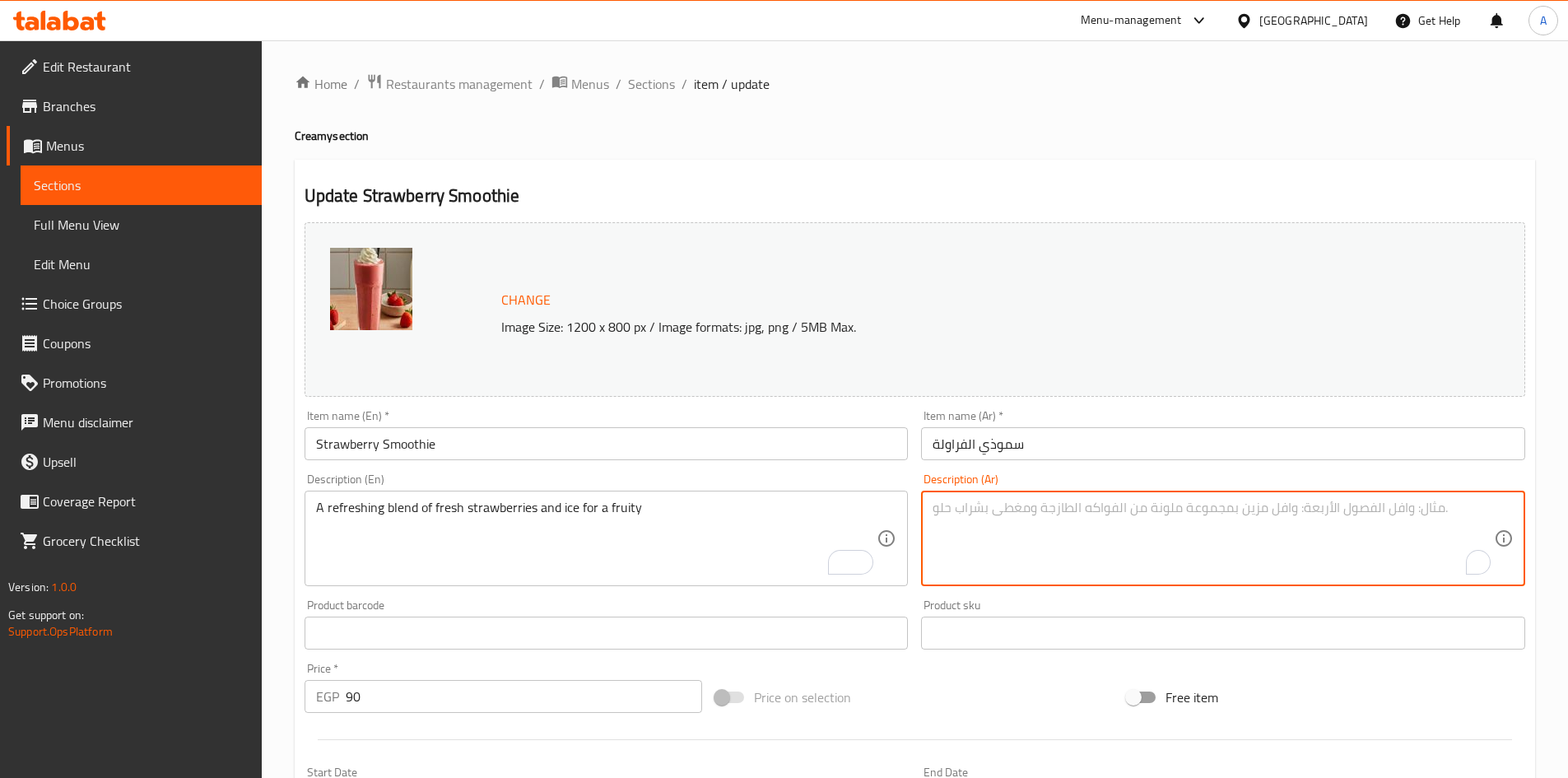
paste textarea "مزيج منعش من الفراولة الطازجة والثلج لمشروب فاكهي"
click at [1157, 509] on textarea "مزيج منعش من الفراولة الطازجة والثلج لمشروب فاكهي" at bounding box center [1214, 539] width 562 height 78
click at [1163, 510] on textarea "مزيج منعش الفراولة الطازجة والثلج لمشروب فاكهي" at bounding box center [1214, 539] width 562 height 78
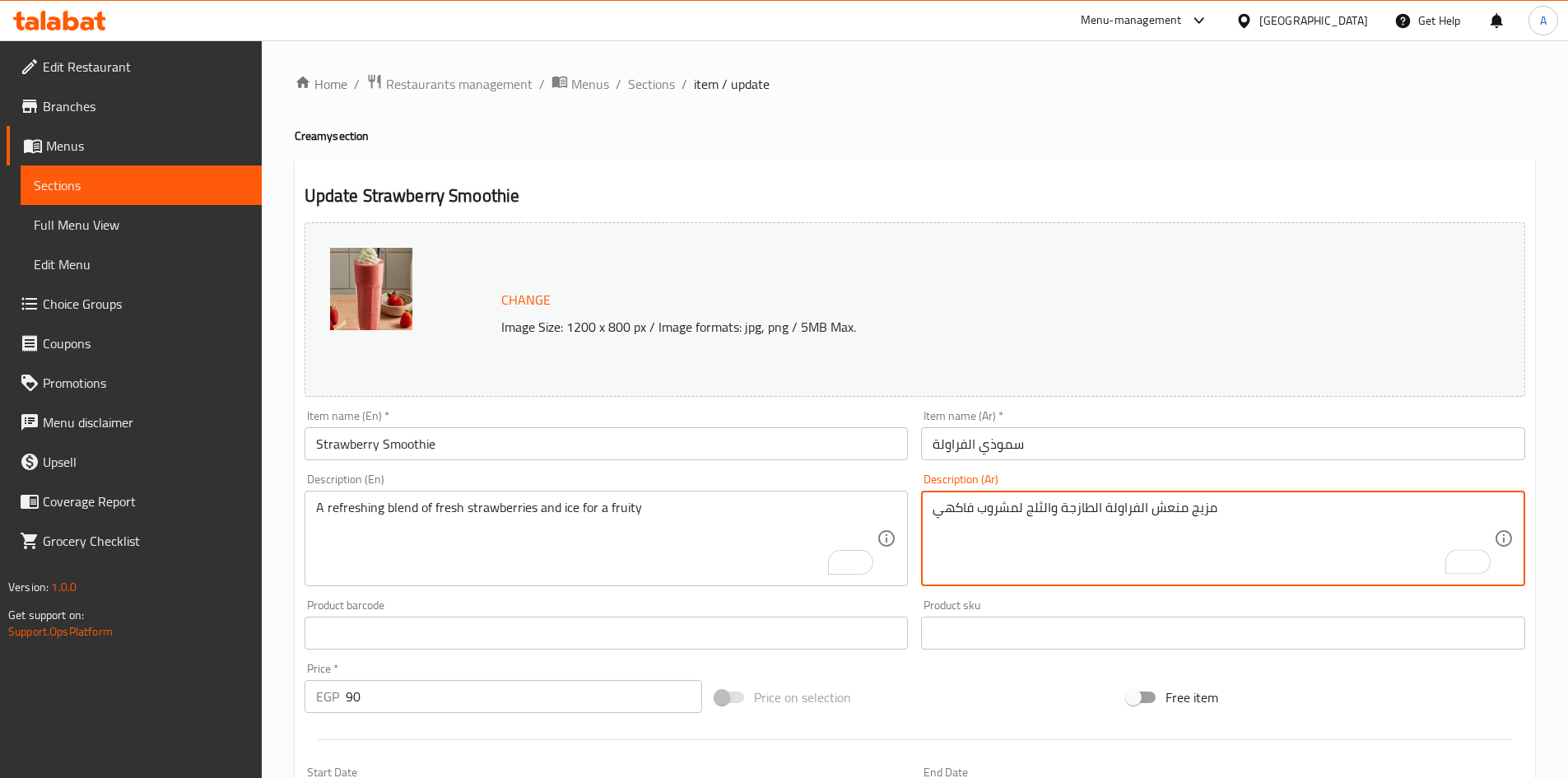
click at [1023, 511] on textarea "مزيج منعش الفراولة الطازجة والثلج لمشروب فاكهي" at bounding box center [1214, 539] width 562 height 78
paste textarea "نعش"
drag, startPoint x: 1180, startPoint y: 510, endPoint x: 1223, endPoint y: 507, distance: 43.1
click at [1223, 507] on textarea "مزيج منعش الفراولة الطازجة والثلج منعش لمشروب فاكهي" at bounding box center [1214, 539] width 562 height 78
click at [1134, 507] on textarea "مزيج فراولة الطازجة والثلج منعش لمشروب فاكهي" at bounding box center [1214, 539] width 562 height 78
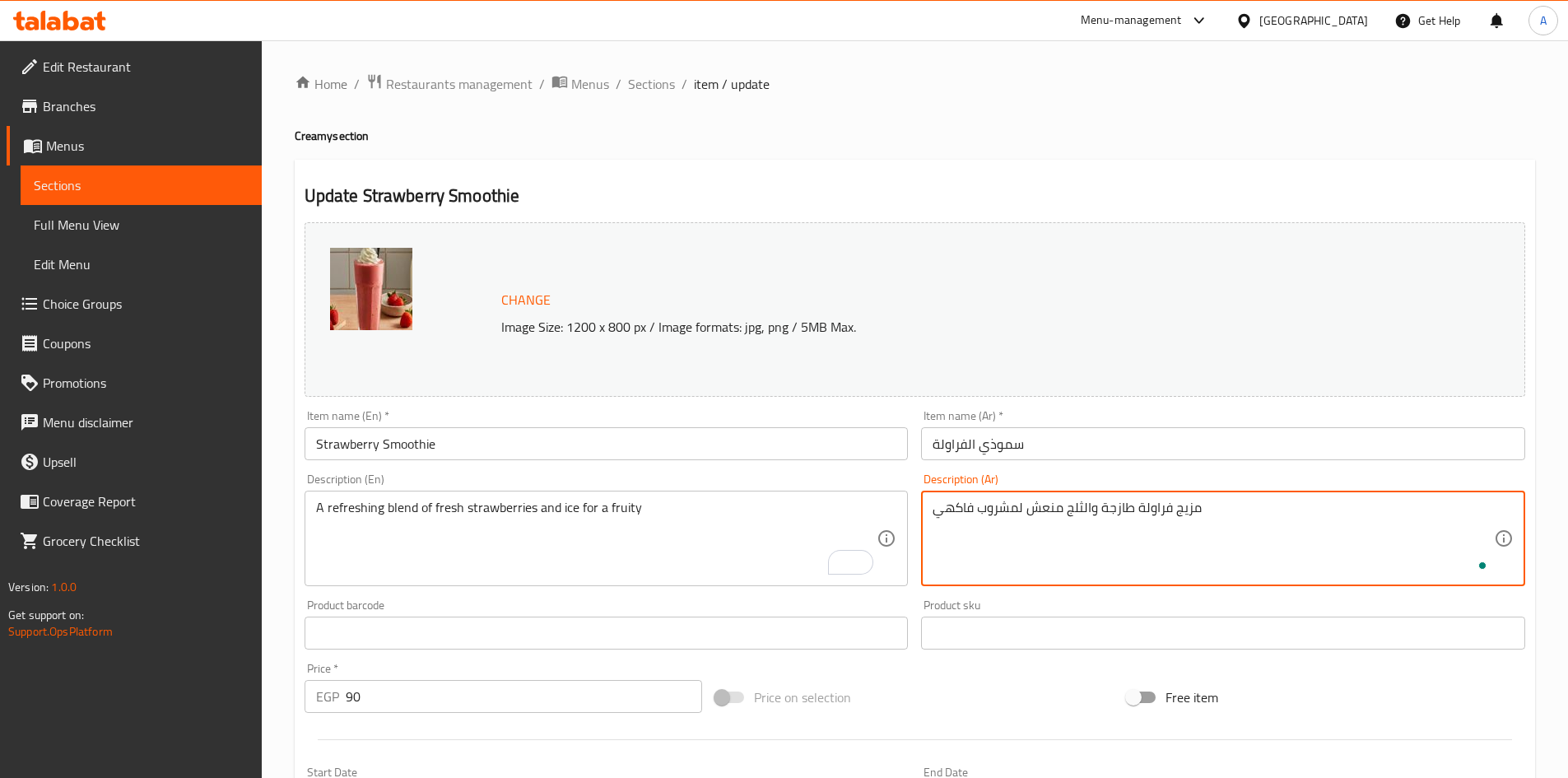
click at [1086, 510] on textarea "مزيج فراولة طازجة والثلج منعش لمشروب فاكهي" at bounding box center [1214, 539] width 562 height 78
type textarea "مزيج فراولة طازجة وثلج منعش لمشروب فاكهي"
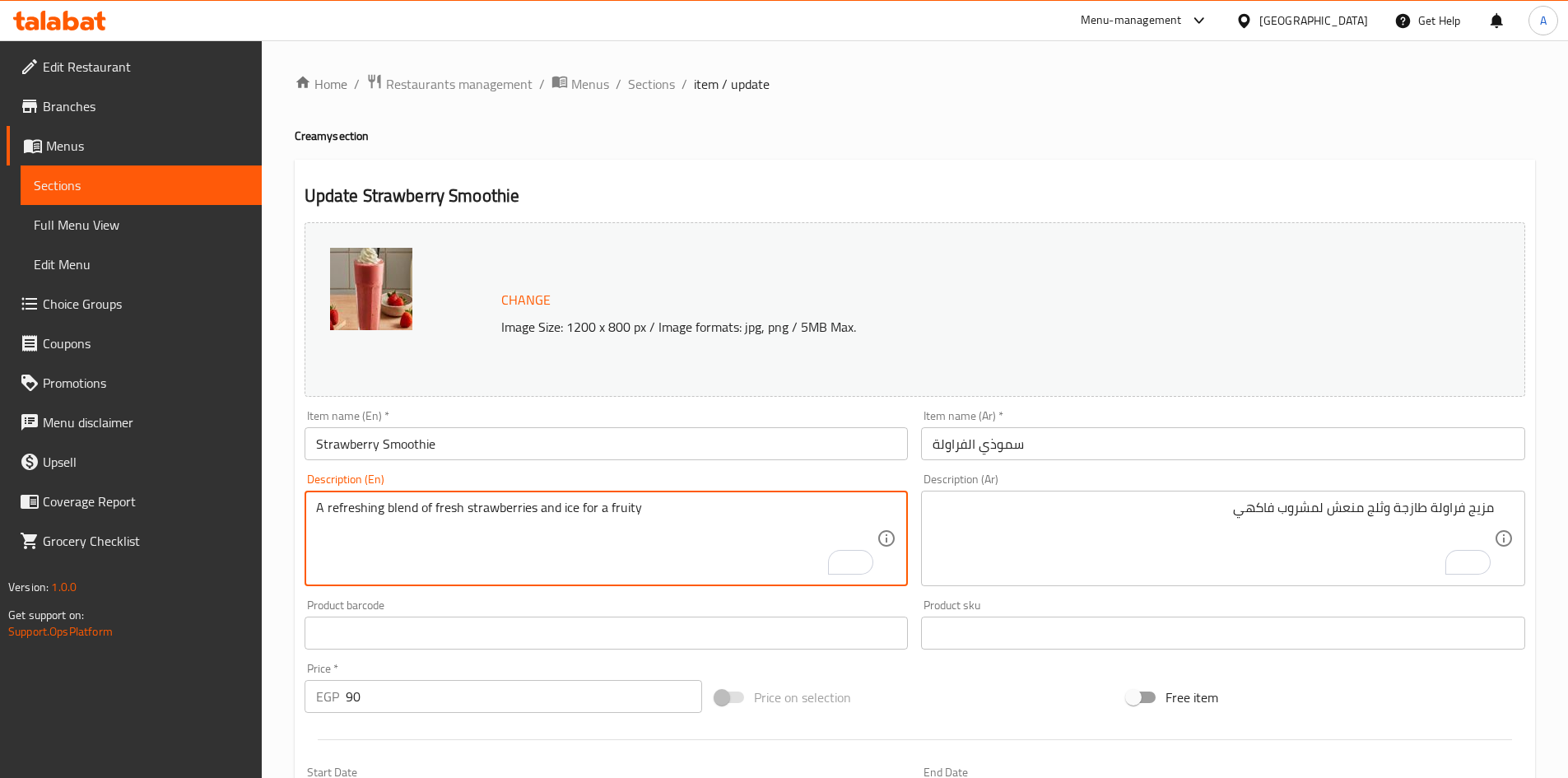
paste textarea "smoothie"
type textarea "A refreshing blend of fresh strawberries and ice for a fruity smoothie"
click at [1005, 444] on input "سموذي الفراولة" at bounding box center [1223, 443] width 604 height 33
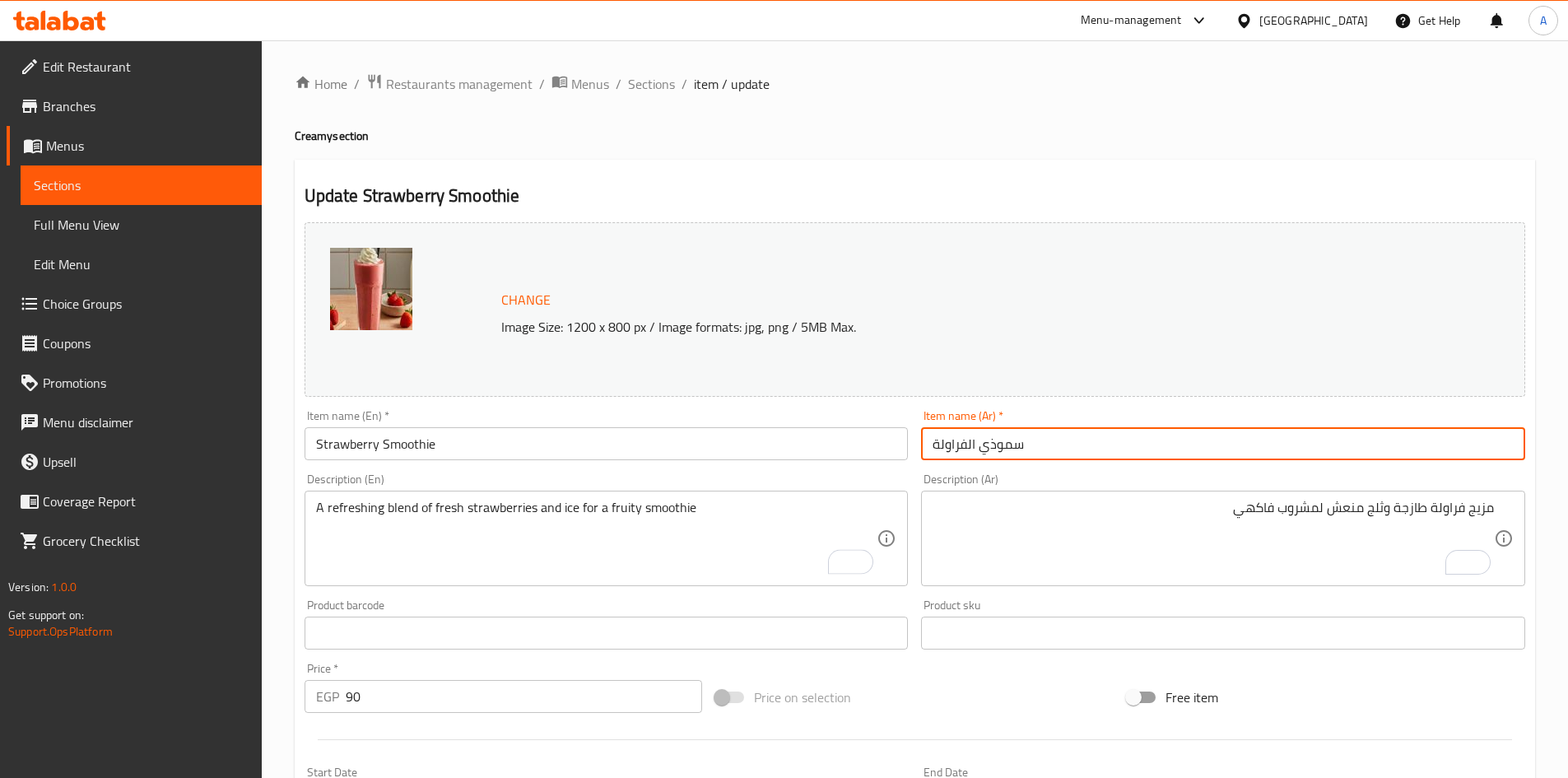
click at [1005, 444] on input "سموذي الفراولة" at bounding box center [1223, 443] width 604 height 33
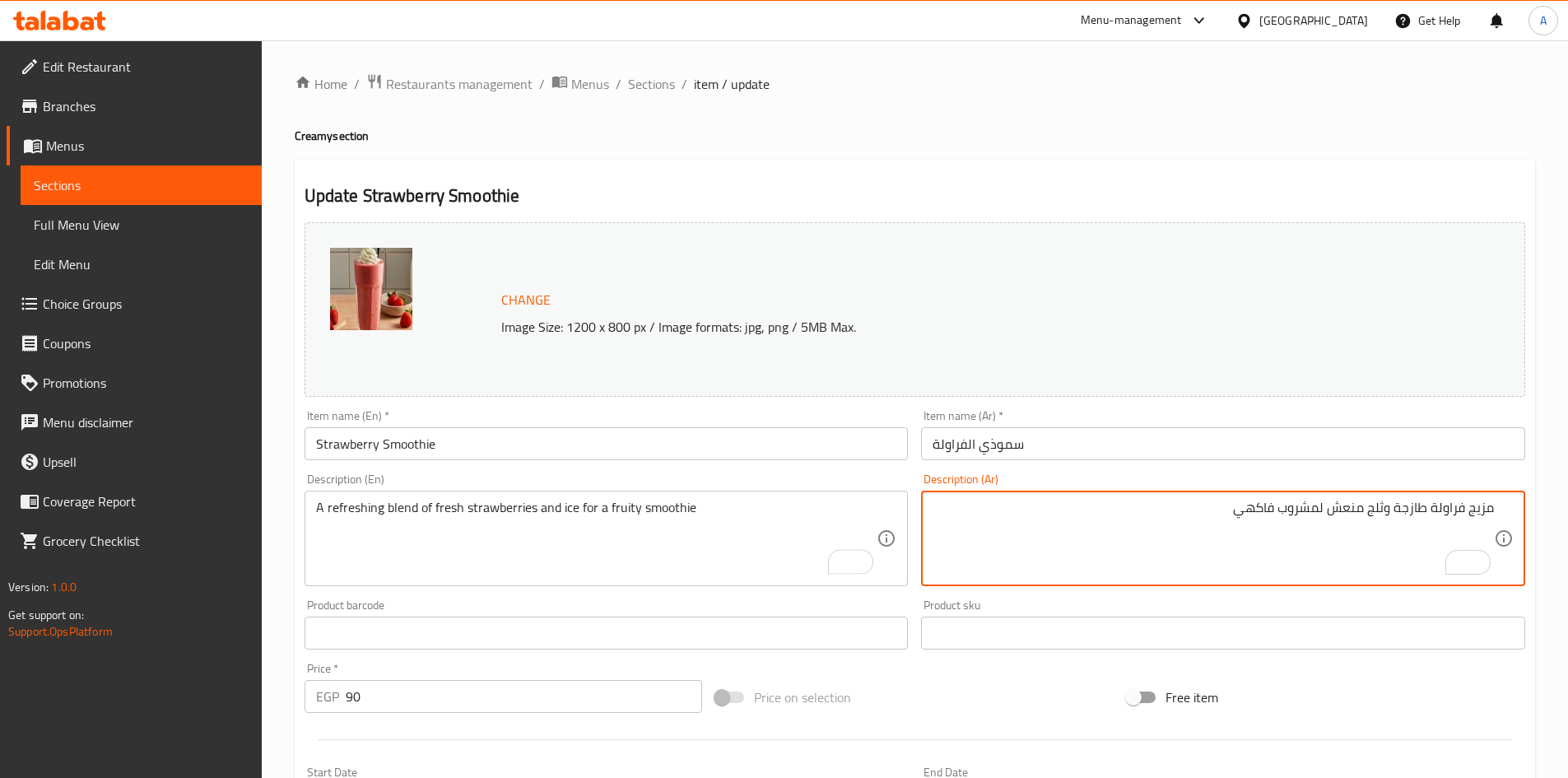
drag, startPoint x: 1320, startPoint y: 508, endPoint x: 1282, endPoint y: 512, distance: 38.2
paste textarea "سموذي"
type textarea "مزيج فراولة طازجة وثلج منعش لسموذي فاكهي"
click at [796, 447] on input "Strawberry Smoothie" at bounding box center [606, 443] width 604 height 33
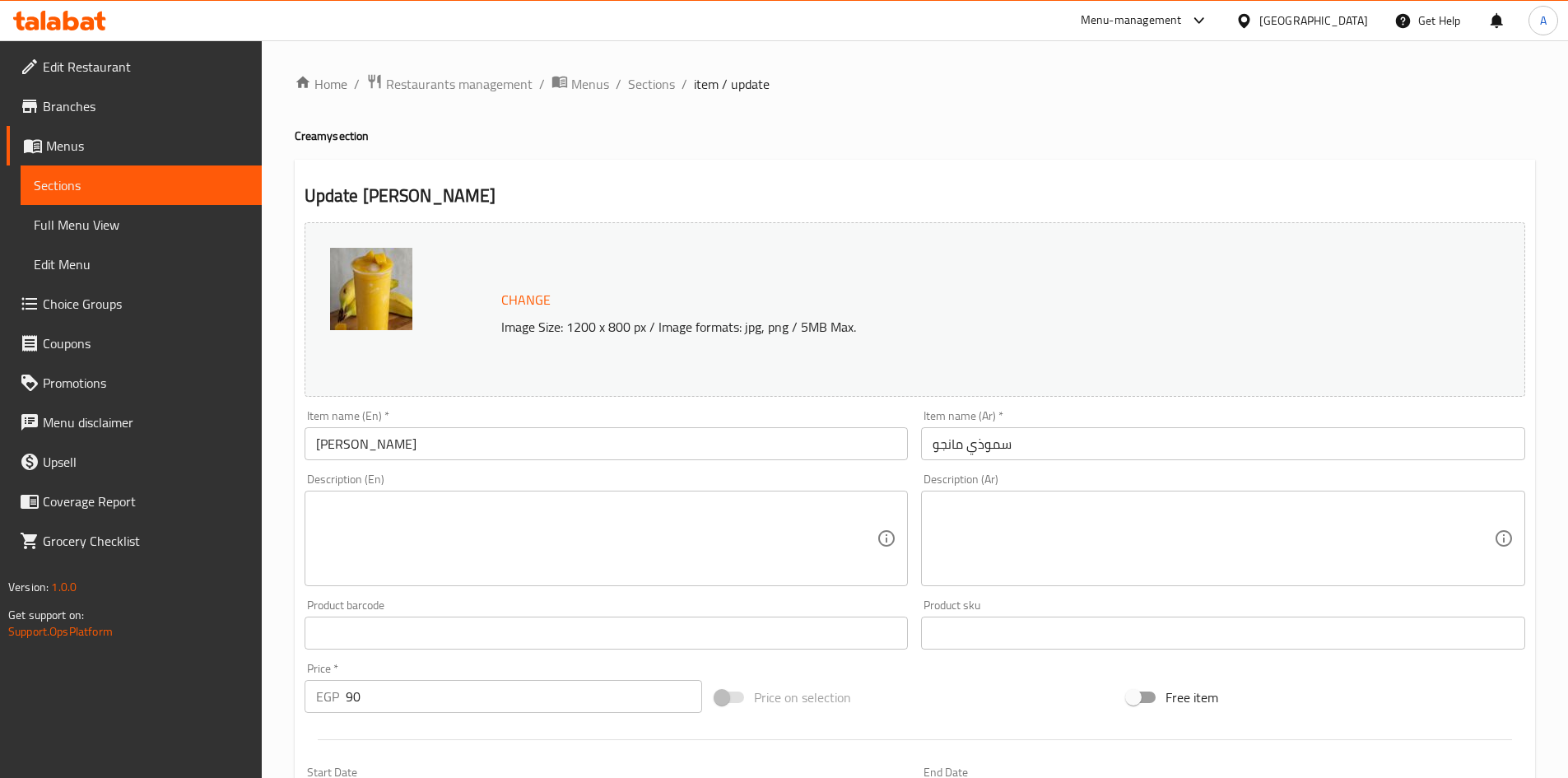
click at [433, 520] on textarea at bounding box center [597, 539] width 562 height 78
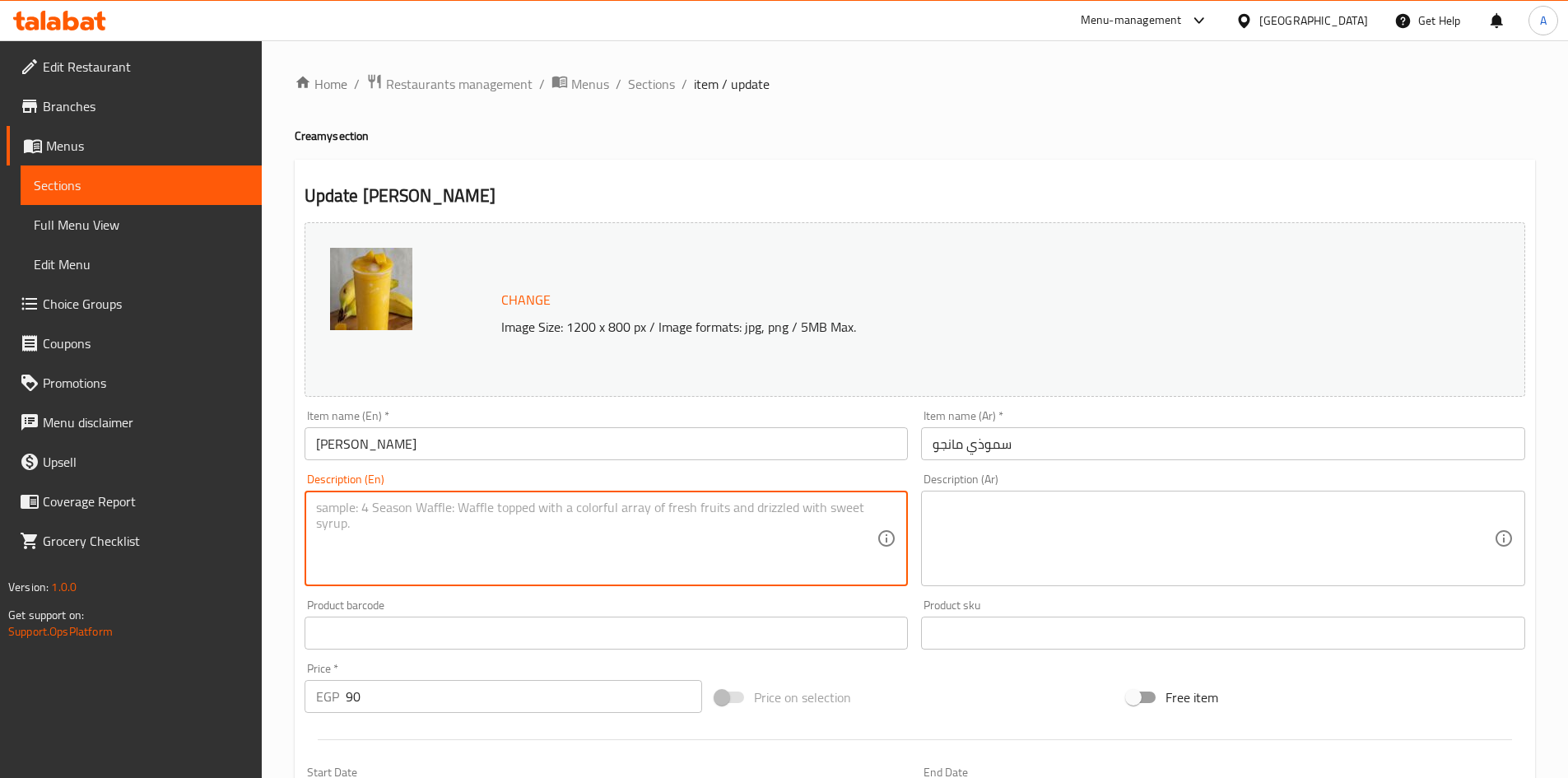
paste textarea "A creamy mango smoothie with tropical flavor, blended until smooth"
type textarea "A creamy mango smoothie with tropical flavor, blended until smooth"
click at [978, 501] on textarea at bounding box center [1214, 539] width 562 height 78
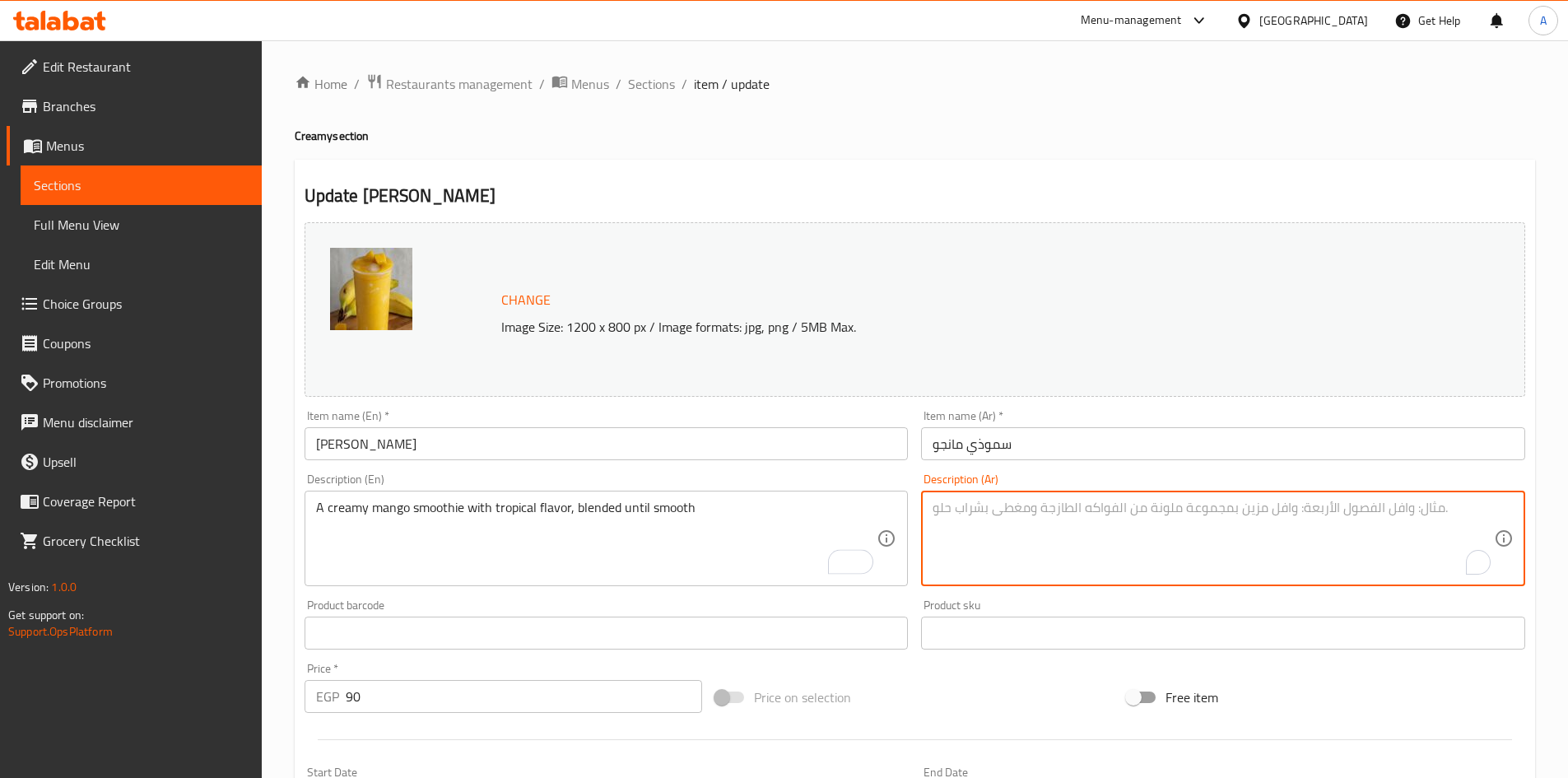
paste textarea "عصير [PERSON_NAME] بنكهة استوائية، يخلط حتى يصبح ناعمًا"
click at [991, 444] on input "سموذي مانجو" at bounding box center [1223, 443] width 604 height 33
click at [1482, 511] on textarea "عصير [PERSON_NAME] بنكهة استوائية، يخلط حتى يصبح ناعمًا" at bounding box center [1214, 539] width 562 height 78
paste textarea "موذي"
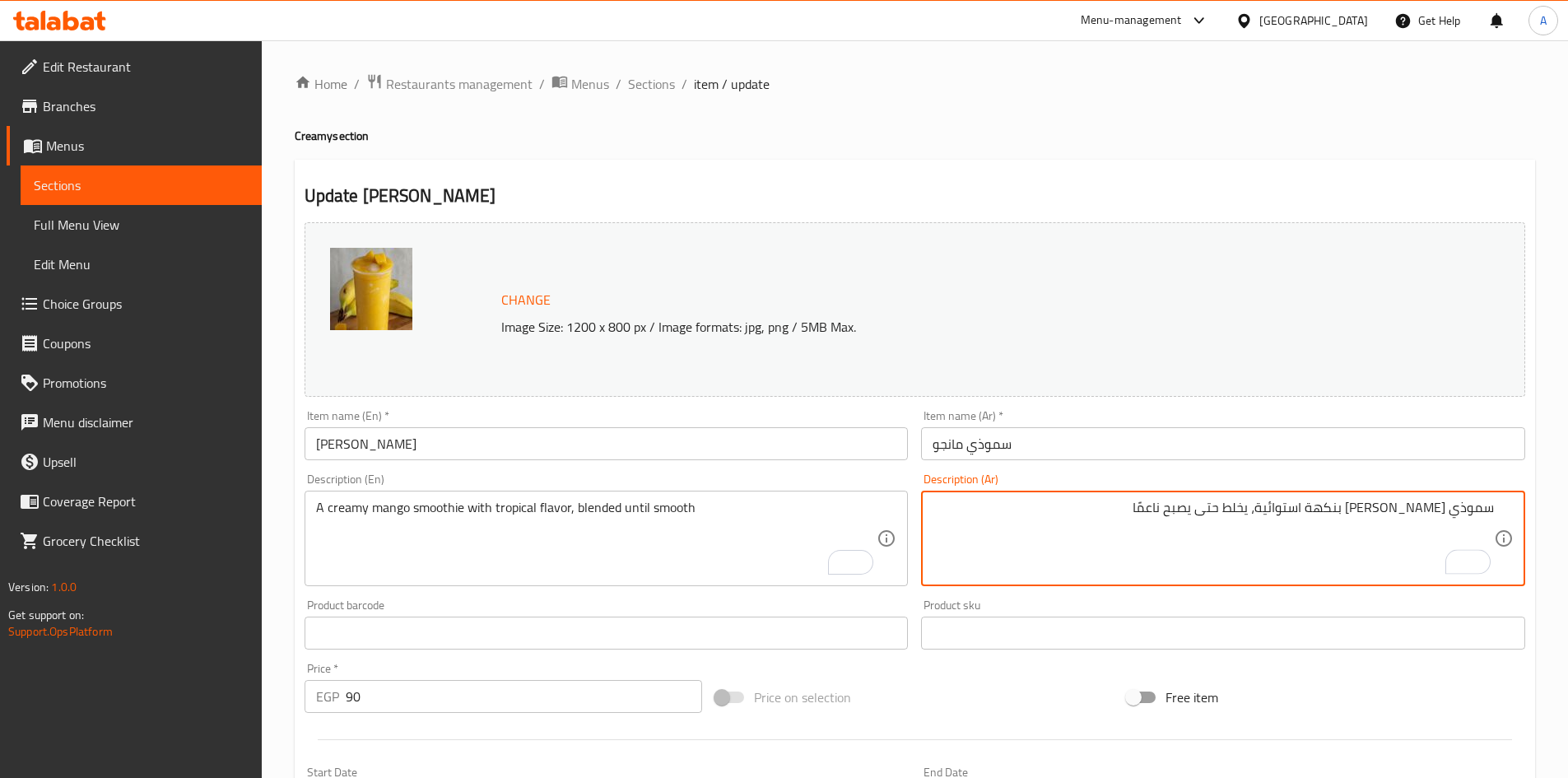
click at [1151, 507] on textarea "سموذي مانجو كريمي بنكهة استوائية، يخلط حتى يصبح ناعمًا" at bounding box center [1214, 539] width 562 height 78
type textarea "سموذي مانجو كريمي بنكهة استوائية، يخلط حتى يصبح ناعم"
click at [732, 446] on input "Mango Smoothie" at bounding box center [606, 443] width 604 height 33
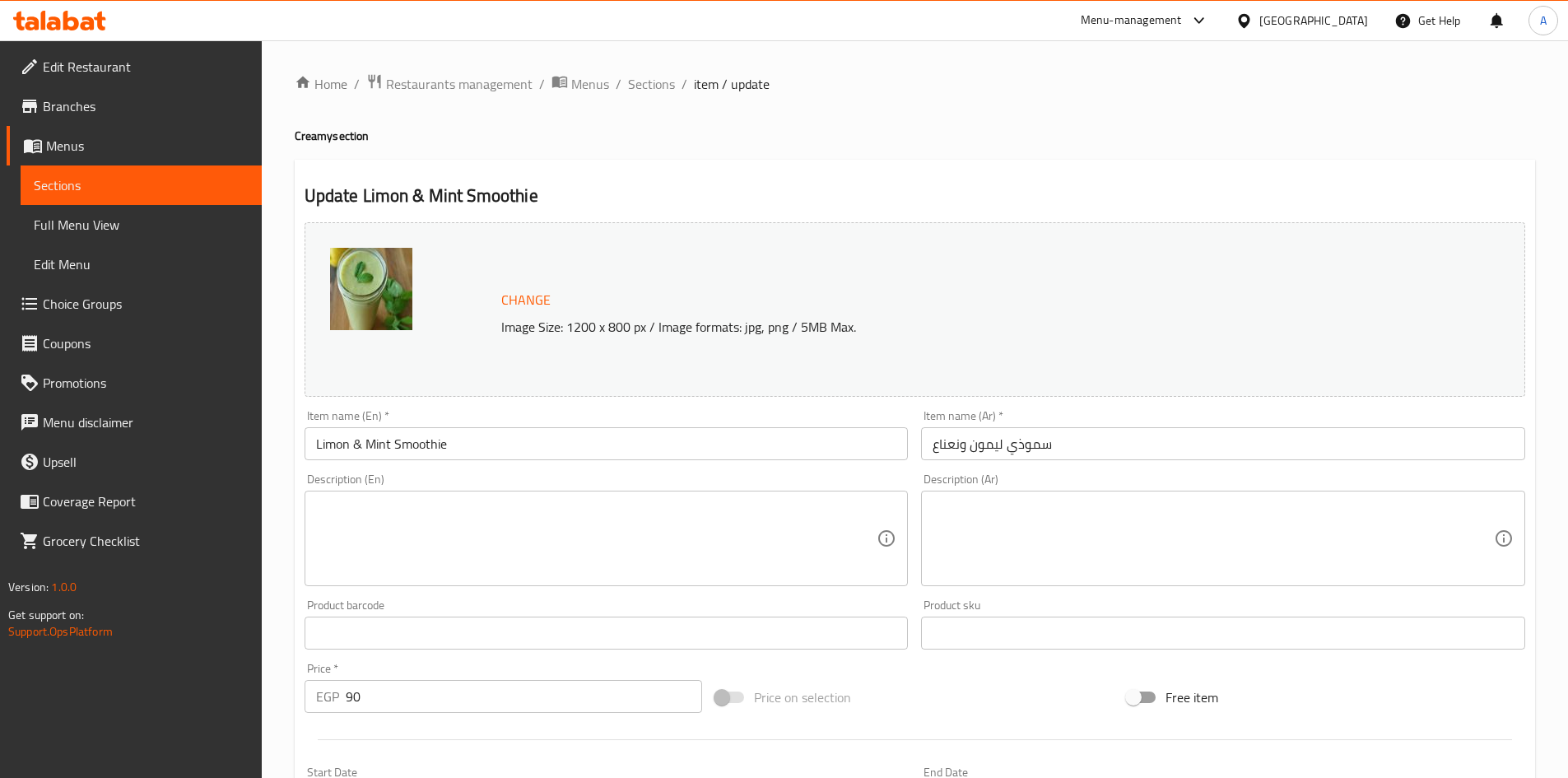
click at [1007, 508] on textarea at bounding box center [1214, 539] width 562 height 78
paste textarea "مزيج منعش من الليمون المنعش والنعناع للحصول على عصير منعش."
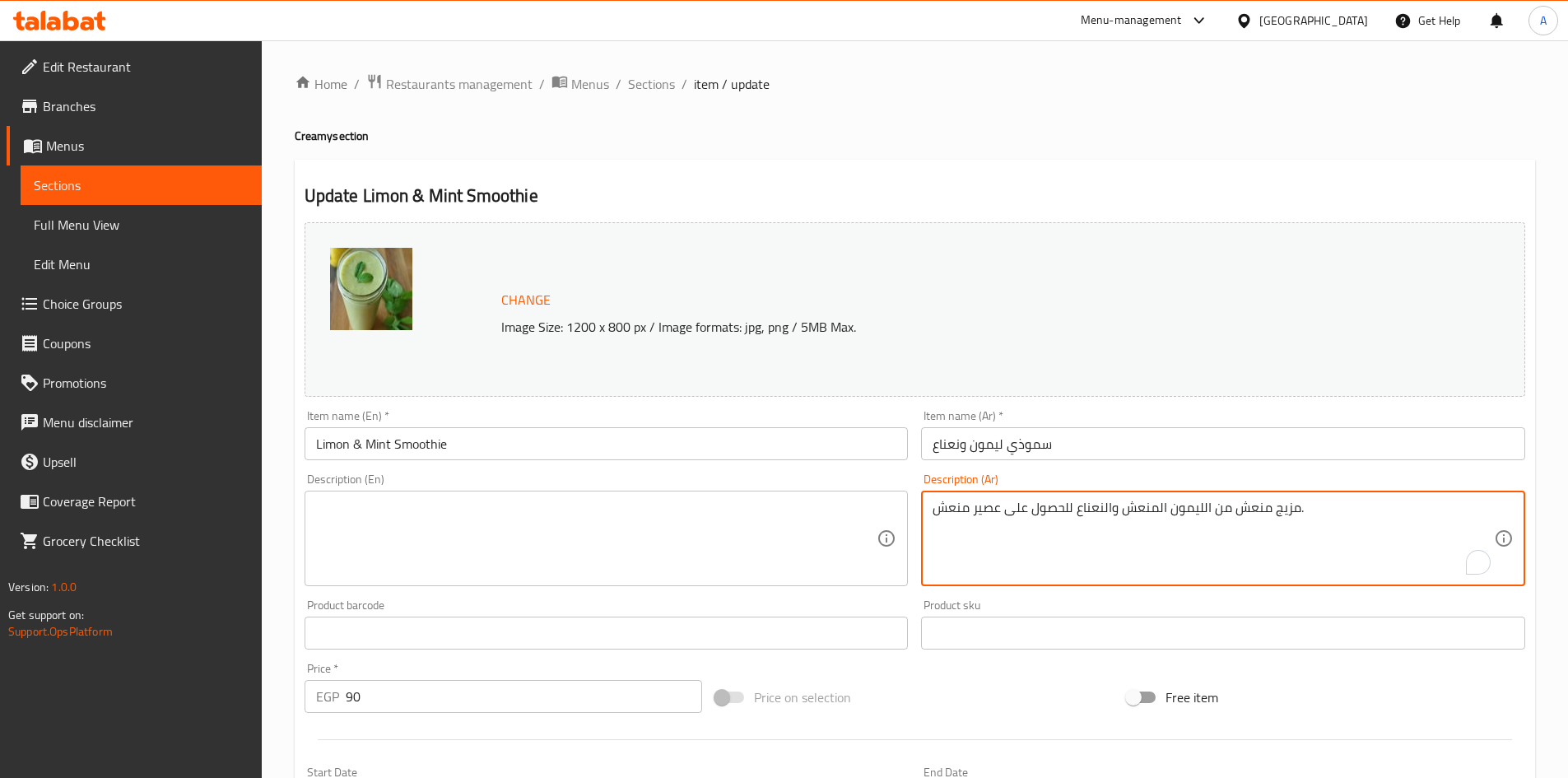
type textarea "مزيج منعش من الليمون المنعش والنعناع للحصول على عصير منعش."
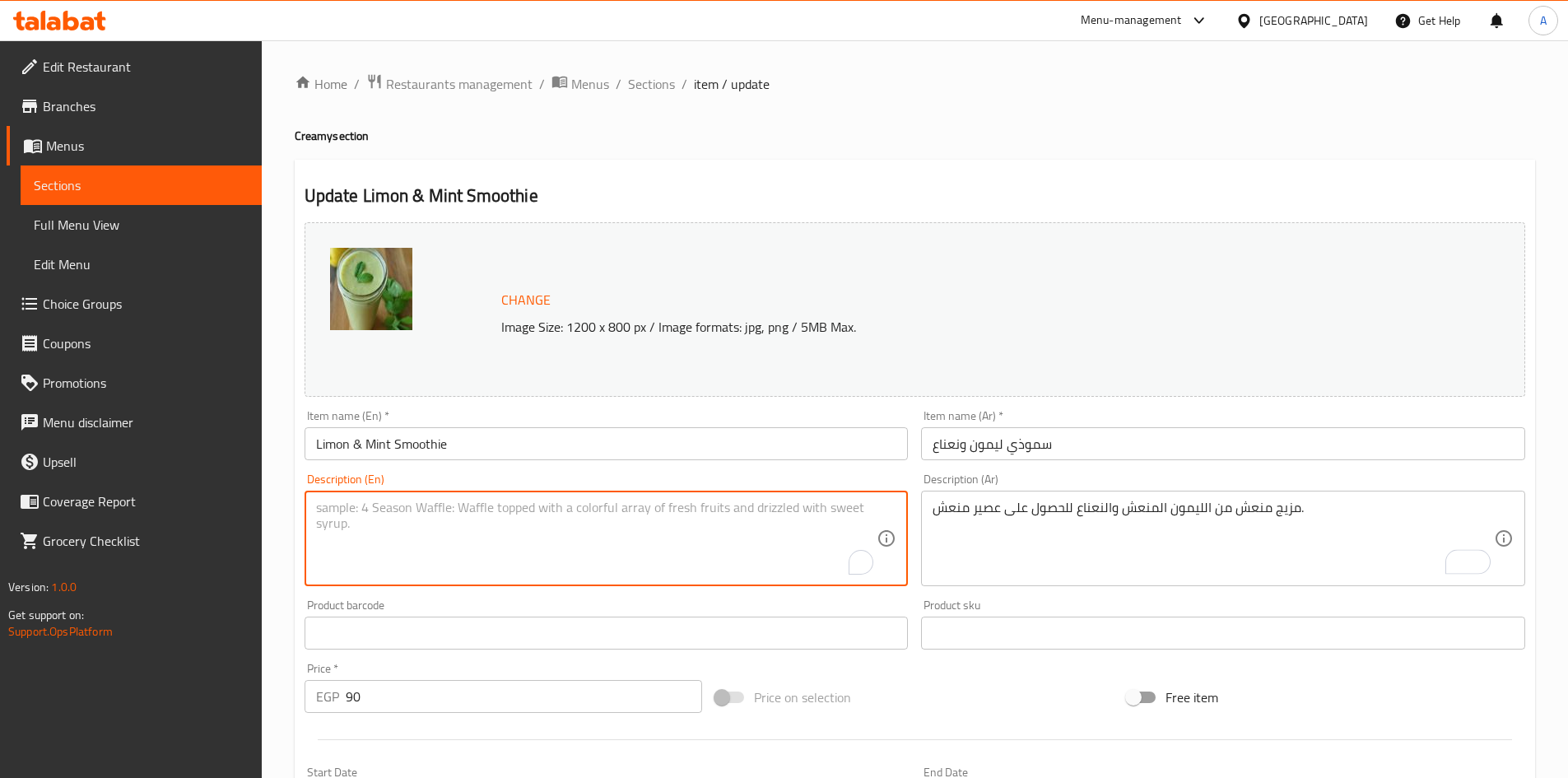
click at [369, 512] on textarea "To enrich screen reader interactions, please activate Accessibility in Grammarl…" at bounding box center [597, 539] width 562 height 78
paste textarea "A cooling combination of zesty lemon and refreshing mint for a rejuvenating smo…"
type textarea "A cooling combination of zesty lemon and refreshing mint for a rejuvenating smo…"
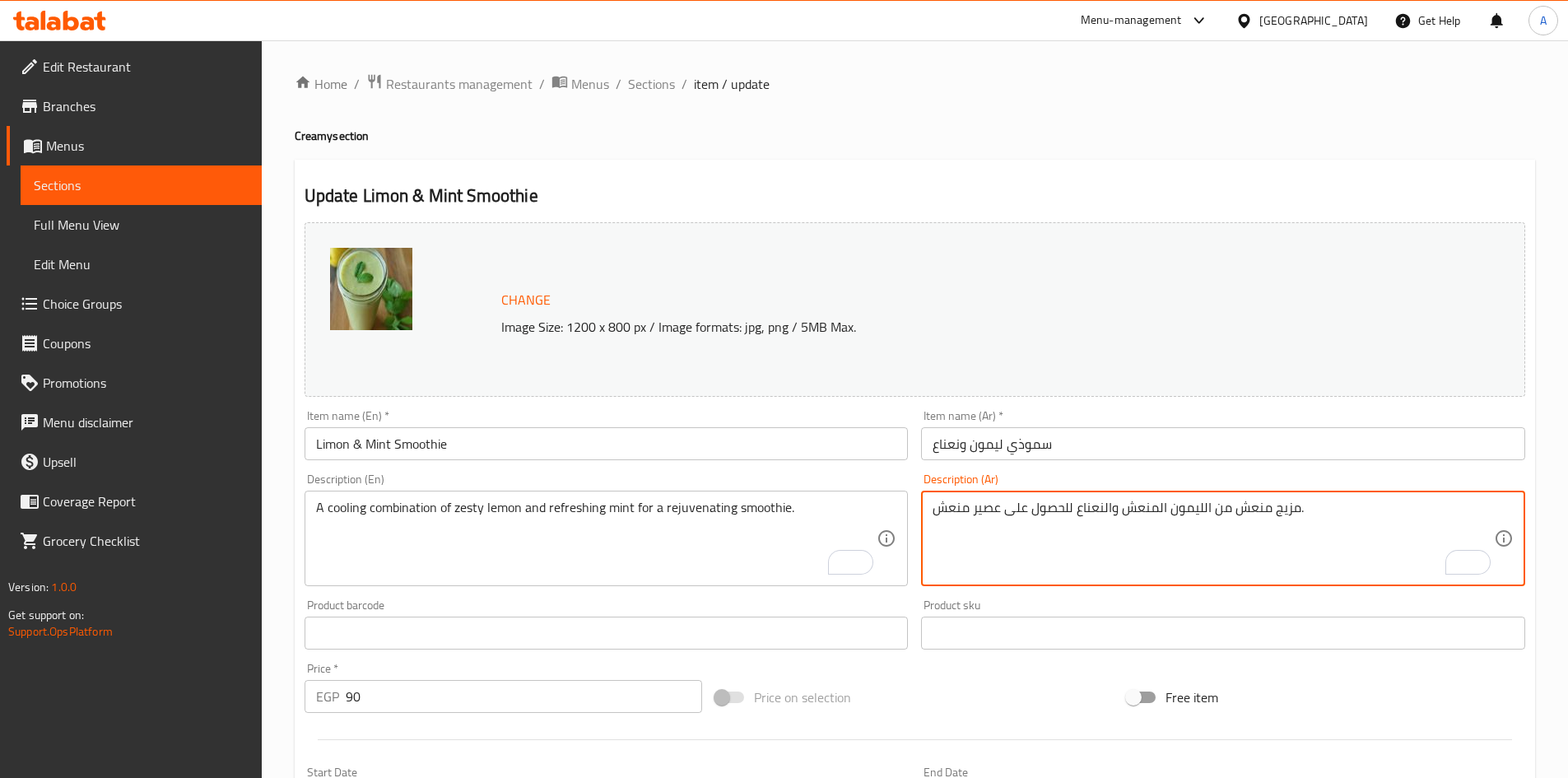
click at [1260, 507] on textarea "مزيج منعش من الليمون المنعش والنعناع للحصول على عصير منعش." at bounding box center [1214, 539] width 562 height 78
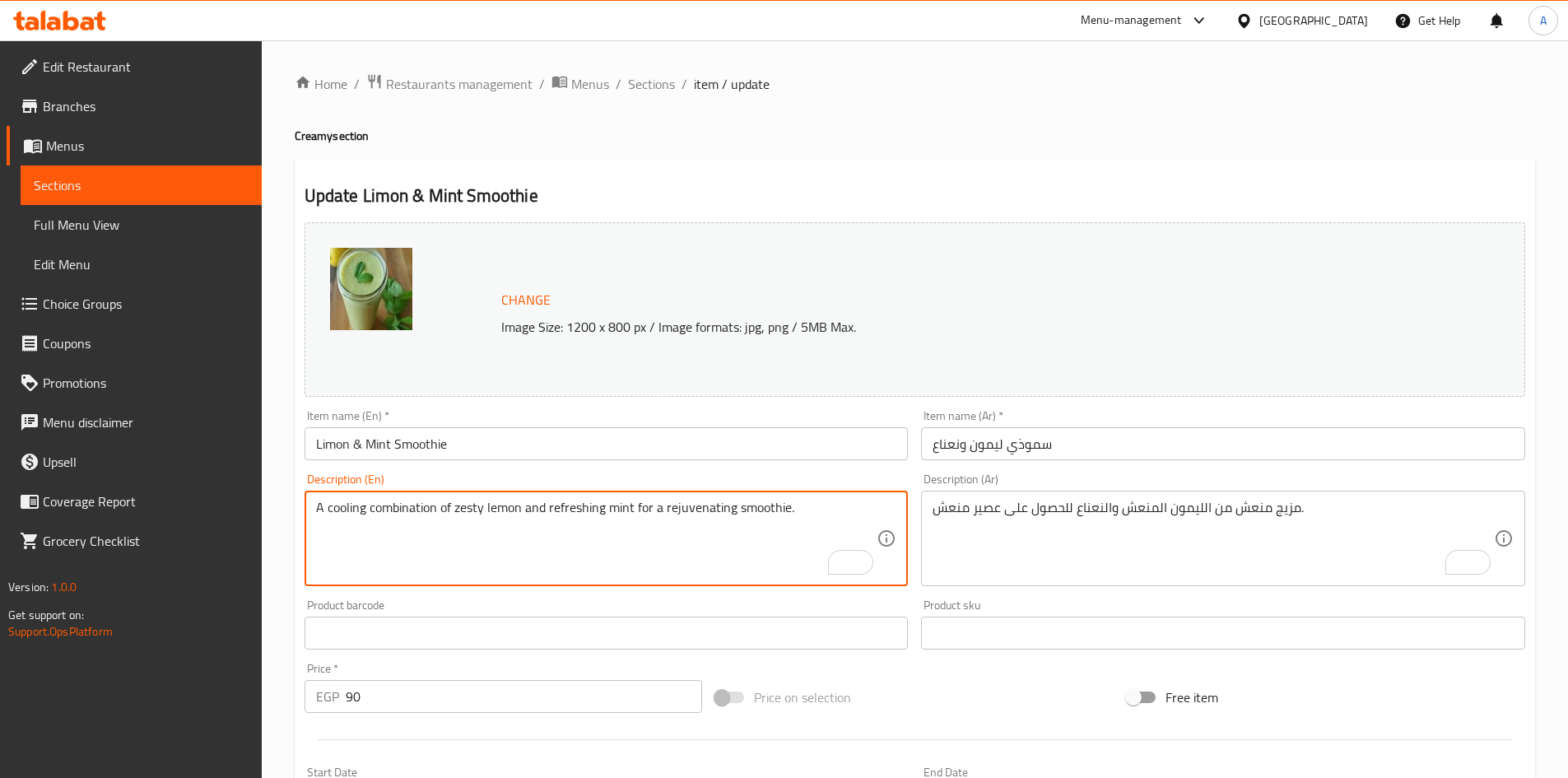
click at [338, 510] on textarea "A cooling combination of zesty lemon and refreshing mint for a rejuvenating smo…" at bounding box center [597, 539] width 562 height 78
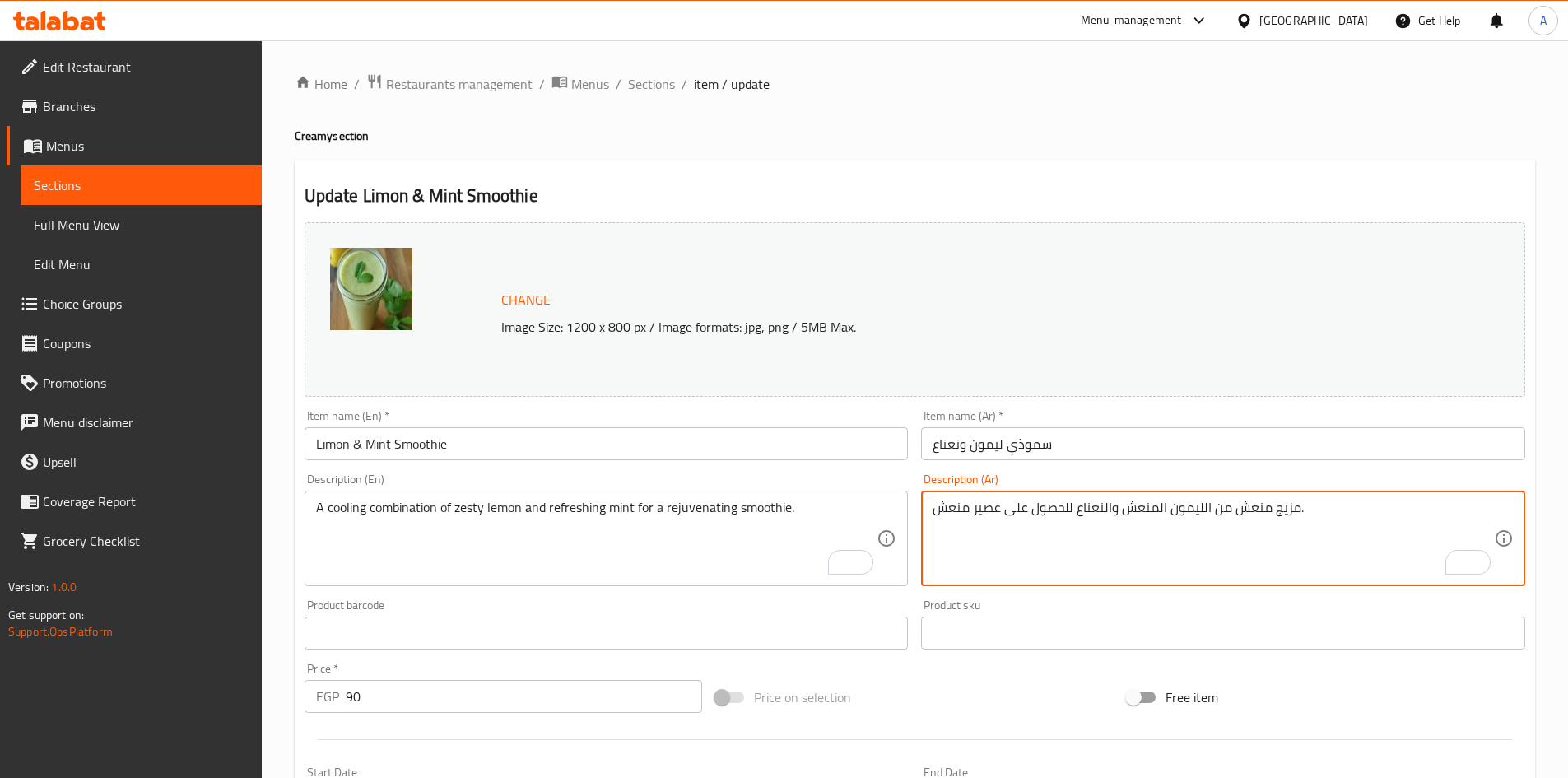
click at [1256, 511] on textarea "مزيج منعش من الليمون المنعش والنعناع للحصول على عصير منعش." at bounding box center [1214, 539] width 562 height 78
click at [1367, 510] on textarea "مزيج مبرد من ليمون منعش ونعناع للحصول على عصير منعش." at bounding box center [1214, 539] width 562 height 78
click at [1189, 510] on textarea "مزيج مبرد من ليمون زيستى ونعناع للحصول على عصير منعش." at bounding box center [1214, 539] width 562 height 78
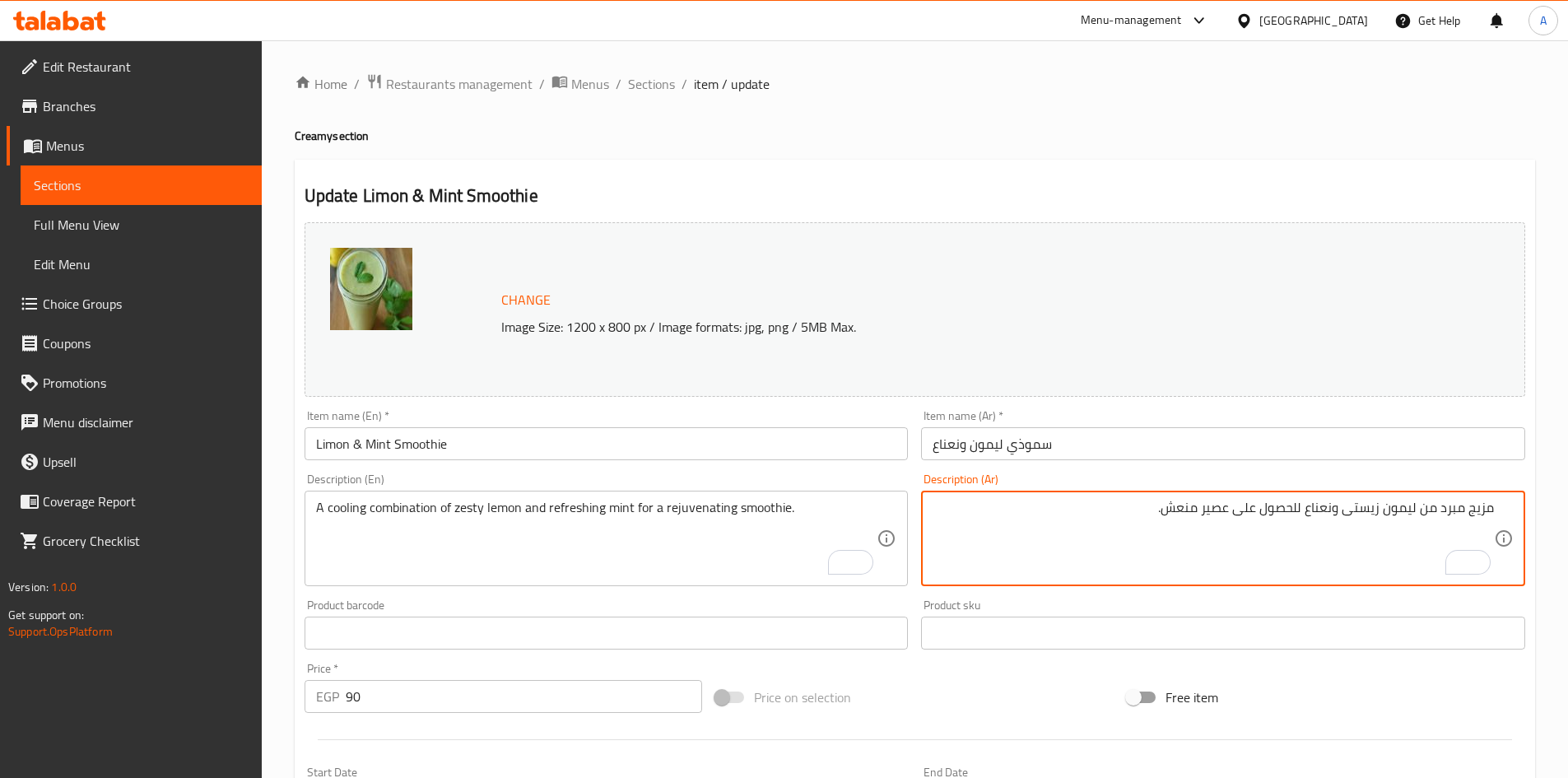
click at [1303, 508] on textarea "مزيج مبرد من ليمون زيستى ونعناع للحصول على عصير منعش." at bounding box center [1214, 539] width 562 height 78
paste textarea "نعش"
click at [1040, 441] on input "سموذي ليمون ونعناع" at bounding box center [1223, 443] width 604 height 33
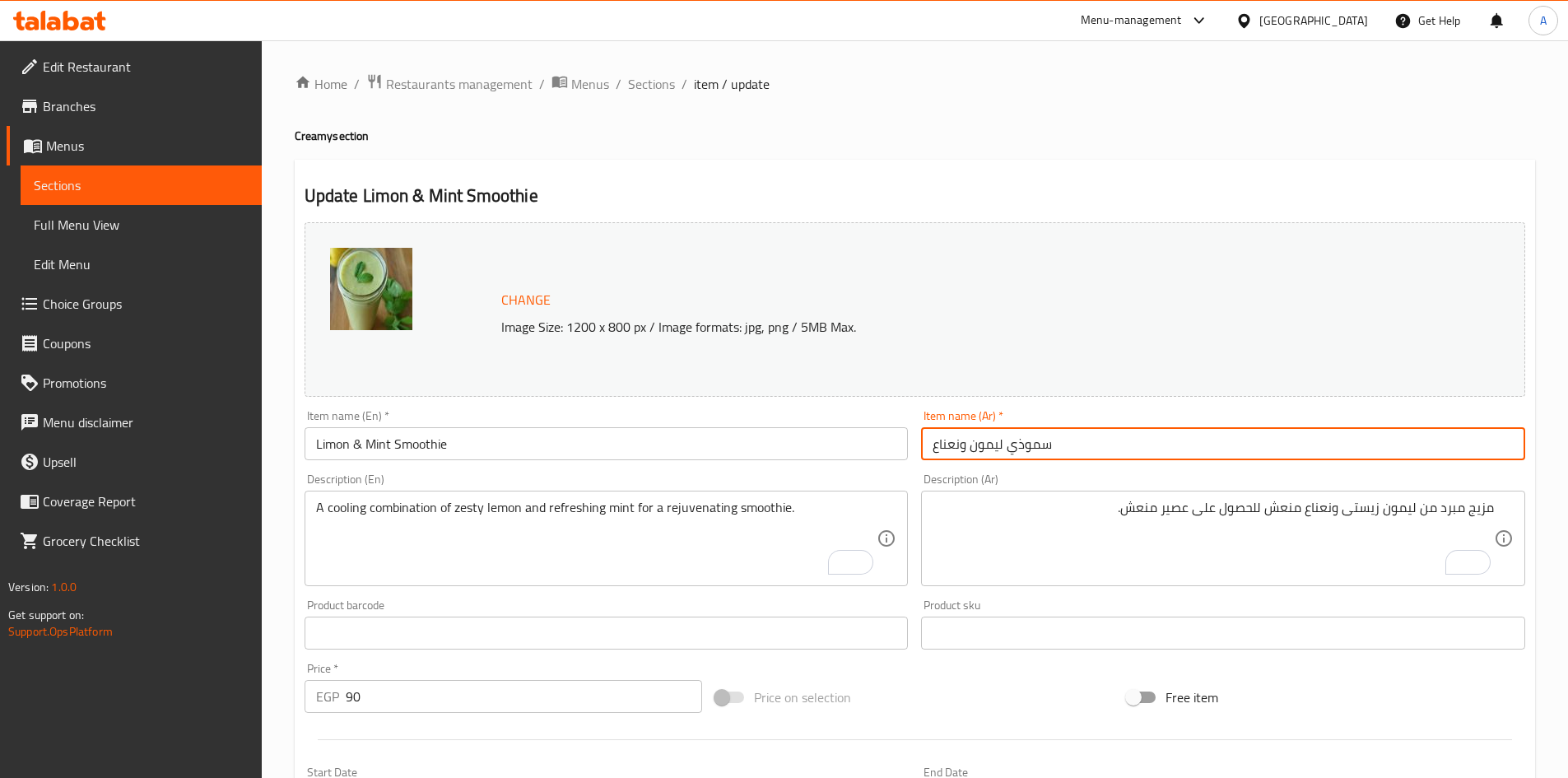
click at [1040, 441] on input "سموذي ليمون ونعناع" at bounding box center [1223, 443] width 604 height 33
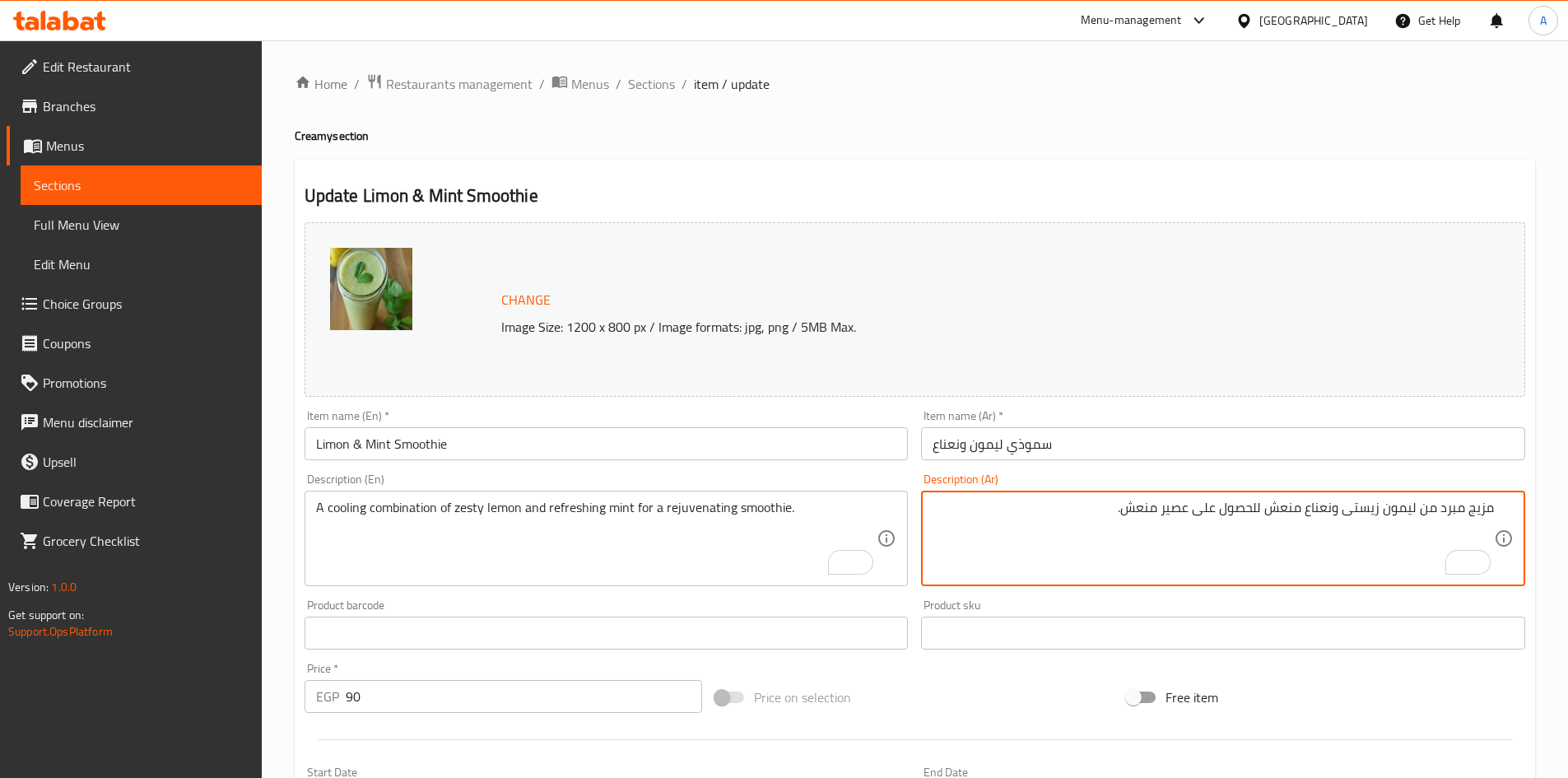
click at [1178, 509] on textarea "مزيج مبرد من ليمون زيستى ونعناع منعش للحصول على عصير منعش." at bounding box center [1214, 539] width 562 height 78
paste textarea "موذي"
type textarea "مزيج مبرد من ليمون زيستى ونعناع منعش للحصول على سموذي منعش."
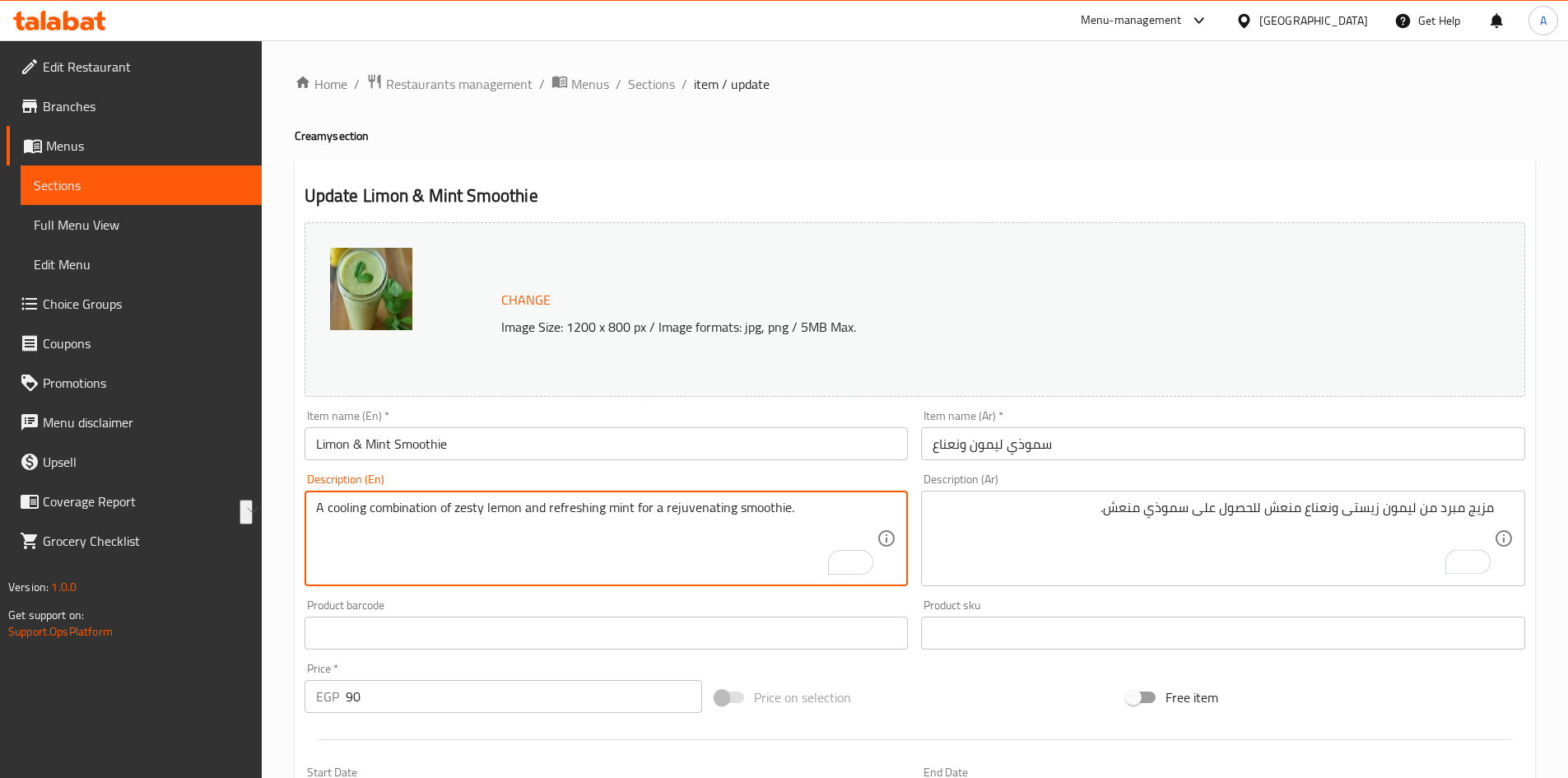
drag, startPoint x: 665, startPoint y: 509, endPoint x: 787, endPoint y: 513, distance: 122.1
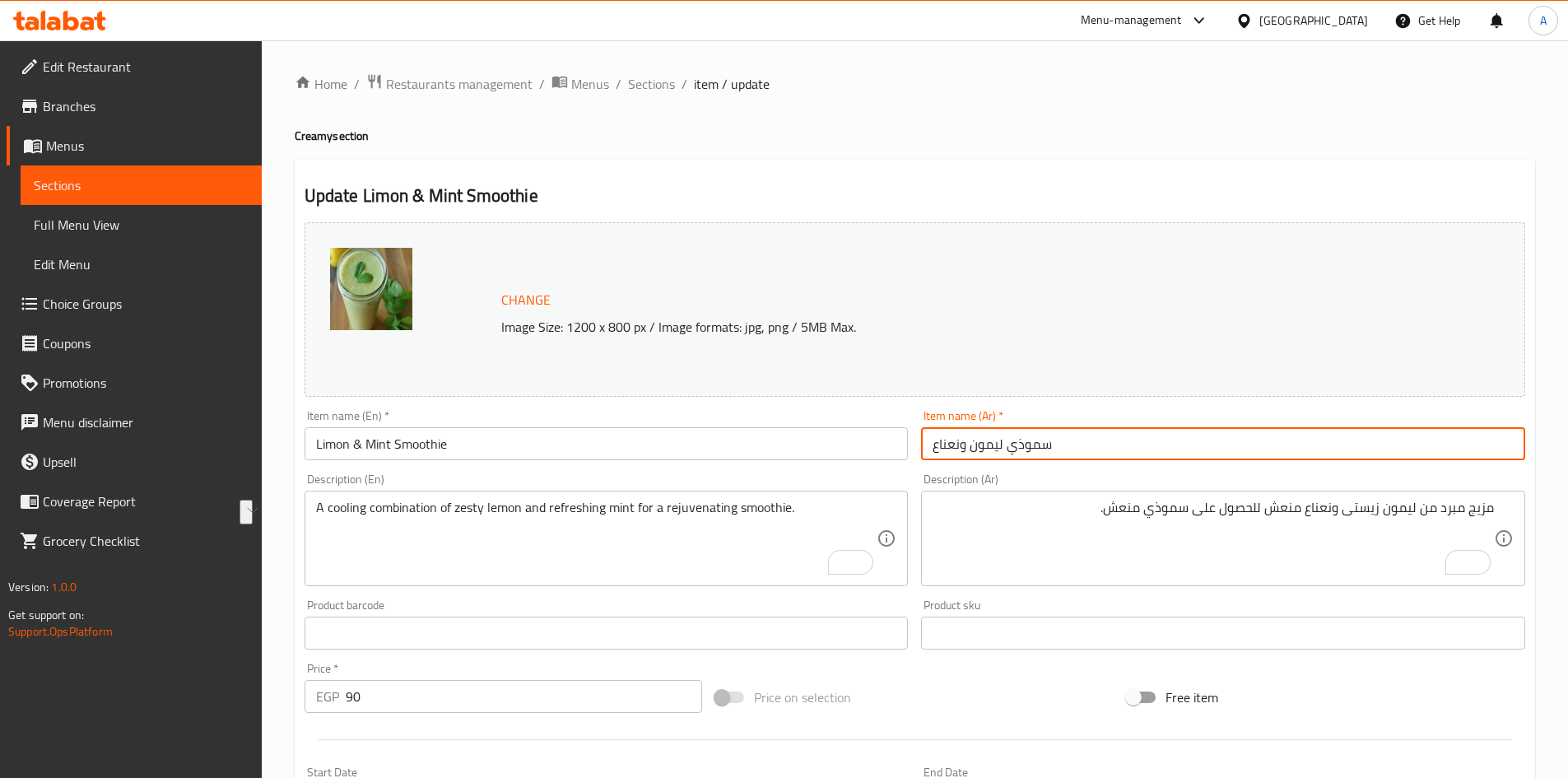
click at [1076, 433] on input "سموذي ليمون ونعناع" at bounding box center [1223, 443] width 604 height 33
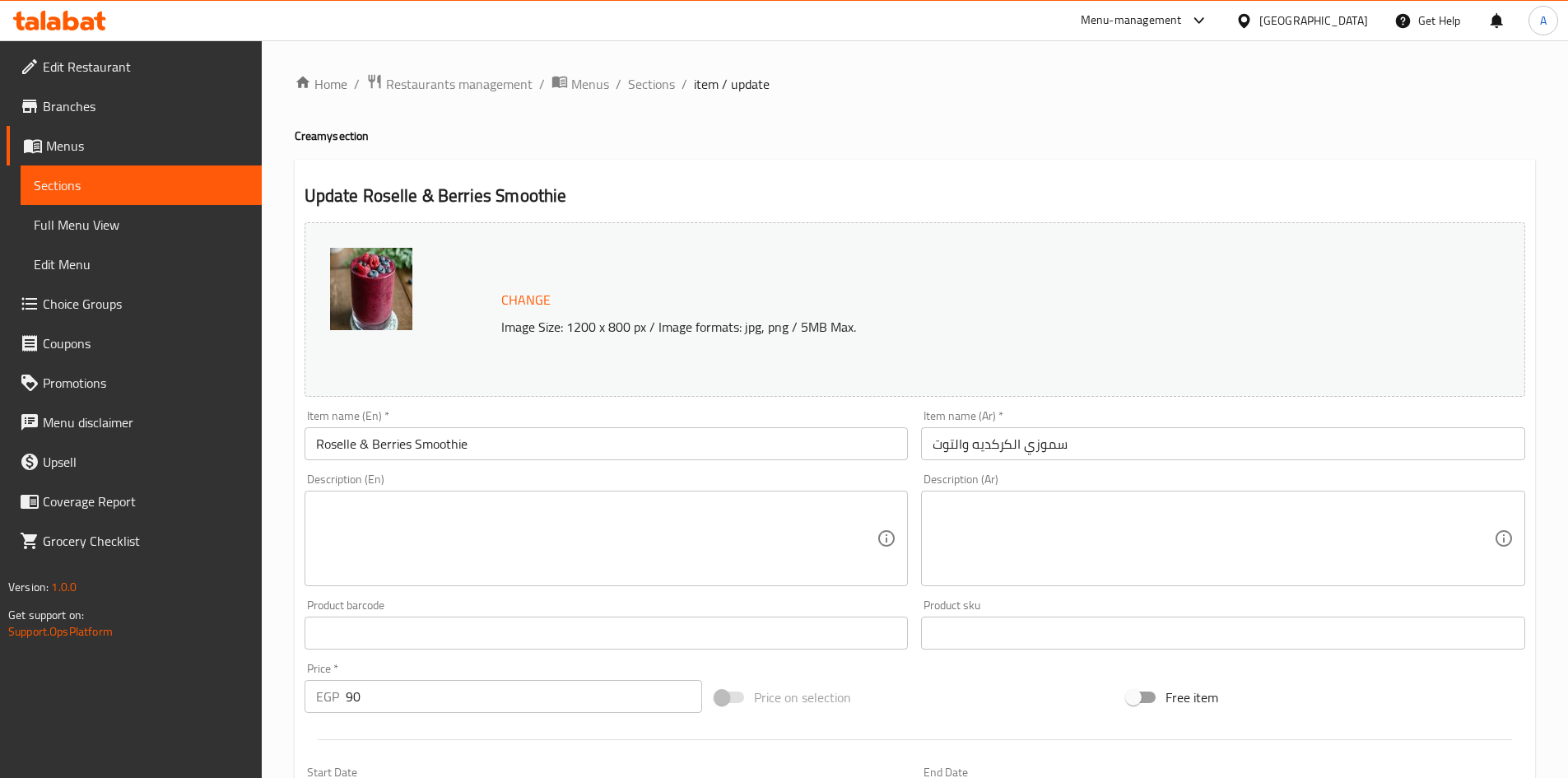
drag, startPoint x: 339, startPoint y: 510, endPoint x: 545, endPoint y: 513, distance: 206.0
click at [339, 511] on textarea at bounding box center [597, 539] width 562 height 78
paste textarea "A sweet and tart blend of hibiscus (roselle) with mixed berries"
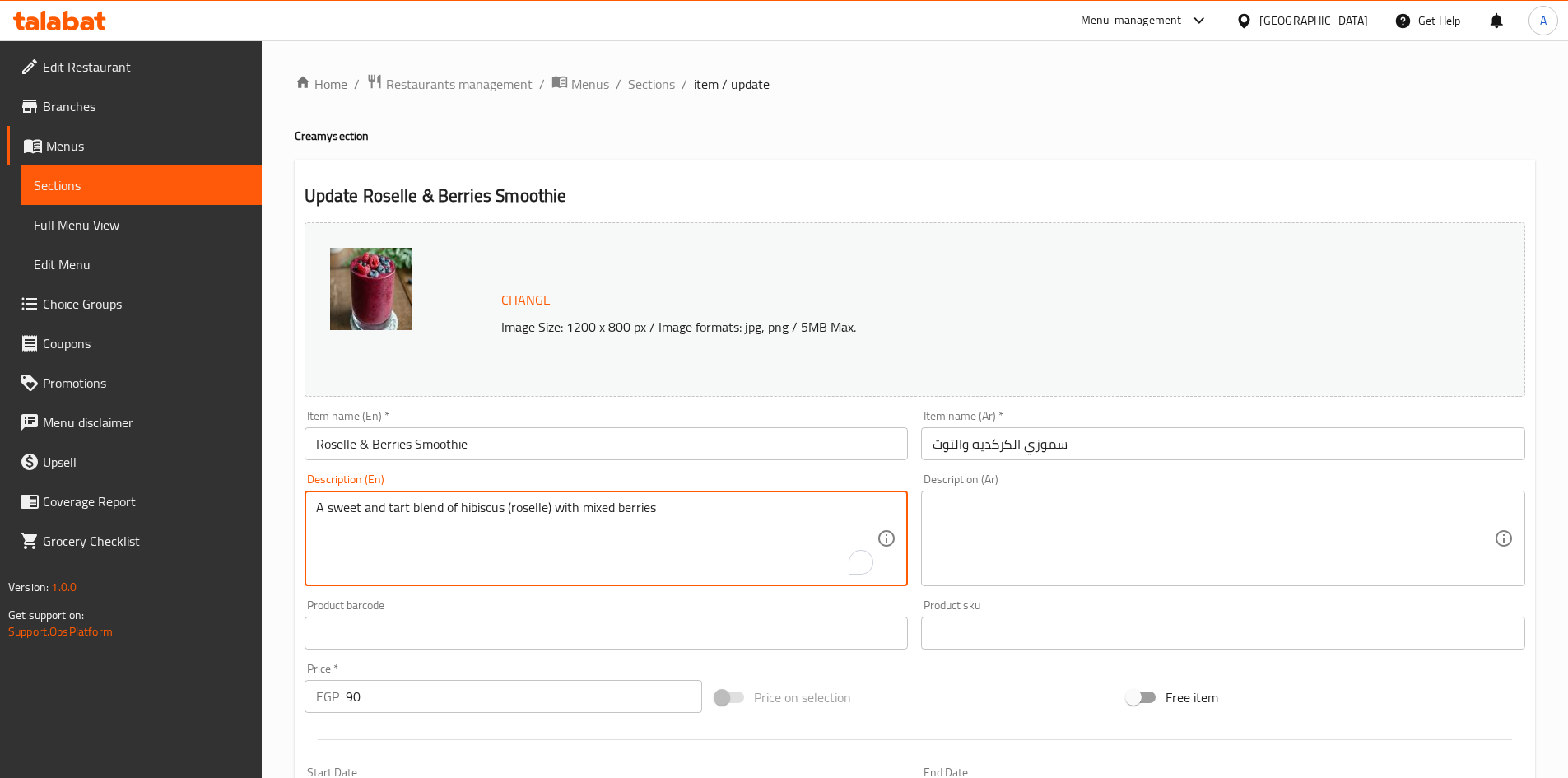
type textarea "A sweet and tart blend of hibiscus (roselle) with mixed berries"
click at [991, 514] on textarea at bounding box center [1214, 539] width 562 height 78
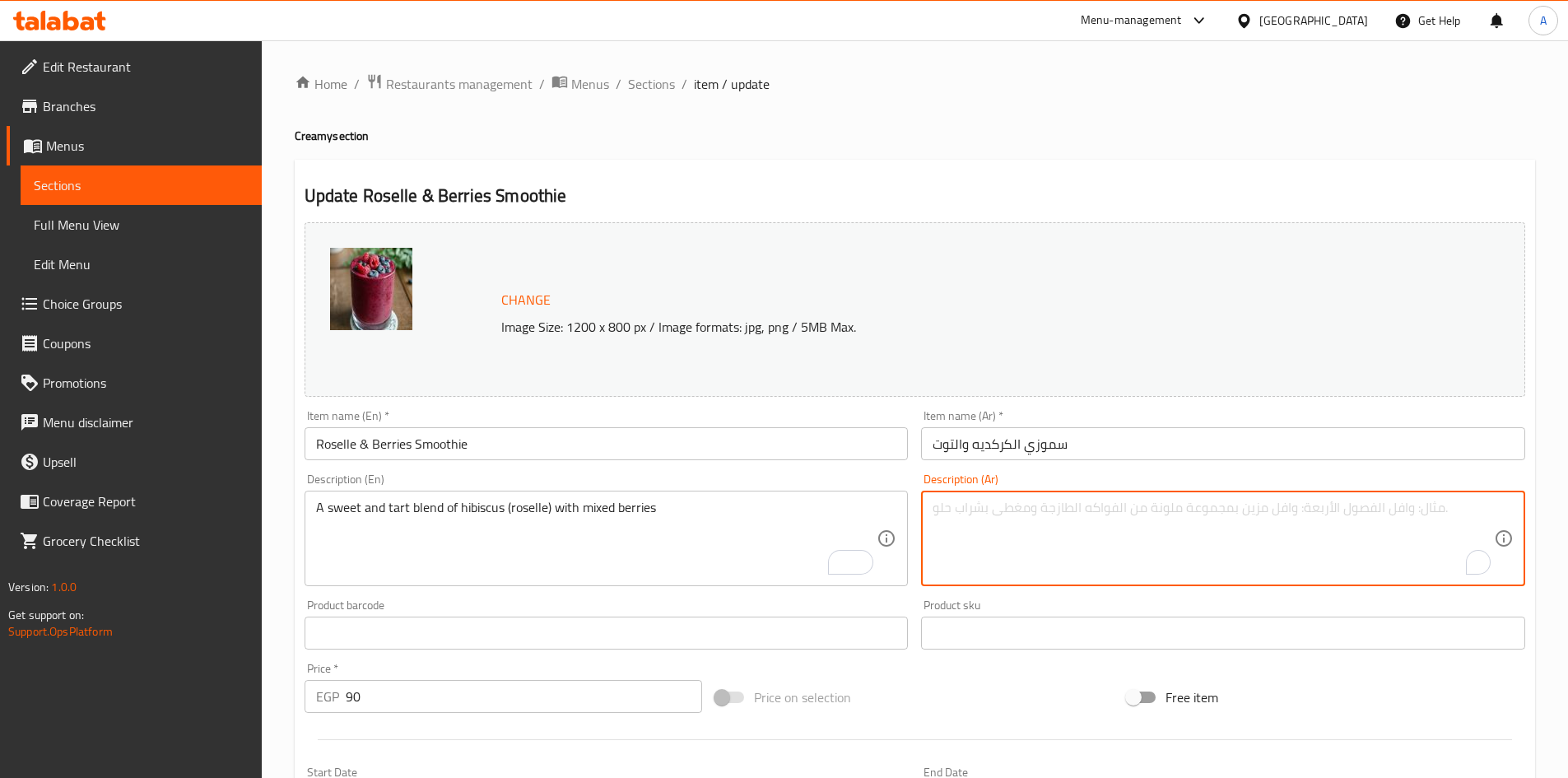
paste textarea "مزيج حلو وحامض من الكركديه (الكركديه) مع التوت المختلط"
drag, startPoint x: 1436, startPoint y: 510, endPoint x: 1406, endPoint y: 515, distance: 30.4
click at [1406, 515] on textarea "مزيج حلو وحامض من الكركديه (الكركديه) مع التوت المختلط" at bounding box center [1214, 539] width 562 height 78
drag, startPoint x: 1284, startPoint y: 510, endPoint x: 1339, endPoint y: 505, distance: 55.2
click at [1339, 505] on textarea "مزيج حلو وتارت من الكركديه (الكركديه) مع التوت المختلط" at bounding box center [1214, 539] width 562 height 78
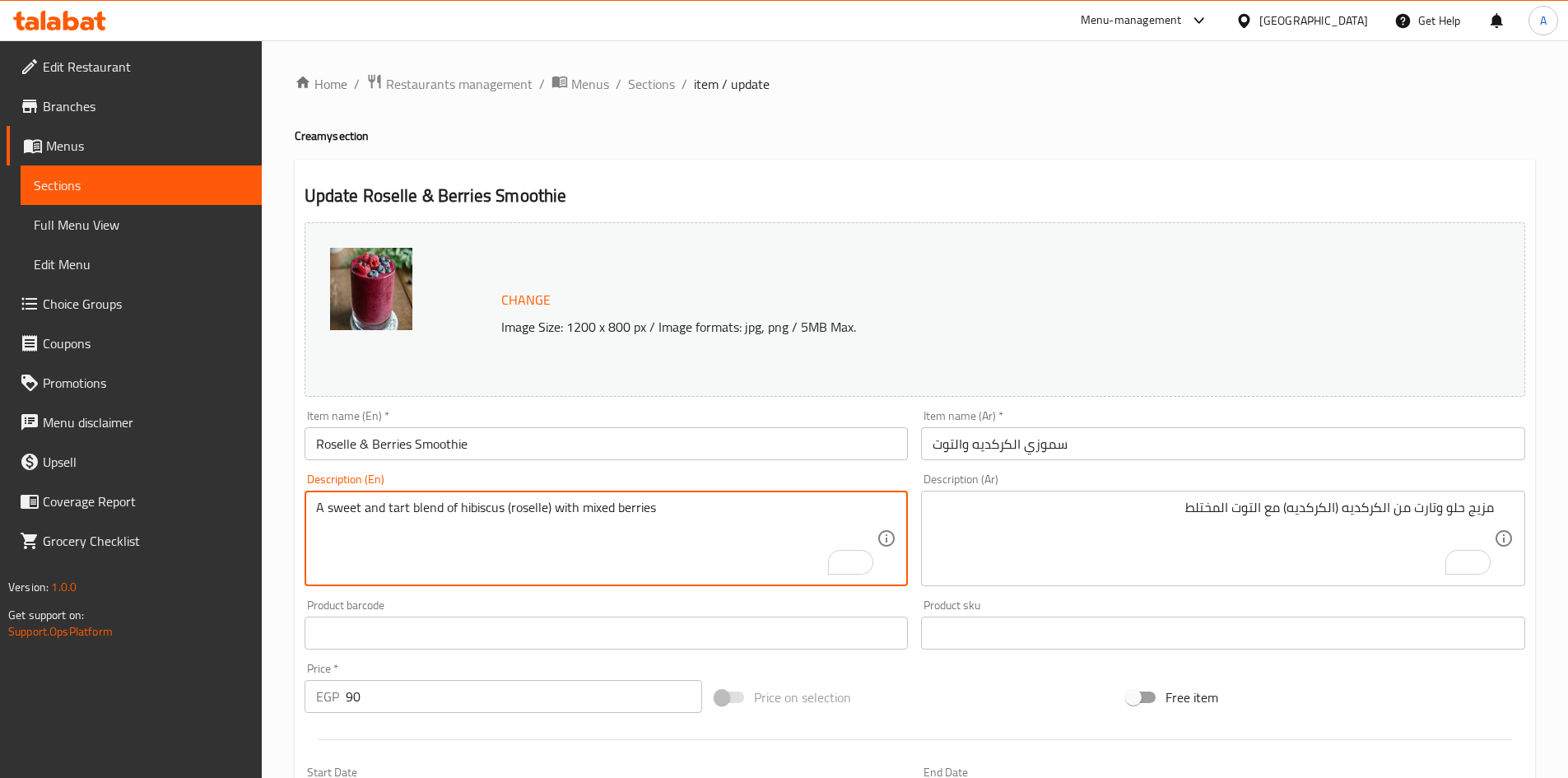
click at [520, 510] on textarea "A sweet and tart blend of hibiscus (roselle) with mixed berries" at bounding box center [597, 539] width 562 height 78
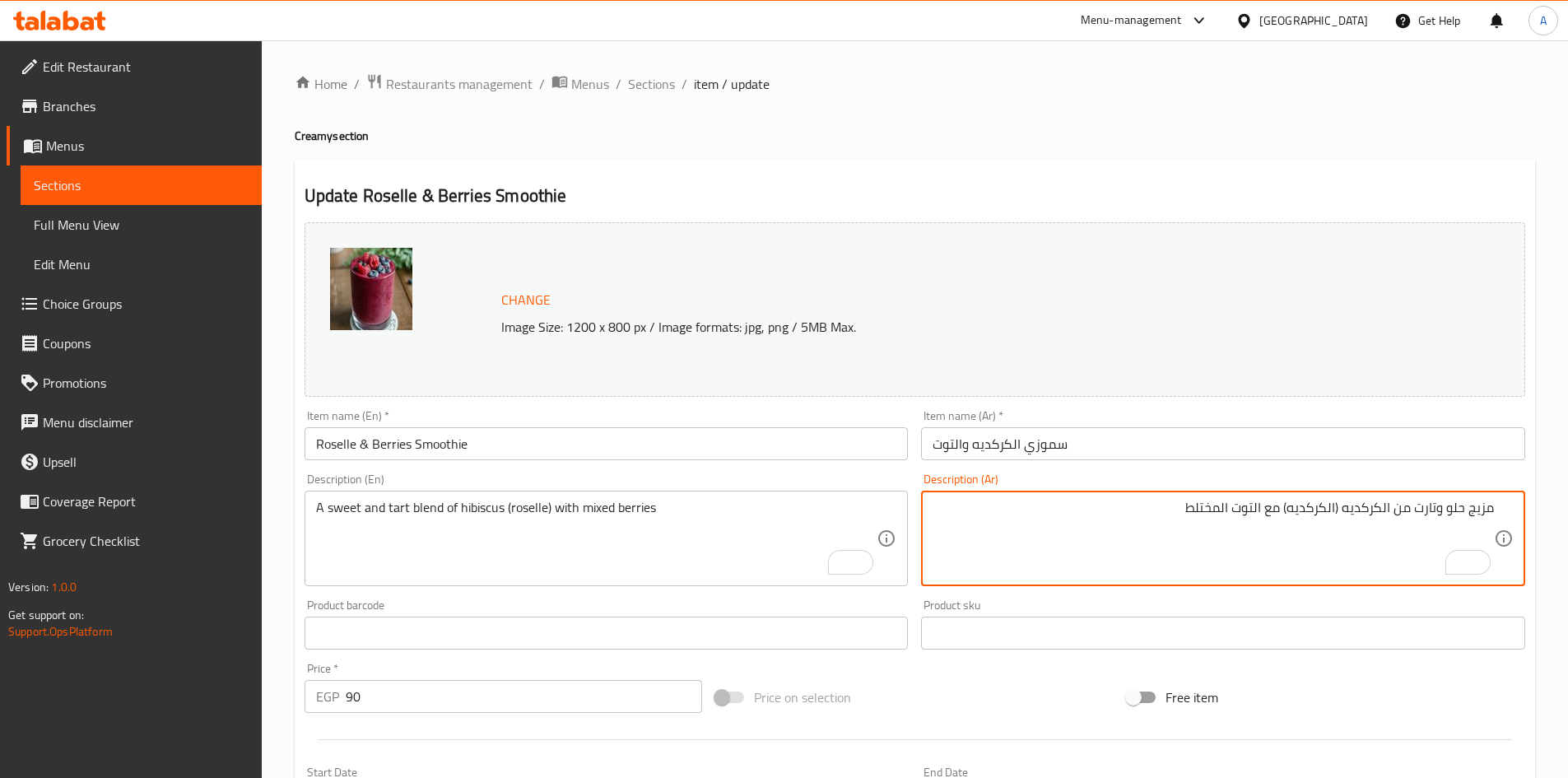
drag, startPoint x: 1344, startPoint y: 507, endPoint x: 1281, endPoint y: 510, distance: 63.1
drag, startPoint x: 1272, startPoint y: 509, endPoint x: 1152, endPoint y: 517, distance: 120.3
click at [1152, 517] on textarea "مزيج حلو وتارت من الكركديه مع التوت المختلط" at bounding box center [1214, 539] width 562 height 78
type textarea "مزيج حلو وتارت من الكركديه مع التوت المشكل"
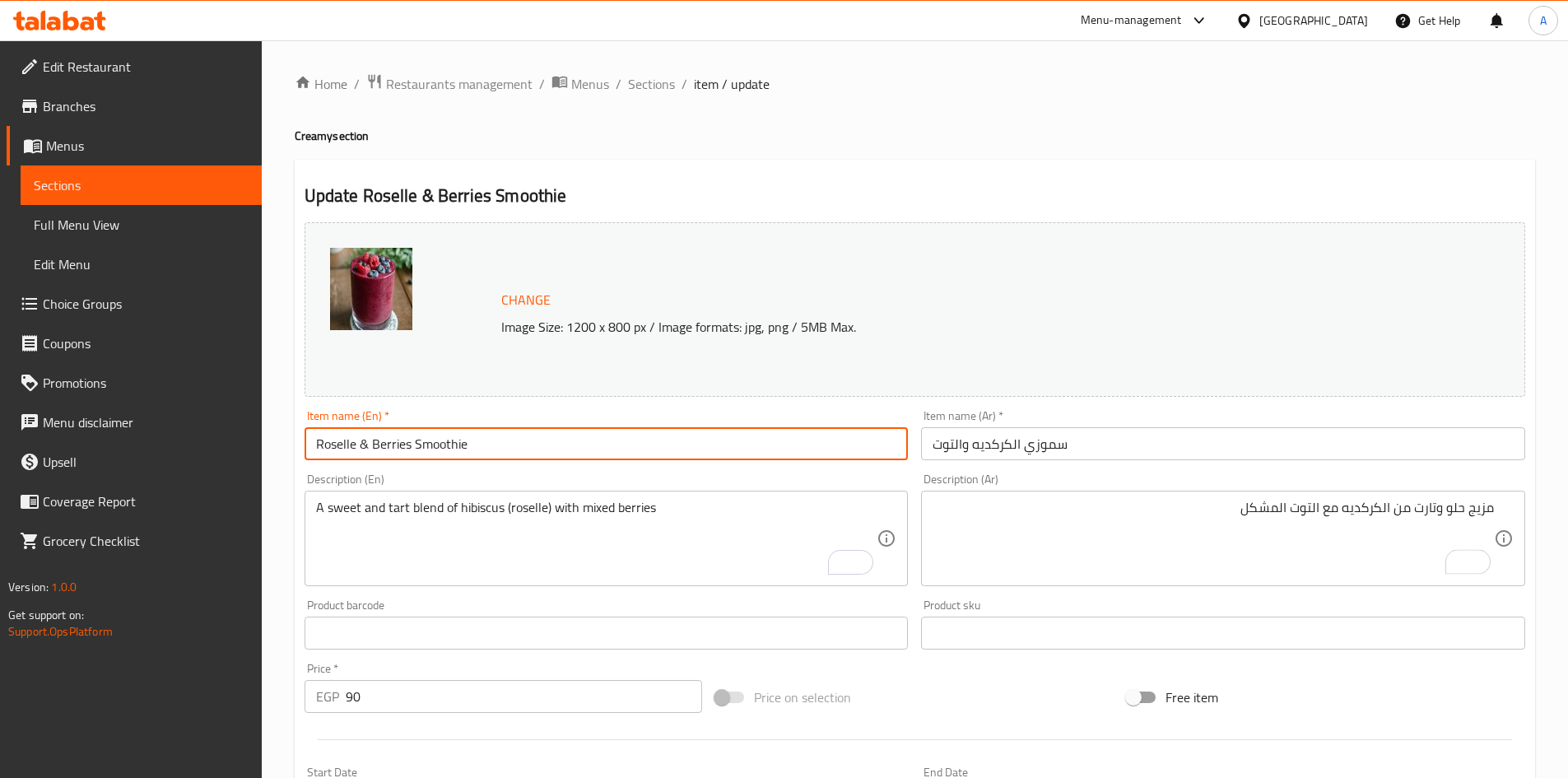
click at [717, 436] on input "Roselle & Berries Smoothie" at bounding box center [606, 443] width 604 height 33
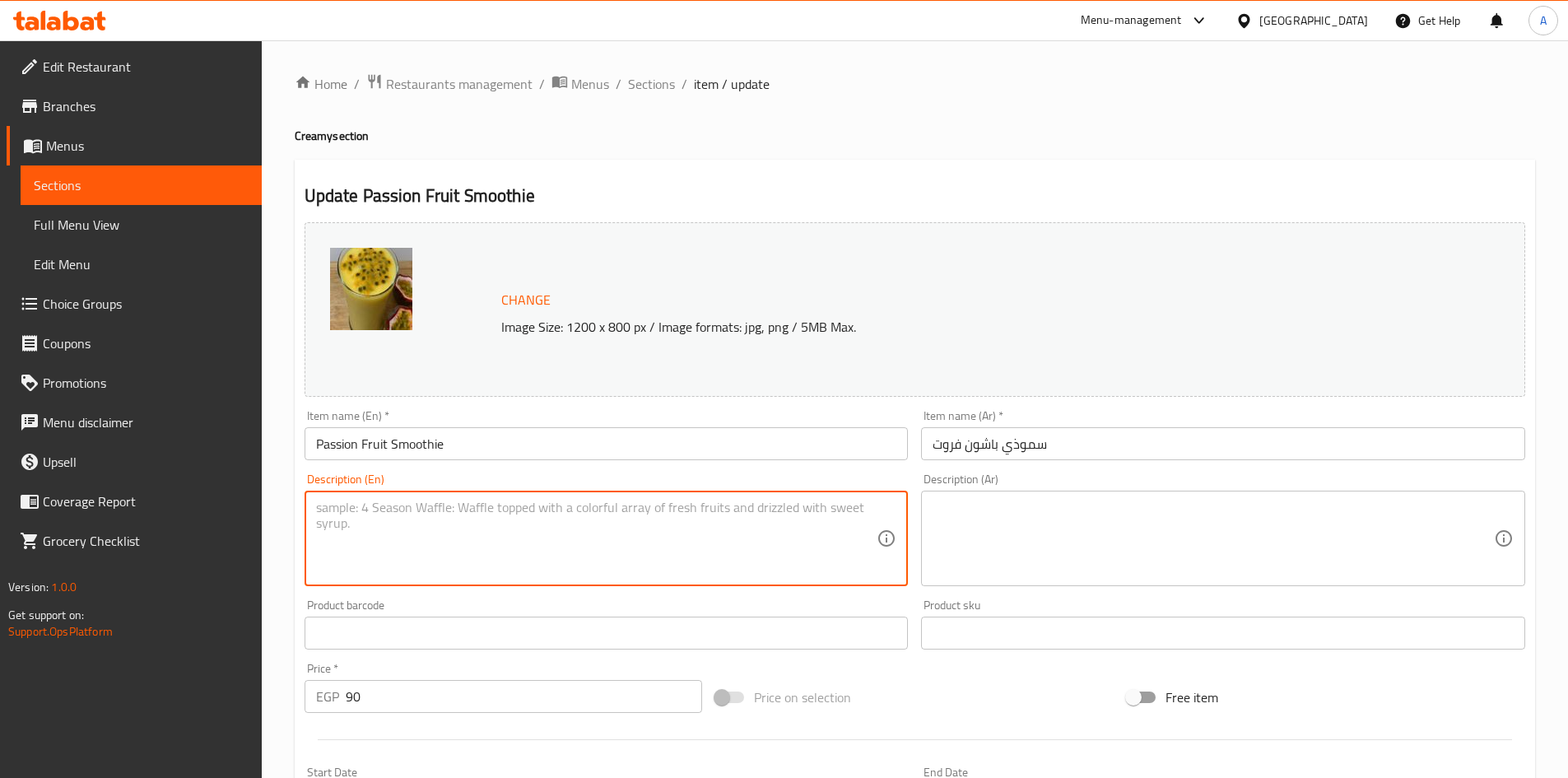
click at [379, 513] on textarea at bounding box center [597, 539] width 562 height 78
paste textarea "A tropical smoothie made from passion fruit for a sweet and tangy refreshment."
type textarea "A tropical smoothie made from passion fruit for a sweet and tangy refreshment."
click at [1135, 524] on textarea at bounding box center [1214, 539] width 562 height 78
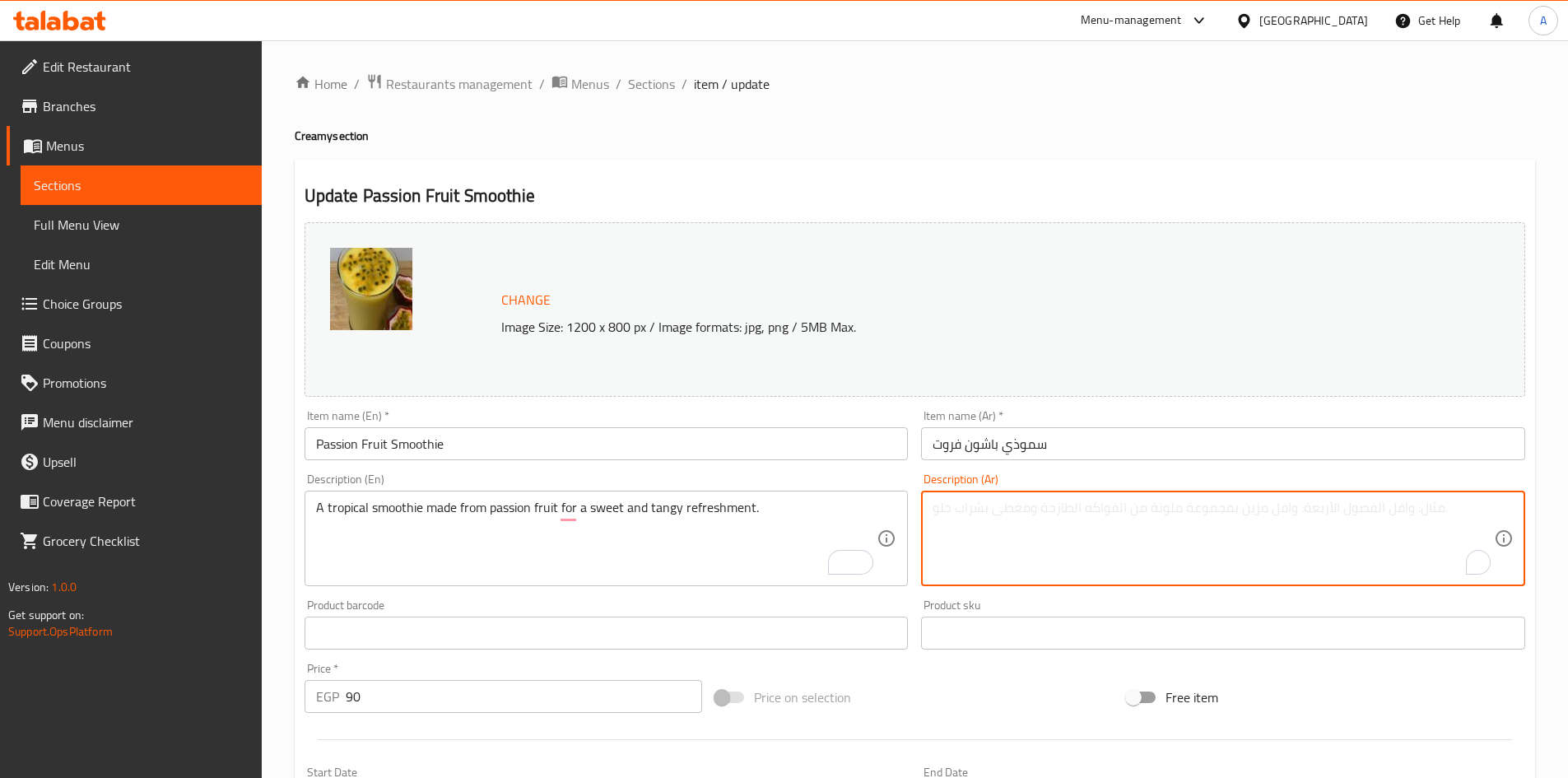
paste textarea "عصير استوائي مصنوع من فاكهة العاطفة للحصول على مشروب منعش حلو ولذيذ."
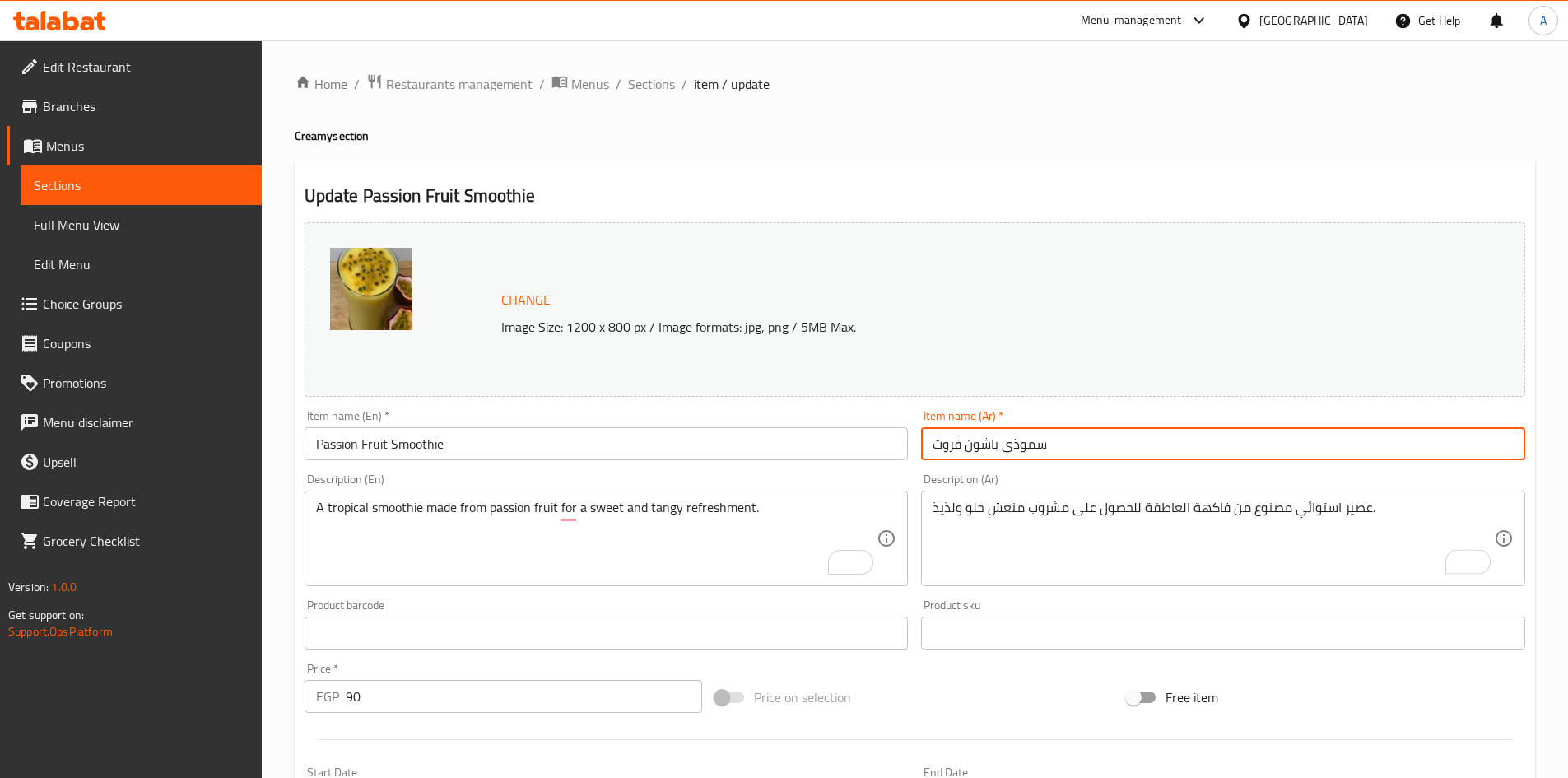
drag, startPoint x: 934, startPoint y: 448, endPoint x: 1000, endPoint y: 443, distance: 66.2
click at [1000, 443] on input "سموذي باشون فروت" at bounding box center [1223, 443] width 604 height 33
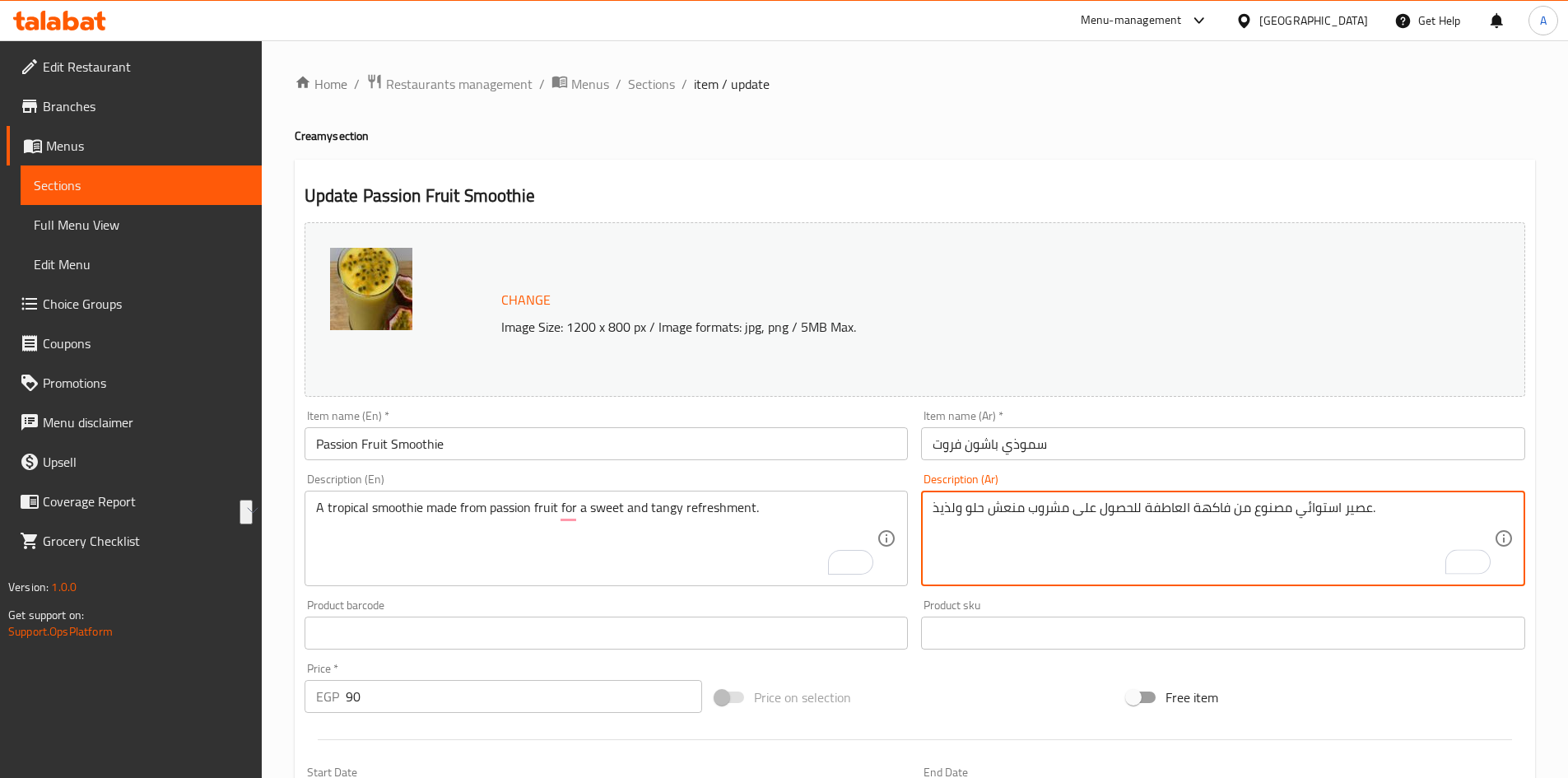
drag, startPoint x: 1146, startPoint y: 509, endPoint x: 1228, endPoint y: 510, distance: 82.0
paste textarea "باشون فروت"
drag, startPoint x: 1184, startPoint y: 512, endPoint x: 1202, endPoint y: 544, distance: 36.7
click at [1184, 511] on textarea "عصير استوائي مصنوع من باشون فروت للحصول على مشروب منعش حلو ولذيذ." at bounding box center [1214, 539] width 562 height 78
click at [1357, 510] on textarea "عصير استوائي مصنوع من باشن فروت للحصول على مشروب منعش حلو ولذيذ." at bounding box center [1214, 539] width 562 height 78
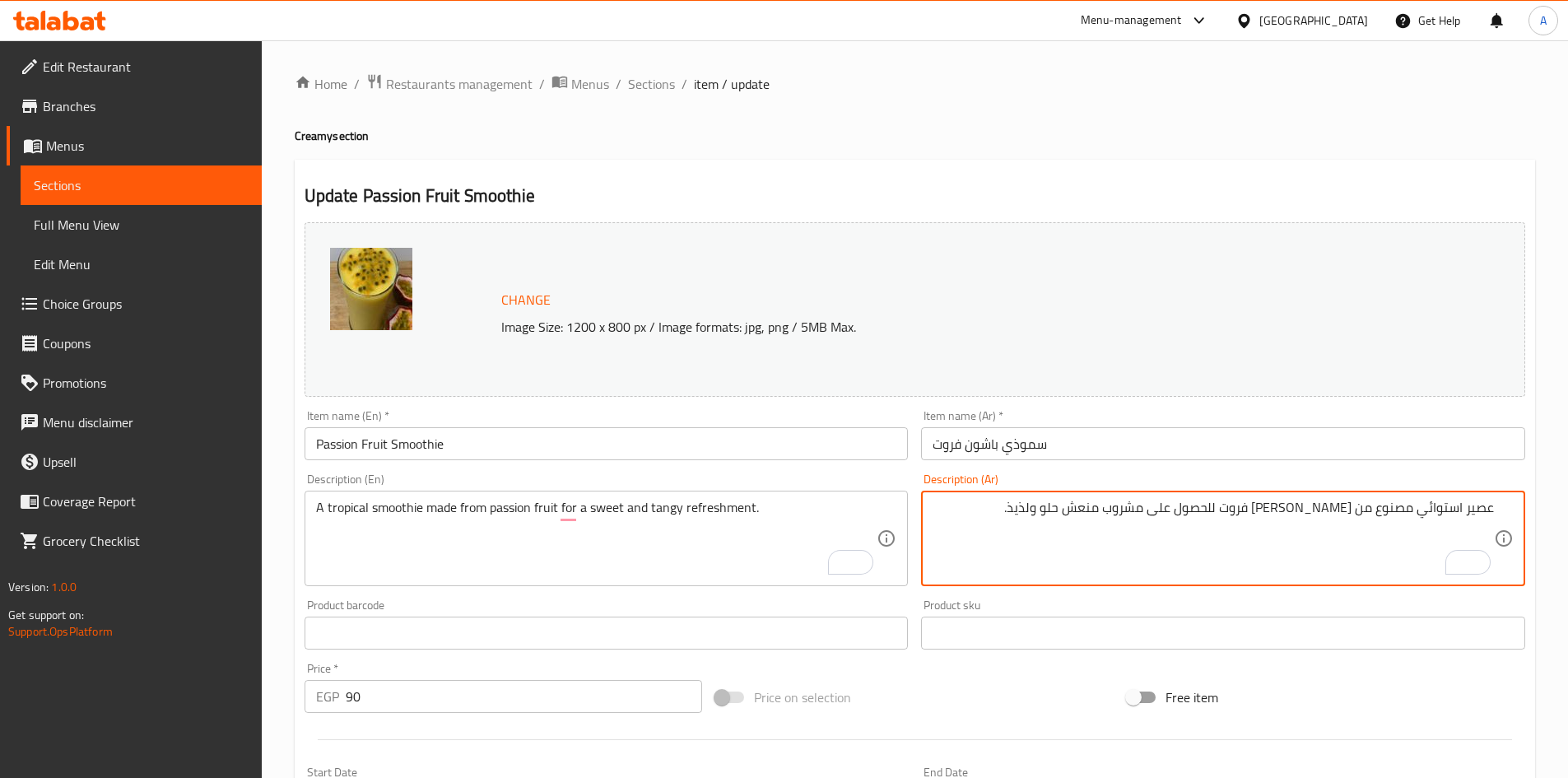
click at [1134, 506] on textarea "عصير استوائي مصنوع من باشن فروت للحصول على مشروب منعش حلو ولذيذ." at bounding box center [1214, 539] width 562 height 78
click at [1137, 512] on textarea "عصير استوائي مصنوع من باشن فروت للحصول على مشروب منعش حلو ولذيذ." at bounding box center [1214, 539] width 562 height 78
click at [1130, 510] on textarea "عصير استوائي مصنوع من باشن فروت للحصول على مشروب منعش حلو ولذيذ." at bounding box center [1214, 539] width 562 height 78
drag, startPoint x: 1104, startPoint y: 507, endPoint x: 1087, endPoint y: 515, distance: 18.8
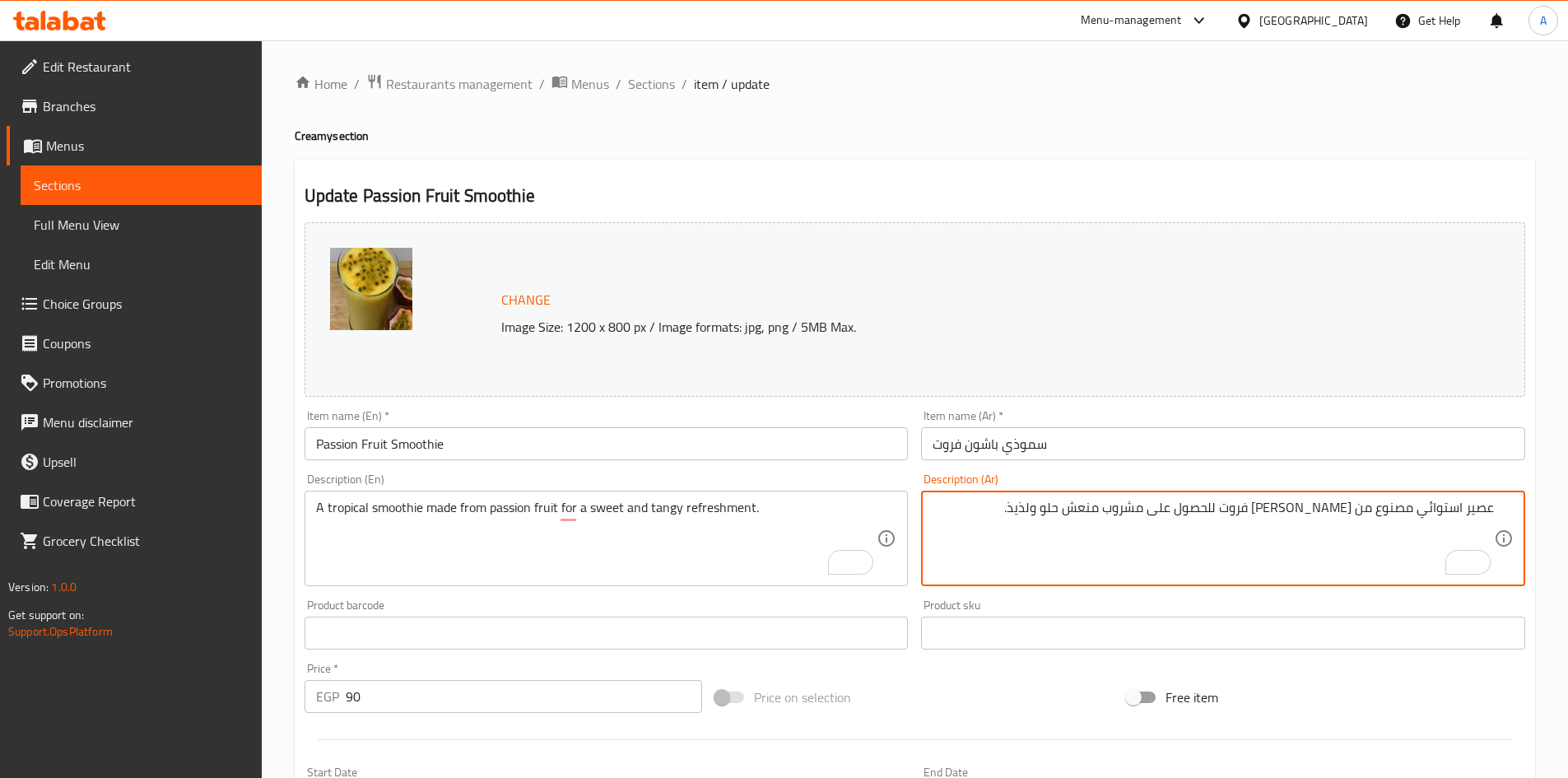
click at [1086, 513] on textarea "عصير استوائي مصنوع من باشن فروت للحصول على مشروب منعش حلو ولذيذ." at bounding box center [1214, 539] width 562 height 78
paste textarea "حلو"
click at [1121, 511] on textarea "عصير استوائي مصنوع من باشن فروت للحصول على مشروب منعش حلو وحلو." at bounding box center [1214, 539] width 562 height 78
type textarea "عصير استوائي مصنوع من باشن فروت للحصول على مشروب منعش وحلو."
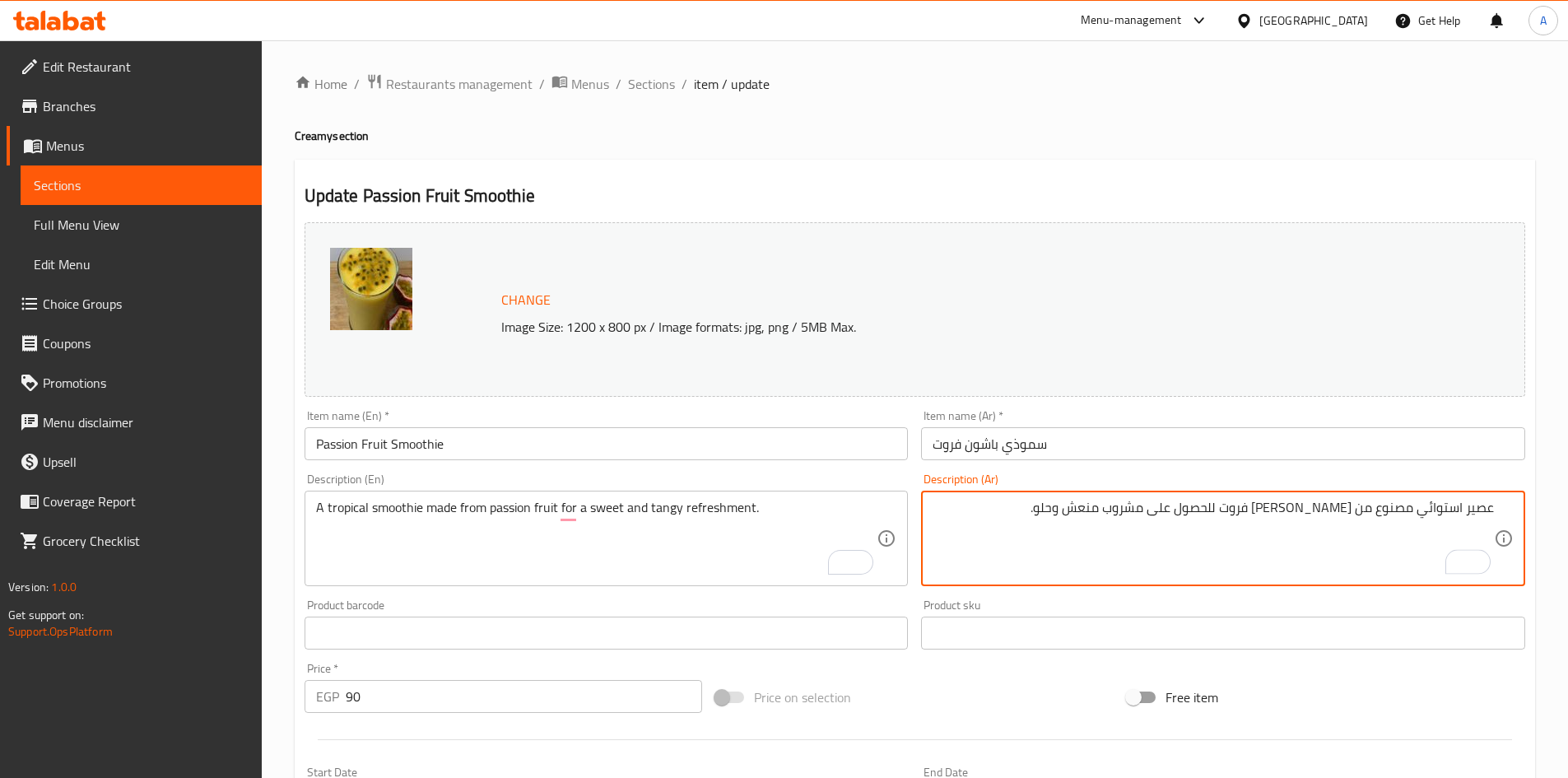
click at [768, 437] on input "Passion Fruit Smoothie" at bounding box center [606, 443] width 604 height 33
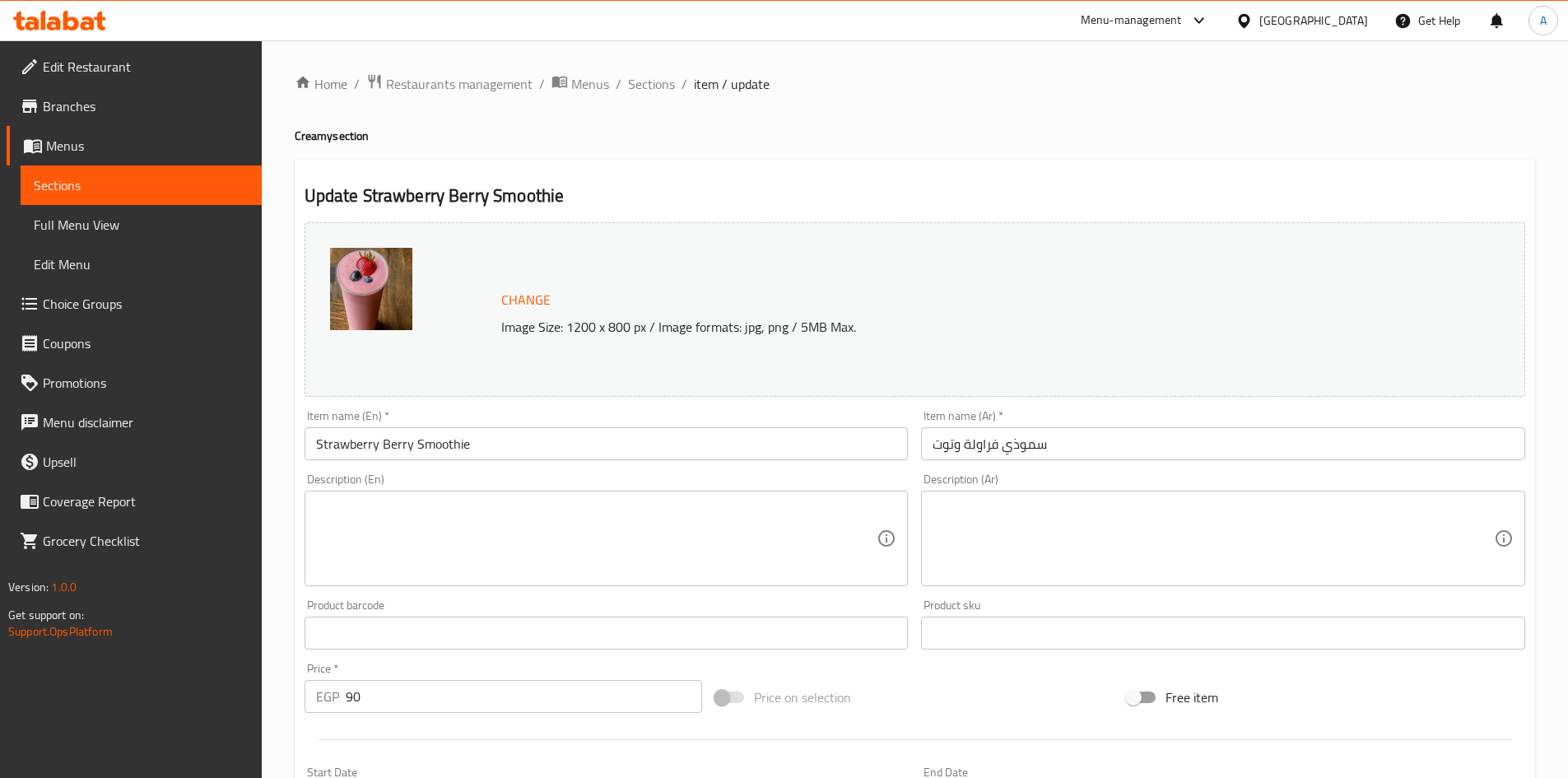
click at [992, 510] on textarea at bounding box center [1214, 539] width 562 height 78
paste textarea "مزيج من الفراولة والتوت المختلط للحصول على عصير فواكه."
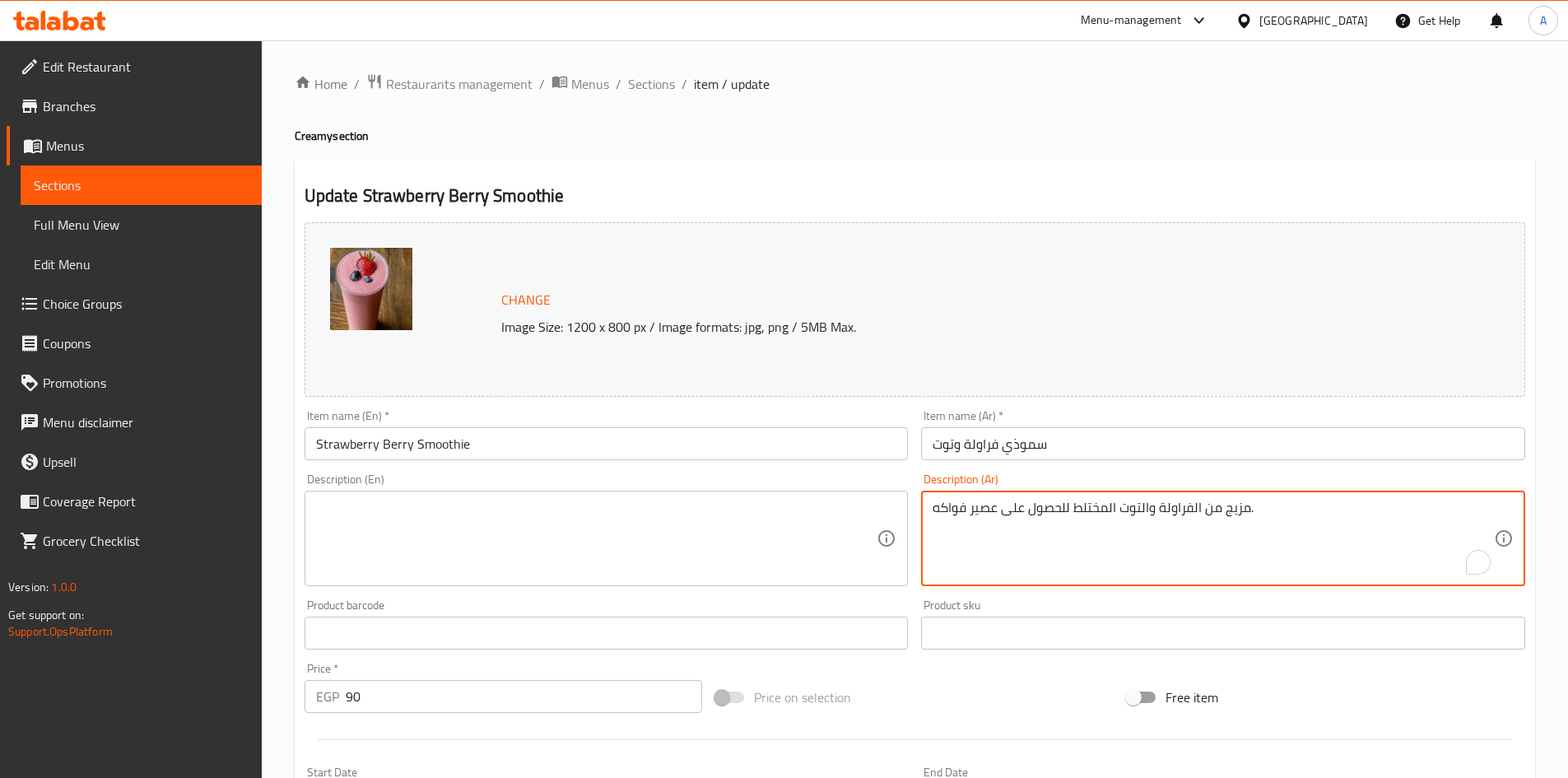
type textarea "مزيج من الفراولة والتوت المختلط للحصول على عصير فواكه."
click at [455, 512] on textarea at bounding box center [597, 539] width 562 height 78
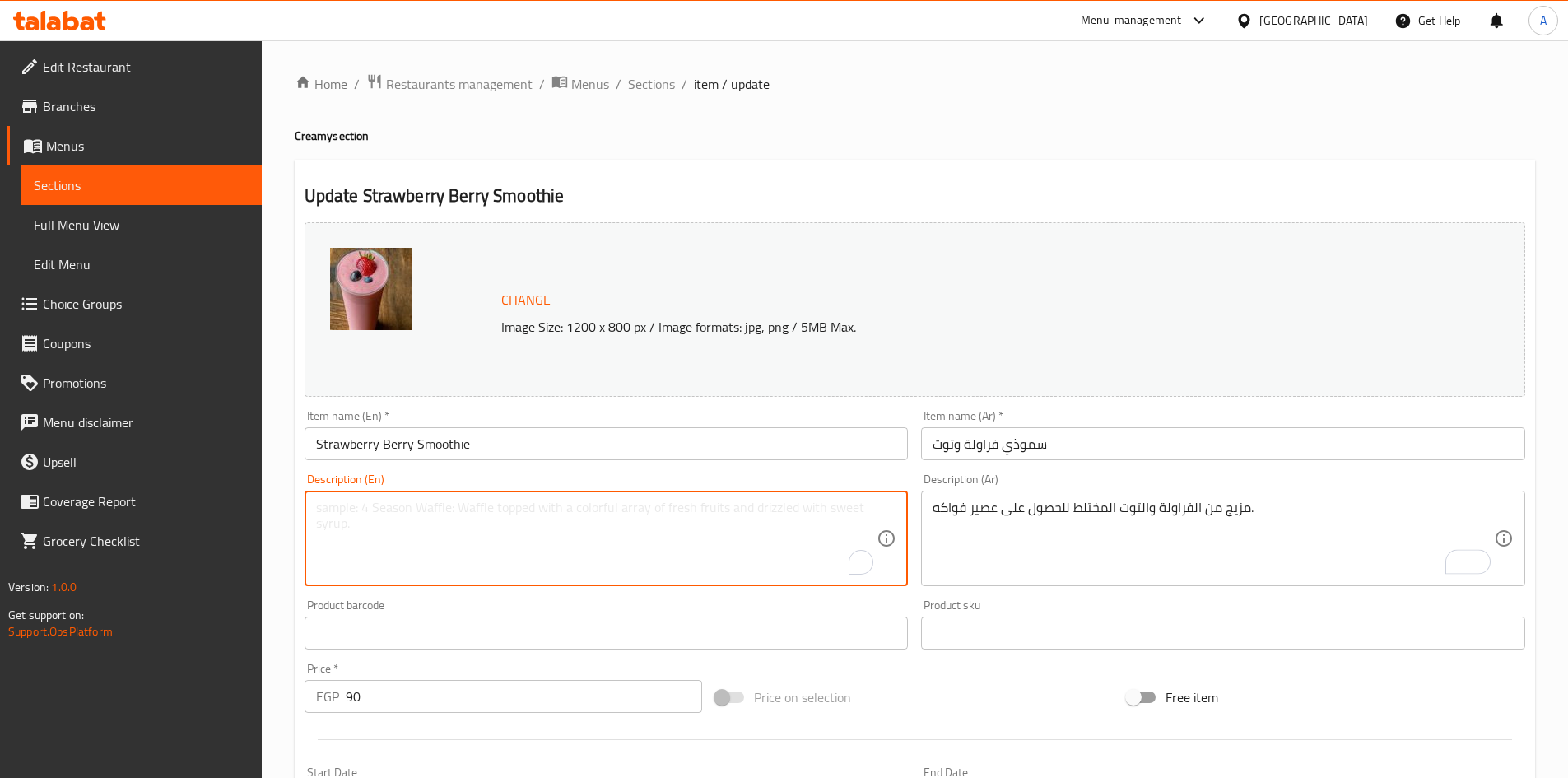
paste textarea "A combination of strawberries and mixed berries for a fruity smoothie."
type textarea "A combination of strawberries and mixed berries for a fruity smoothie."
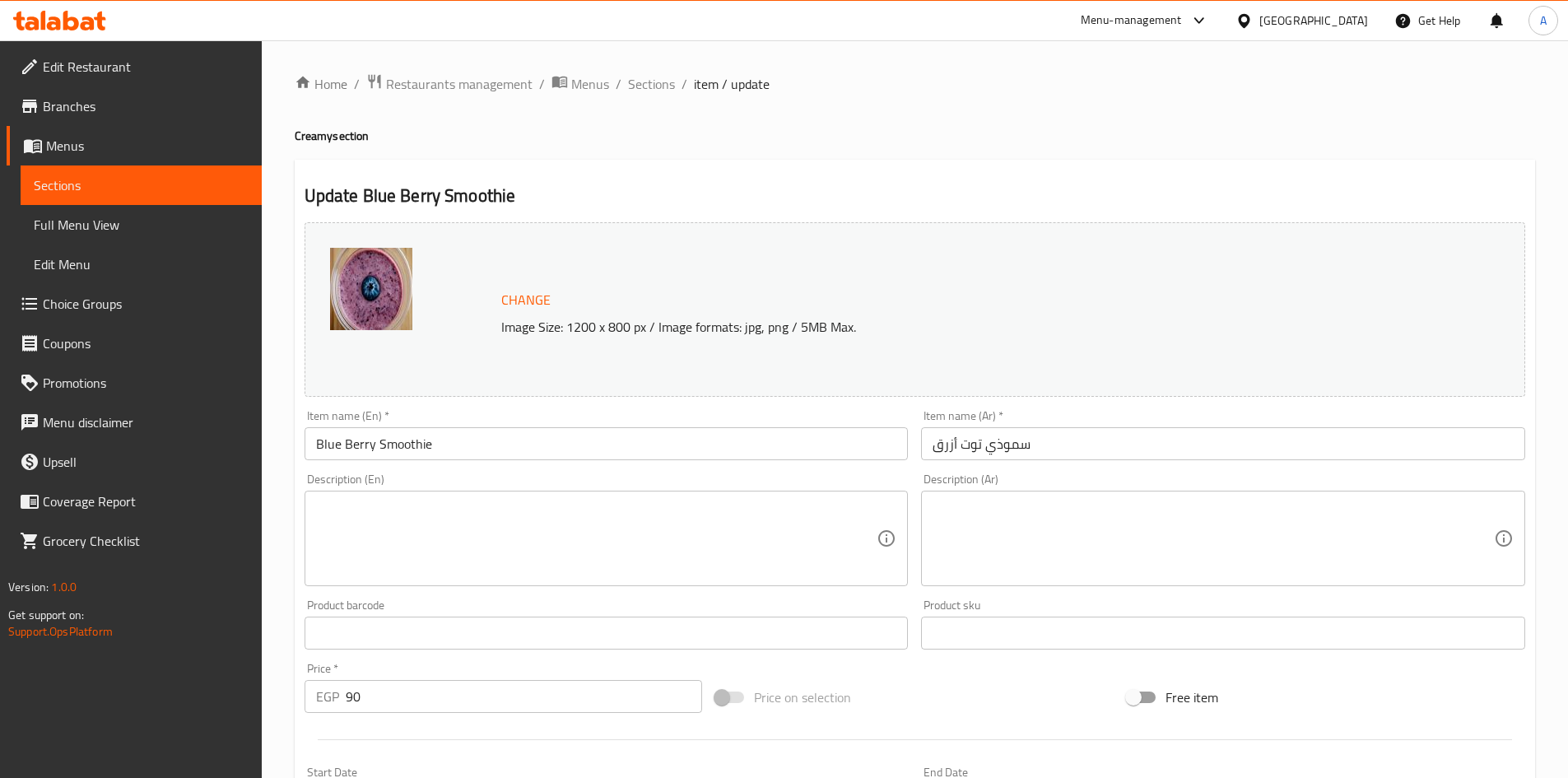
click at [466, 508] on textarea at bounding box center [597, 539] width 562 height 78
paste textarea "A rich blueberry blend for a smoothie packed with antioxidants and flavor."
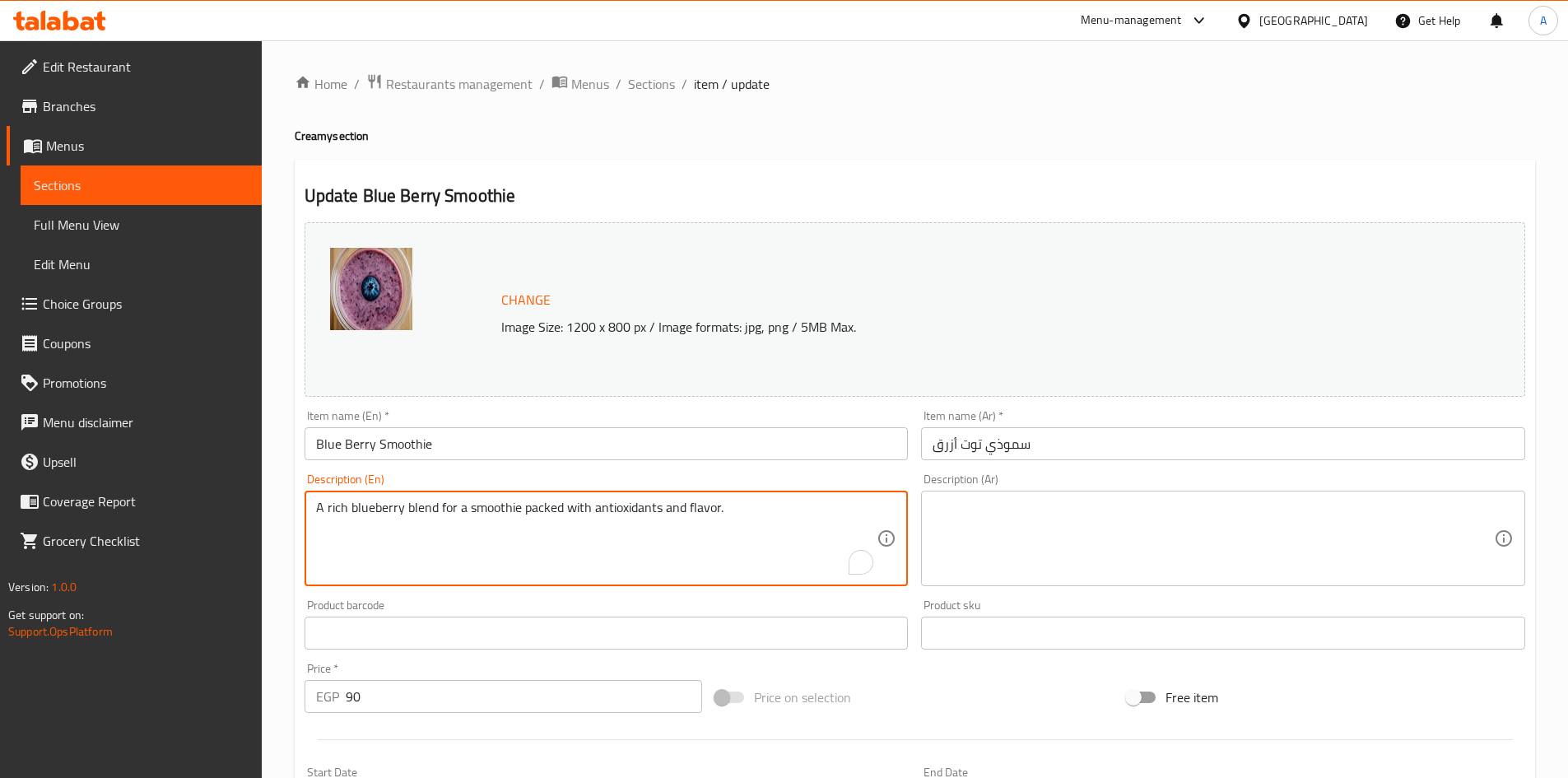
type textarea "A rich blueberry blend for a smoothie packed with antioxidants and flavor."
click at [991, 506] on textarea at bounding box center [1214, 539] width 562 height 78
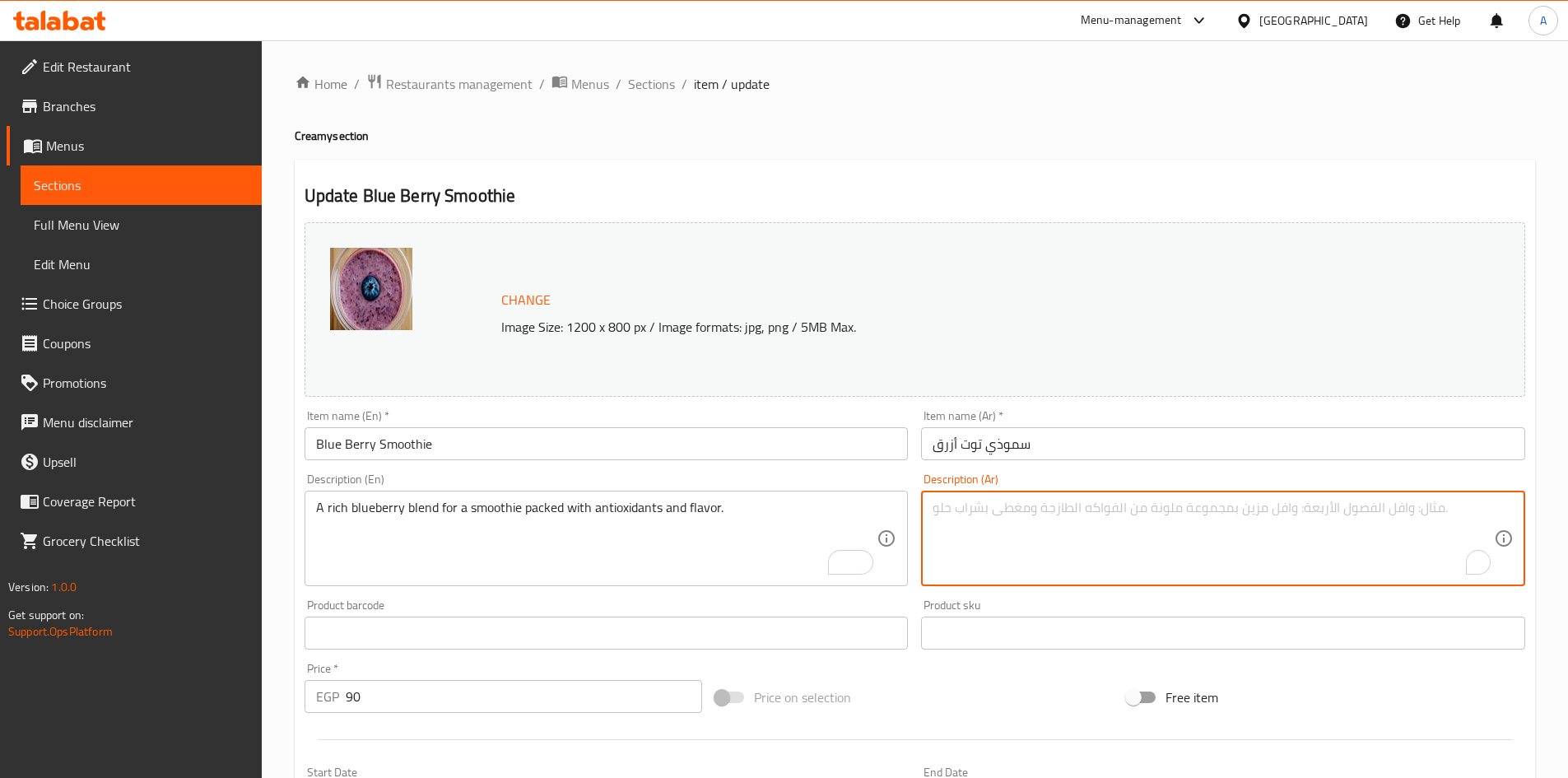
paste textarea "مزيج غني من التوت الأزرق للحصول على عصير غني بمضادات الأكسدة والنكهة."
click at [1430, 511] on textarea "مزيج غني من التوت الأزرق للحصول على عصير غني بمضادات الأكسدة والنكهة." at bounding box center [1214, 539] width 562 height 78
drag, startPoint x: 1429, startPoint y: 509, endPoint x: 1444, endPoint y: 531, distance: 26.6
click at [1429, 510] on textarea "مزيج غني التوت الأزرق للحصول على عصير غني بمضادات الأكسدة والنكهة." at bounding box center [1214, 539] width 562 height 78
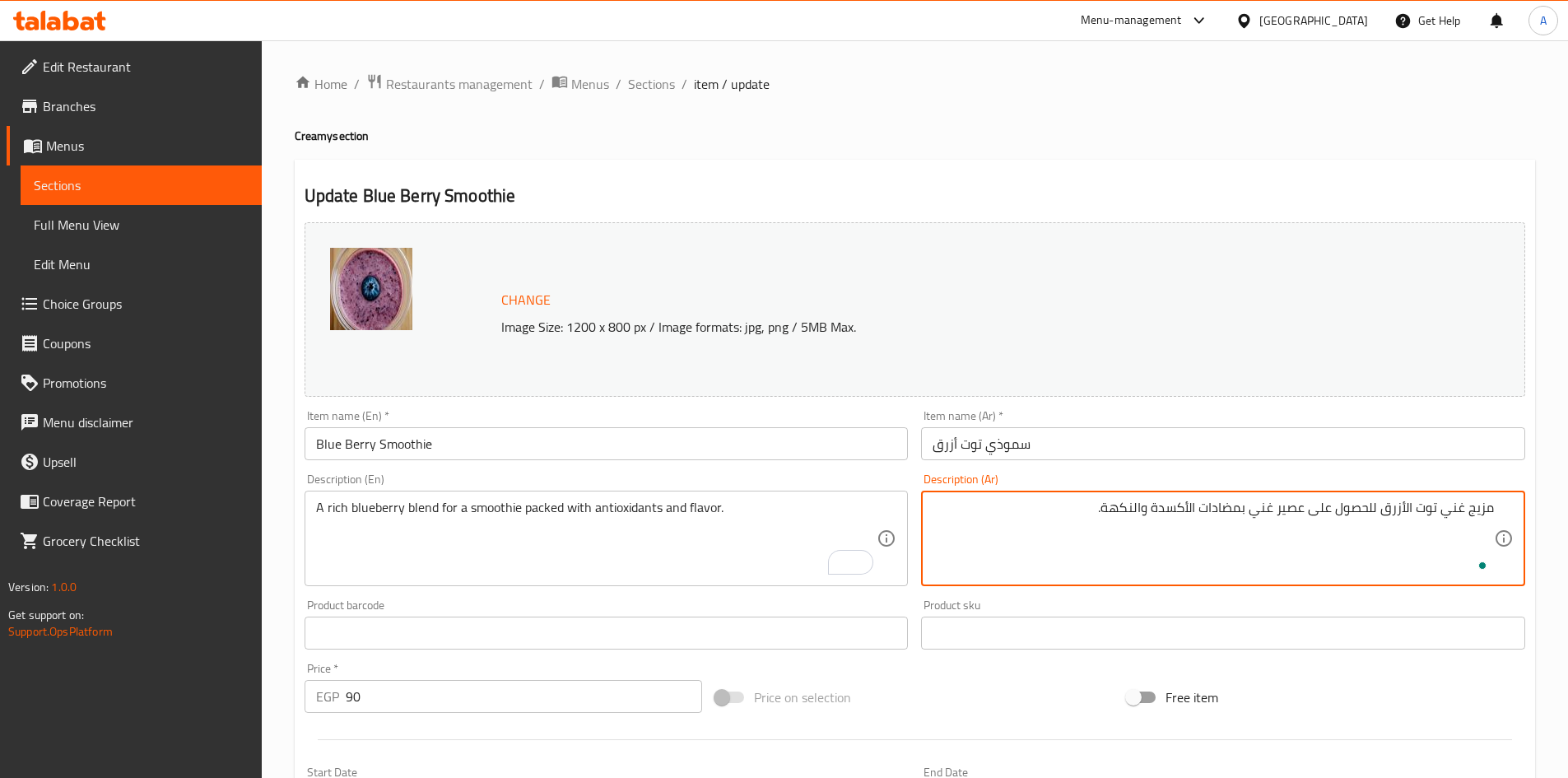
click at [1409, 508] on textarea "مزيج غني توت الأزرق للحصول على عصير غني بمضادات الأكسدة والنكهة." at bounding box center [1214, 539] width 562 height 78
click at [1428, 513] on textarea "مزيج غني توت أزرق للحصول على عصير غني بمضادات الأكسدة والنكهة." at bounding box center [1214, 539] width 562 height 78
click at [1456, 508] on textarea "مزيج غني توت أزرق للحصول على عصير غني بمضادات الأكسدة والنكهة." at bounding box center [1214, 539] width 562 height 78
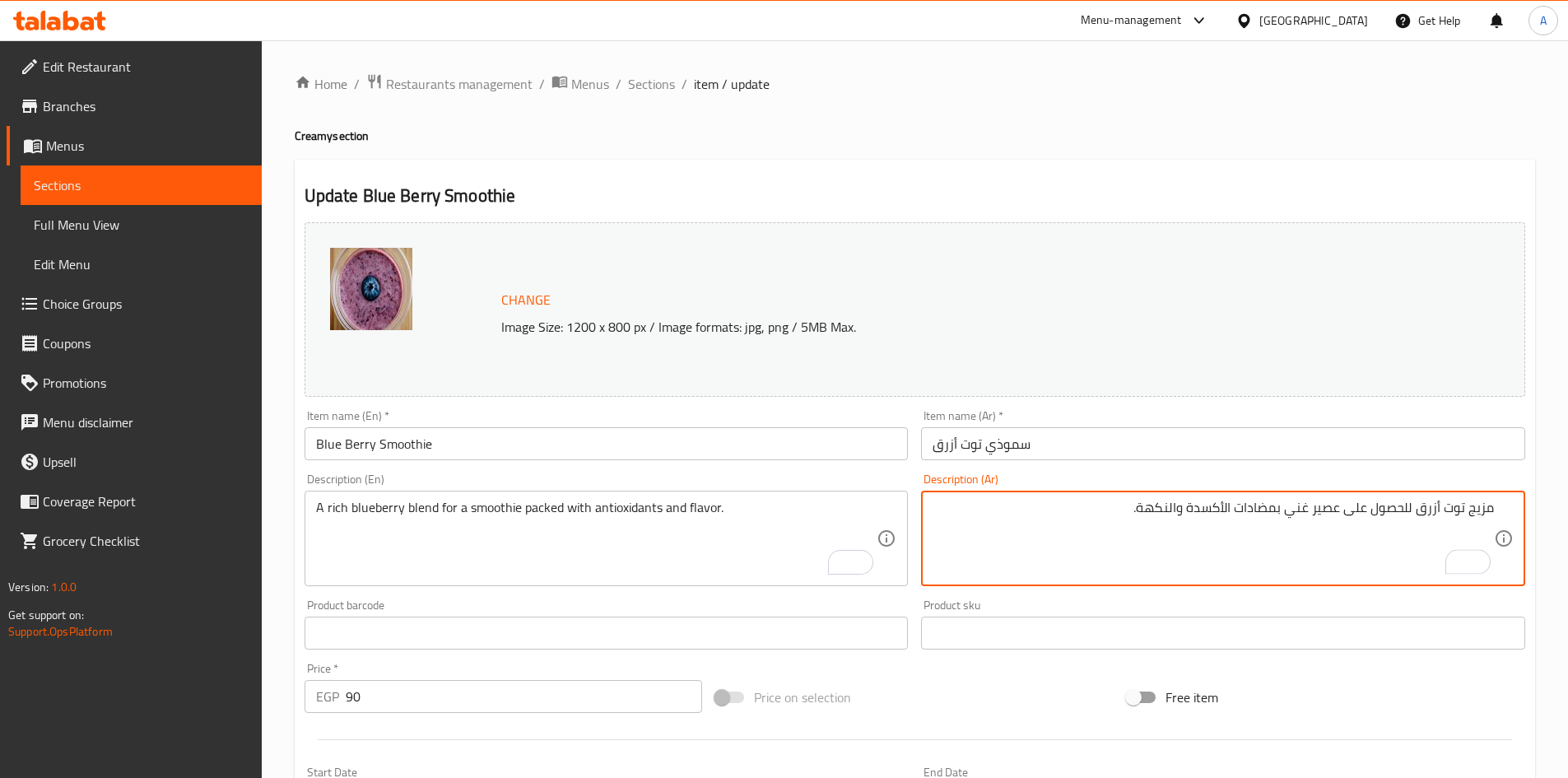
paste textarea "غني"
click at [1012, 451] on input "سموذي توت أزرق" at bounding box center [1223, 443] width 604 height 33
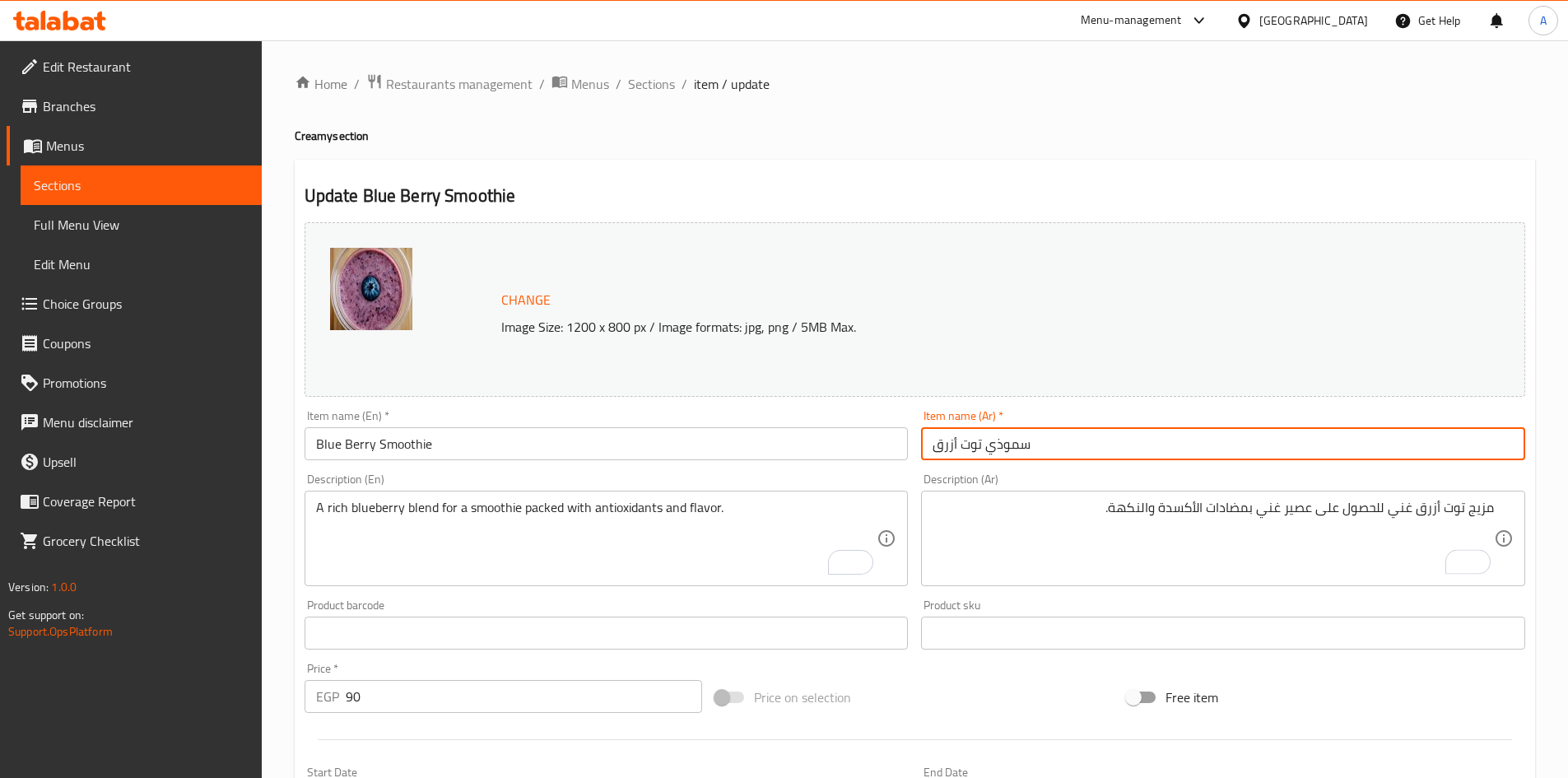
click at [1012, 451] on input "سموذي توت أزرق" at bounding box center [1223, 443] width 604 height 33
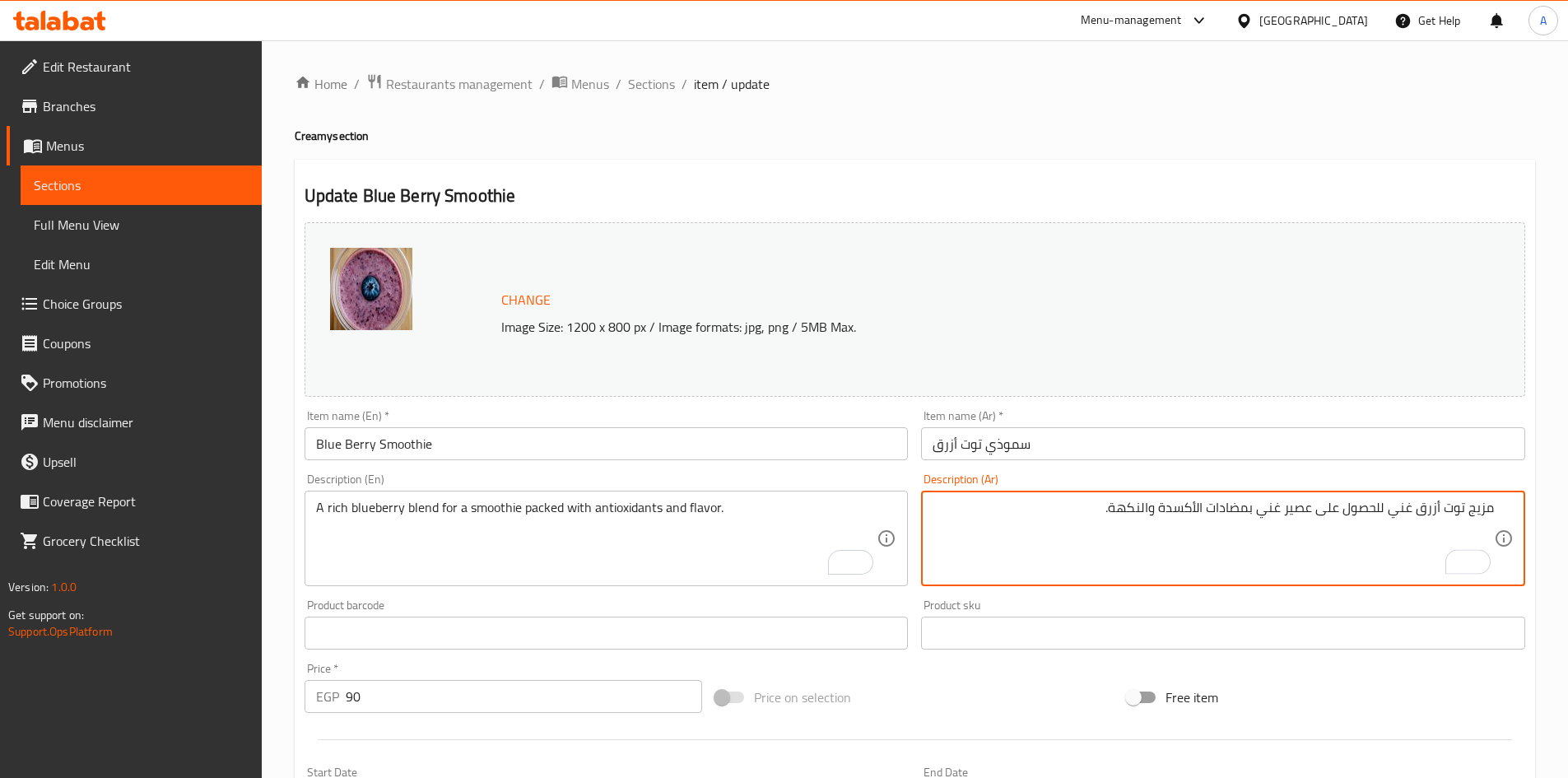
click at [1301, 516] on textarea "مزيج توت أزرق غني للحصول على عصير غني بمضادات الأكسدة والنكهة." at bounding box center [1214, 539] width 562 height 78
paste textarea "موذي"
type textarea "مزيج توت أزرق غني للحصول على سموذي غني بمضادات الأكسدة والنكهة."
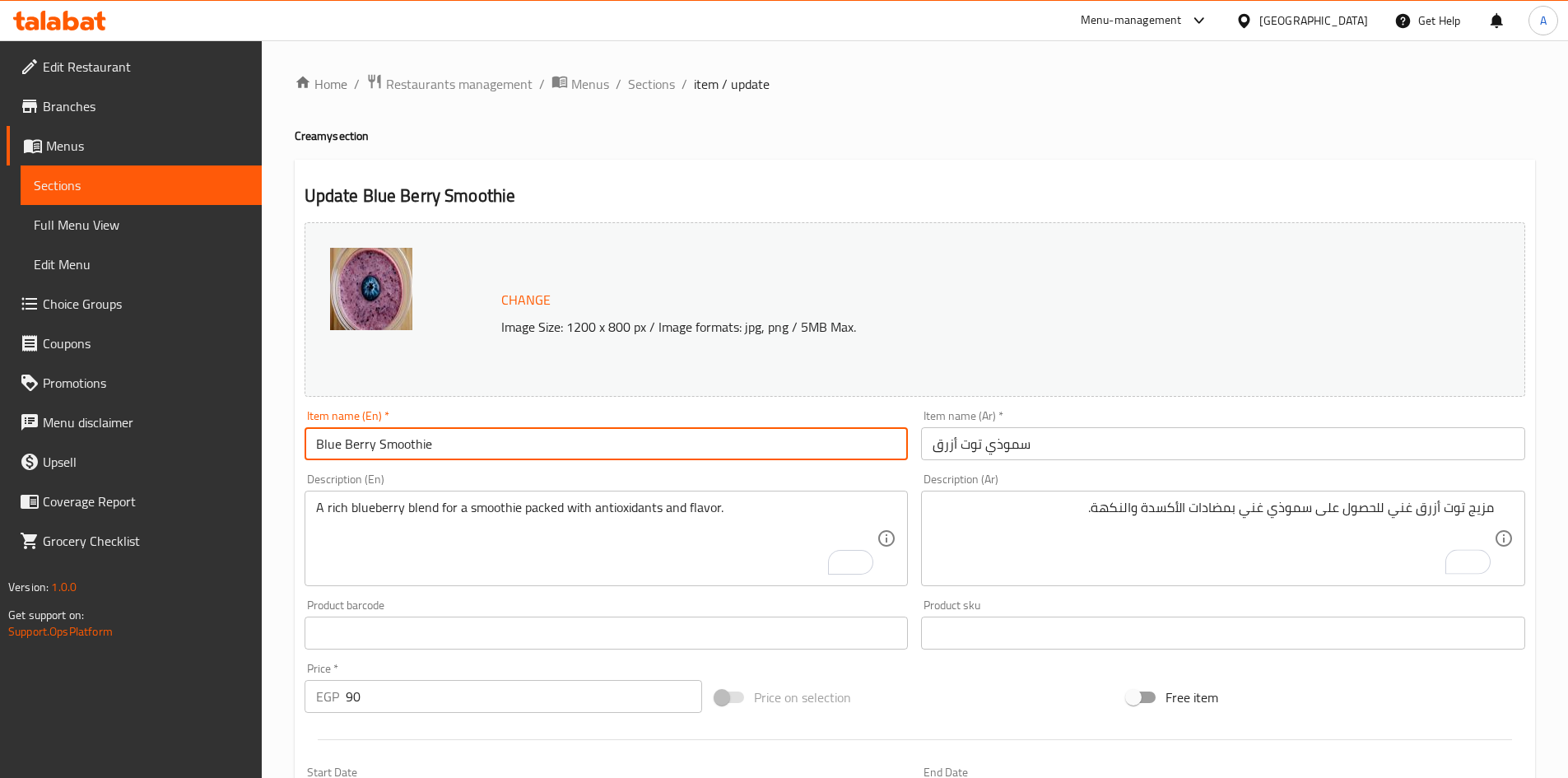
click at [814, 444] on input "Blue Berry Smoothie" at bounding box center [606, 443] width 604 height 33
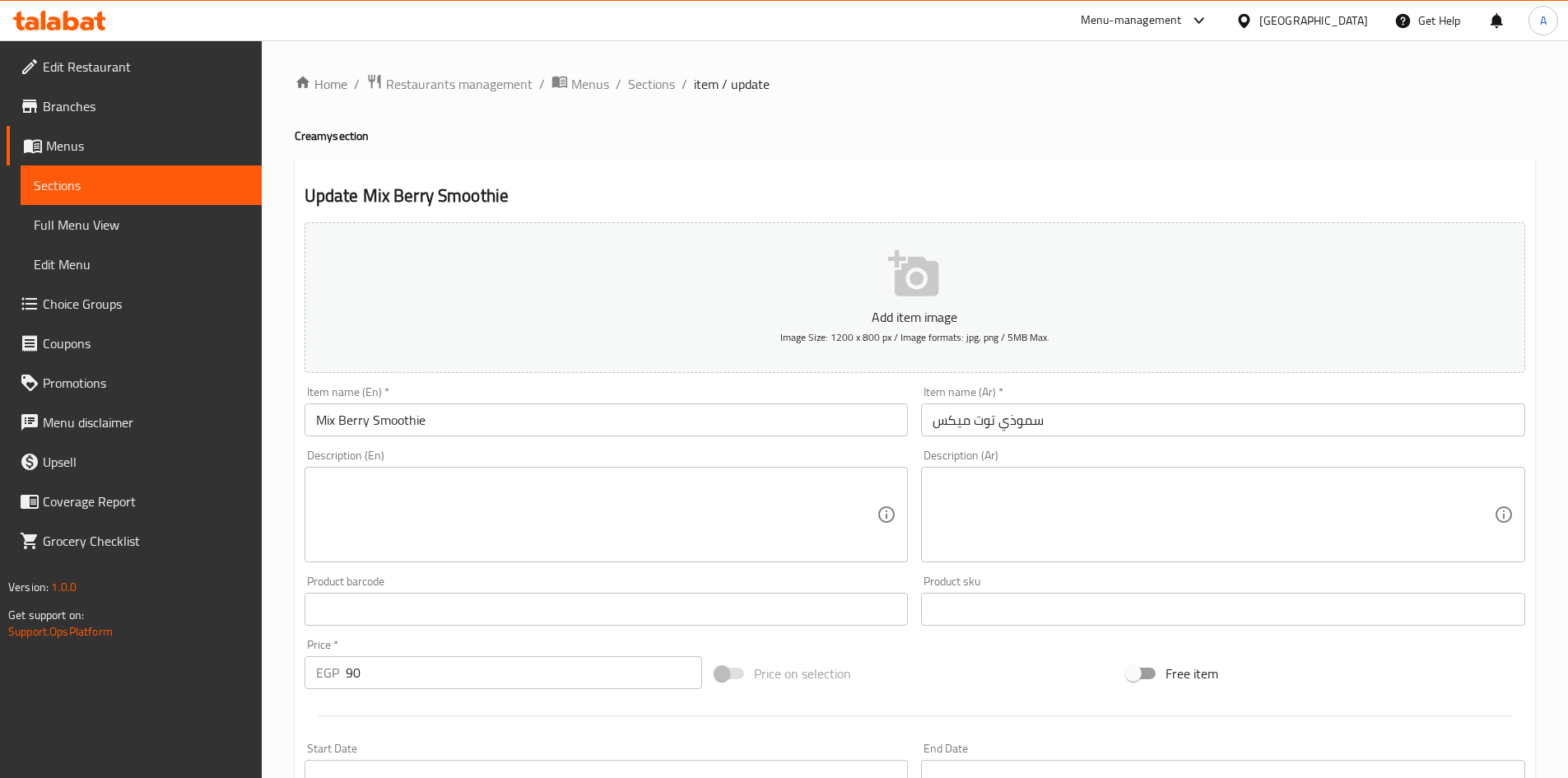
click at [352, 475] on textarea at bounding box center [597, 514] width 562 height 78
paste textarea "A medley of mixed berries blended into a refreshing, flavorful smoothie"
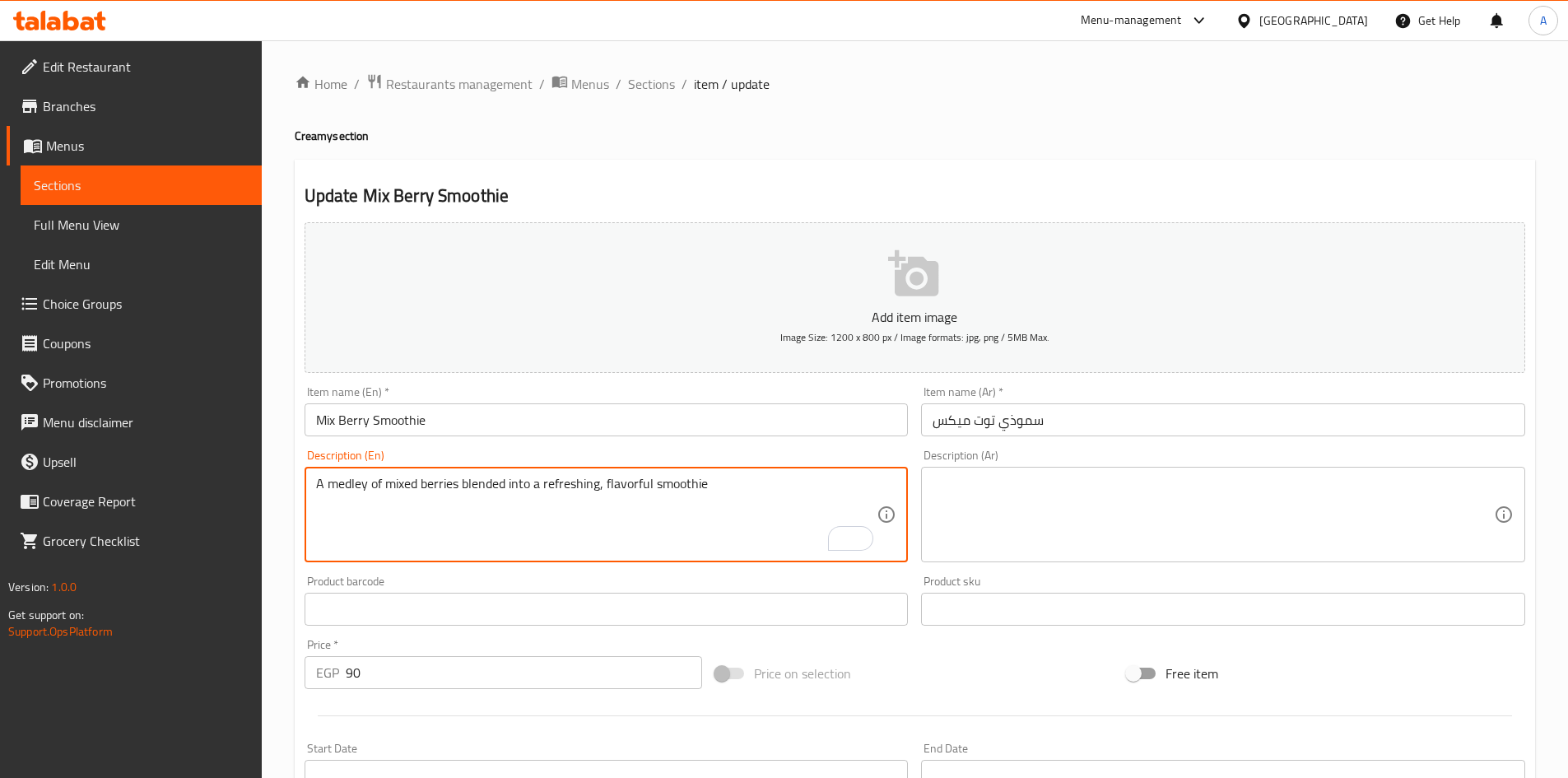
type textarea "A medley of mixed berries blended into a refreshing, flavorful smoothie"
click at [998, 484] on textarea at bounding box center [1214, 514] width 562 height 78
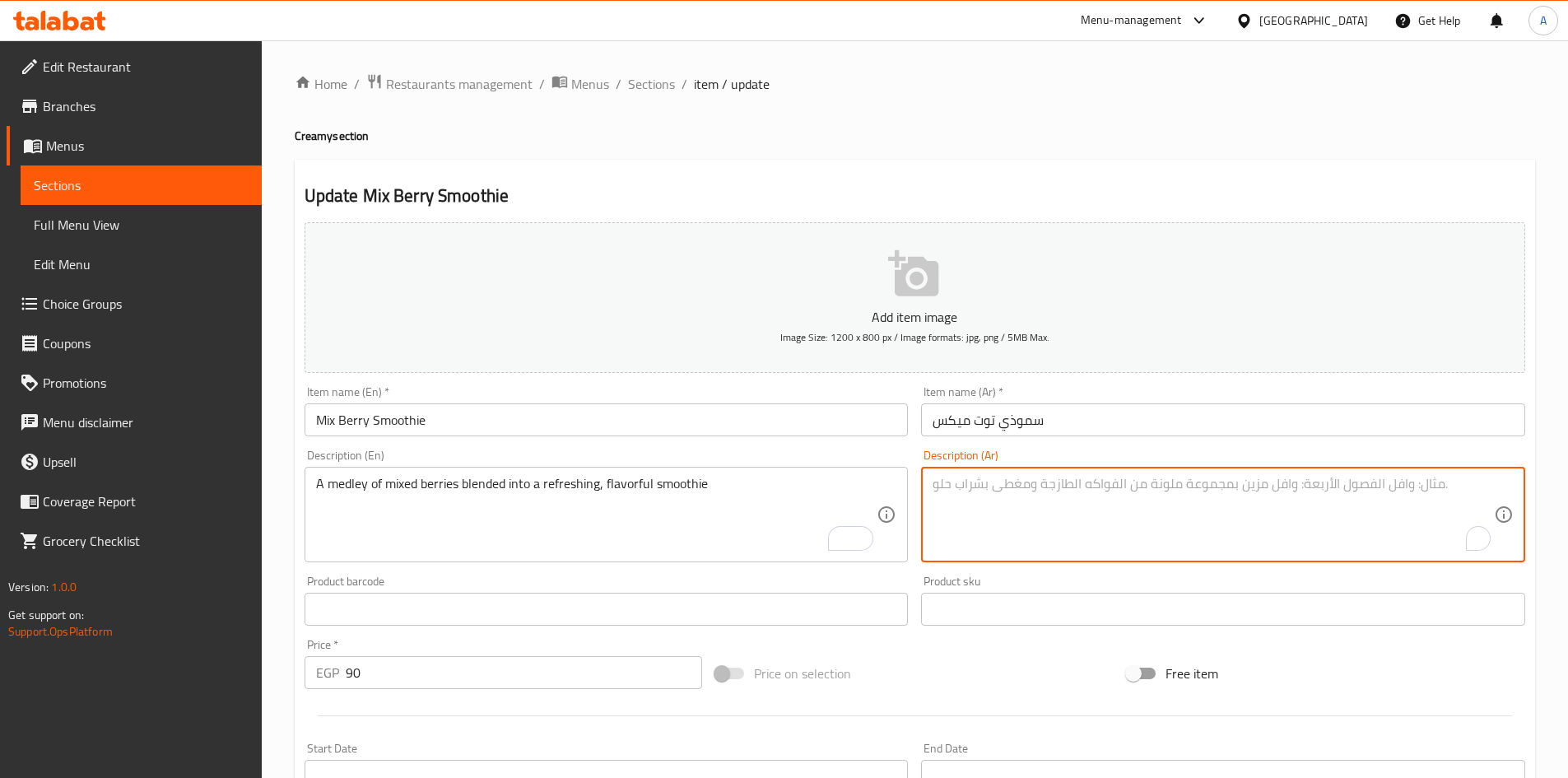
paste textarea "مزيج من التوت المختلط الممزوج في عصير منعش ولذيذ"
click at [1454, 482] on textarea "مزيج من التوت المختلط الممزوج في عصير منعش ولذيذ" at bounding box center [1214, 514] width 562 height 78
click at [1459, 480] on textarea "مزيج التوت المختلط الممزوج في عصير منعش ولذيذ" at bounding box center [1214, 514] width 562 height 78
click at [1423, 485] on textarea "مزيج توت المختلط الممزوج في عصير منعش ولذيذ" at bounding box center [1214, 514] width 562 height 78
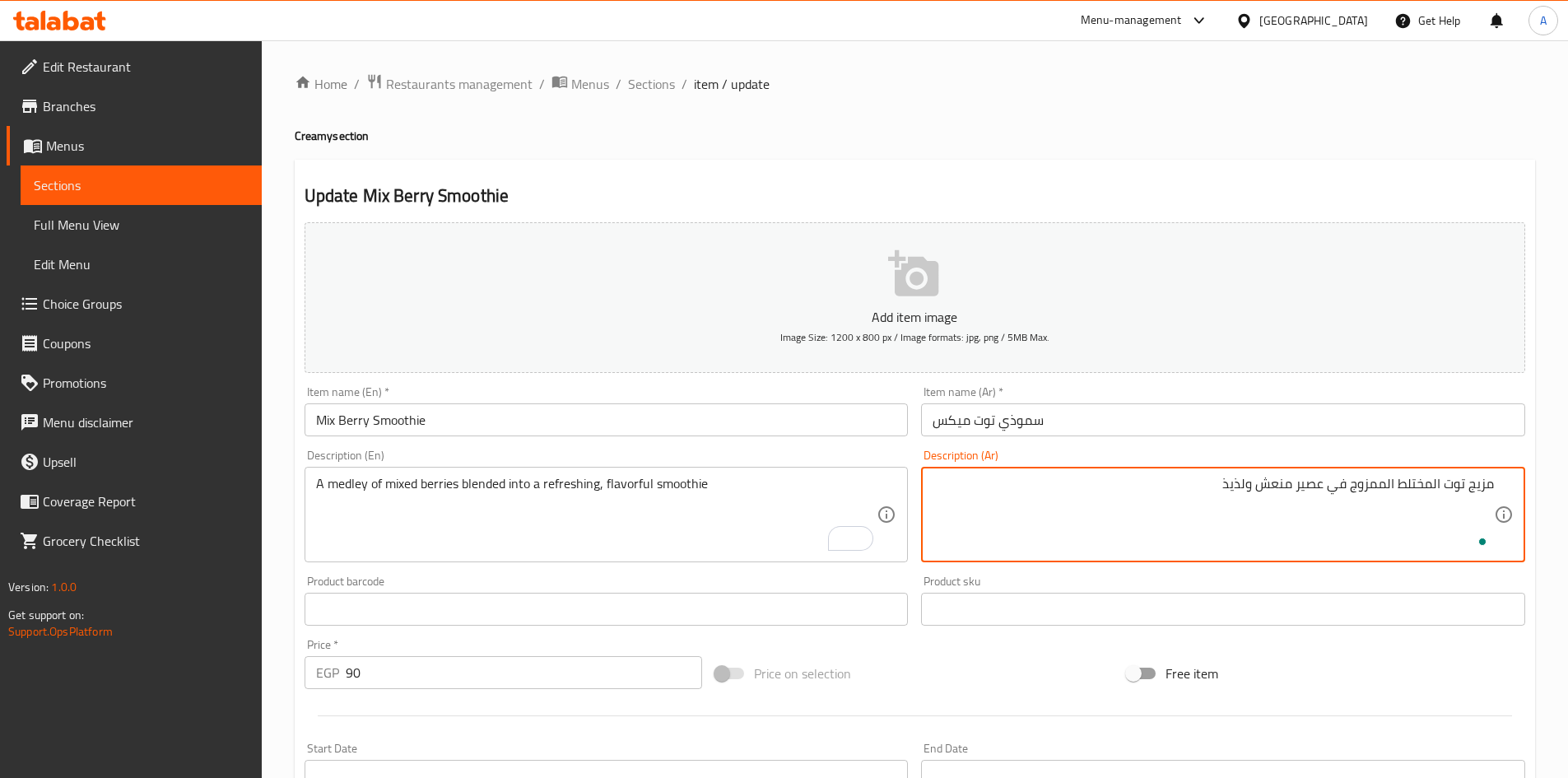
click at [1422, 485] on textarea "مزيج توت المختلط الممزوج في عصير منعش ولذيذ" at bounding box center [1214, 514] width 562 height 78
click at [1025, 418] on input "سموذي توت ميكس" at bounding box center [1223, 420] width 604 height 33
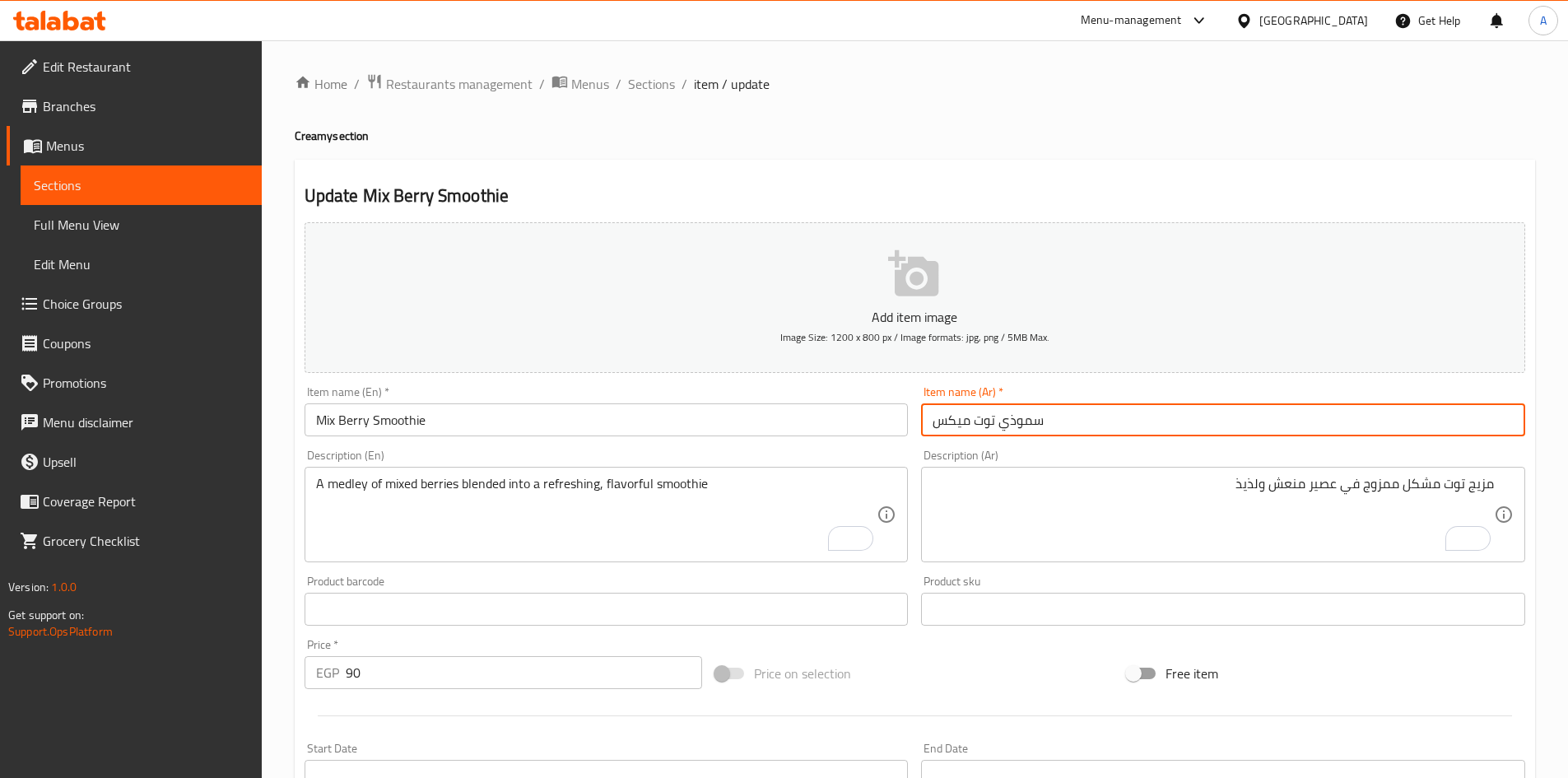
click at [1025, 418] on input "سموذي توت ميكس" at bounding box center [1223, 420] width 604 height 33
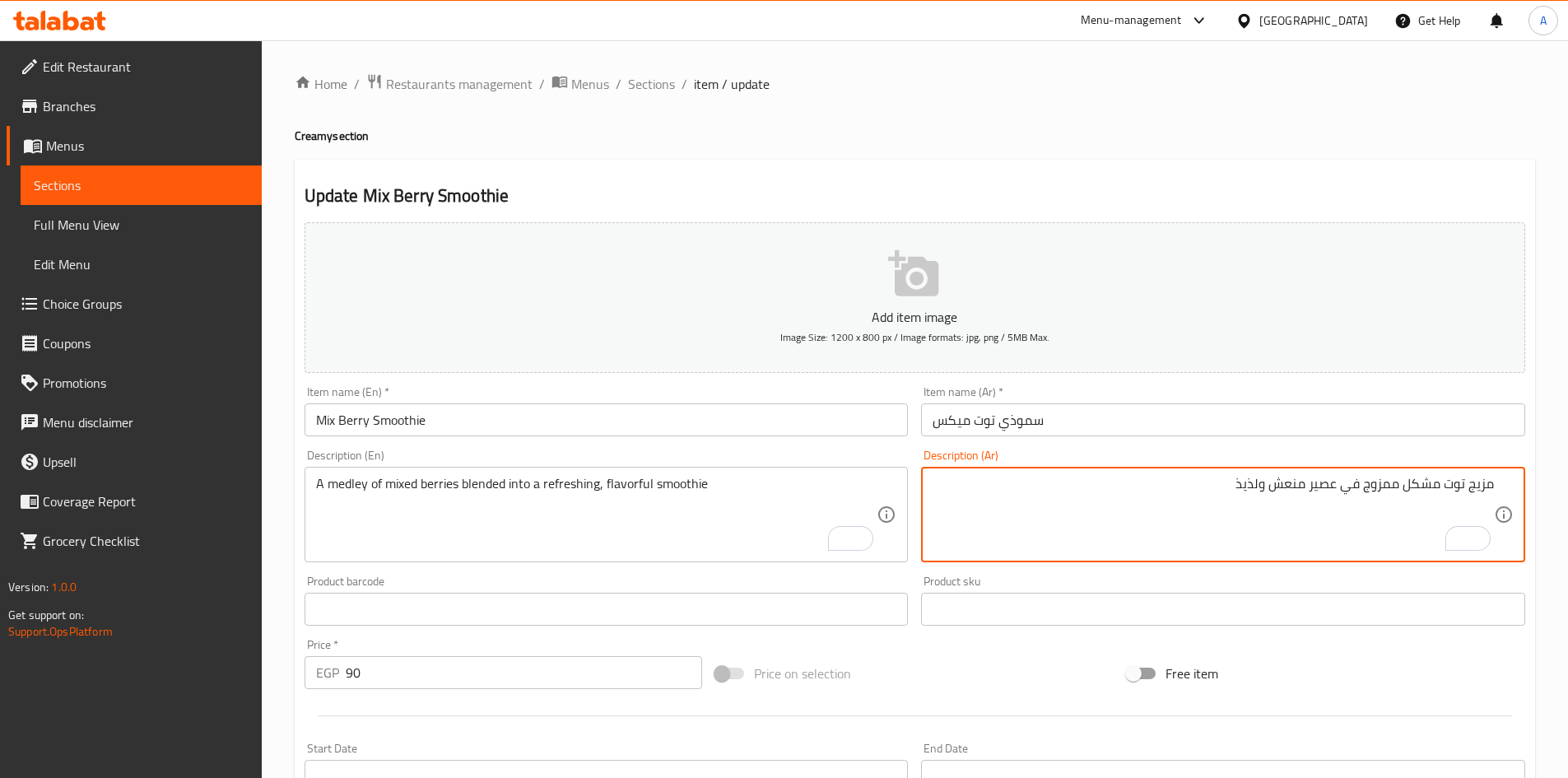
click at [1319, 489] on textarea "مزيج توت مشكل ممزوج في عصير منعش ولذيذ" at bounding box center [1214, 514] width 562 height 78
paste textarea "موذي"
type textarea "مزيج توت مشكل ممزوج في سموذي منعش ولذيذ"
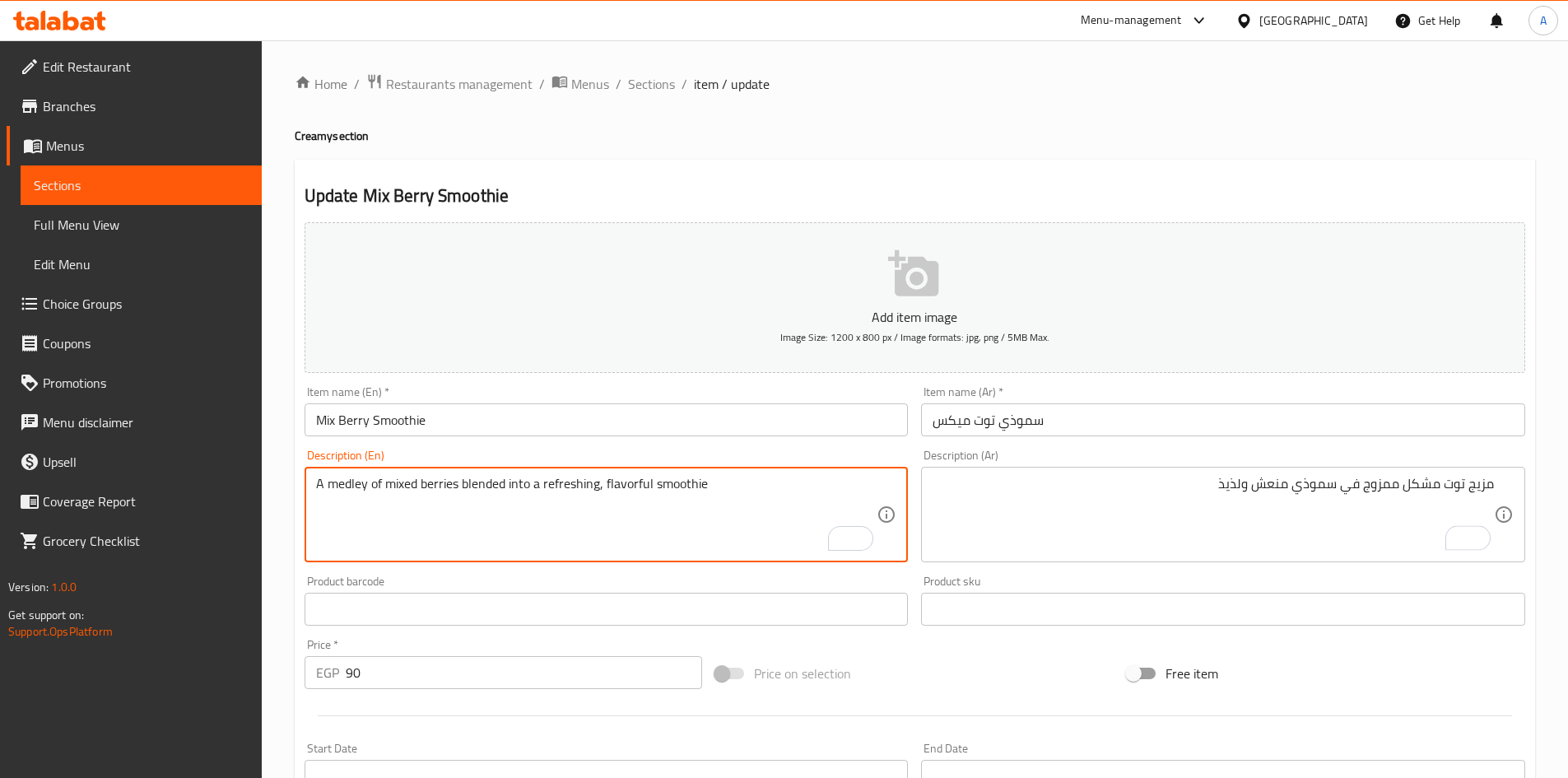
click at [620, 483] on textarea "A medley of mixed berries blended into a refreshing, flavorful smoothie" at bounding box center [597, 514] width 562 height 78
type textarea "A medley of mixed berries blended into a refreshing smoothie"
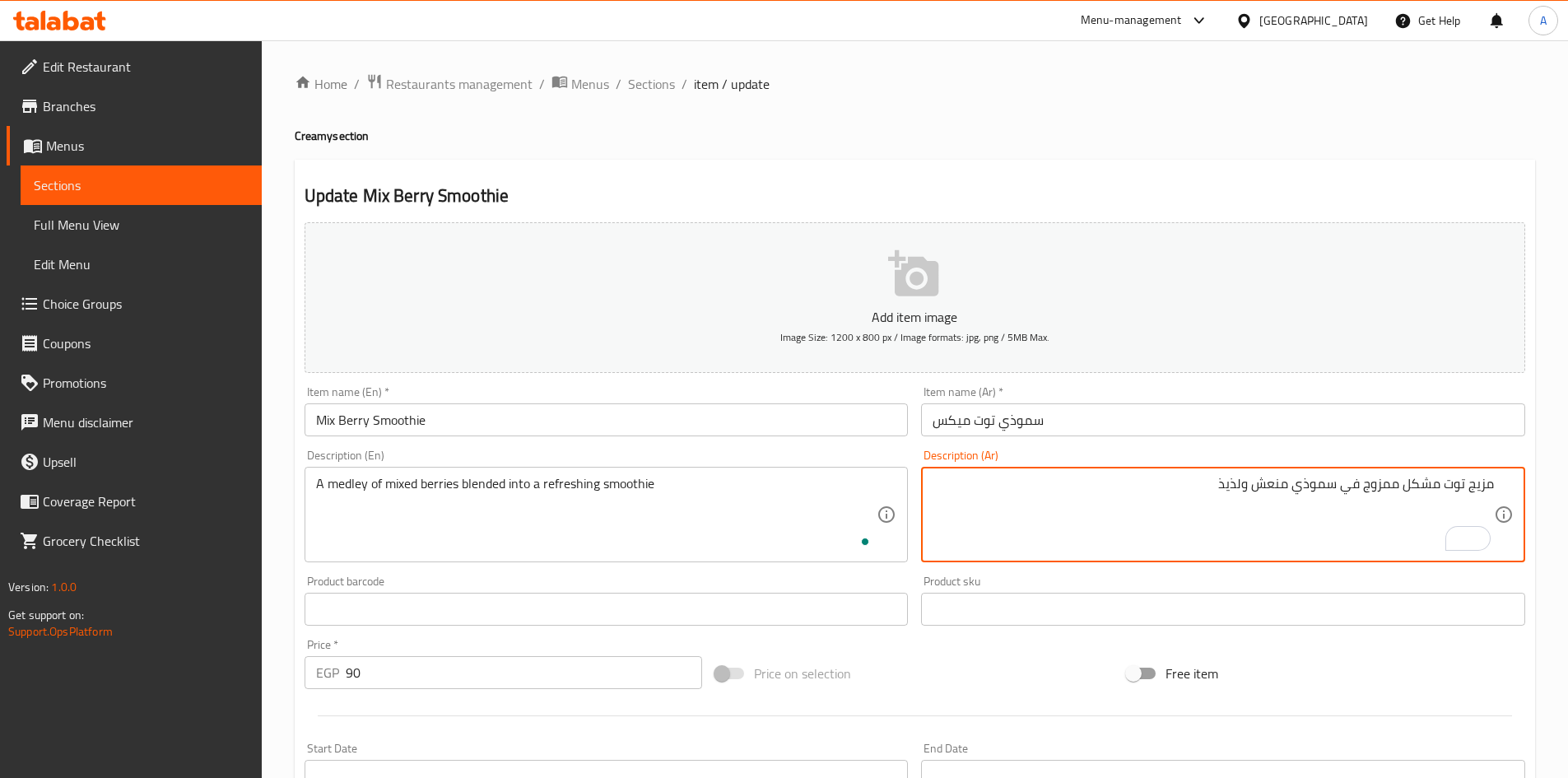
click at [1233, 486] on textarea "مزيج توت مشكل ممزوج في سموذي منعش ولذيذ" at bounding box center [1214, 514] width 562 height 78
type textarea "مزيج توت مشكل ممزوج في سموذي منعش"
click at [800, 426] on input "Mix Berry Smoothie" at bounding box center [606, 420] width 604 height 33
